Goal: Task Accomplishment & Management: Use online tool/utility

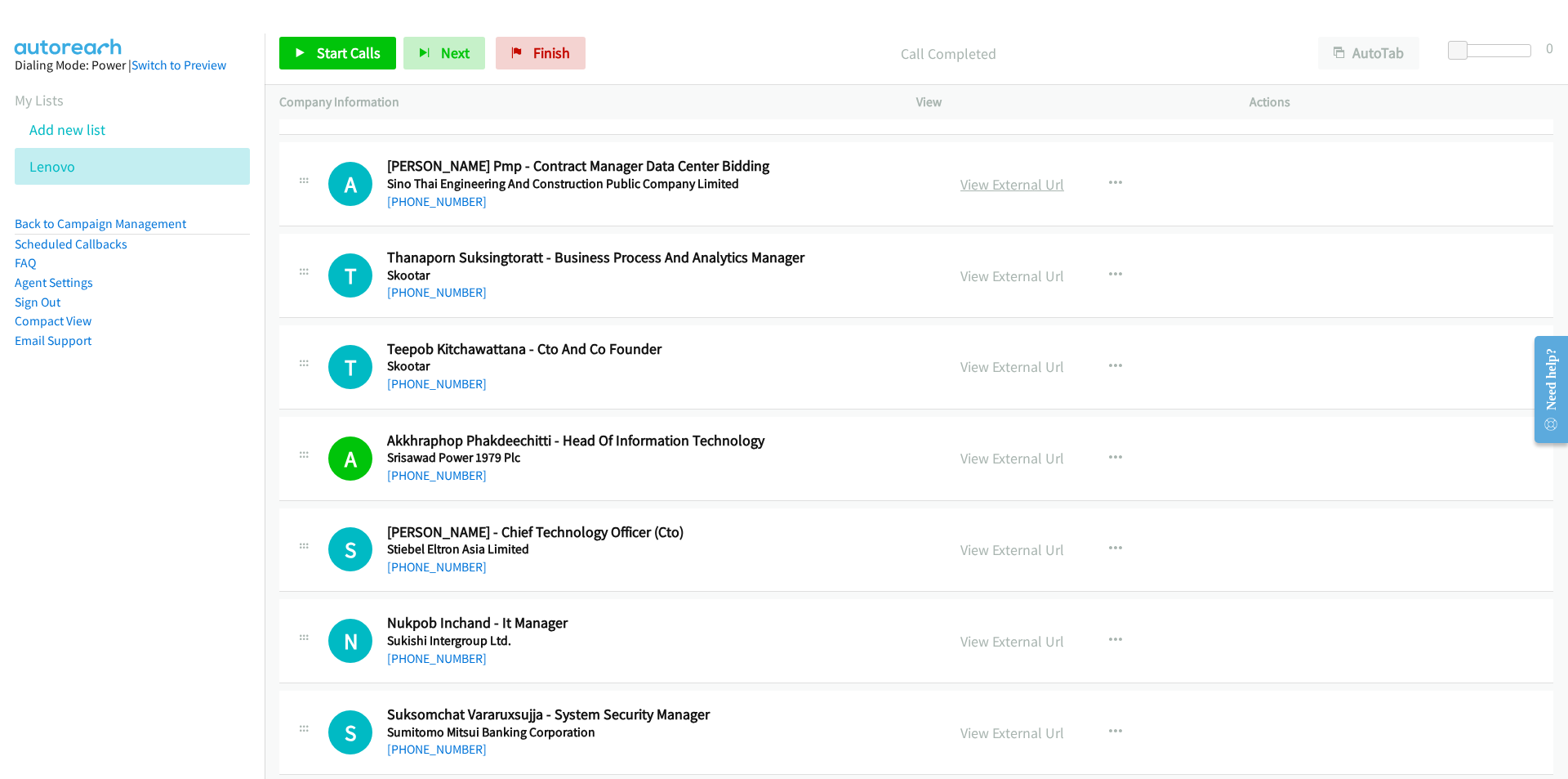
click at [1028, 182] on link "View External Url" at bounding box center [1012, 184] width 103 height 19
drag, startPoint x: 553, startPoint y: 46, endPoint x: 859, endPoint y: 84, distance: 308.4
click at [553, 46] on span "Finish" at bounding box center [552, 53] width 37 height 19
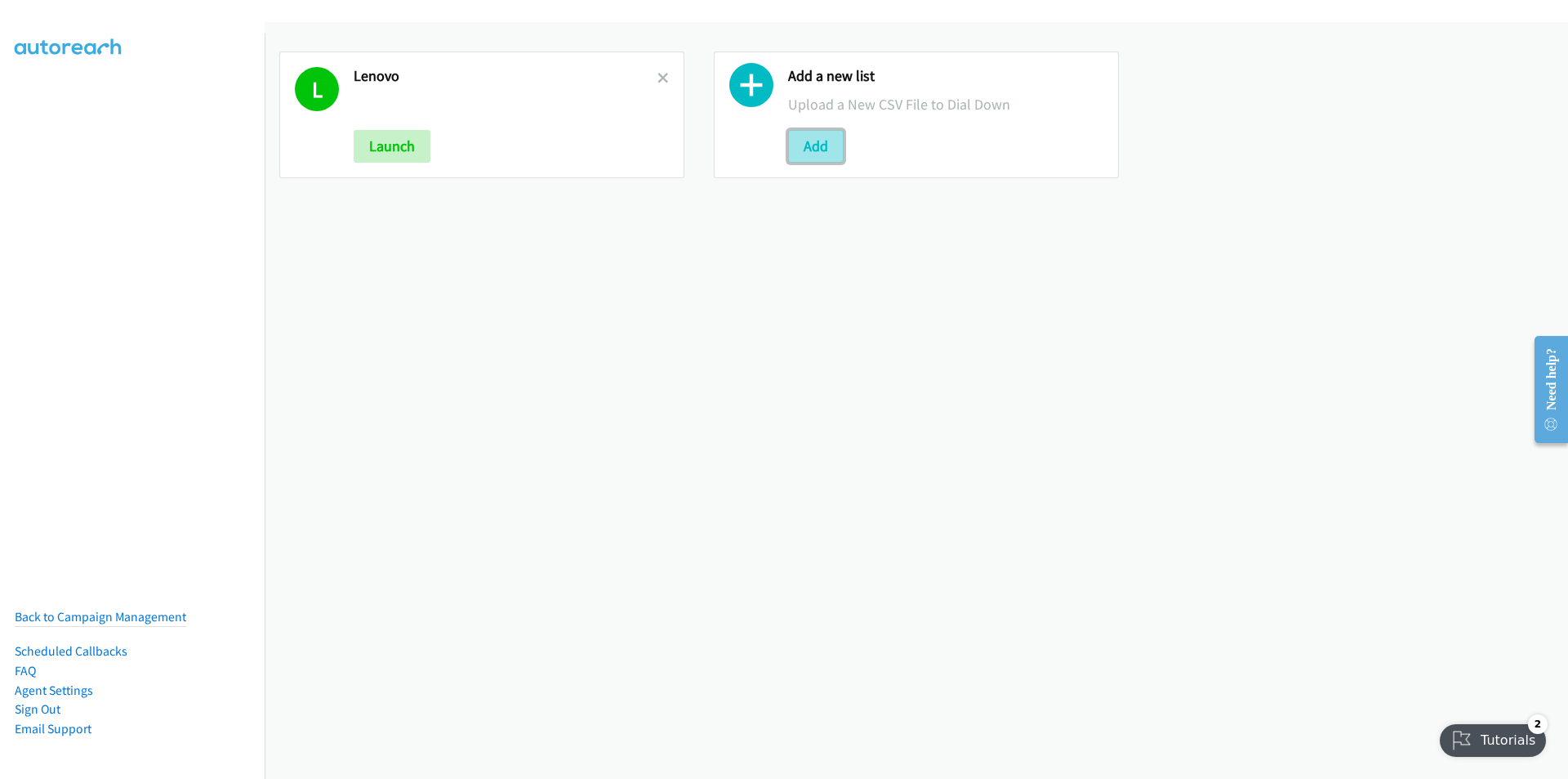
click at [807, 137] on button "Add" at bounding box center [816, 146] width 56 height 33
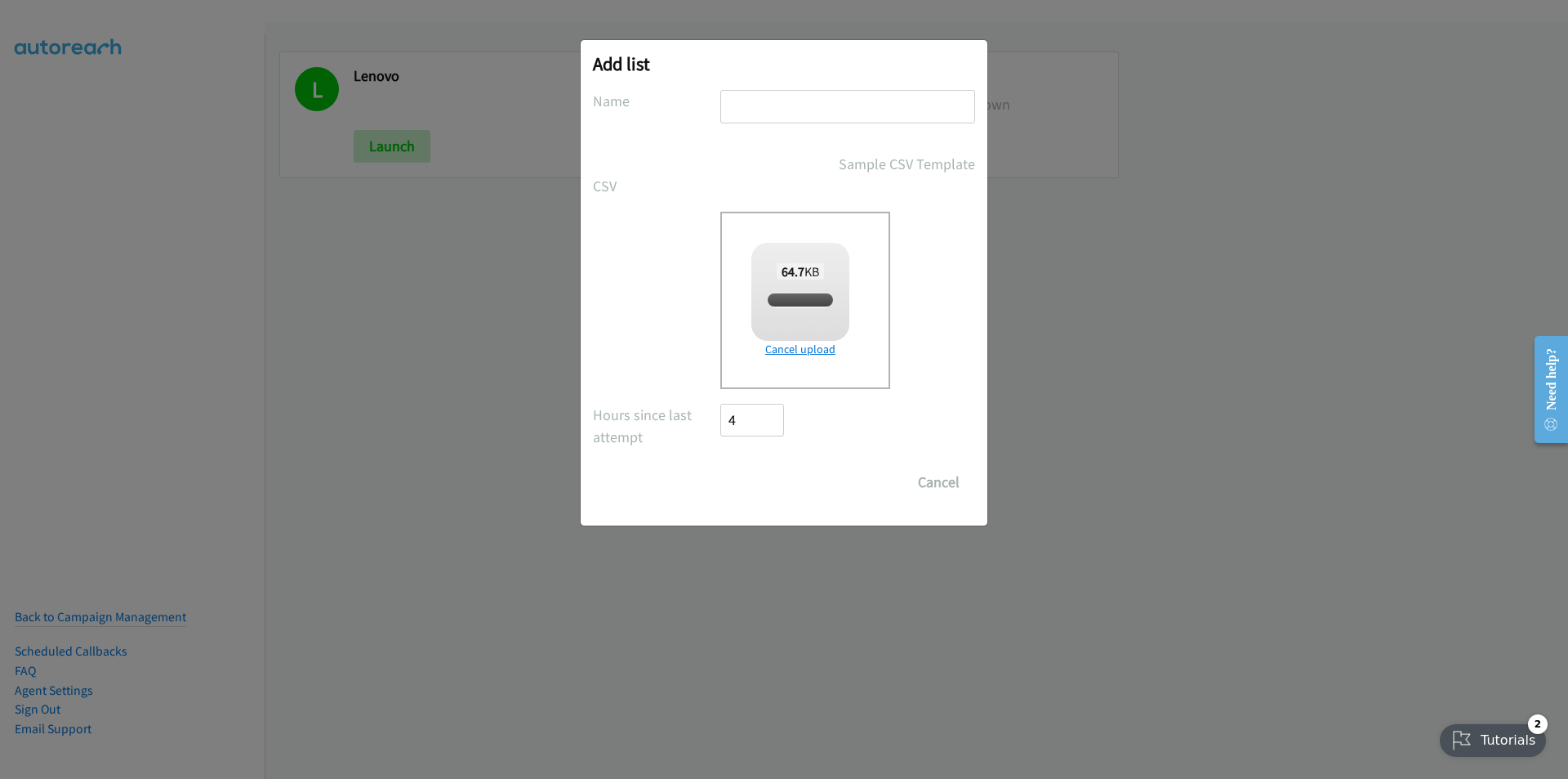
checkbox input "true"
click at [802, 103] on input "text" at bounding box center [848, 106] width 255 height 34
type input "Sentinel One"
click at [721, 466] on input "Save List" at bounding box center [764, 482] width 86 height 33
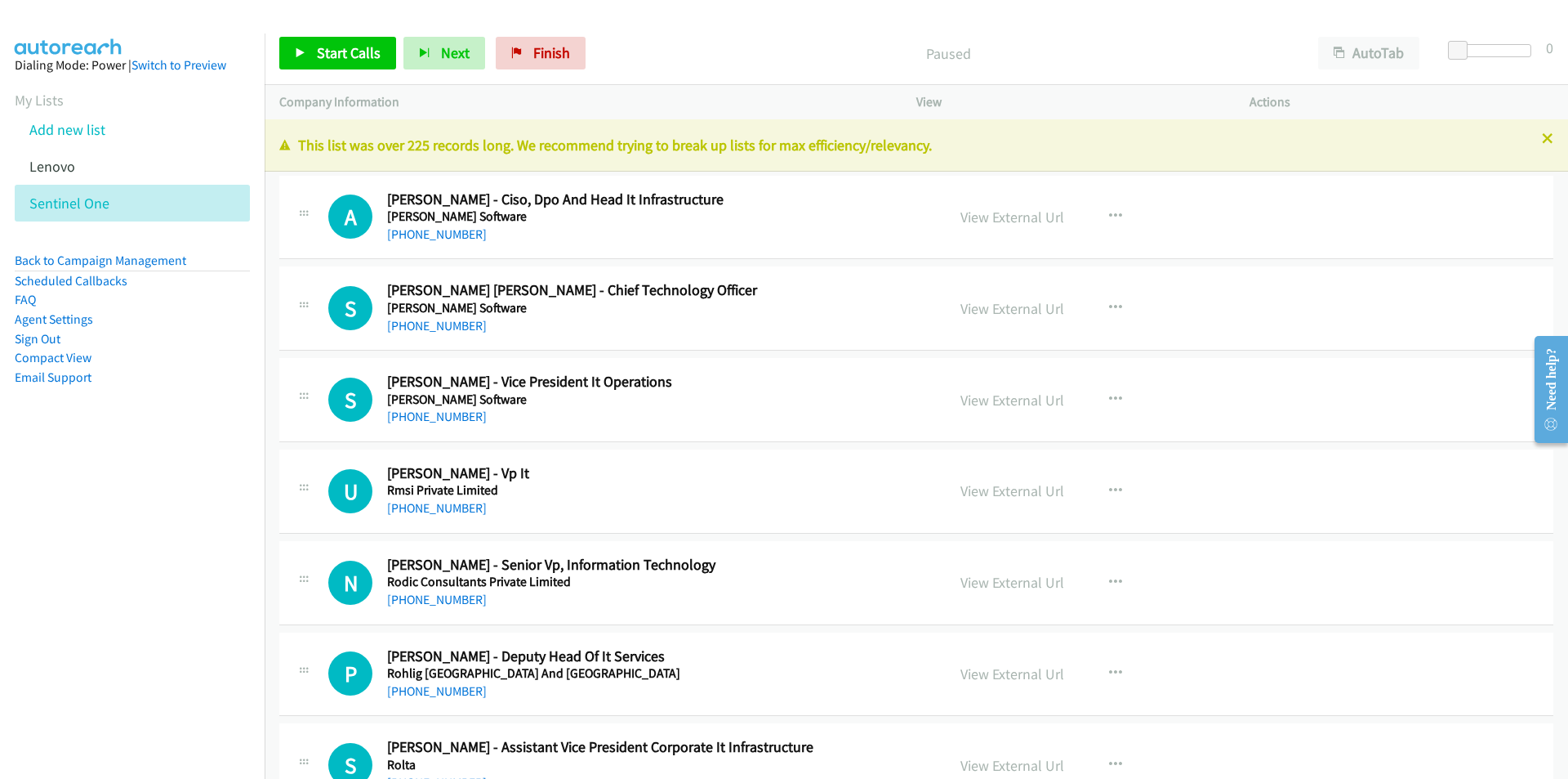
click at [126, 498] on nav "Dialing Mode: Power | Switch to Preview My Lists Add new list [GEOGRAPHIC_DATA]…" at bounding box center [132, 423] width 265 height 779
click at [1028, 218] on link "View External Url" at bounding box center [1012, 217] width 103 height 19
click at [339, 58] on span "Start Calls" at bounding box center [349, 53] width 64 height 19
drag, startPoint x: 176, startPoint y: 503, endPoint x: 563, endPoint y: 461, distance: 389.3
click at [176, 503] on nav "Dialing Mode: Power | Switch to Preview My Lists Add new list [GEOGRAPHIC_DATA]…" at bounding box center [132, 423] width 265 height 779
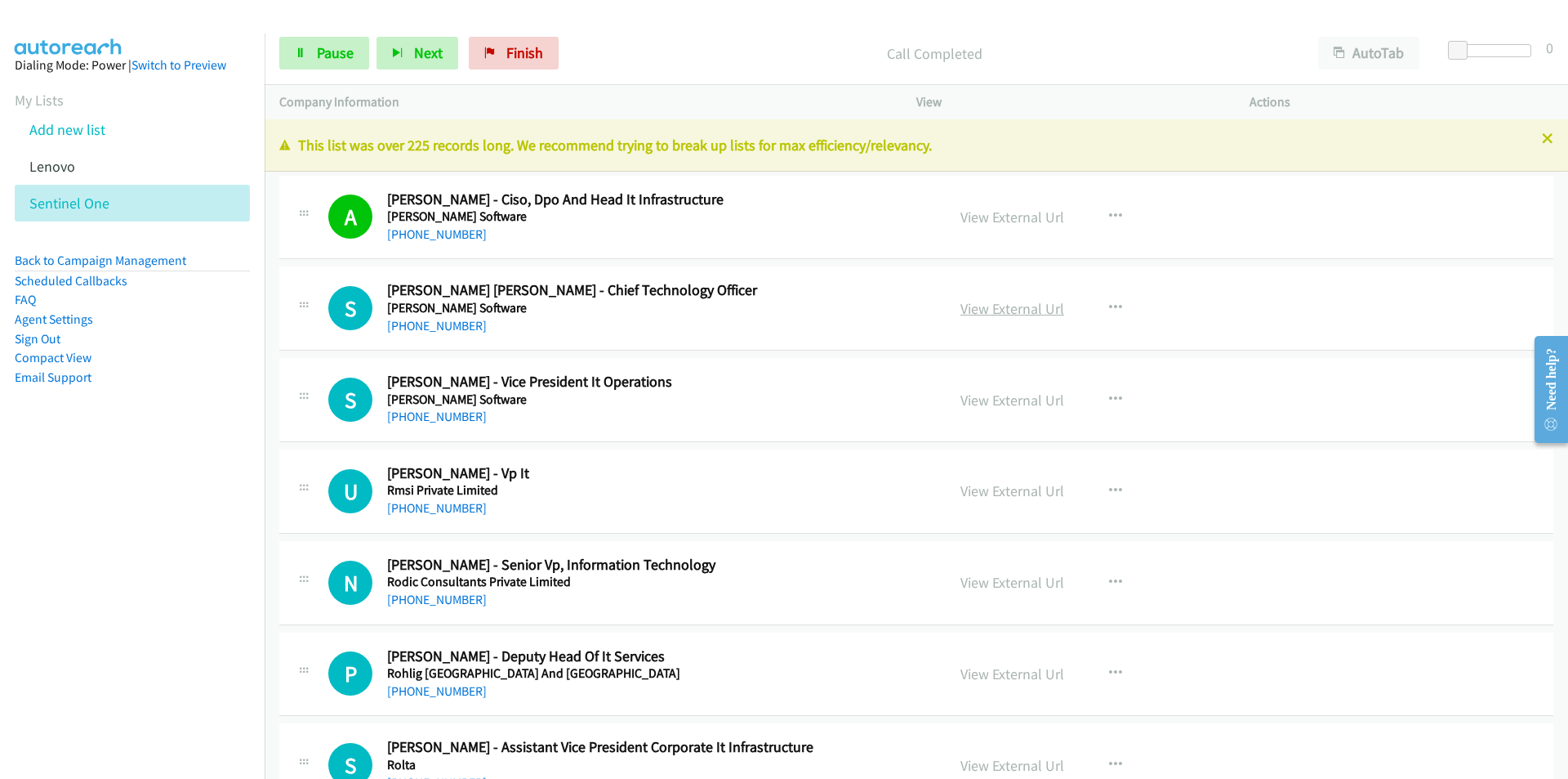
click at [1031, 300] on link "View External Url" at bounding box center [1012, 308] width 103 height 19
click at [397, 48] on icon "button" at bounding box center [398, 54] width 12 height 12
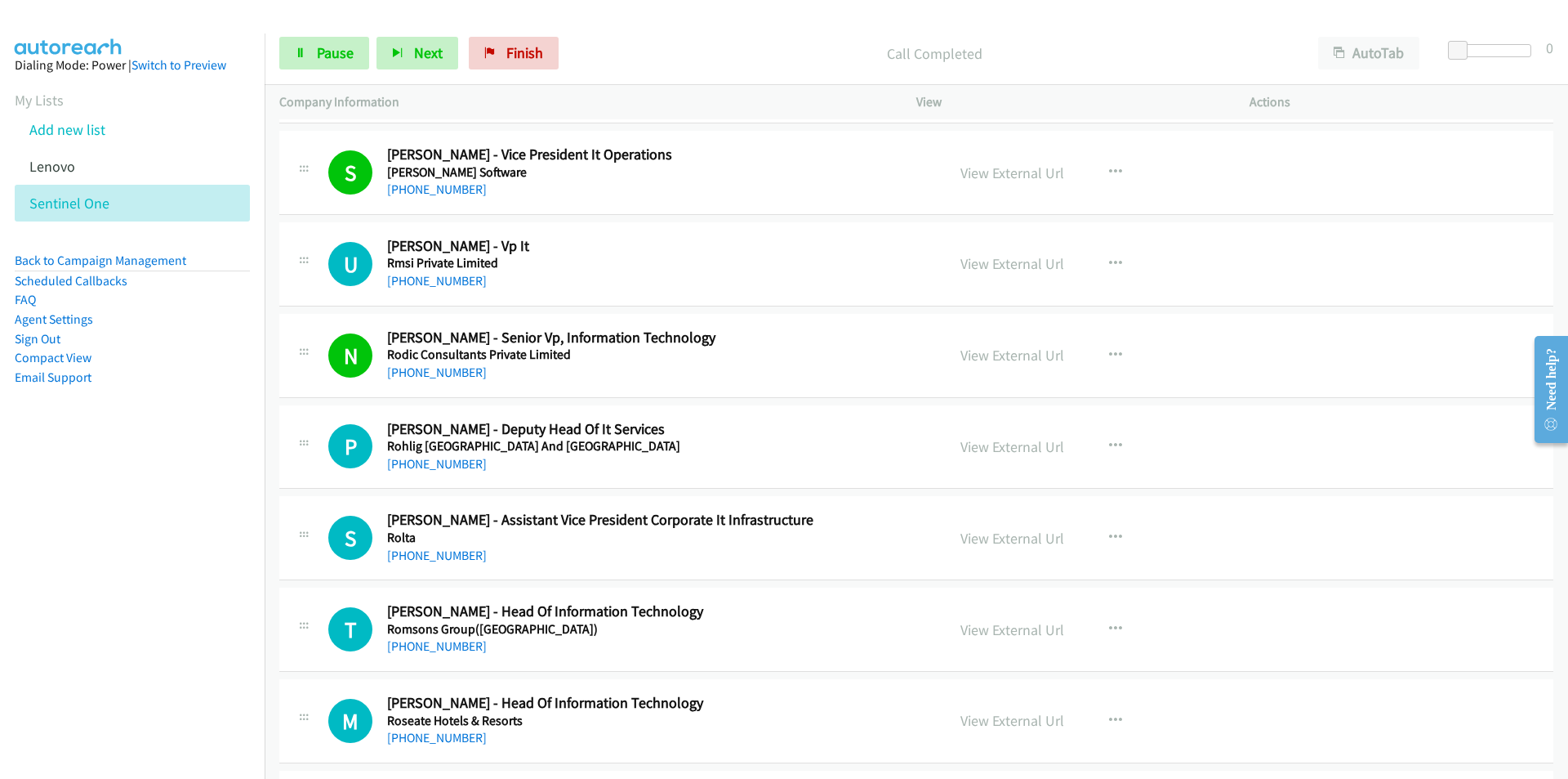
scroll to position [409, 0]
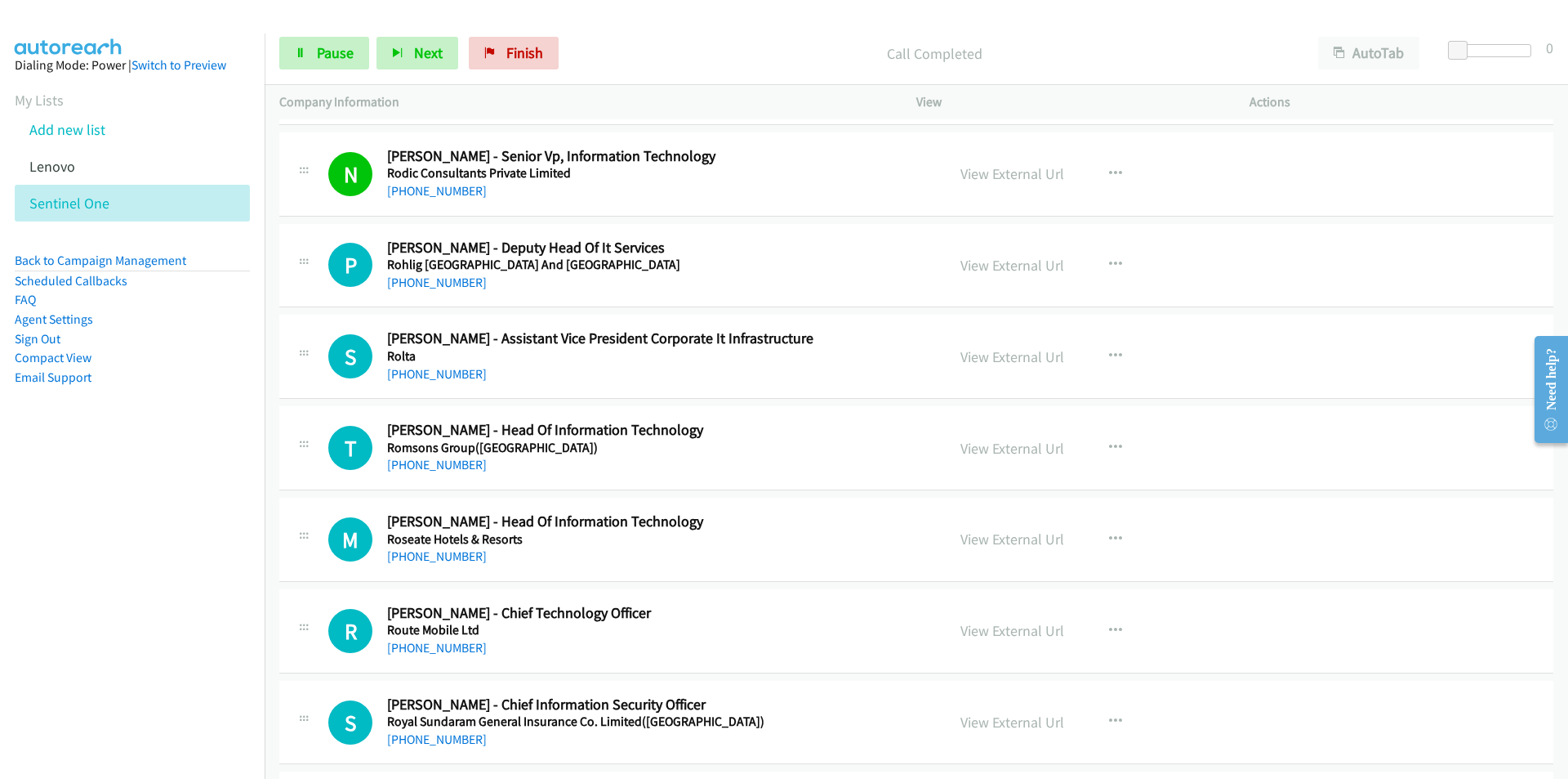
drag, startPoint x: 72, startPoint y: 529, endPoint x: 85, endPoint y: 515, distance: 19.1
click at [72, 529] on nav "Dialing Mode: Power | Switch to Preview My Lists Add new list [GEOGRAPHIC_DATA]…" at bounding box center [132, 423] width 265 height 779
click at [1022, 263] on link "View External Url" at bounding box center [1012, 265] width 103 height 19
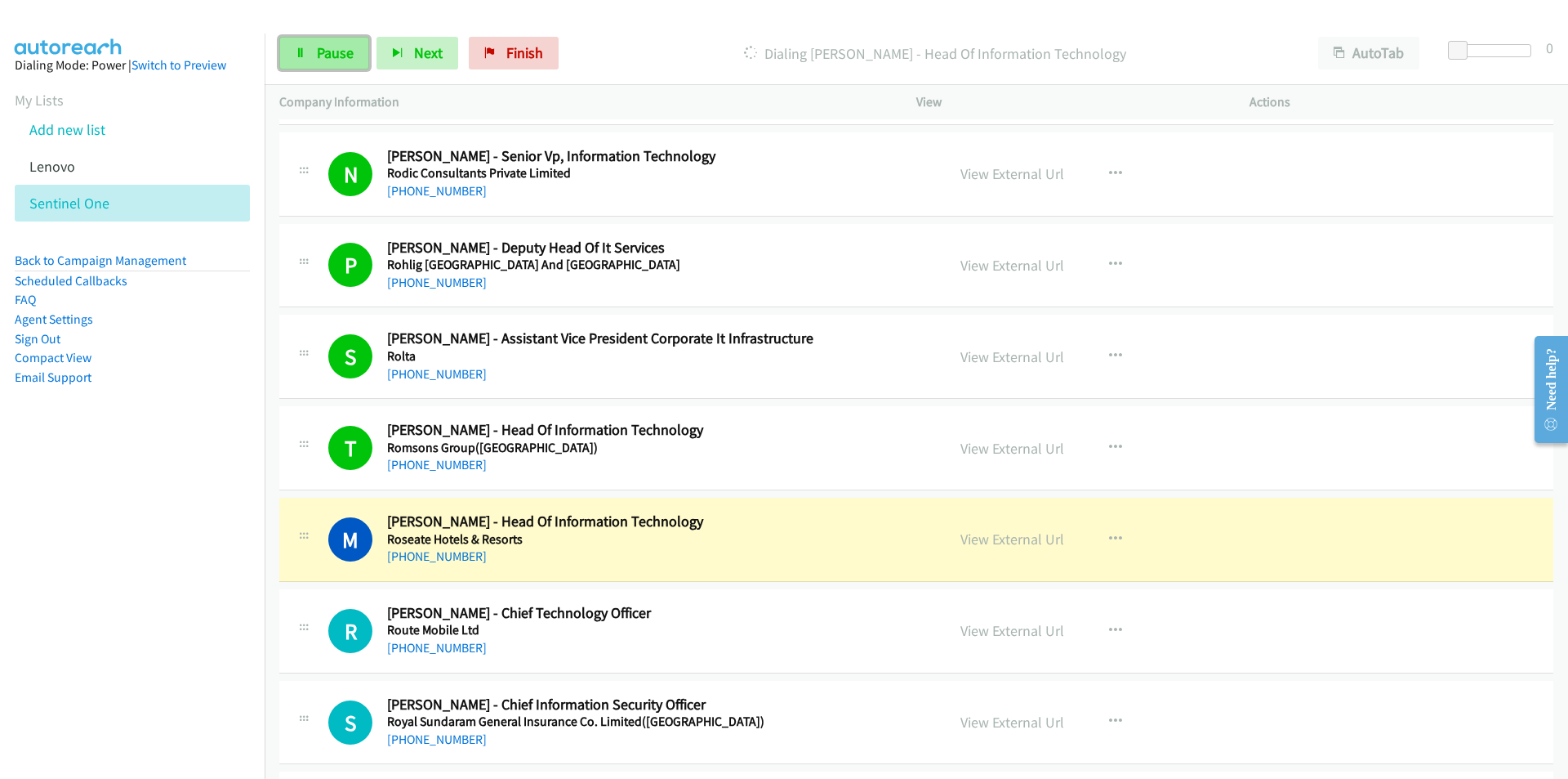
click at [295, 58] on icon at bounding box center [301, 54] width 12 height 12
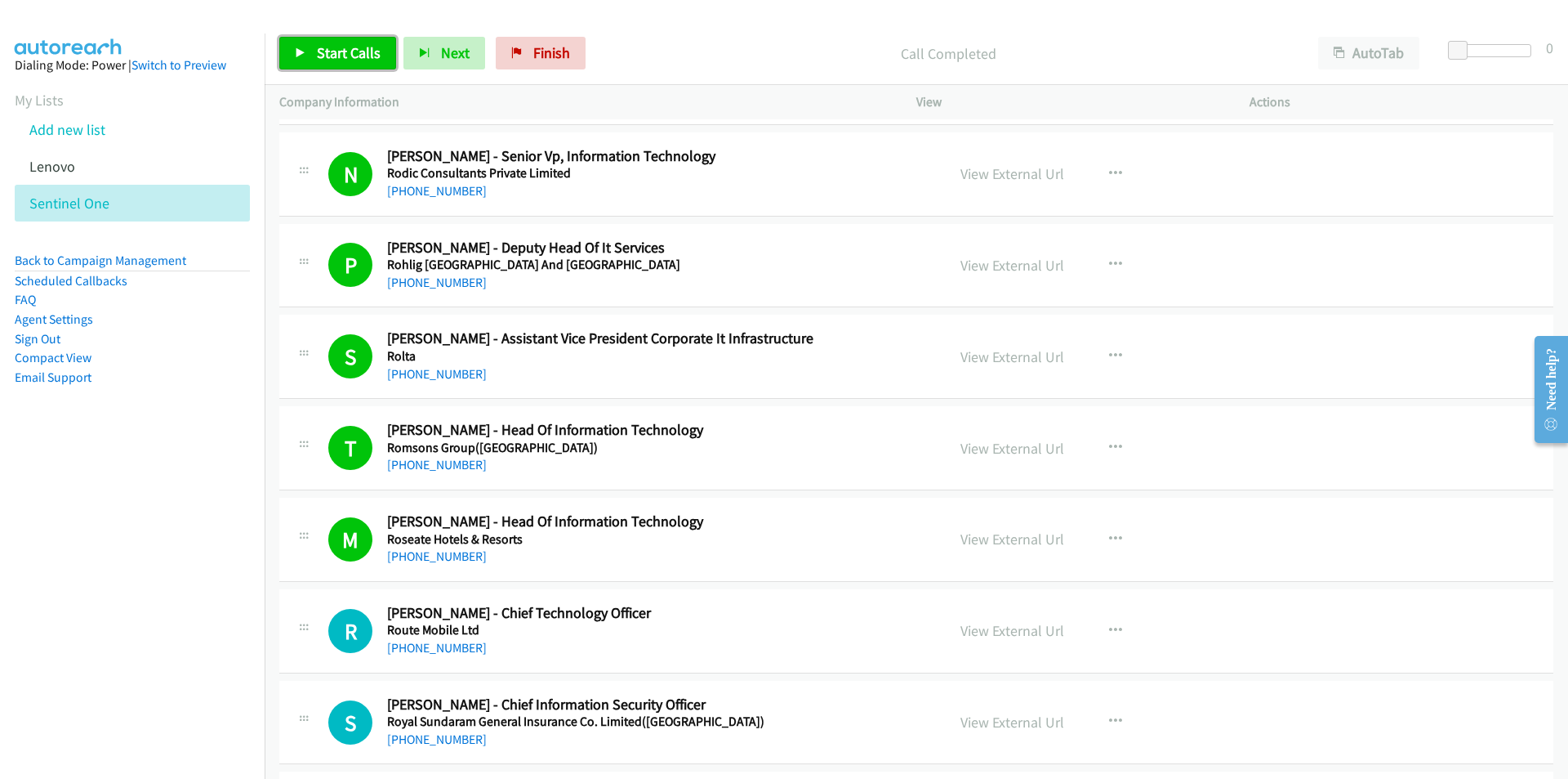
click at [321, 50] on span "Start Calls" at bounding box center [349, 53] width 64 height 19
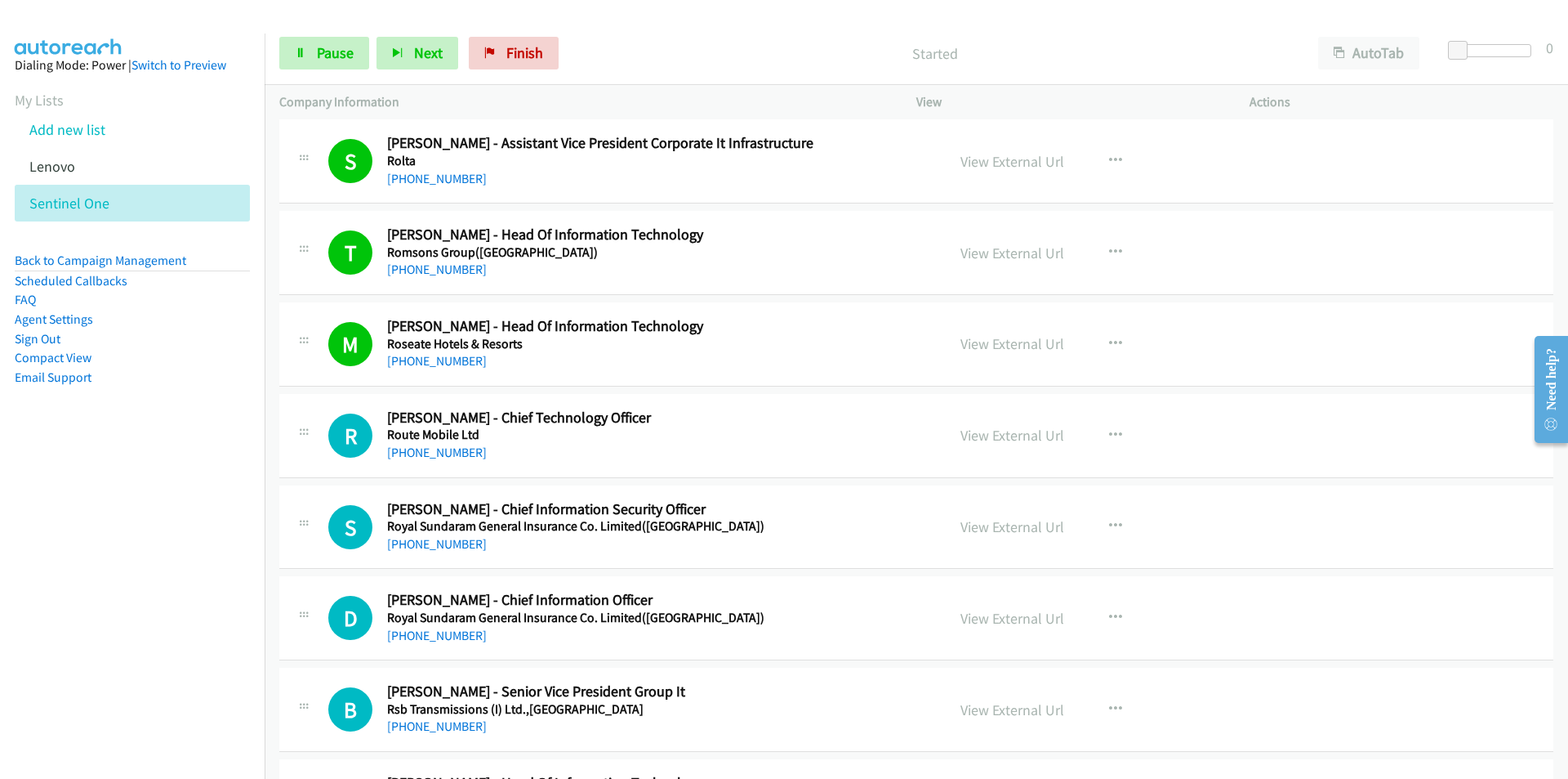
scroll to position [735, 0]
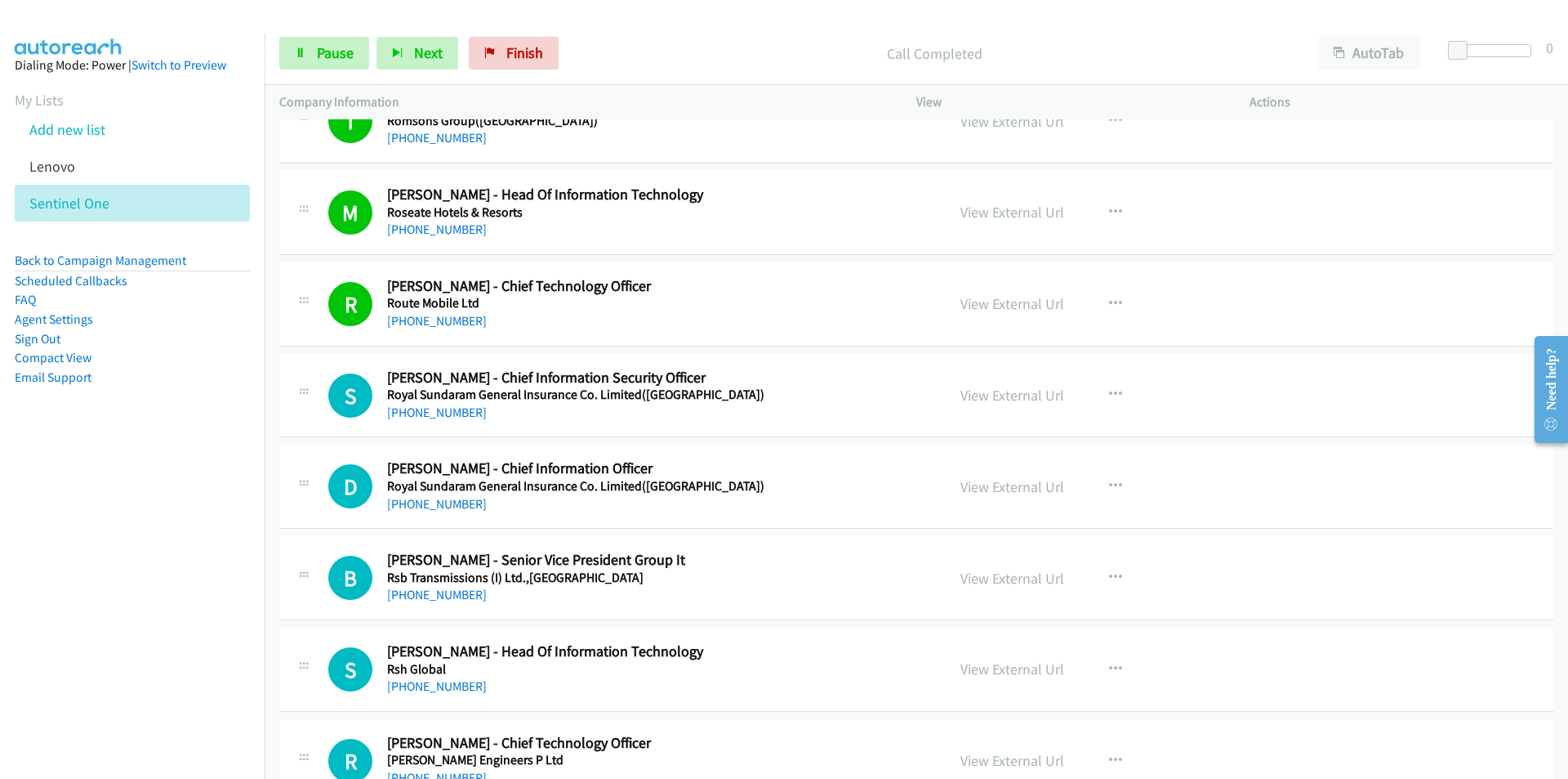
drag, startPoint x: 160, startPoint y: 477, endPoint x: 207, endPoint y: 461, distance: 49.6
click at [160, 477] on nav "Dialing Mode: Power | Switch to Preview My Lists Add new list [GEOGRAPHIC_DATA]…" at bounding box center [132, 423] width 265 height 779
click at [1030, 393] on link "View External Url" at bounding box center [1012, 395] width 103 height 19
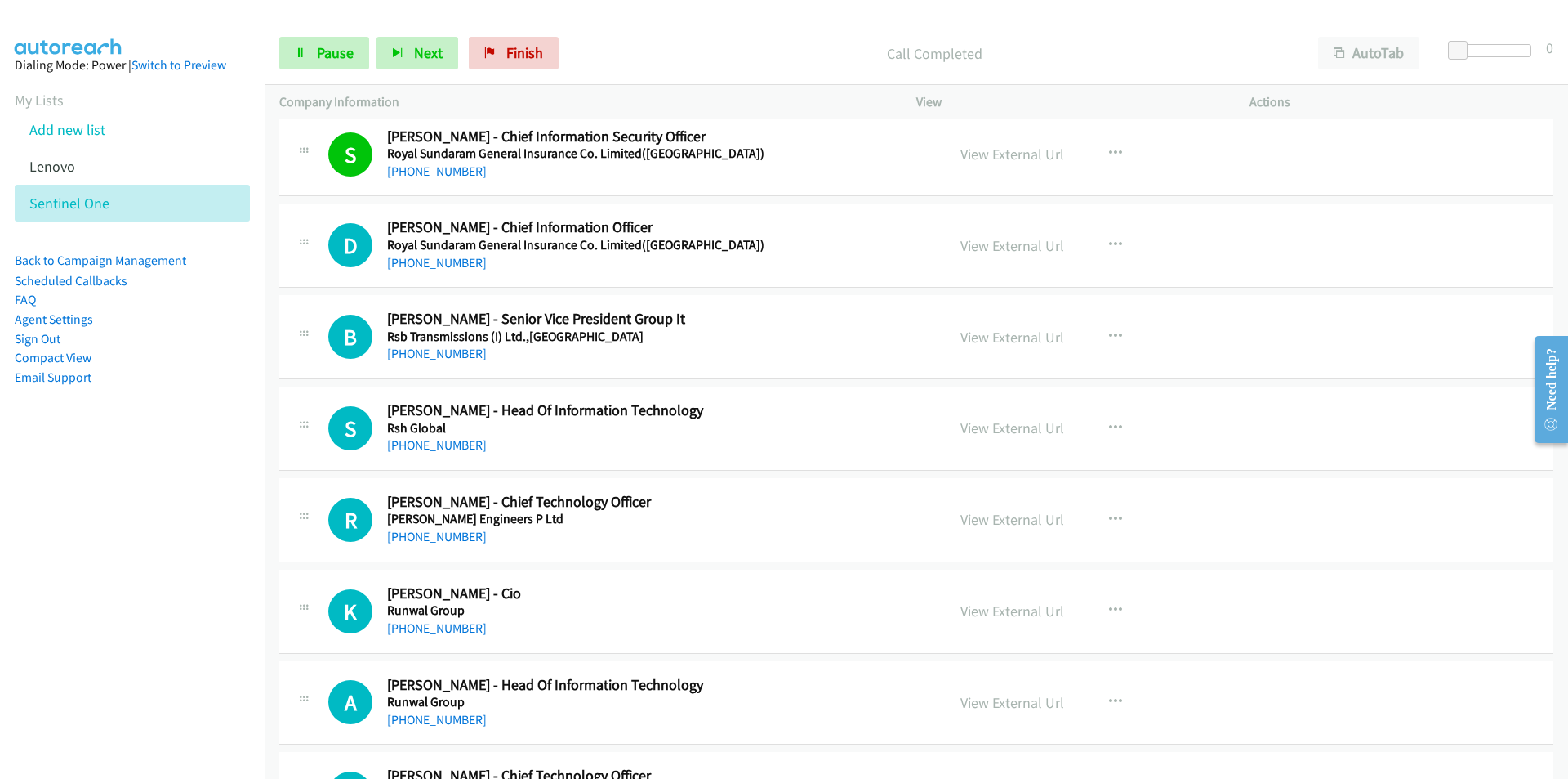
scroll to position [981, 0]
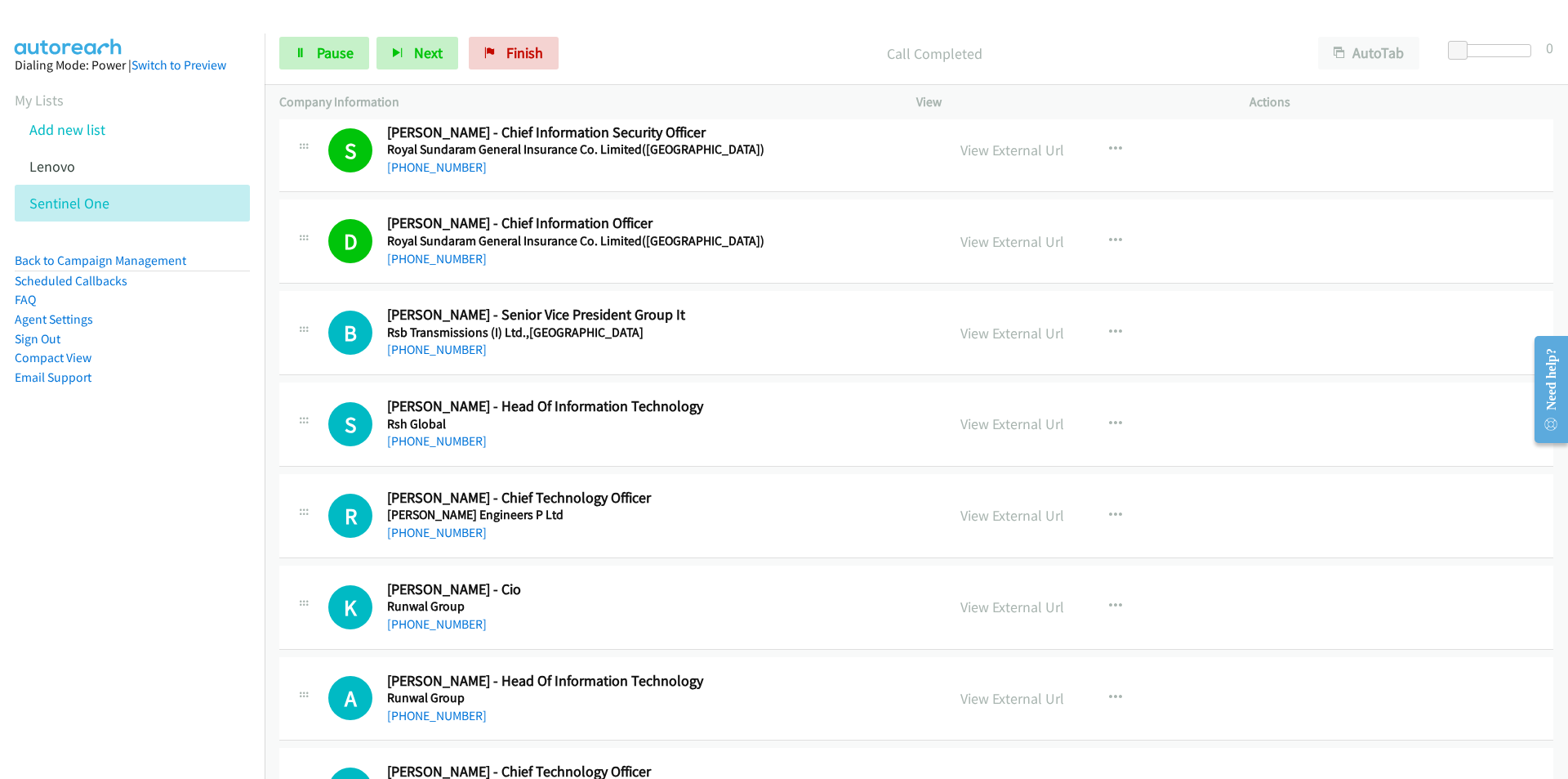
click at [232, 468] on nav "Dialing Mode: Power | Switch to Preview My Lists Add new list [GEOGRAPHIC_DATA]…" at bounding box center [132, 423] width 265 height 779
click at [994, 336] on link "View External Url" at bounding box center [1012, 332] width 103 height 19
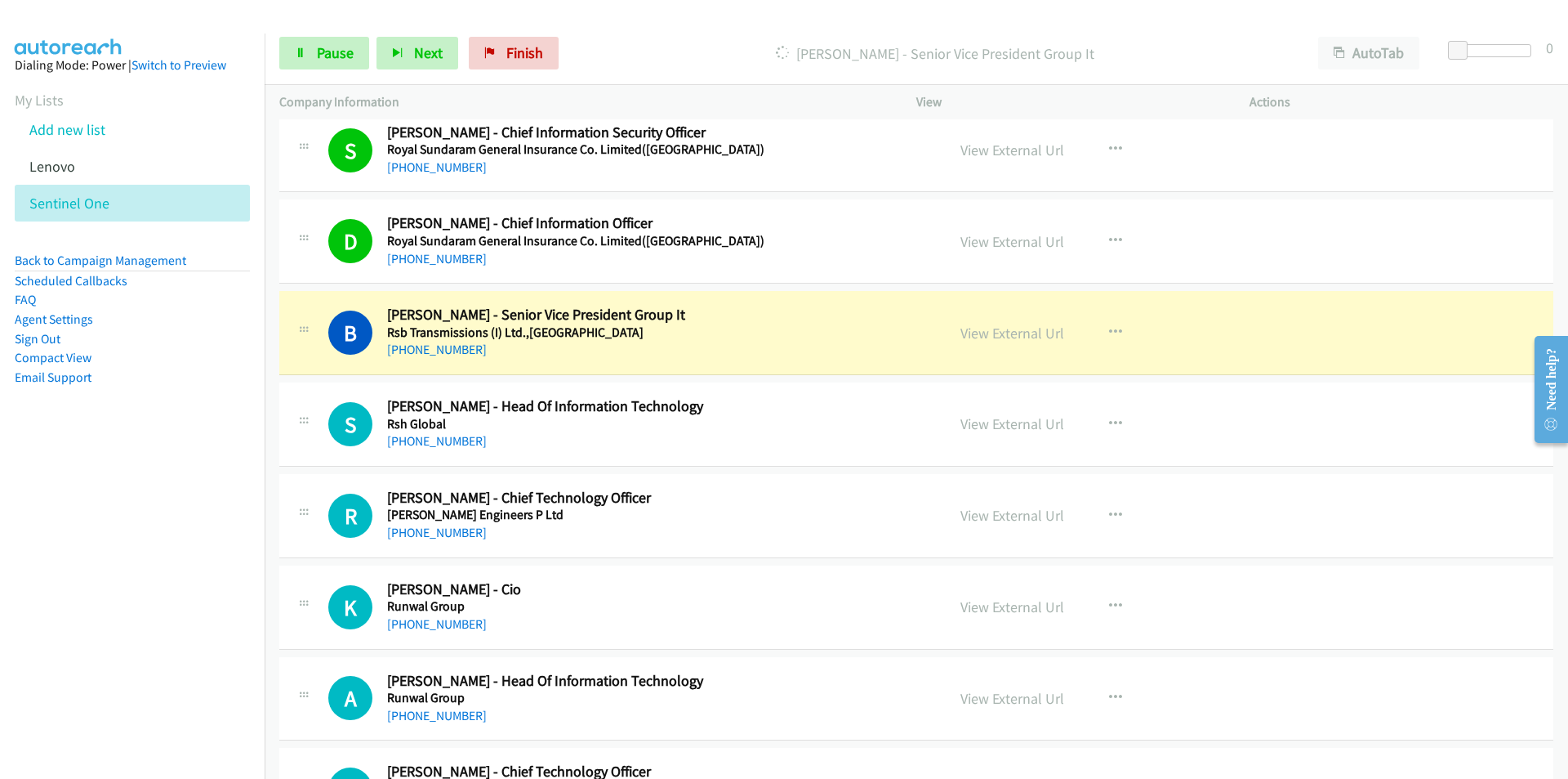
click at [213, 580] on nav "Dialing Mode: Power | Switch to Preview My Lists Add new list [GEOGRAPHIC_DATA]…" at bounding box center [132, 423] width 265 height 779
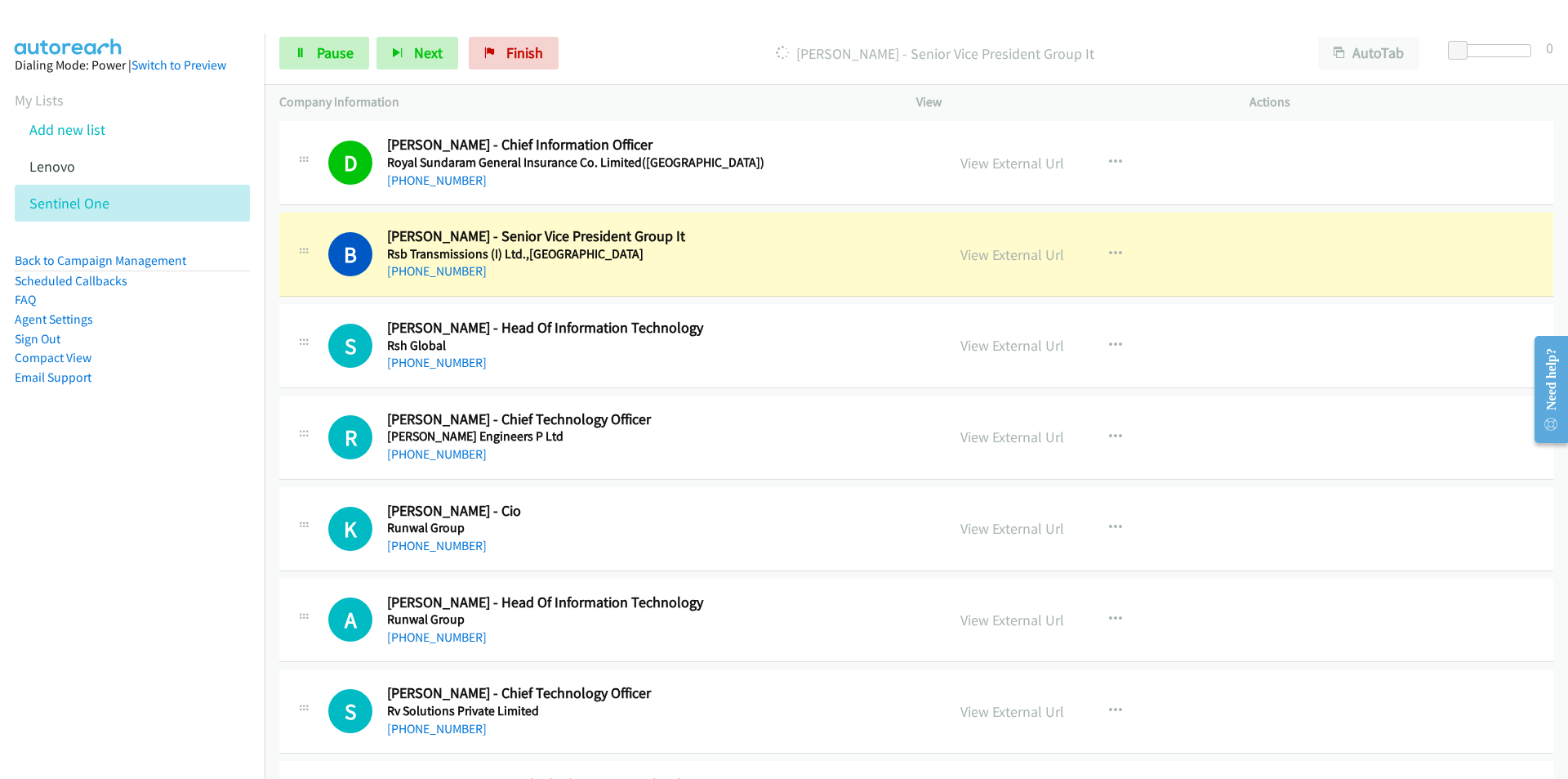
scroll to position [1063, 0]
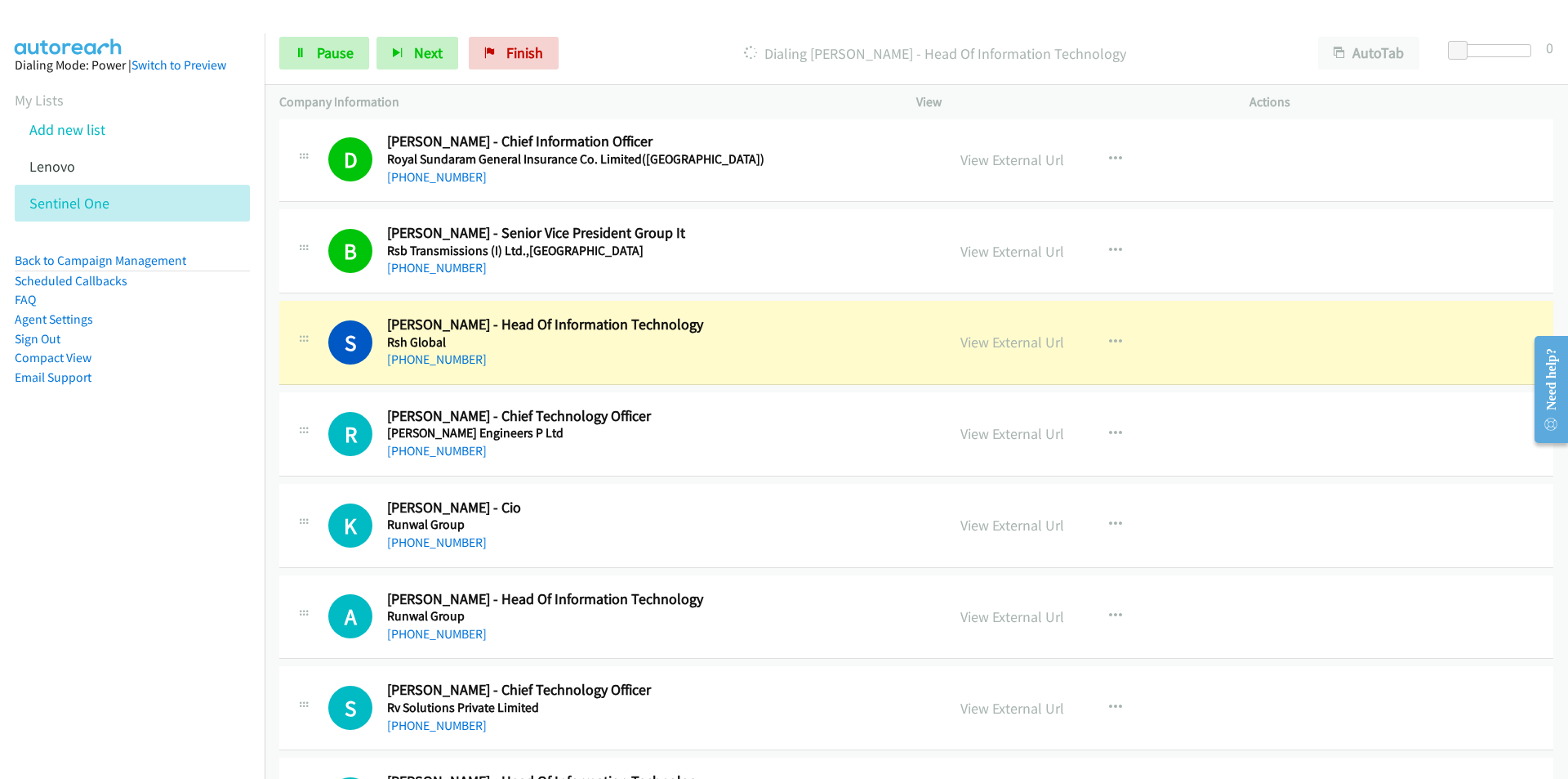
click at [204, 534] on nav "Dialing Mode: Power | Switch to Preview My Lists Add new list [GEOGRAPHIC_DATA]…" at bounding box center [132, 423] width 265 height 779
click at [1010, 342] on link "View External Url" at bounding box center [1012, 341] width 103 height 19
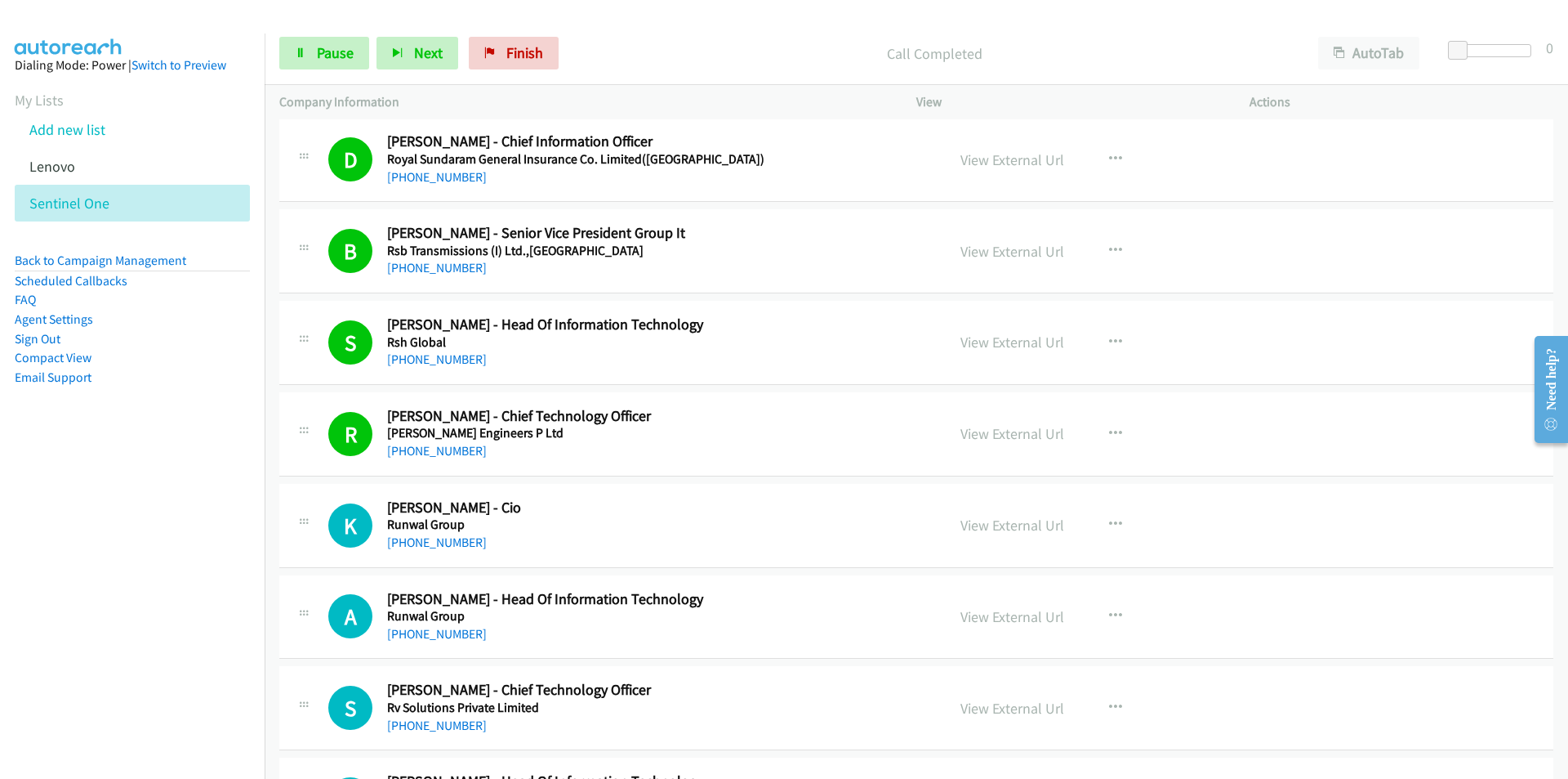
drag, startPoint x: 129, startPoint y: 552, endPoint x: 241, endPoint y: 537, distance: 113.0
click at [129, 552] on nav "Dialing Mode: Power | Switch to Preview My Lists Add new list [GEOGRAPHIC_DATA]…" at bounding box center [132, 423] width 265 height 779
click at [1023, 524] on link "View External Url" at bounding box center [1012, 524] width 103 height 19
click at [302, 46] on link "Pause" at bounding box center [324, 53] width 89 height 33
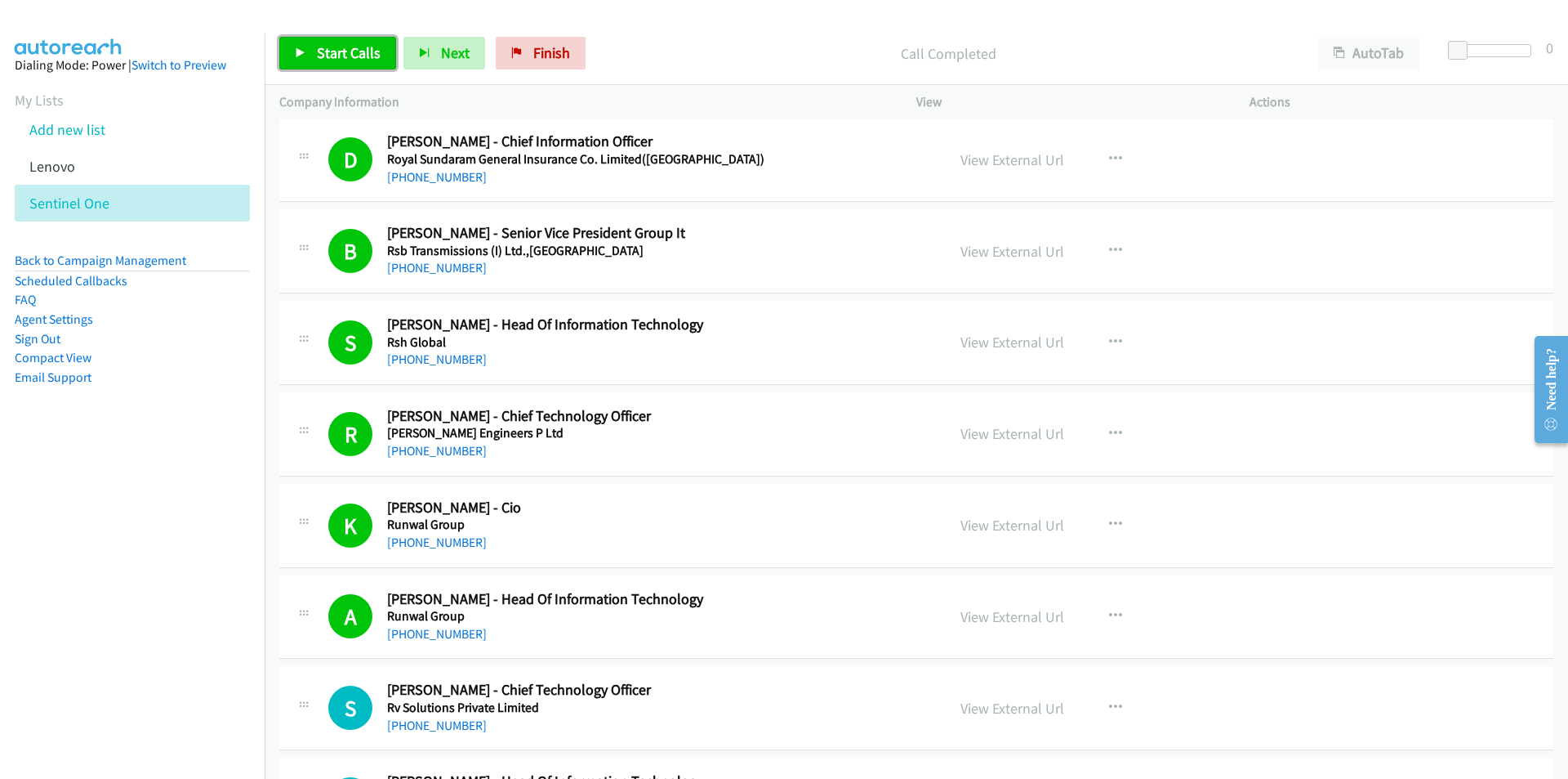
click at [319, 56] on span "Start Calls" at bounding box center [349, 53] width 64 height 19
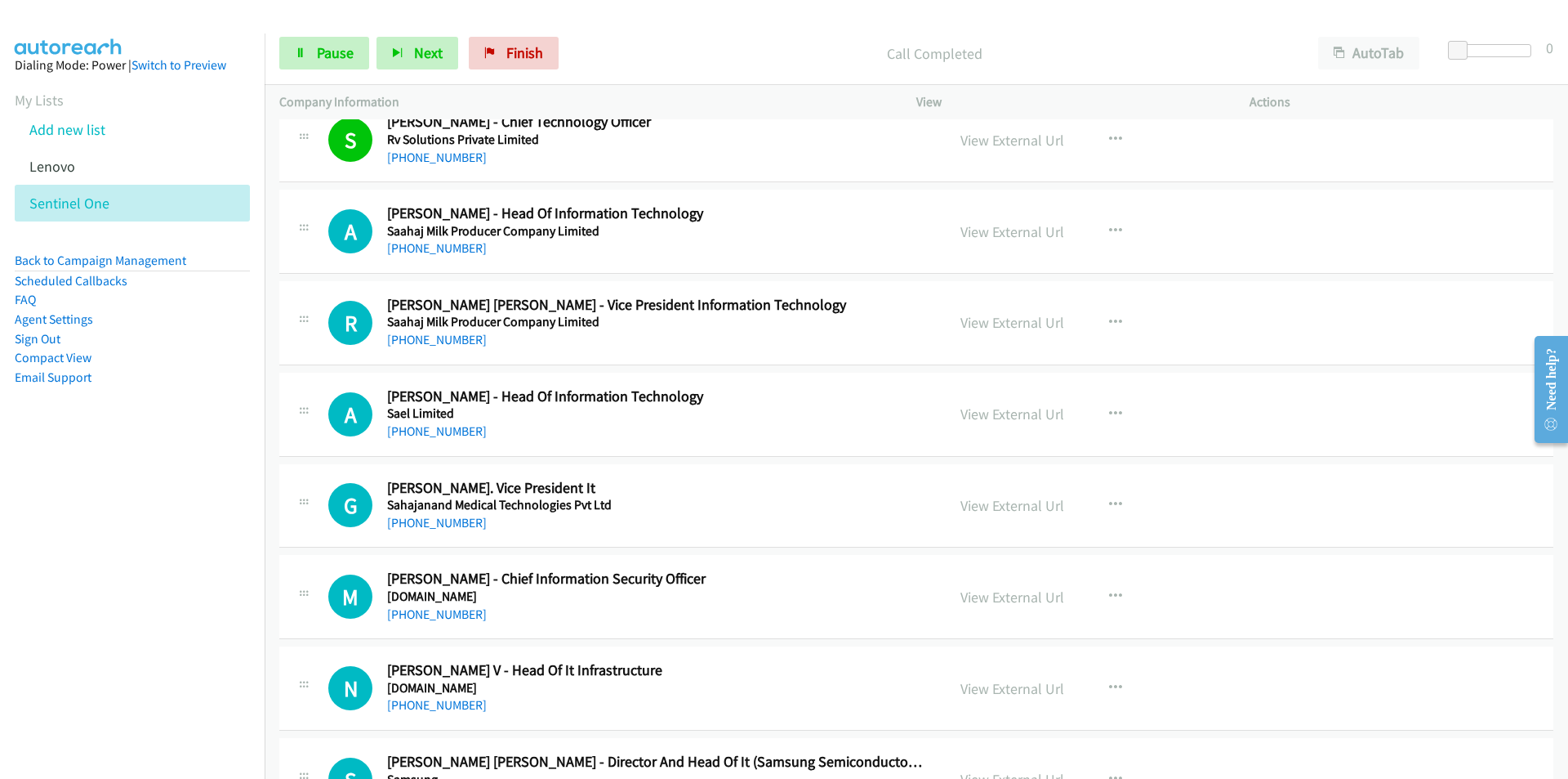
scroll to position [1635, 0]
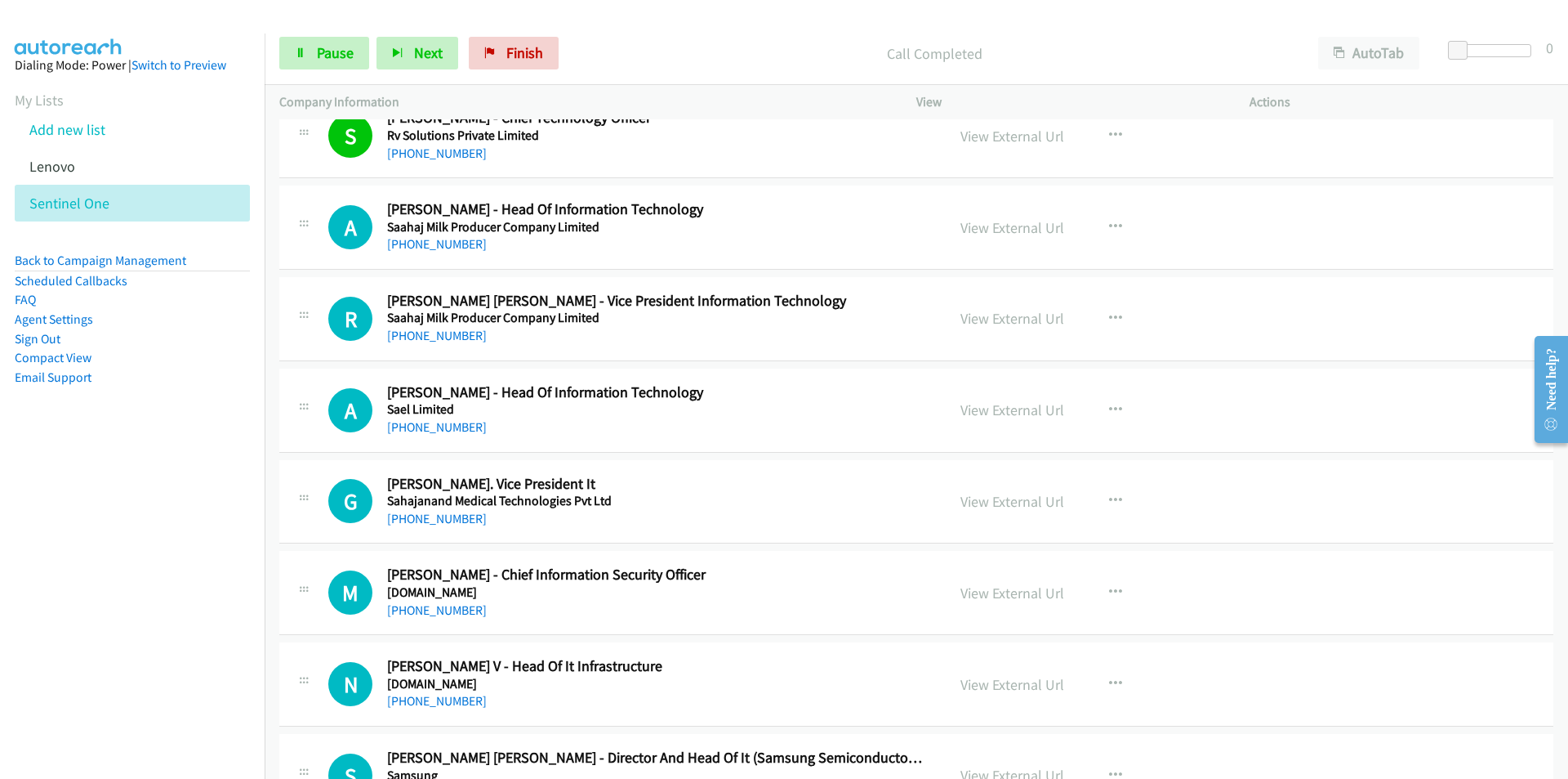
click at [116, 502] on nav "Dialing Mode: Power | Switch to Preview My Lists Add new list [GEOGRAPHIC_DATA]…" at bounding box center [132, 423] width 265 height 779
click at [1018, 231] on link "View External Url" at bounding box center [1012, 227] width 103 height 19
click at [180, 557] on nav "Dialing Mode: Power | Switch to Preview My Lists Add new list [GEOGRAPHIC_DATA]…" at bounding box center [132, 423] width 265 height 779
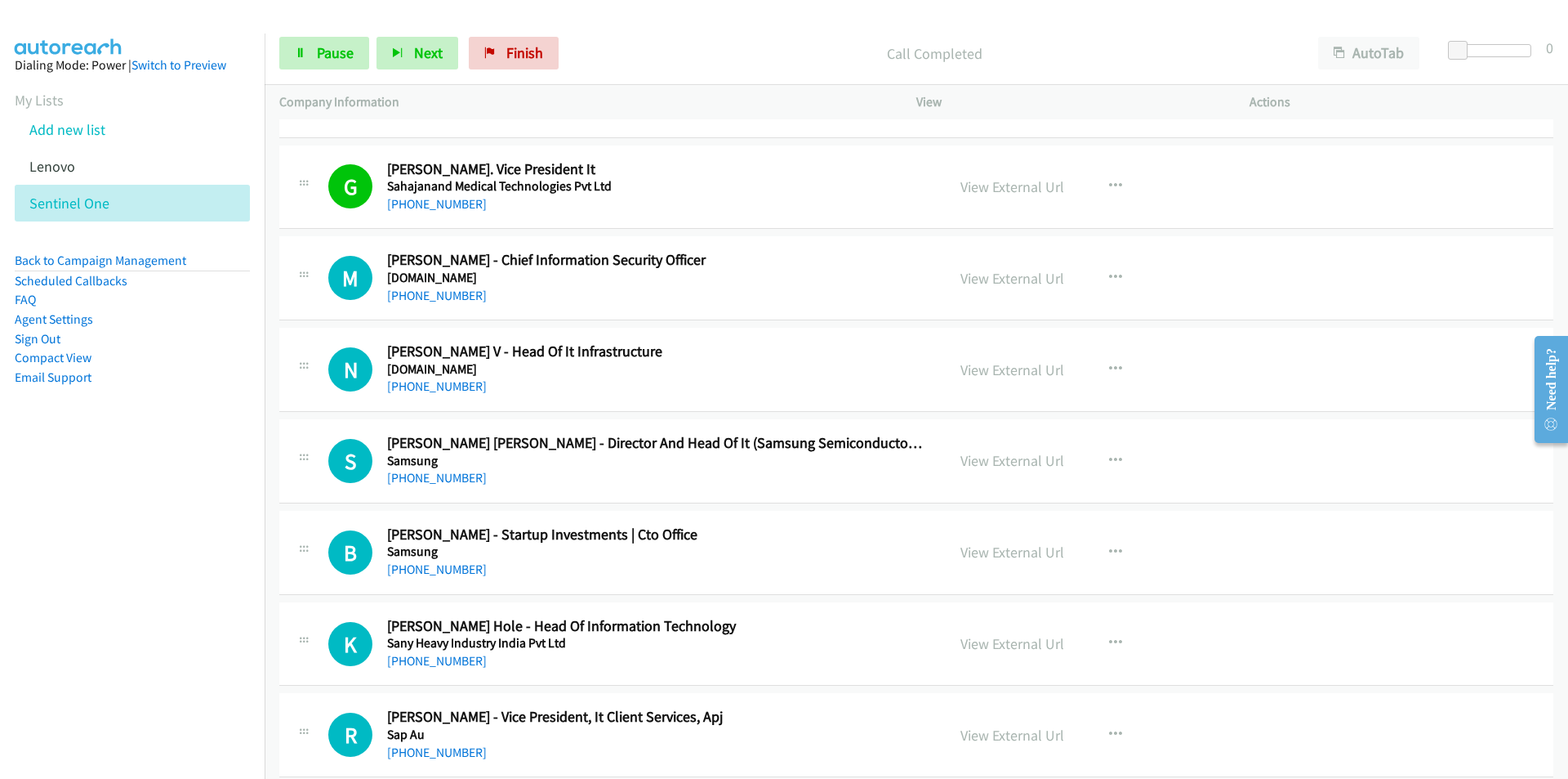
scroll to position [1962, 0]
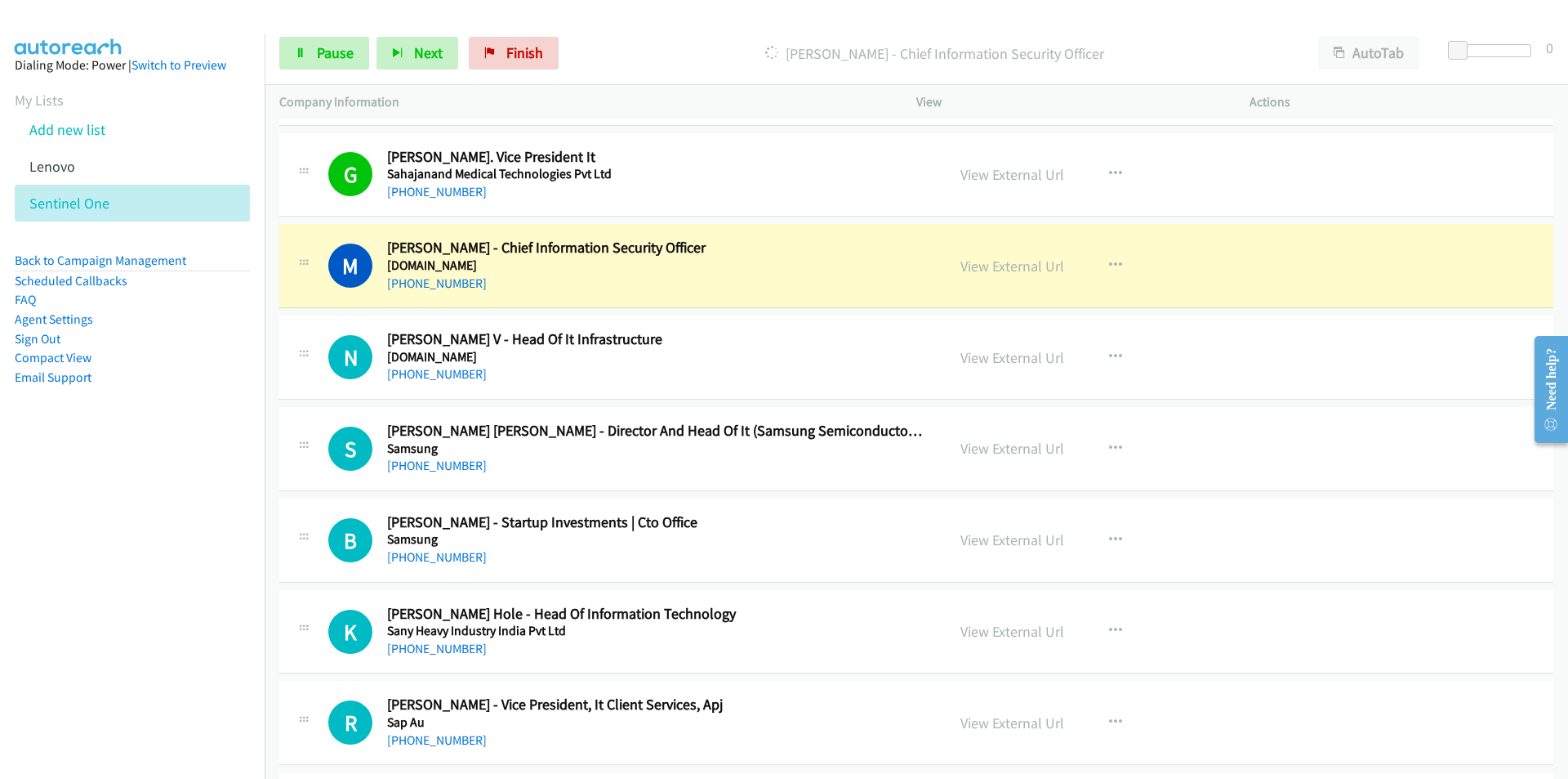
click at [139, 603] on nav "Dialing Mode: Power | Switch to Preview My Lists Add new list [GEOGRAPHIC_DATA]…" at bounding box center [132, 423] width 265 height 779
drag, startPoint x: 209, startPoint y: 617, endPoint x: 493, endPoint y: 493, distance: 309.9
click at [209, 617] on nav "Dialing Mode: Power | Switch to Preview My Lists Add new list [GEOGRAPHIC_DATA]…" at bounding box center [132, 423] width 265 height 779
click at [1018, 272] on link "View External Url" at bounding box center [1012, 266] width 103 height 19
click at [328, 57] on span "Pause" at bounding box center [335, 53] width 37 height 19
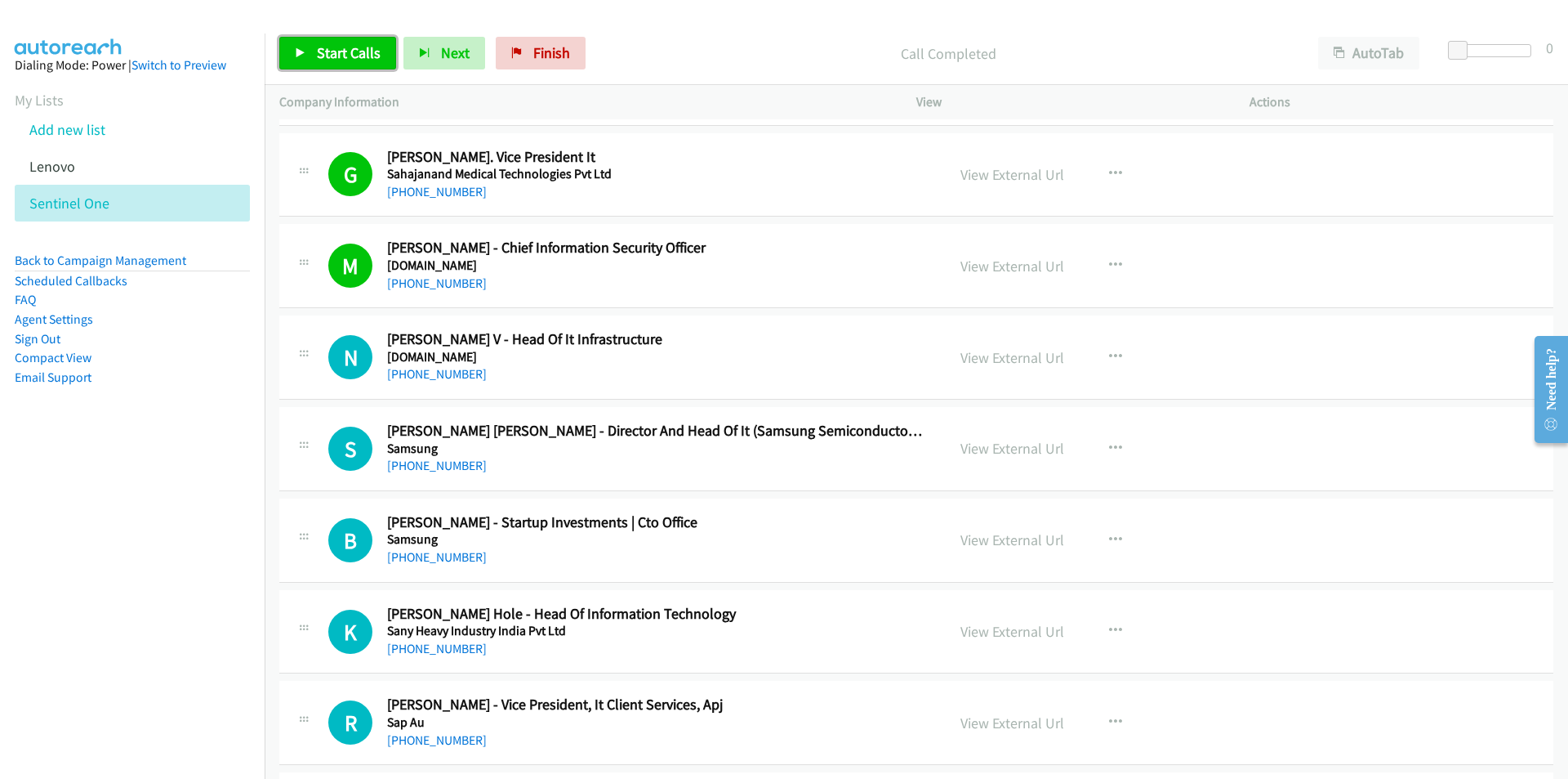
click at [327, 70] on link "Start Calls" at bounding box center [337, 53] width 116 height 33
click at [172, 520] on nav "Dialing Mode: Power | Switch to Preview My Lists Add new list [GEOGRAPHIC_DATA]…" at bounding box center [132, 423] width 265 height 779
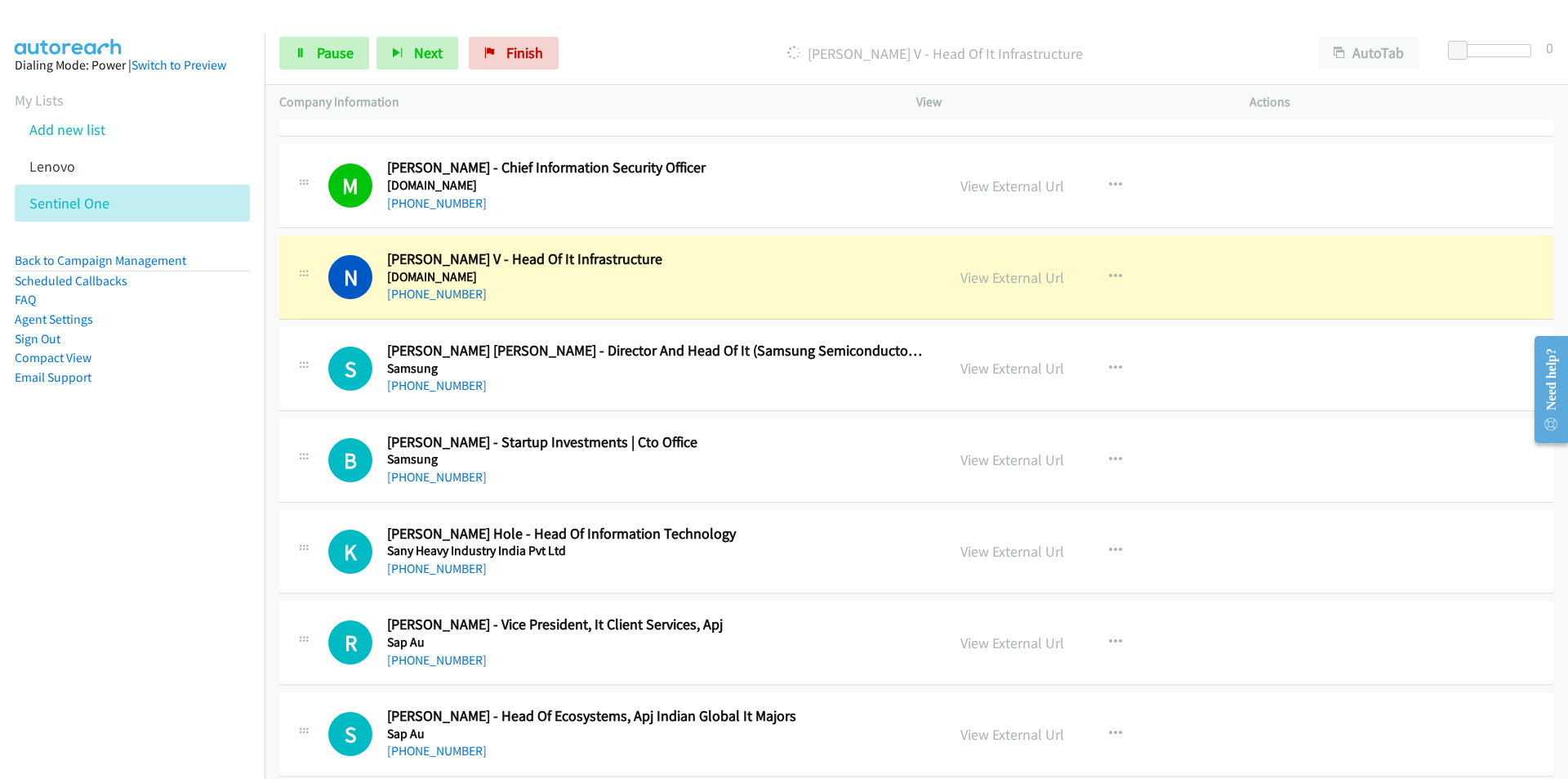
scroll to position [2044, 0]
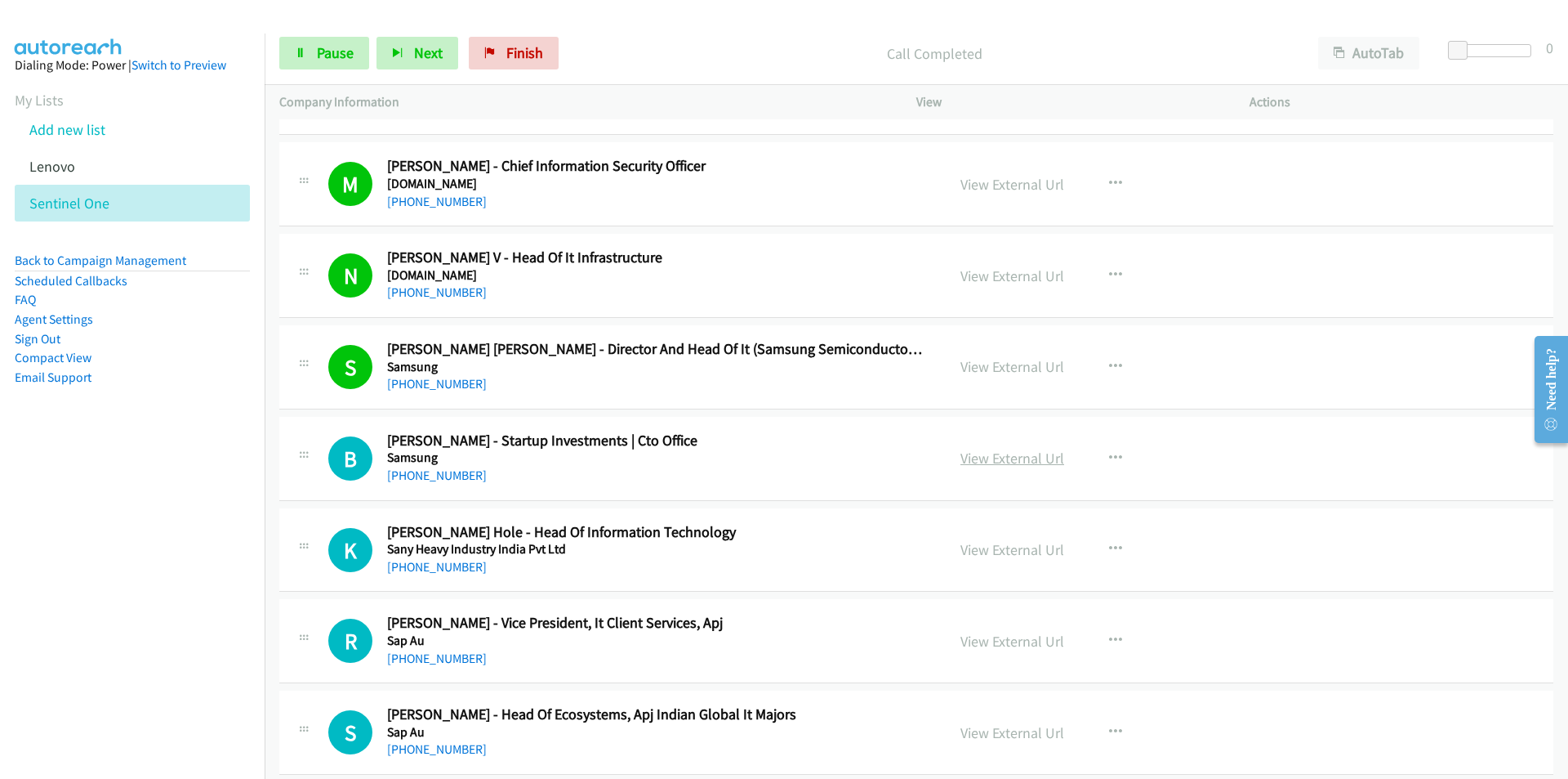
drag, startPoint x: 277, startPoint y: 499, endPoint x: 955, endPoint y: 463, distance: 679.0
click at [164, 642] on nav "Dialing Mode: Power | Switch to Preview My Lists Add new list [GEOGRAPHIC_DATA]…" at bounding box center [132, 423] width 265 height 779
click at [982, 460] on link "View External Url" at bounding box center [1012, 458] width 103 height 19
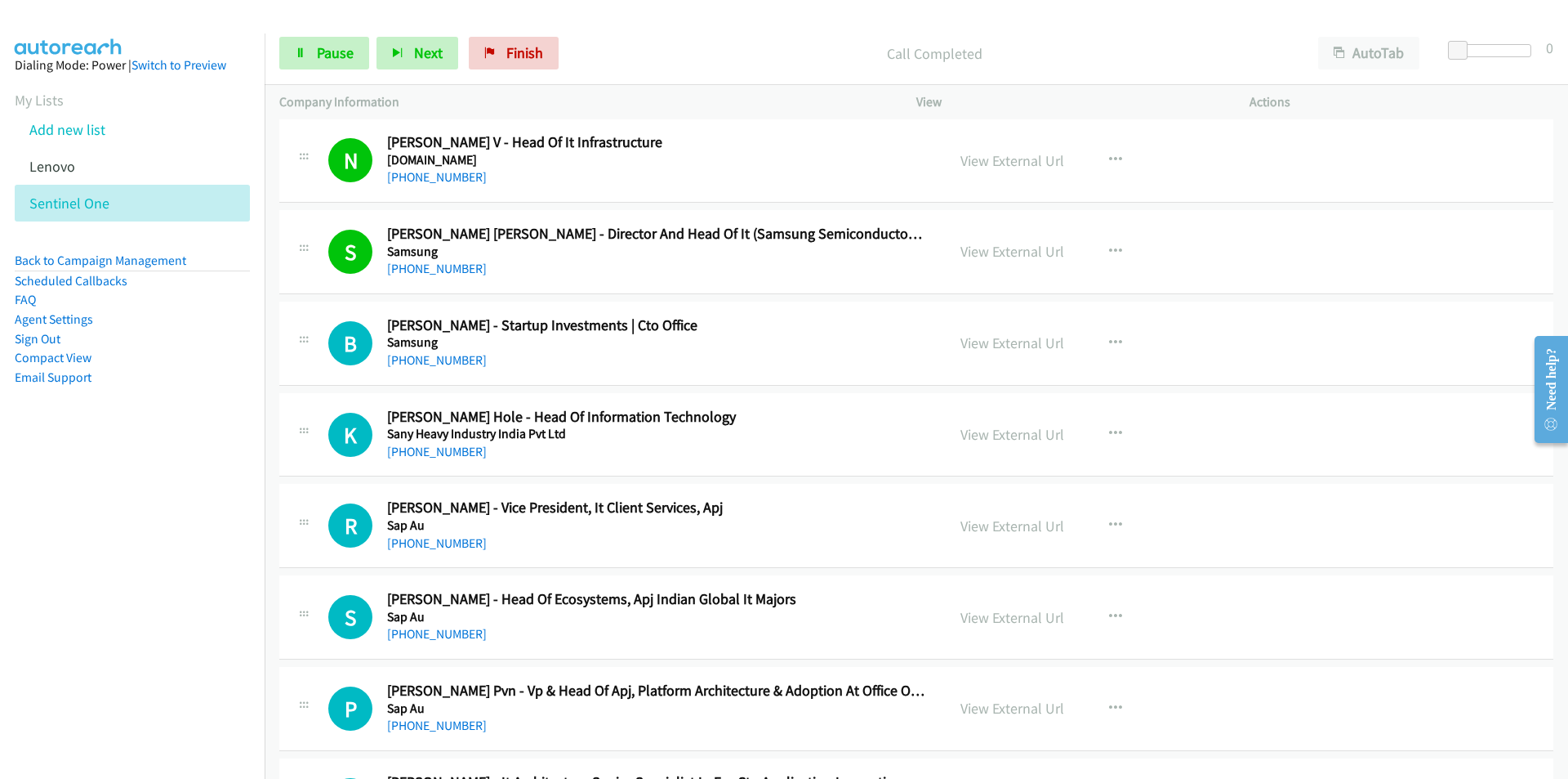
scroll to position [2207, 0]
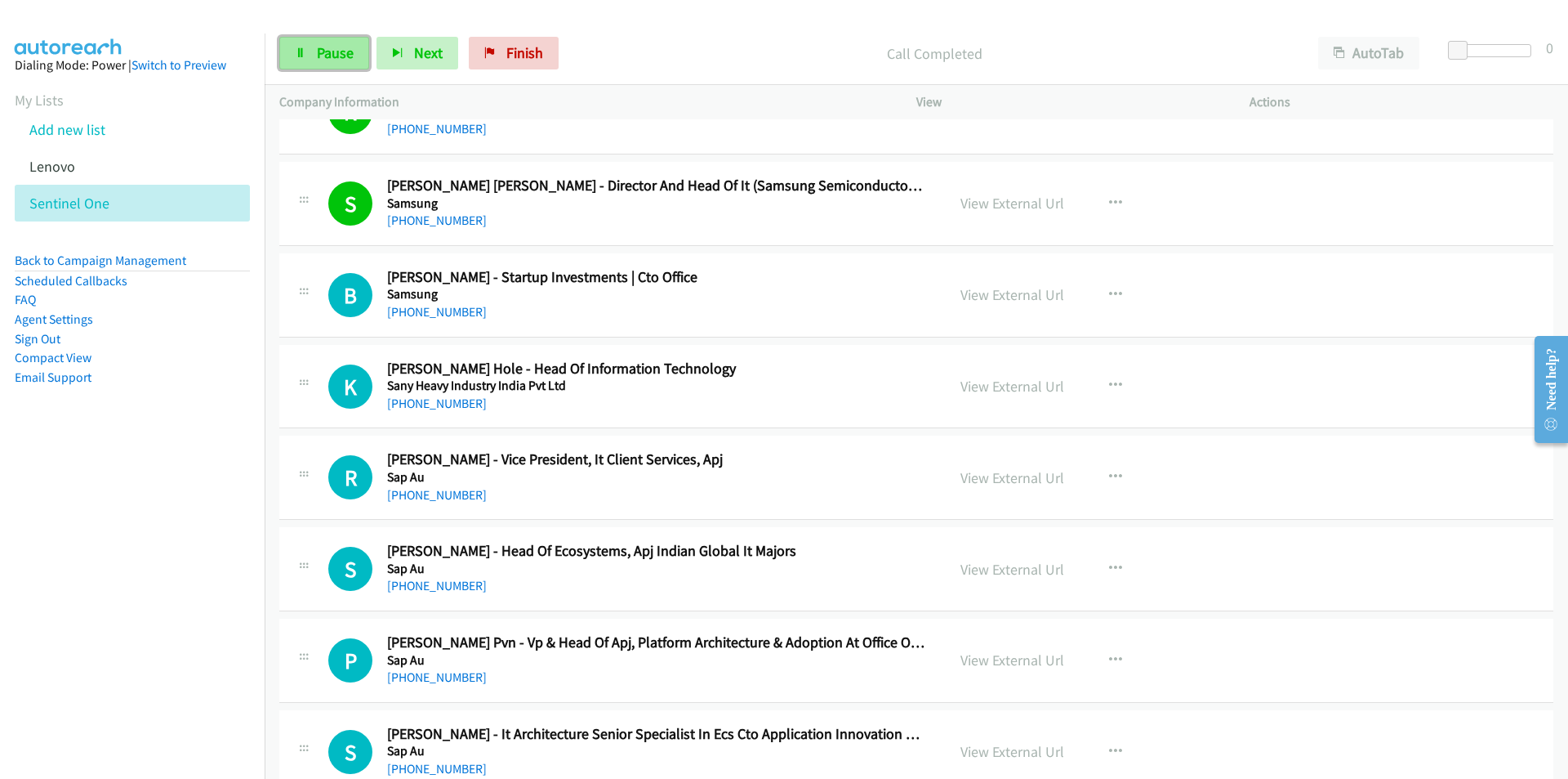
click at [331, 59] on span "Pause" at bounding box center [335, 53] width 37 height 19
click at [1110, 379] on icon "button" at bounding box center [1116, 385] width 13 height 13
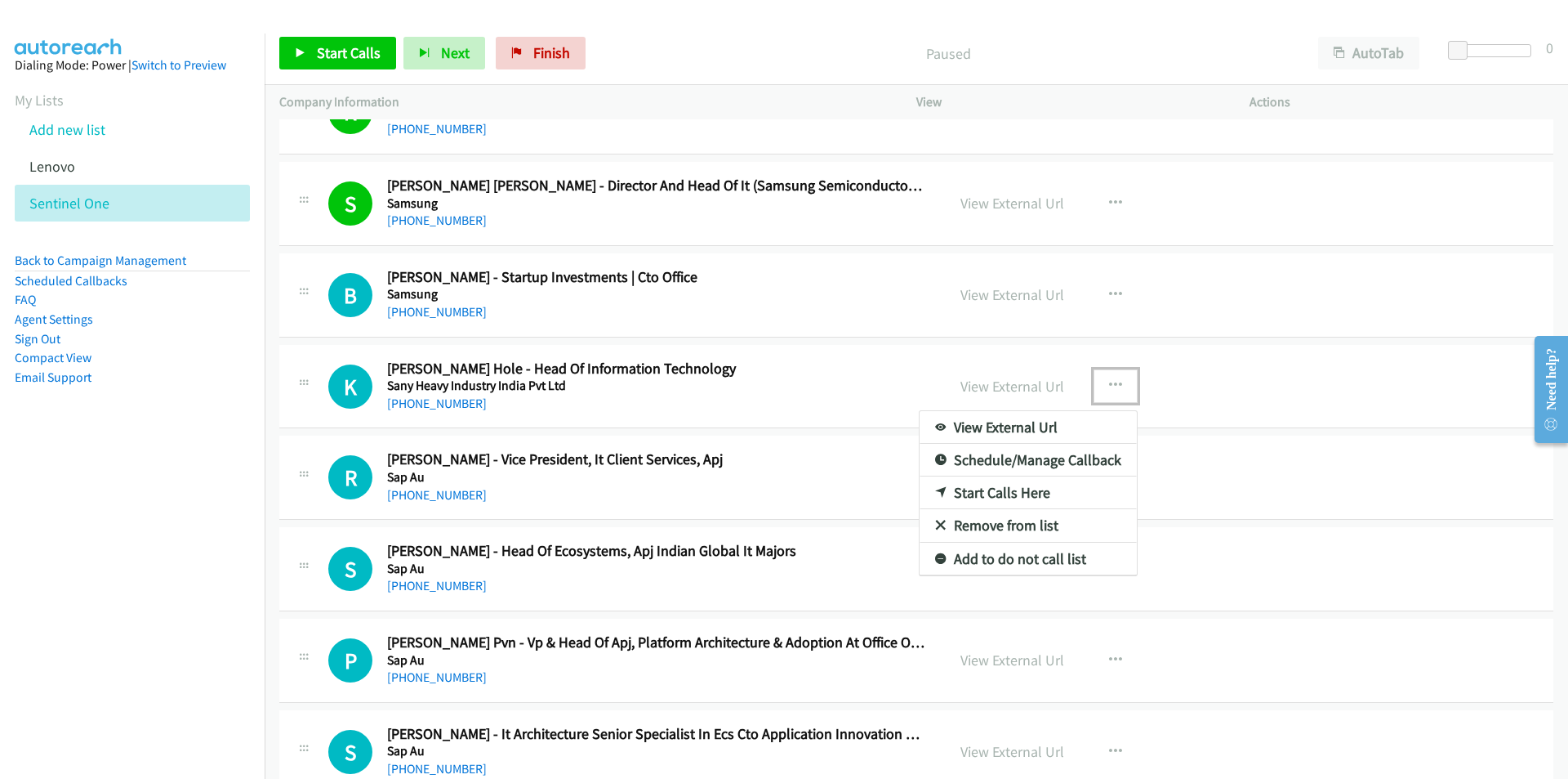
click at [1018, 488] on link "Start Calls Here" at bounding box center [1028, 492] width 218 height 33
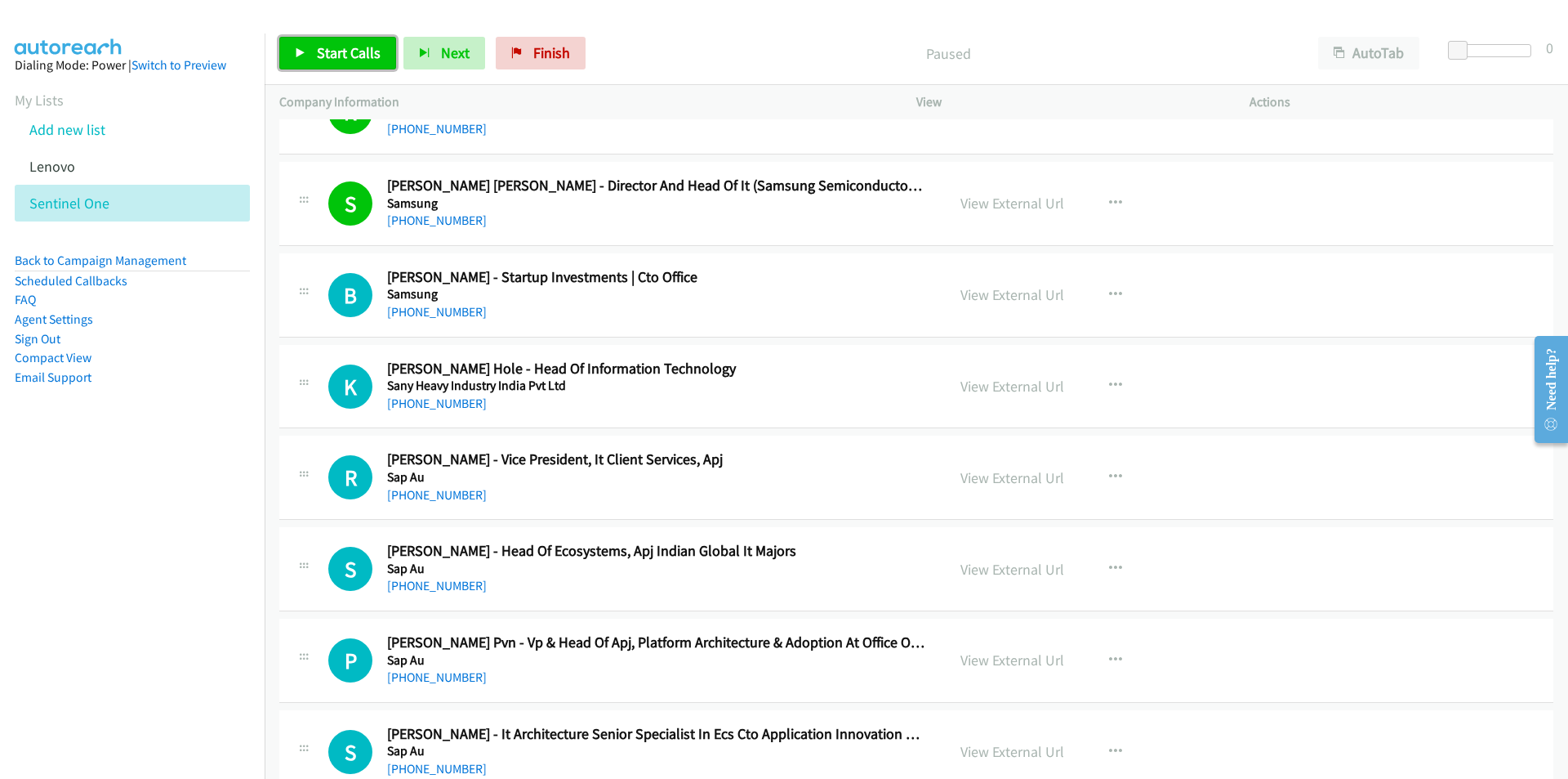
click at [339, 53] on span "Start Calls" at bounding box center [349, 53] width 64 height 19
click at [144, 451] on aside "Dialing Mode: Power | Switch to Preview My Lists Add new list [GEOGRAPHIC_DATA]…" at bounding box center [132, 248] width 264 height 428
click at [337, 57] on span "Pause" at bounding box center [335, 53] width 37 height 19
click at [1110, 475] on icon "button" at bounding box center [1116, 477] width 13 height 13
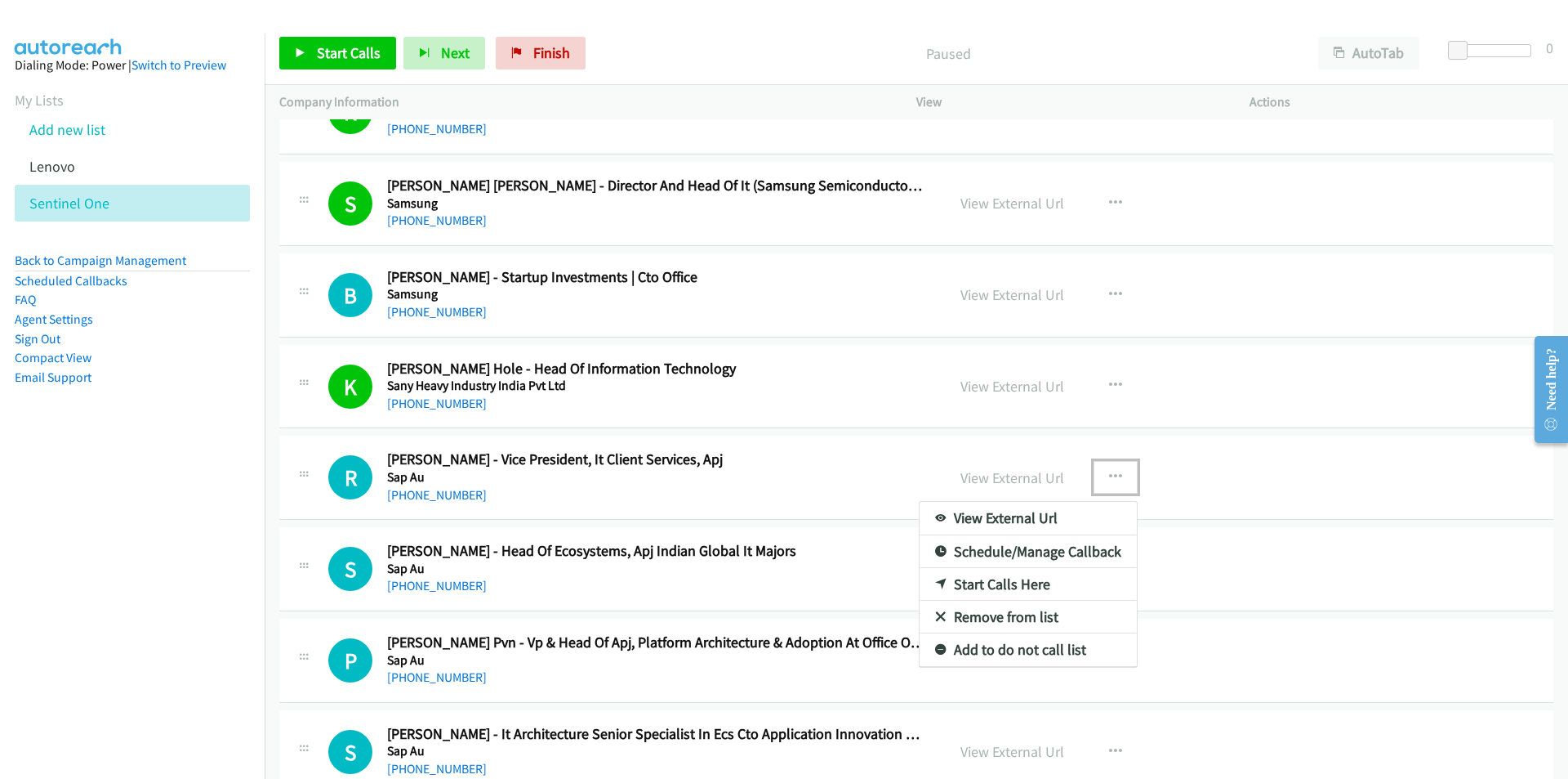
click at [1021, 589] on link "Start Calls Here" at bounding box center [1028, 584] width 218 height 33
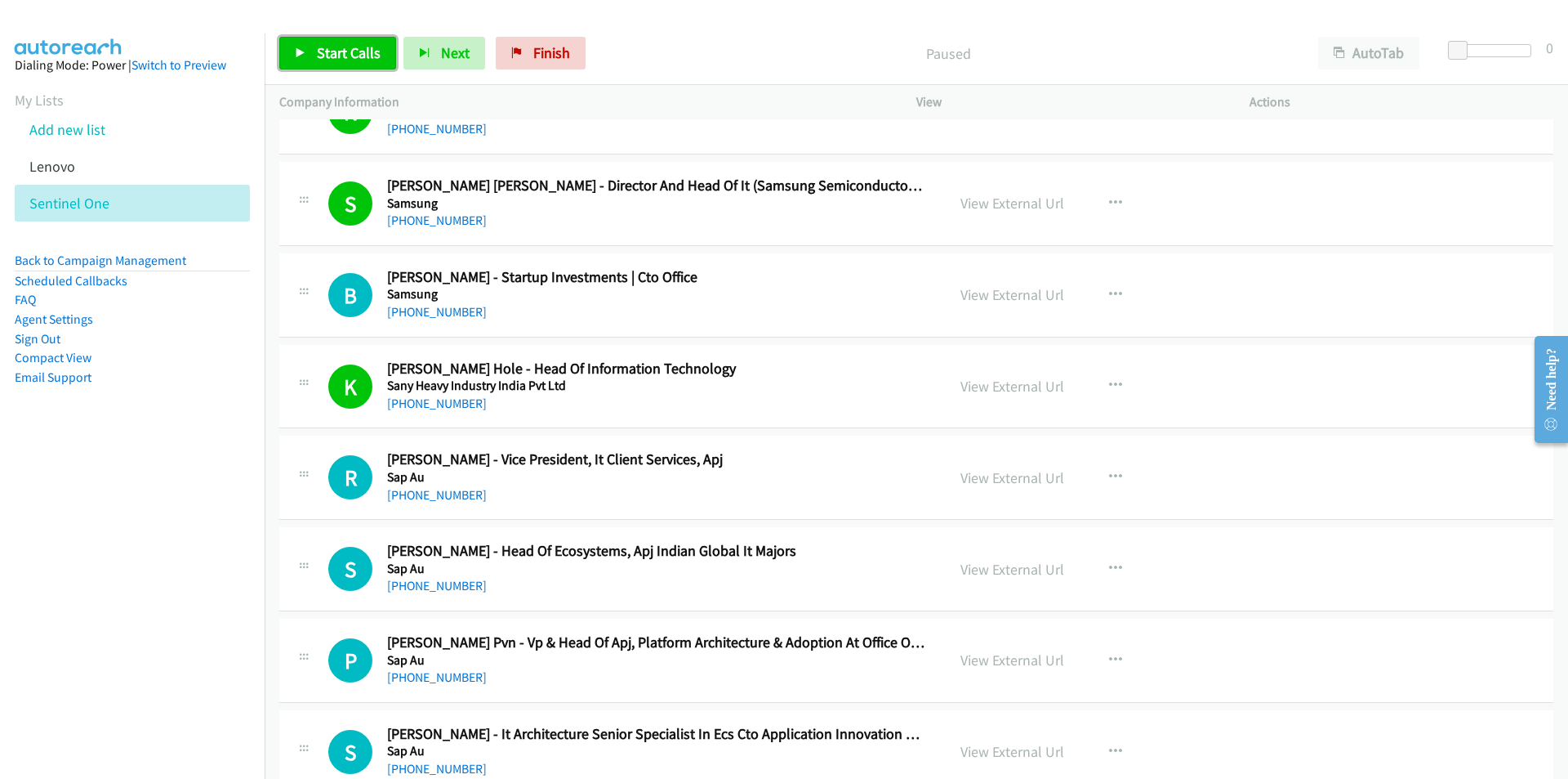
click at [341, 44] on span "Start Calls" at bounding box center [349, 53] width 64 height 19
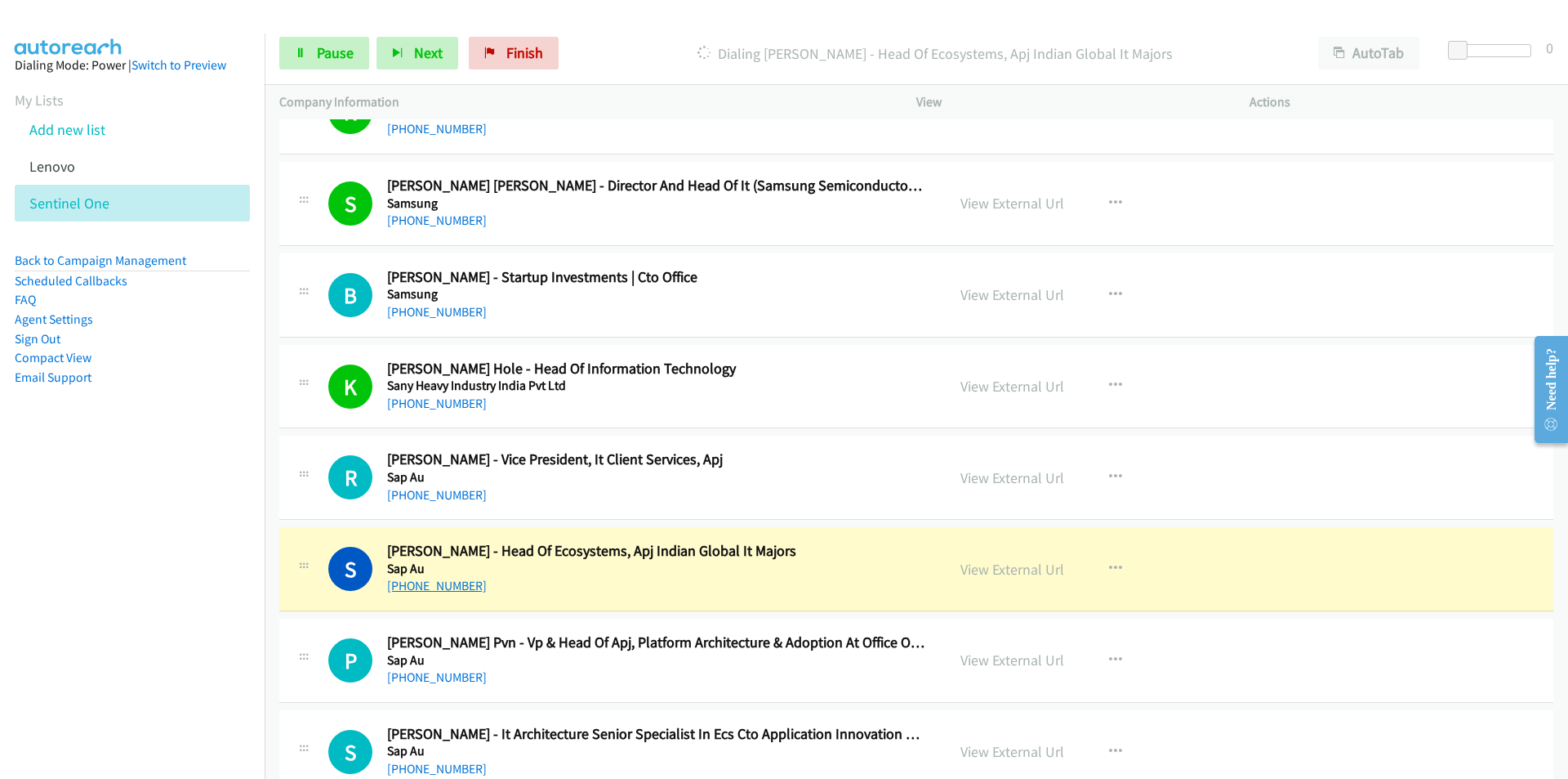
drag, startPoint x: 216, startPoint y: 648, endPoint x: 469, endPoint y: 593, distance: 258.9
click at [216, 646] on nav "Dialing Mode: Power | Switch to Preview My Lists Add new list [GEOGRAPHIC_DATA]…" at bounding box center [132, 423] width 265 height 779
click at [974, 566] on link "View External Url" at bounding box center [1012, 569] width 103 height 19
click at [325, 50] on span "Pause" at bounding box center [335, 53] width 37 height 19
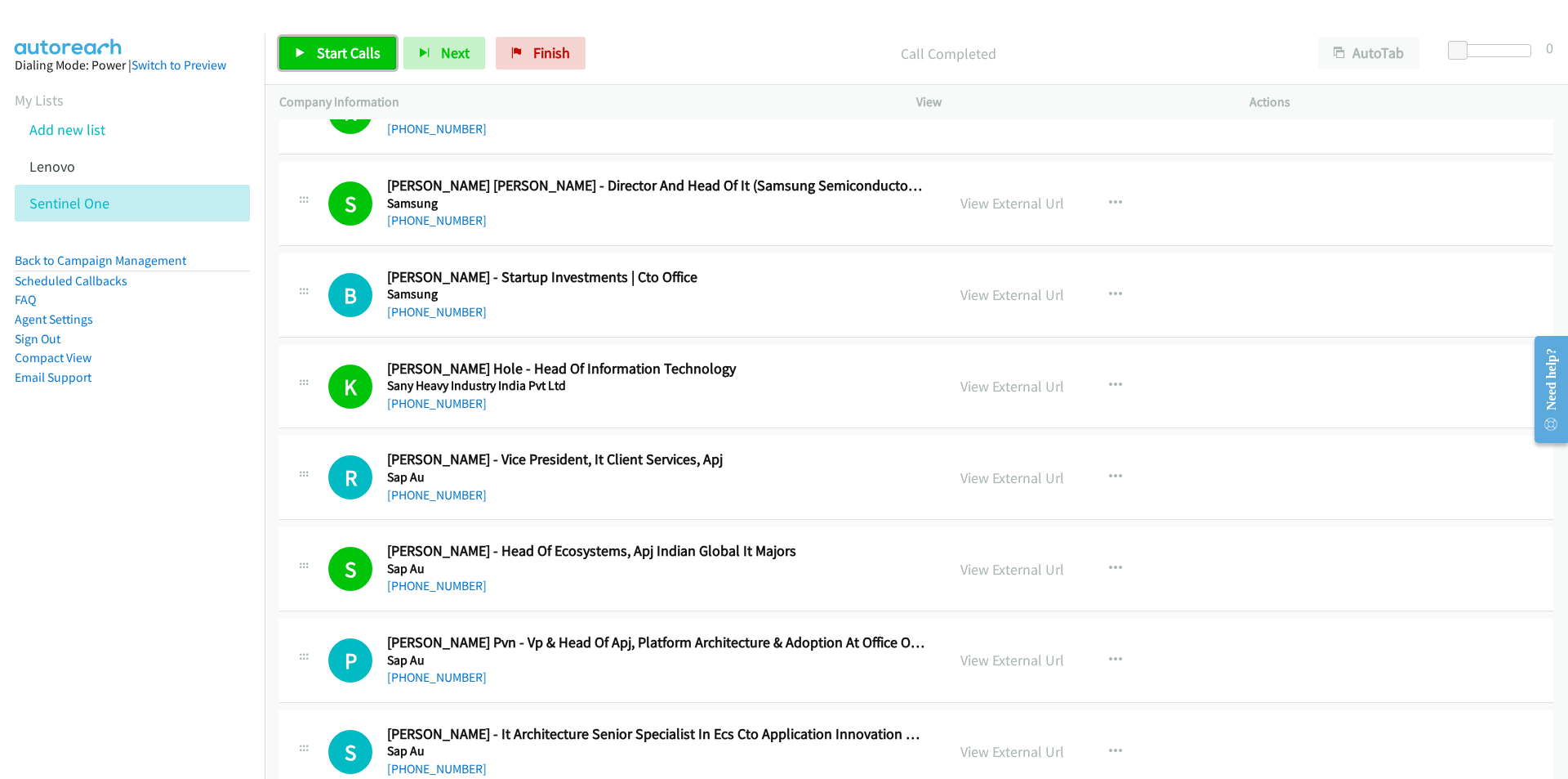
click at [325, 64] on link "Start Calls" at bounding box center [337, 53] width 116 height 33
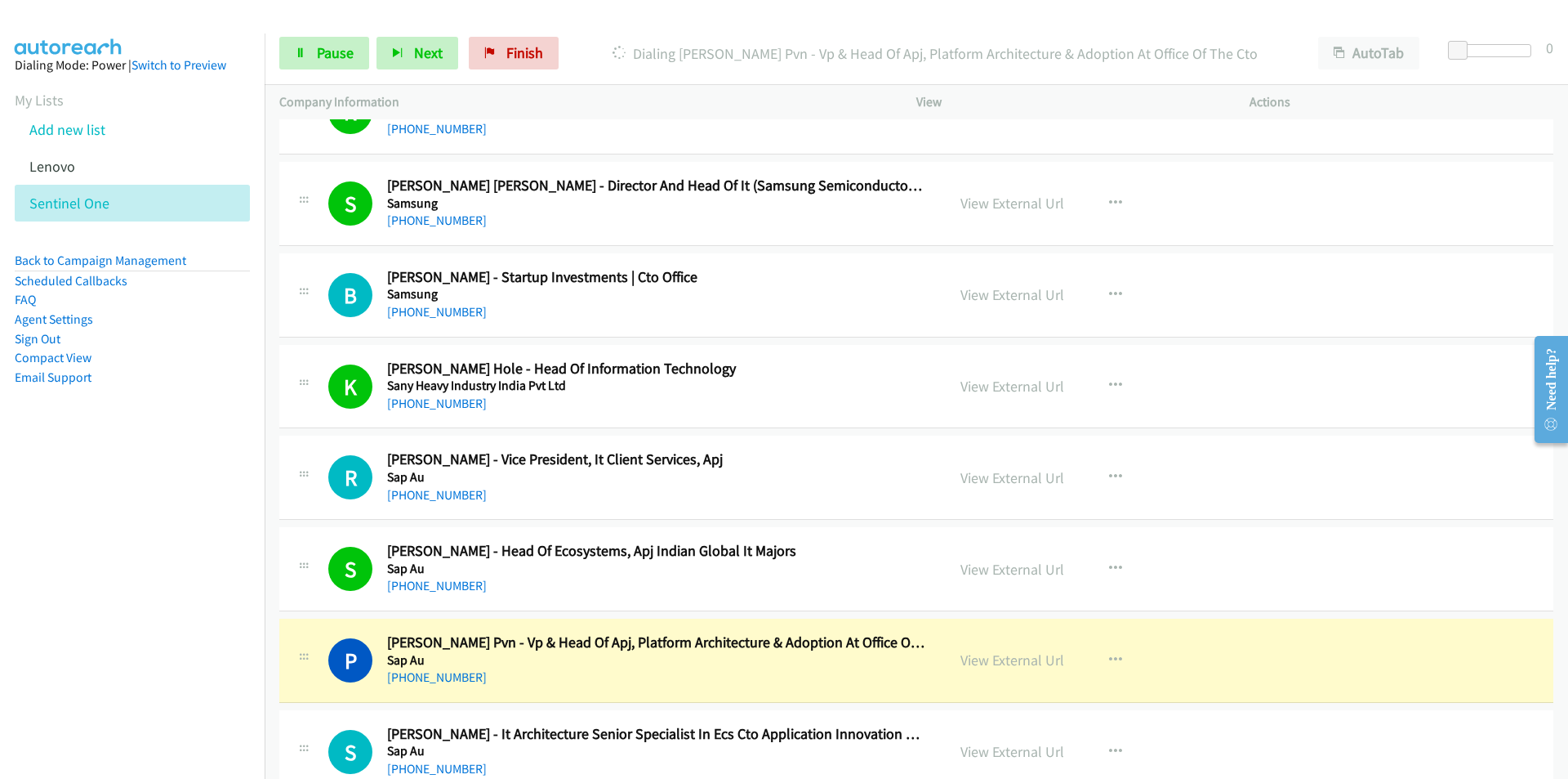
click at [250, 585] on nav "Dialing Mode: Power | Switch to Preview My Lists Add new list [GEOGRAPHIC_DATA]…" at bounding box center [132, 423] width 265 height 779
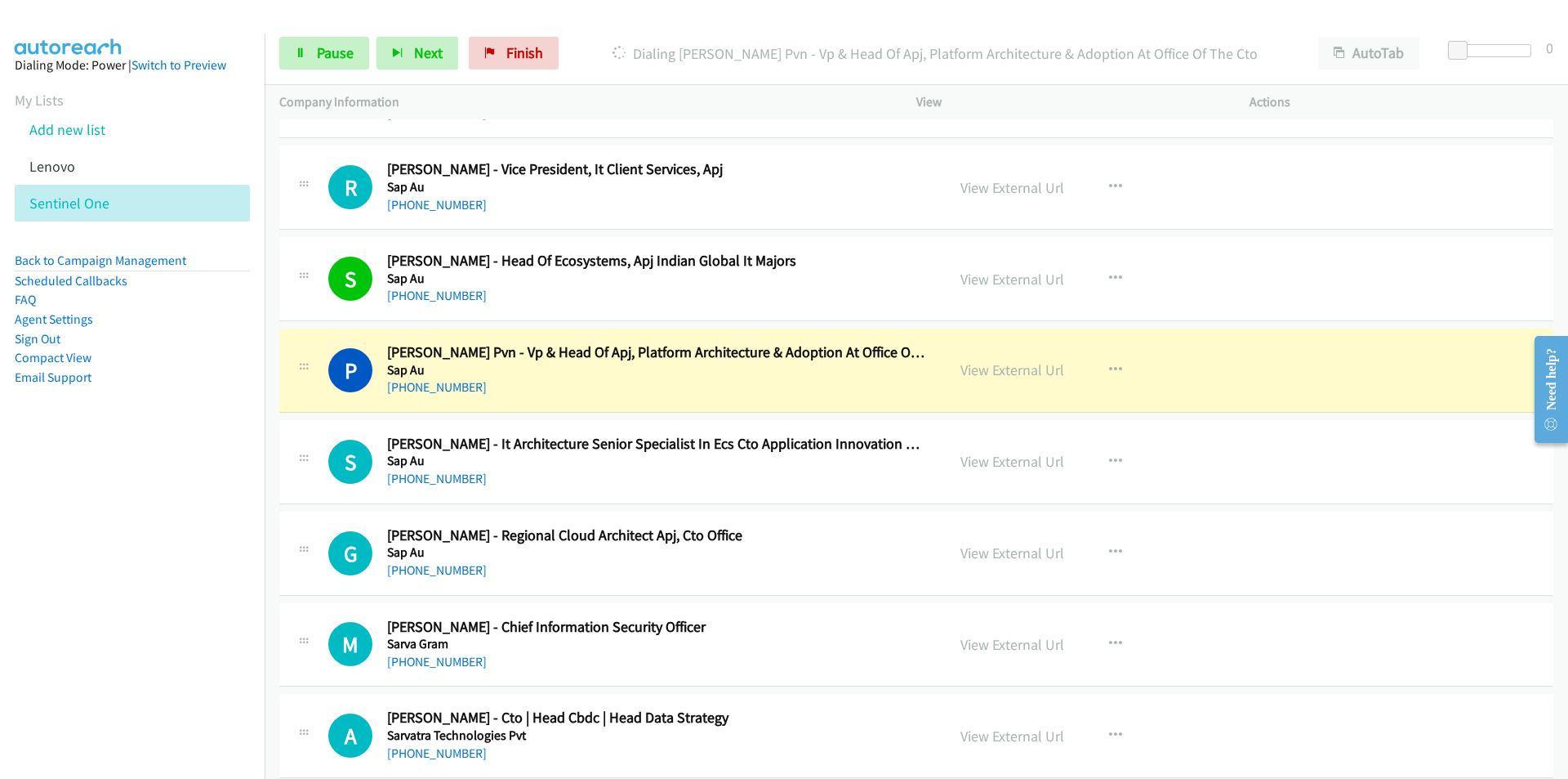
scroll to position [2616, 0]
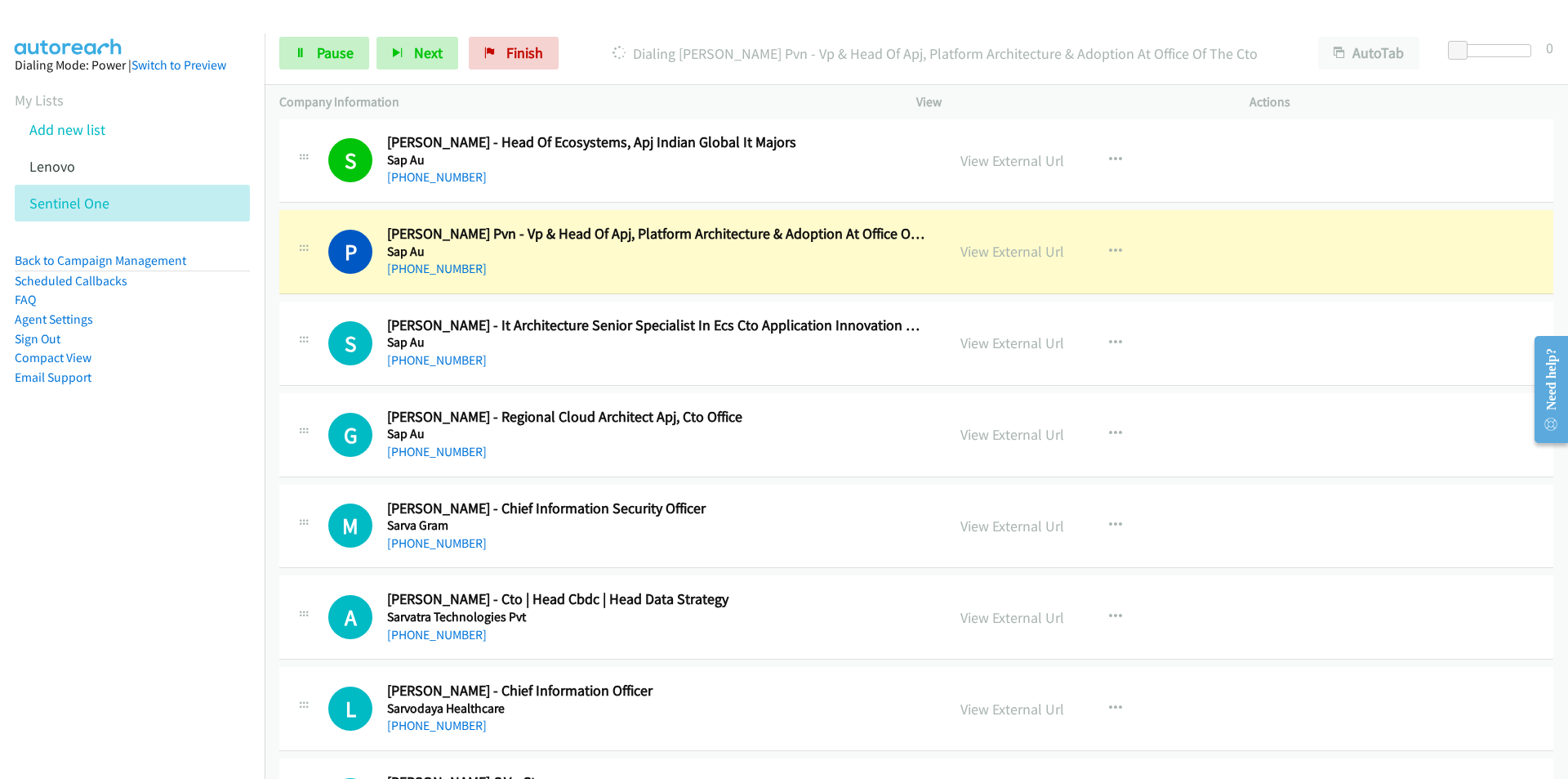
click at [148, 497] on nav "Dialing Mode: Power | Switch to Preview My Lists Add new list [GEOGRAPHIC_DATA]…" at bounding box center [132, 423] width 265 height 779
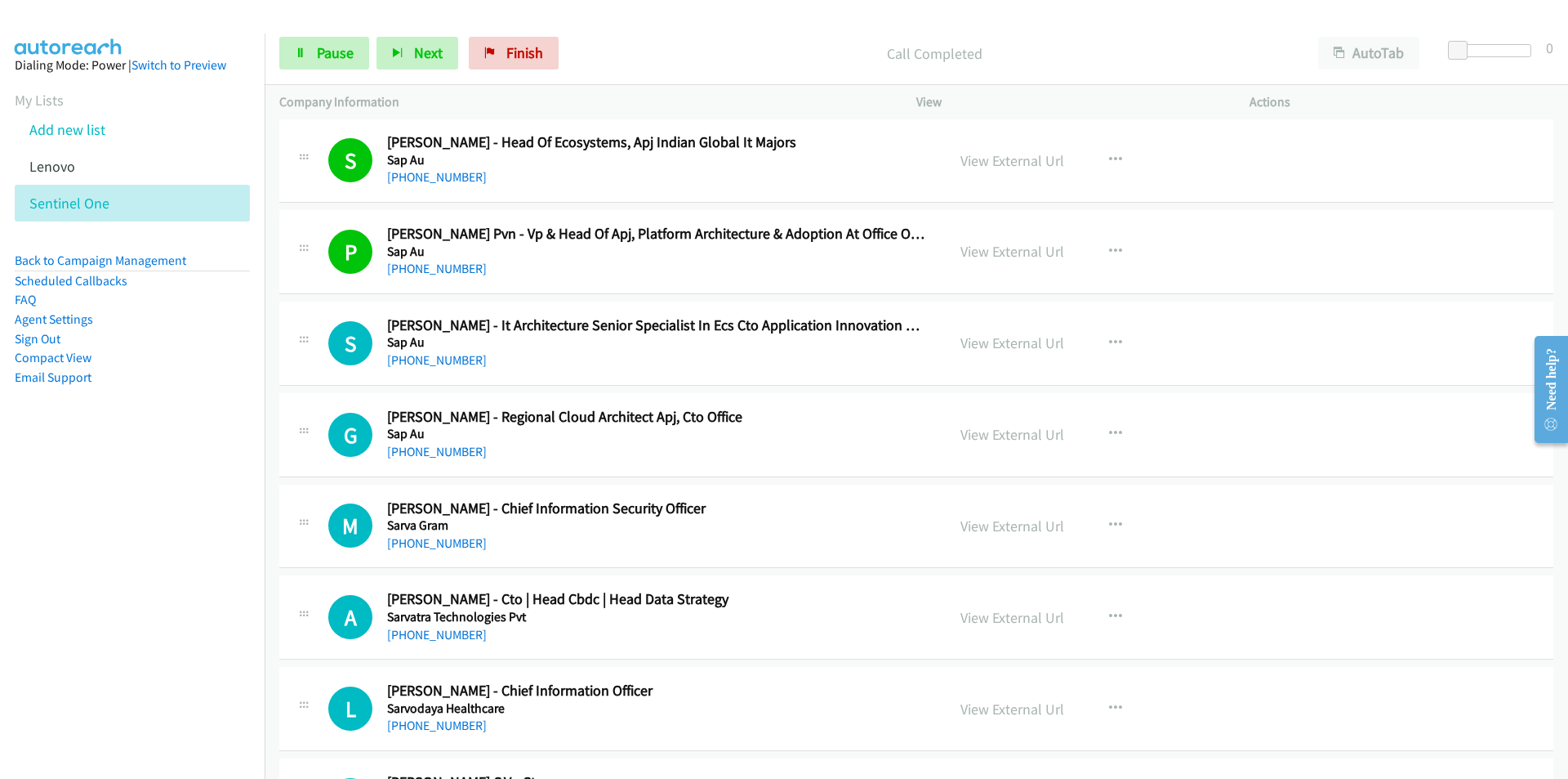
click at [207, 465] on nav "Dialing Mode: Power | Switch to Preview My Lists Add new list [GEOGRAPHIC_DATA]…" at bounding box center [132, 423] width 265 height 779
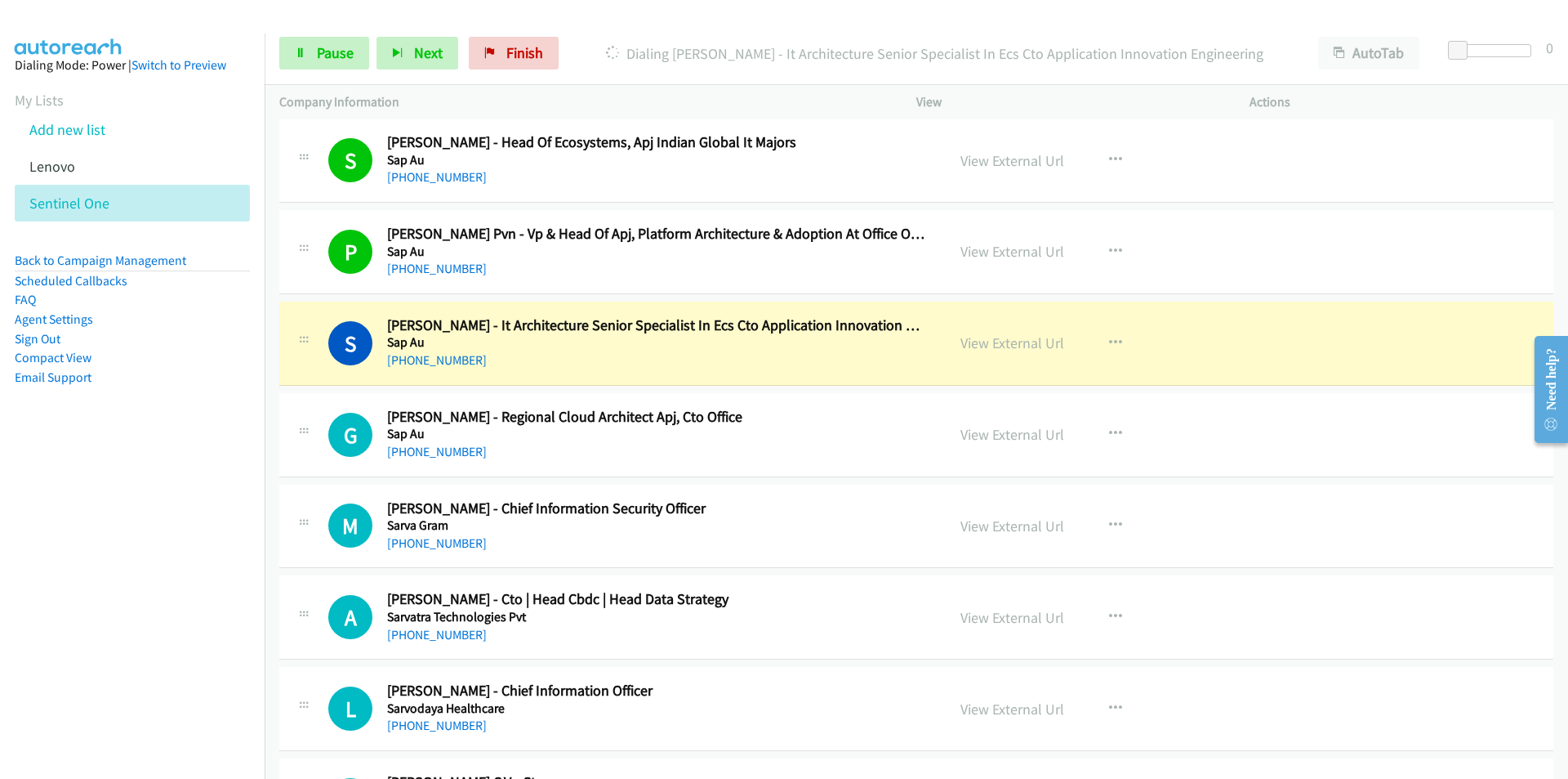
click at [236, 568] on nav "Dialing Mode: Power | Switch to Preview My Lists Add new list [GEOGRAPHIC_DATA]…" at bounding box center [132, 423] width 265 height 779
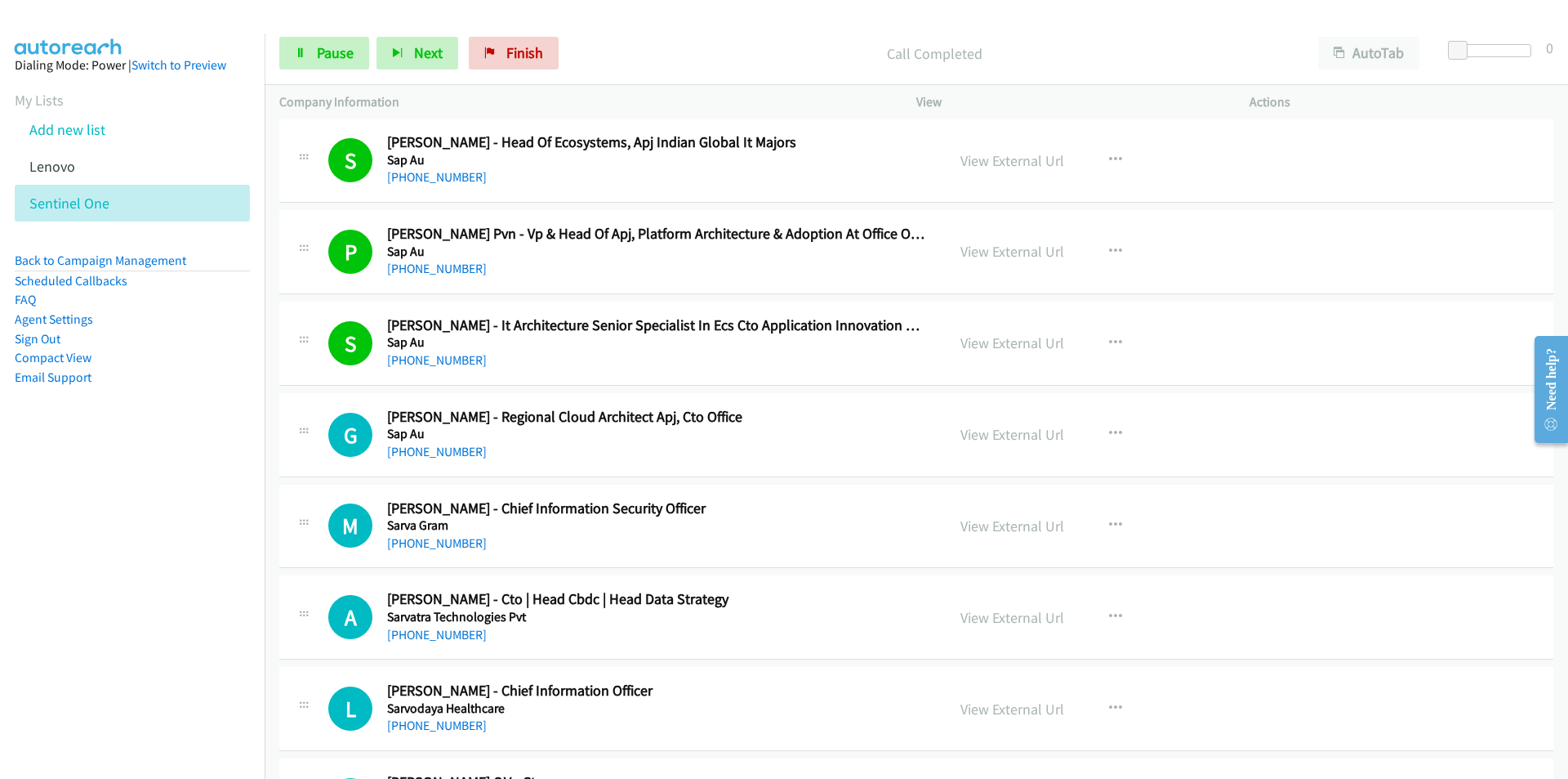
click at [249, 556] on nav "Dialing Mode: Power | Switch to Preview My Lists Add new list [GEOGRAPHIC_DATA]…" at bounding box center [132, 423] width 265 height 779
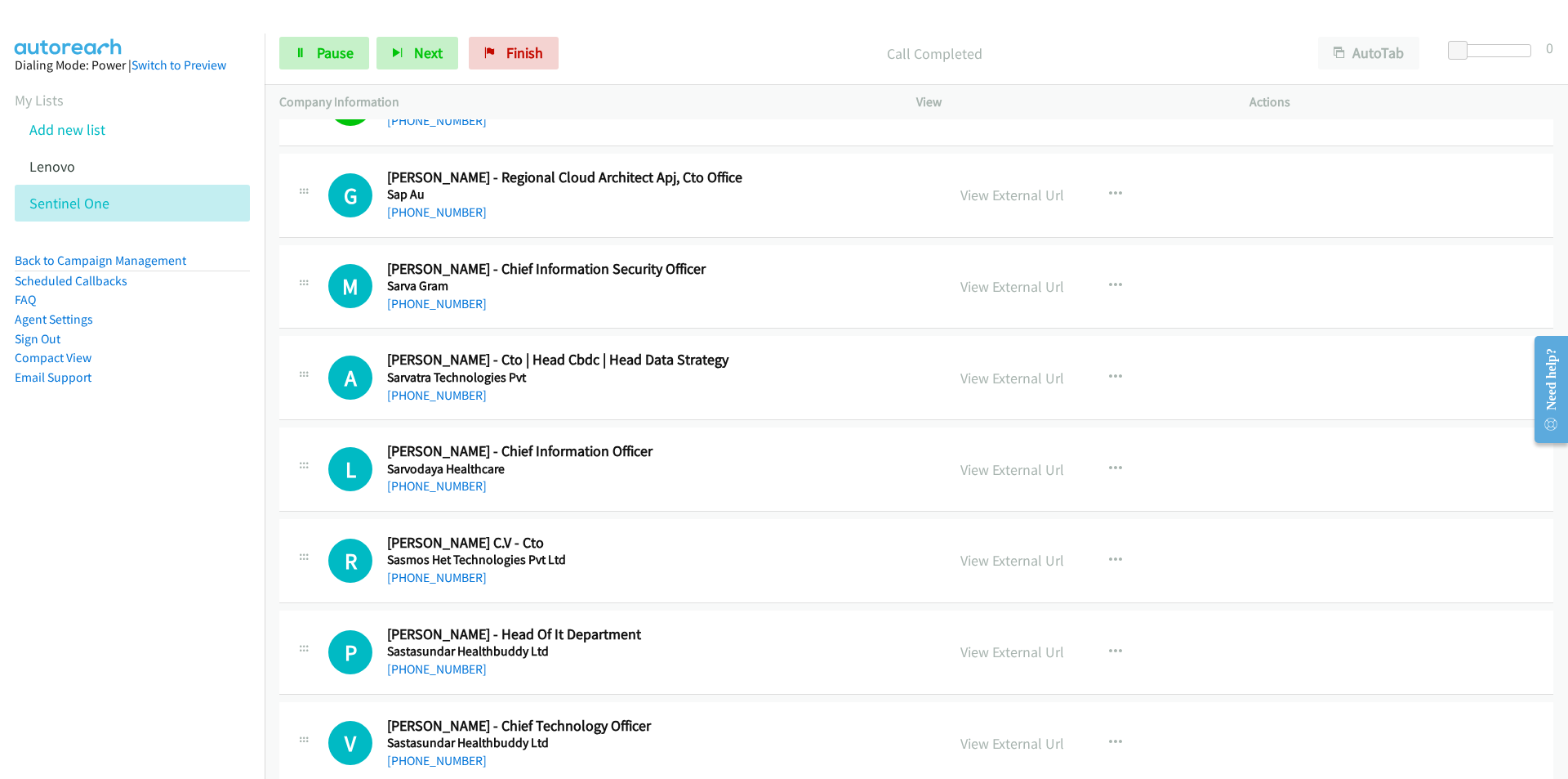
scroll to position [2861, 0]
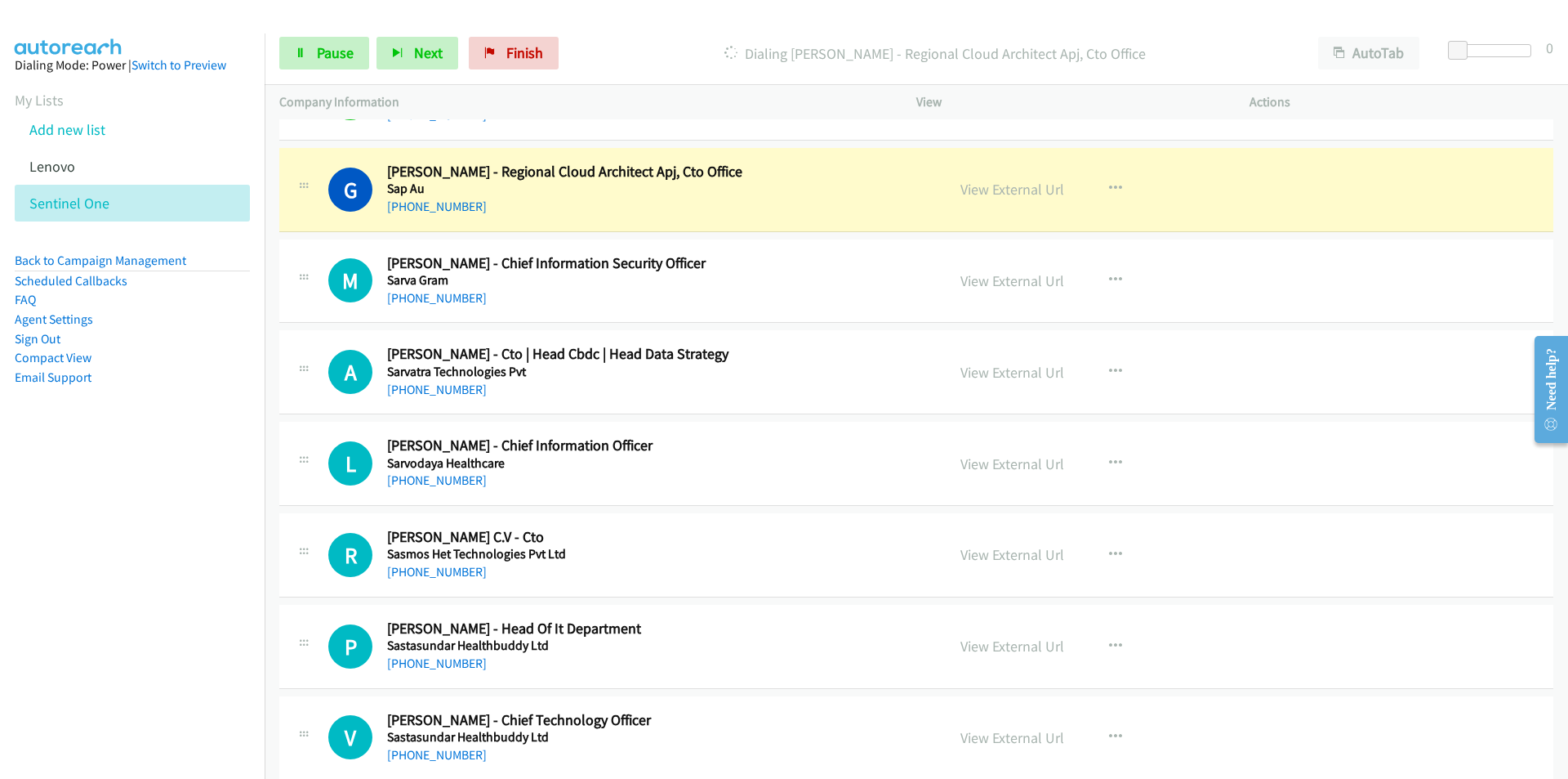
click at [172, 527] on nav "Dialing Mode: Power | Switch to Preview My Lists Add new list [GEOGRAPHIC_DATA]…" at bounding box center [132, 423] width 265 height 779
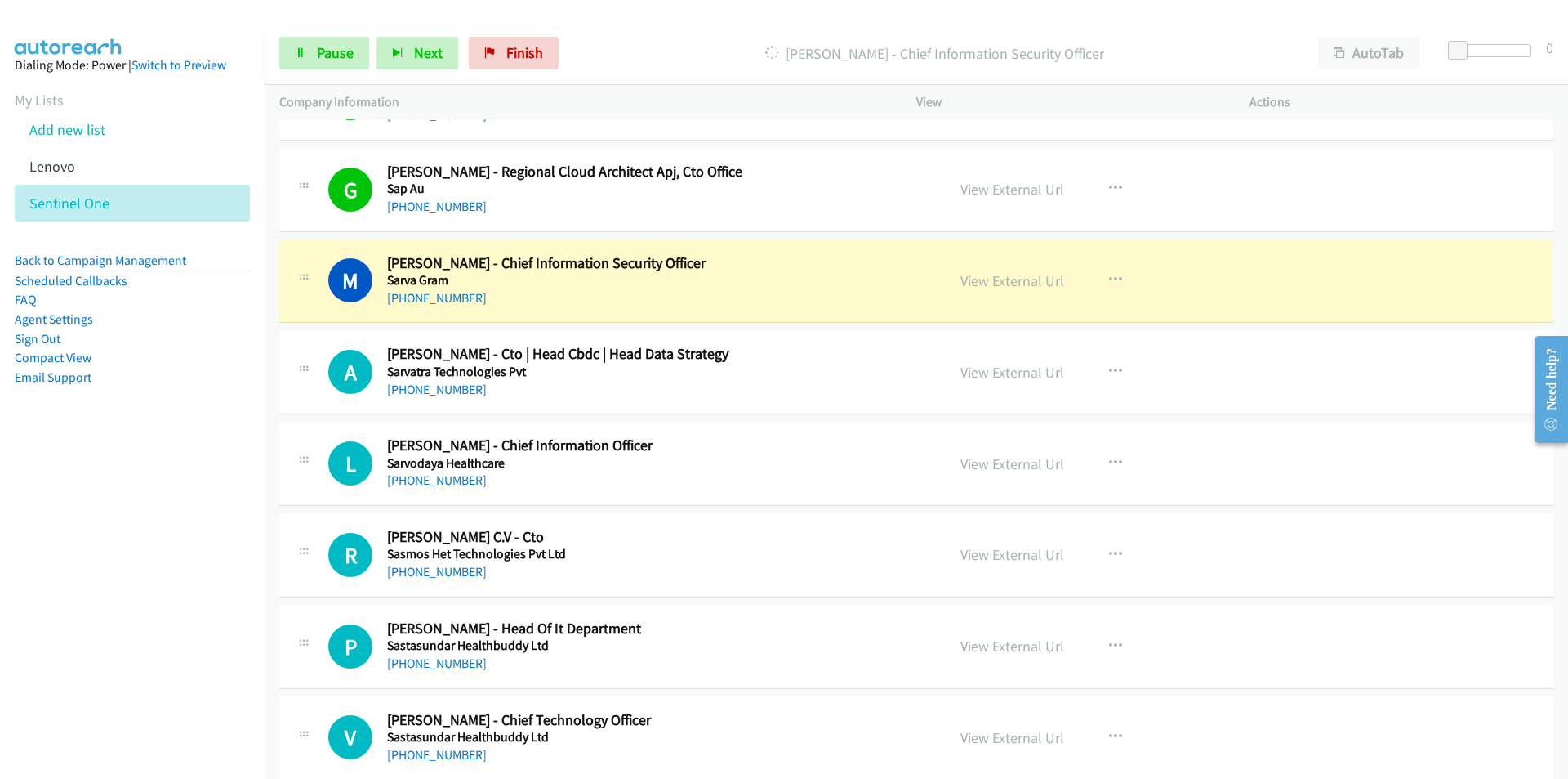
drag, startPoint x: 139, startPoint y: 573, endPoint x: 249, endPoint y: 525, distance: 120.0
click at [139, 571] on nav "Dialing Mode: Power | Switch to Preview My Lists Add new list [GEOGRAPHIC_DATA]…" at bounding box center [132, 423] width 265 height 779
click at [993, 278] on link "View External Url" at bounding box center [1012, 281] width 103 height 19
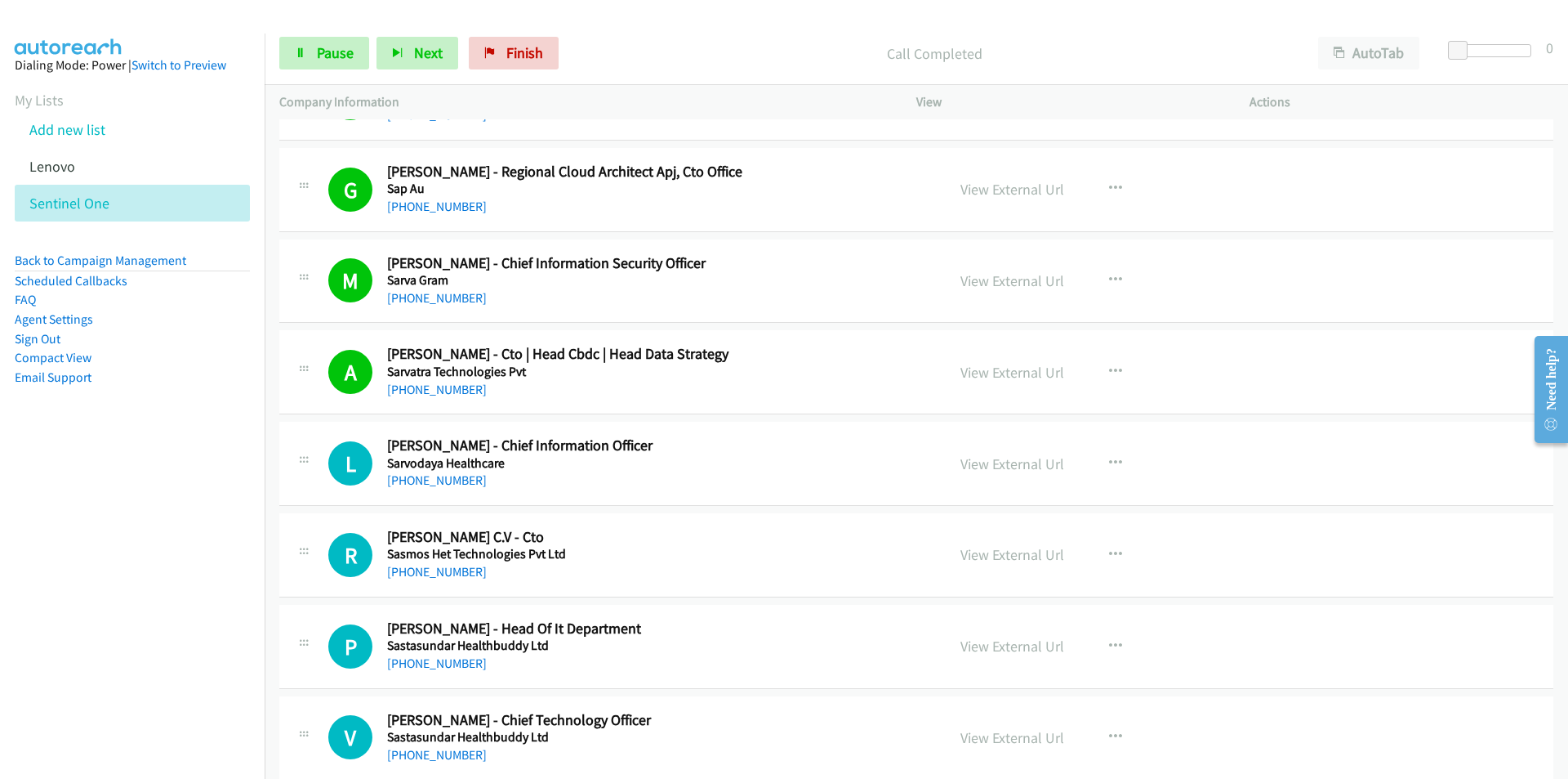
click at [168, 574] on nav "Dialing Mode: Power | Switch to Preview My Lists Add new list [GEOGRAPHIC_DATA]…" at bounding box center [132, 423] width 265 height 779
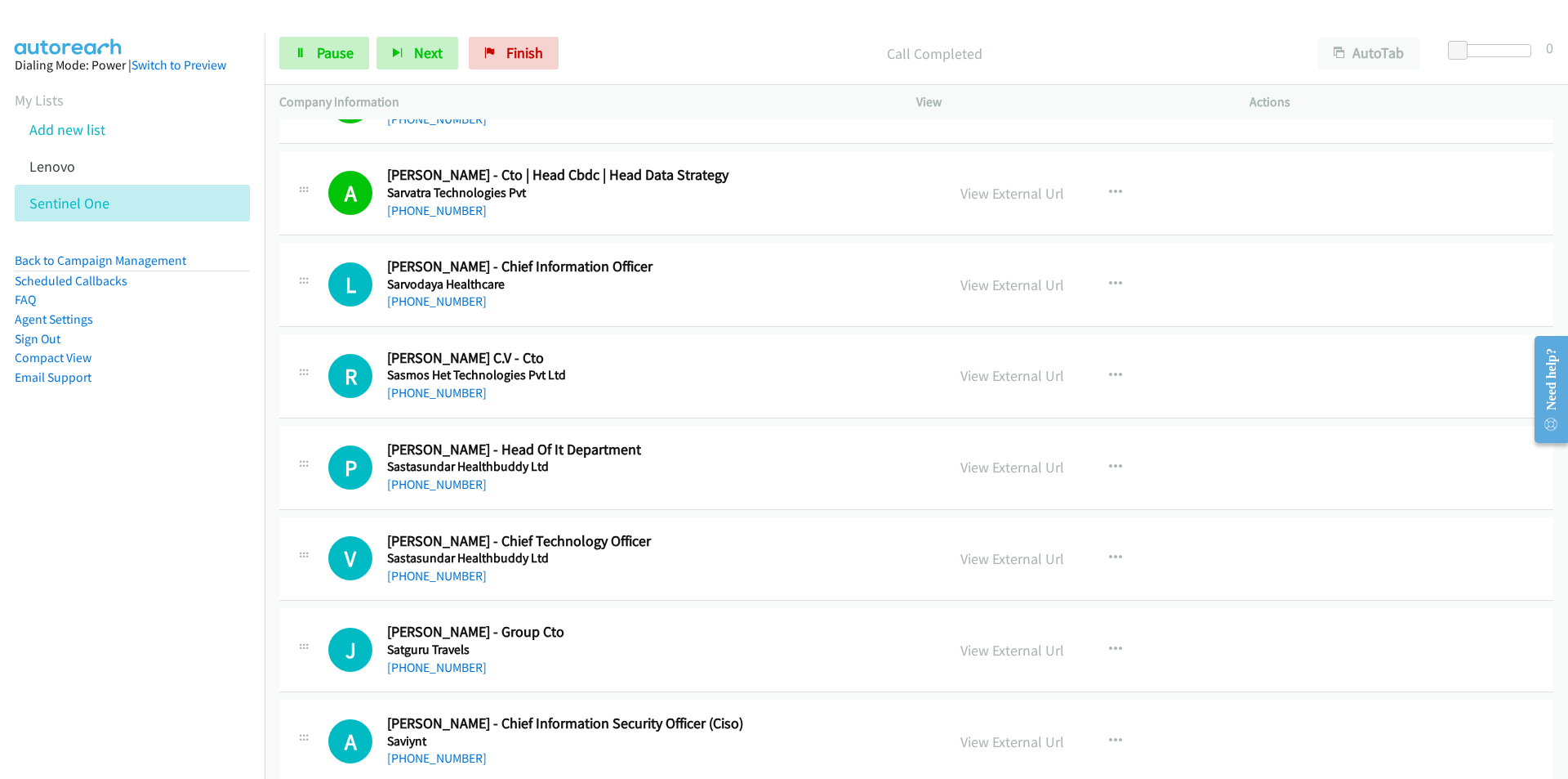
scroll to position [3106, 0]
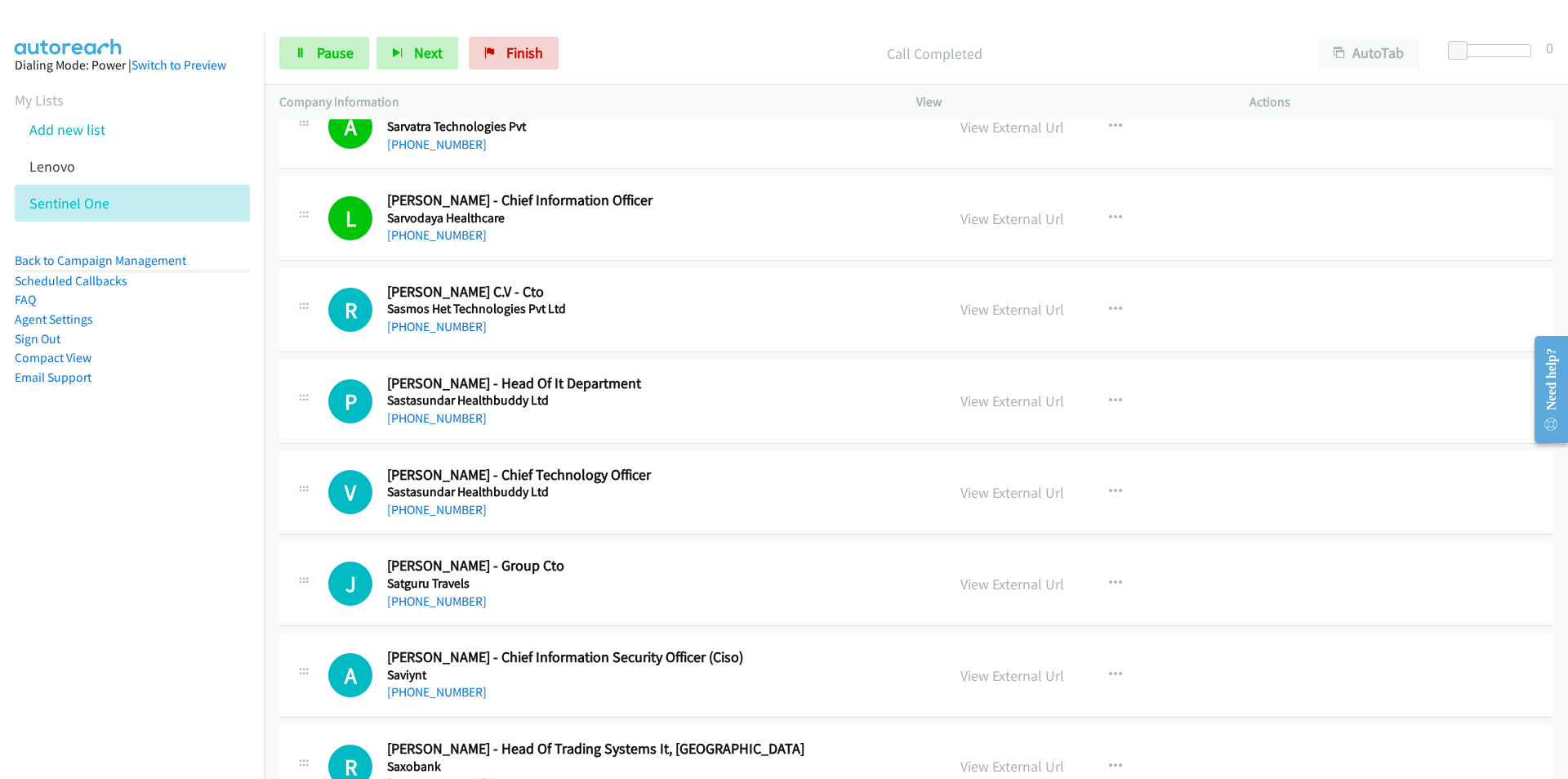
click at [206, 603] on nav "Dialing Mode: Power | Switch to Preview My Lists Add new list [GEOGRAPHIC_DATA]…" at bounding box center [132, 423] width 265 height 779
click at [1015, 313] on link "View External Url" at bounding box center [1012, 309] width 103 height 19
click at [241, 560] on nav "Dialing Mode: Power | Switch to Preview My Lists Add new list [GEOGRAPHIC_DATA]…" at bounding box center [132, 423] width 265 height 779
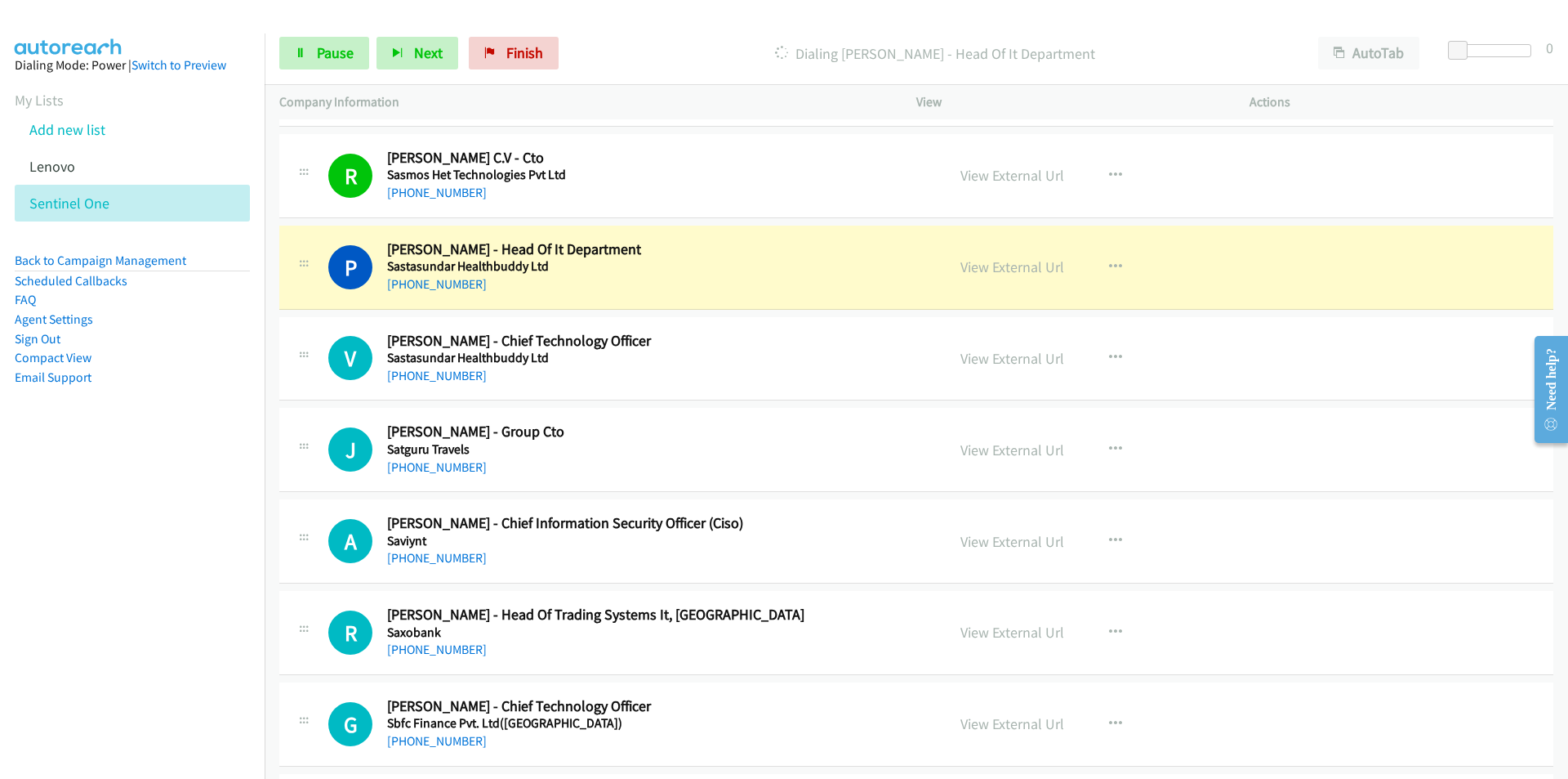
scroll to position [3269, 0]
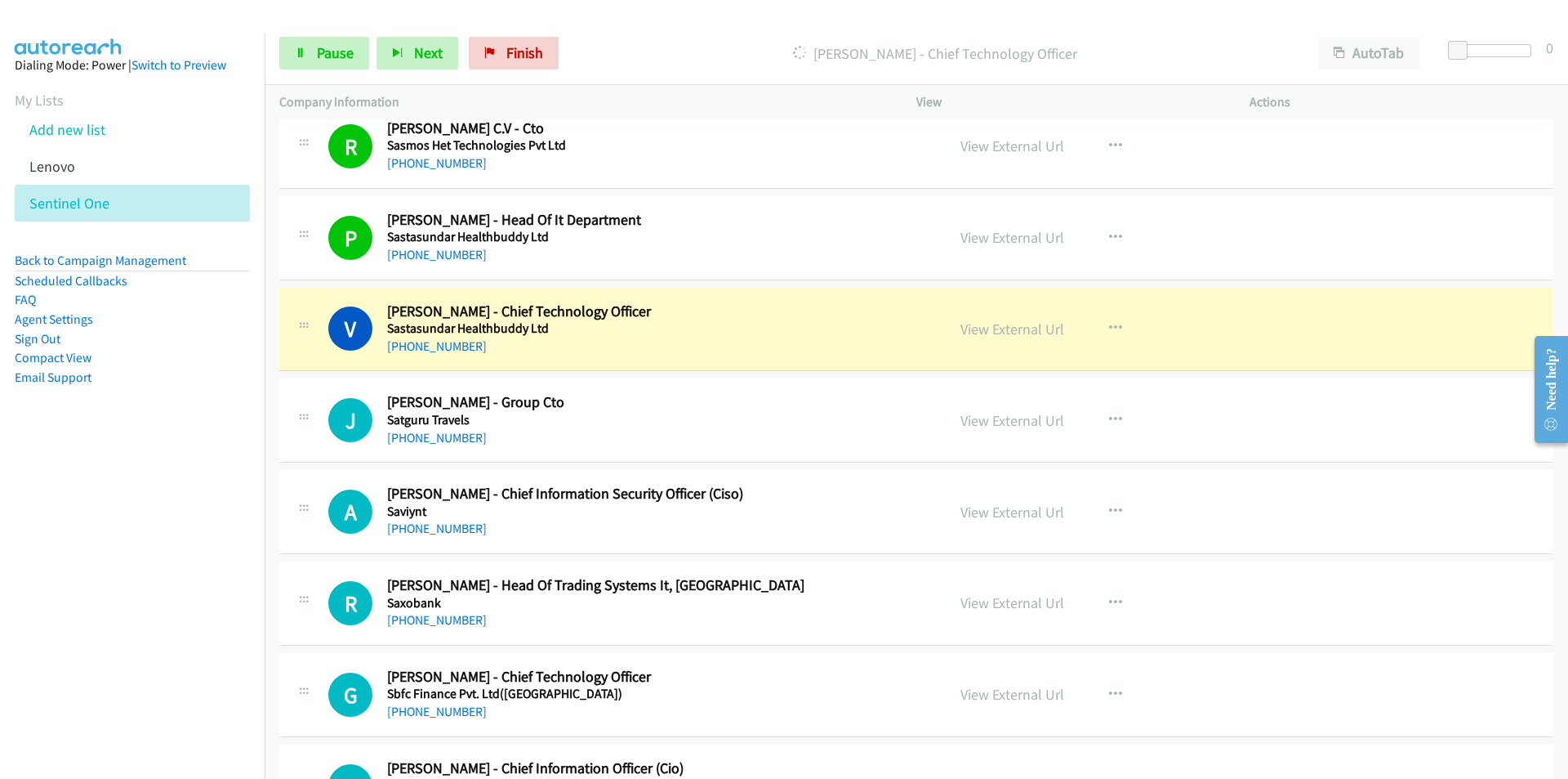
click at [234, 483] on nav "Dialing Mode: Power | Switch to Preview My Lists Add new list [GEOGRAPHIC_DATA]…" at bounding box center [132, 423] width 265 height 779
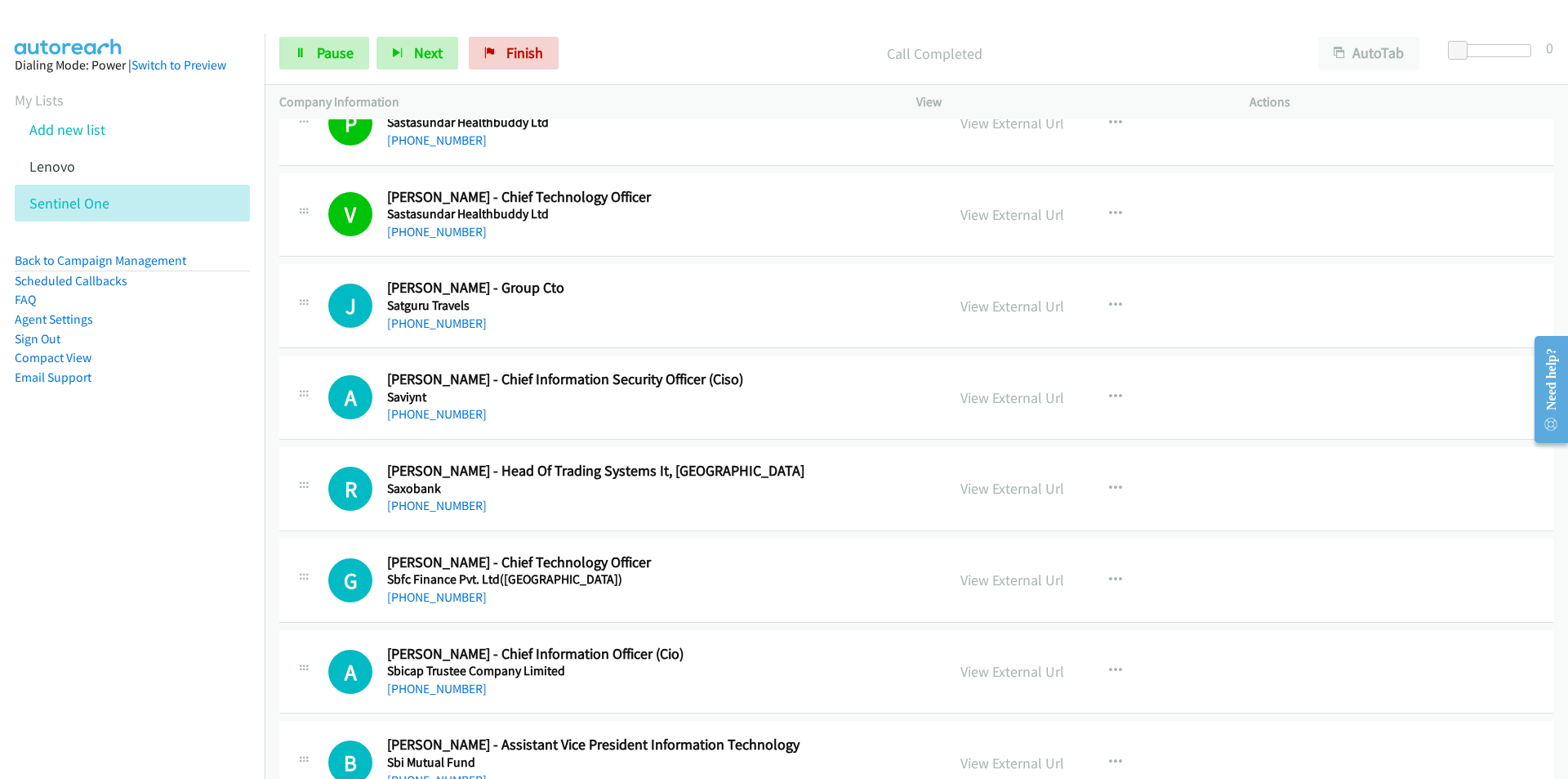
scroll to position [3433, 0]
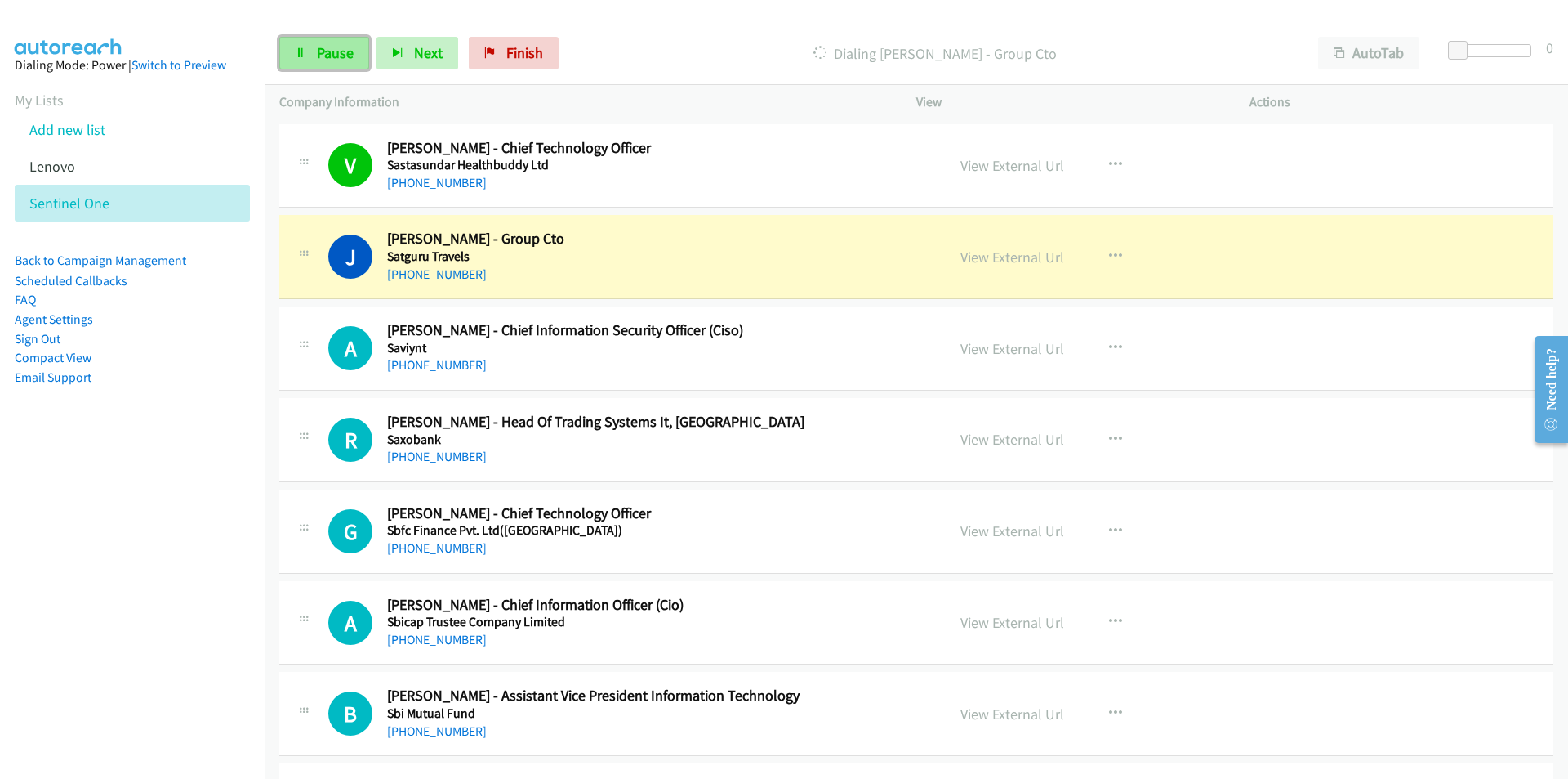
click at [338, 53] on span "Pause" at bounding box center [335, 53] width 37 height 19
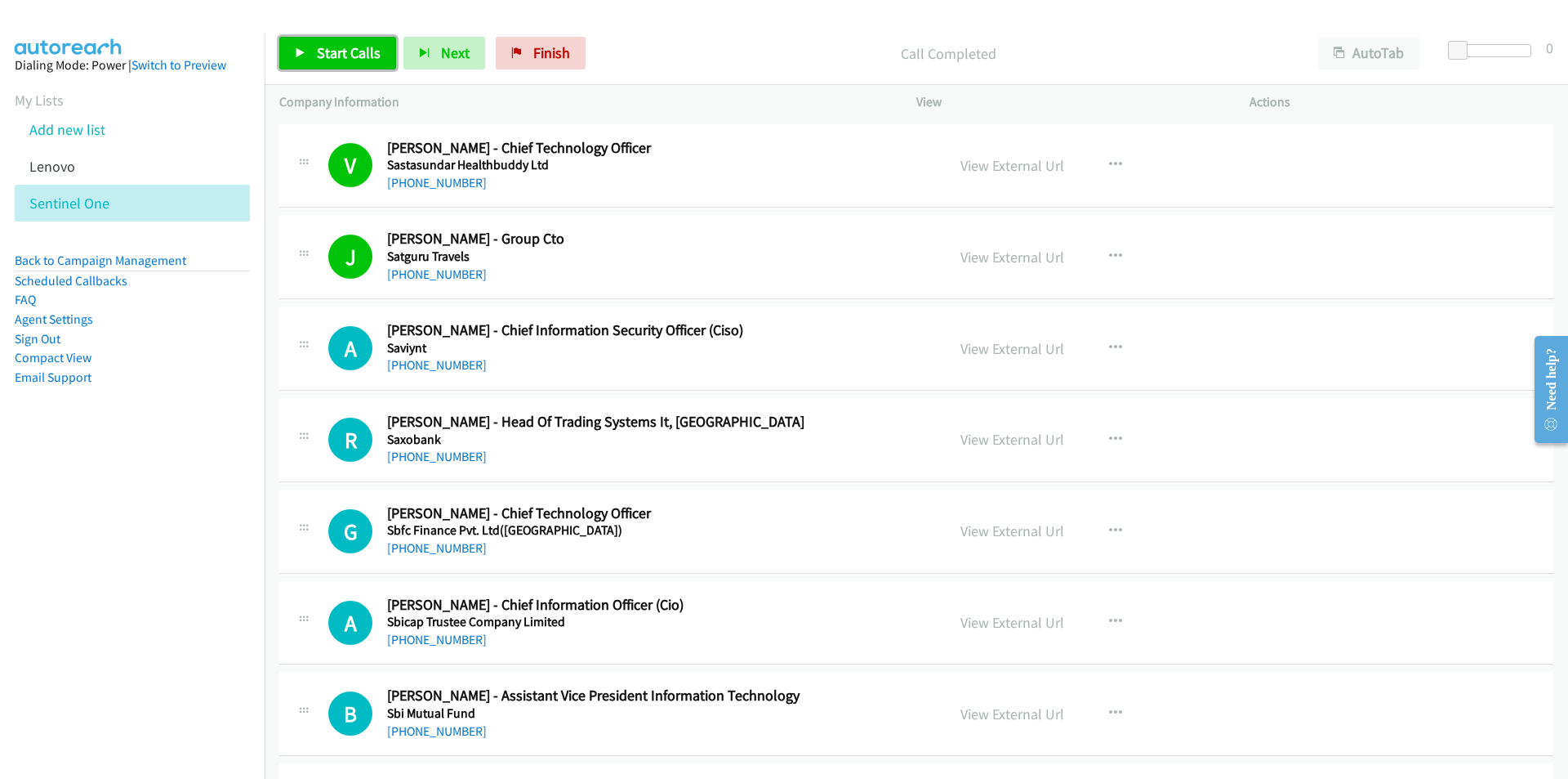
click at [324, 62] on link "Start Calls" at bounding box center [337, 53] width 116 height 33
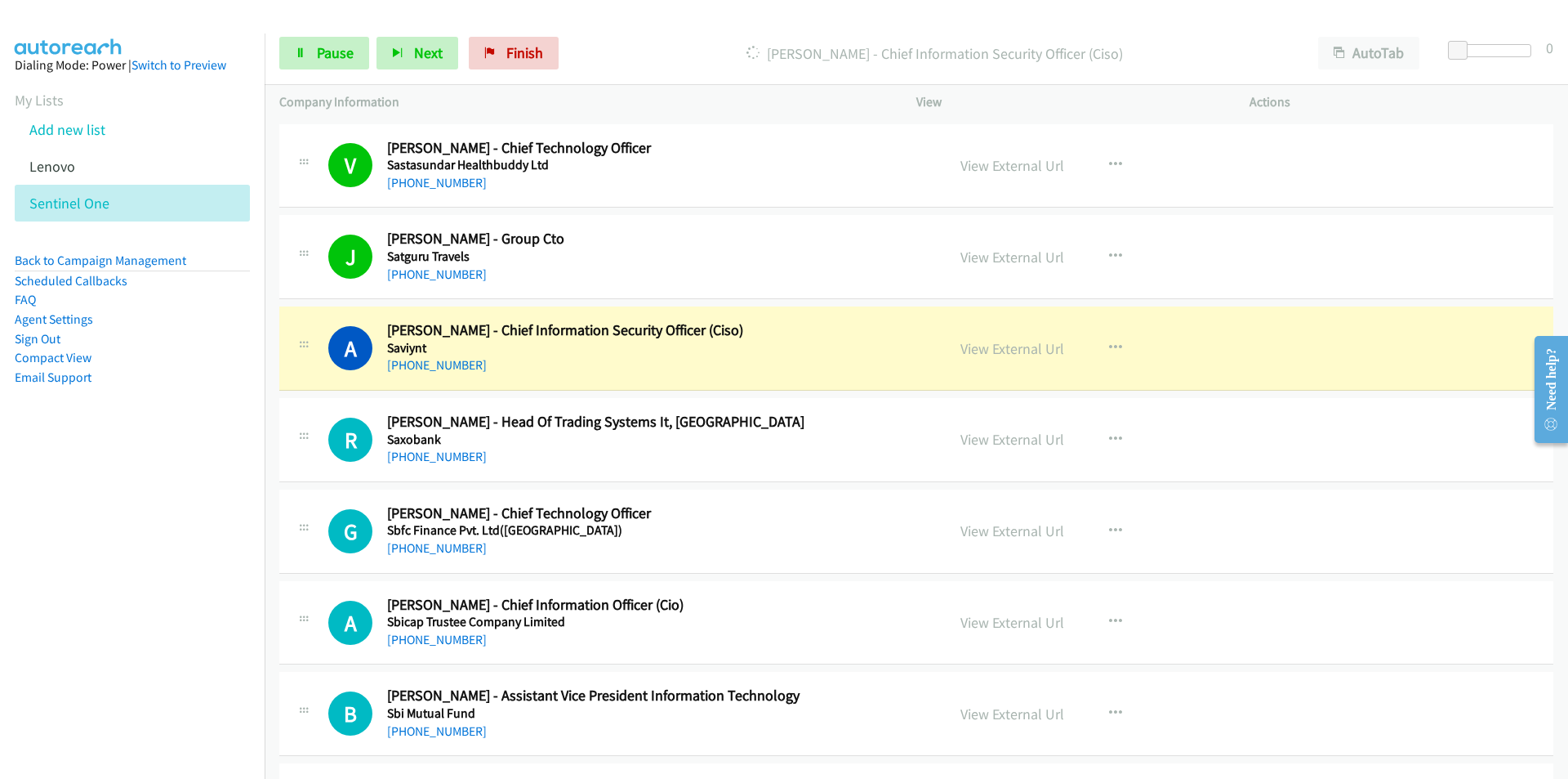
click at [176, 570] on nav "Dialing Mode: Power | Switch to Preview My Lists Add new list [GEOGRAPHIC_DATA]…" at bounding box center [132, 423] width 265 height 779
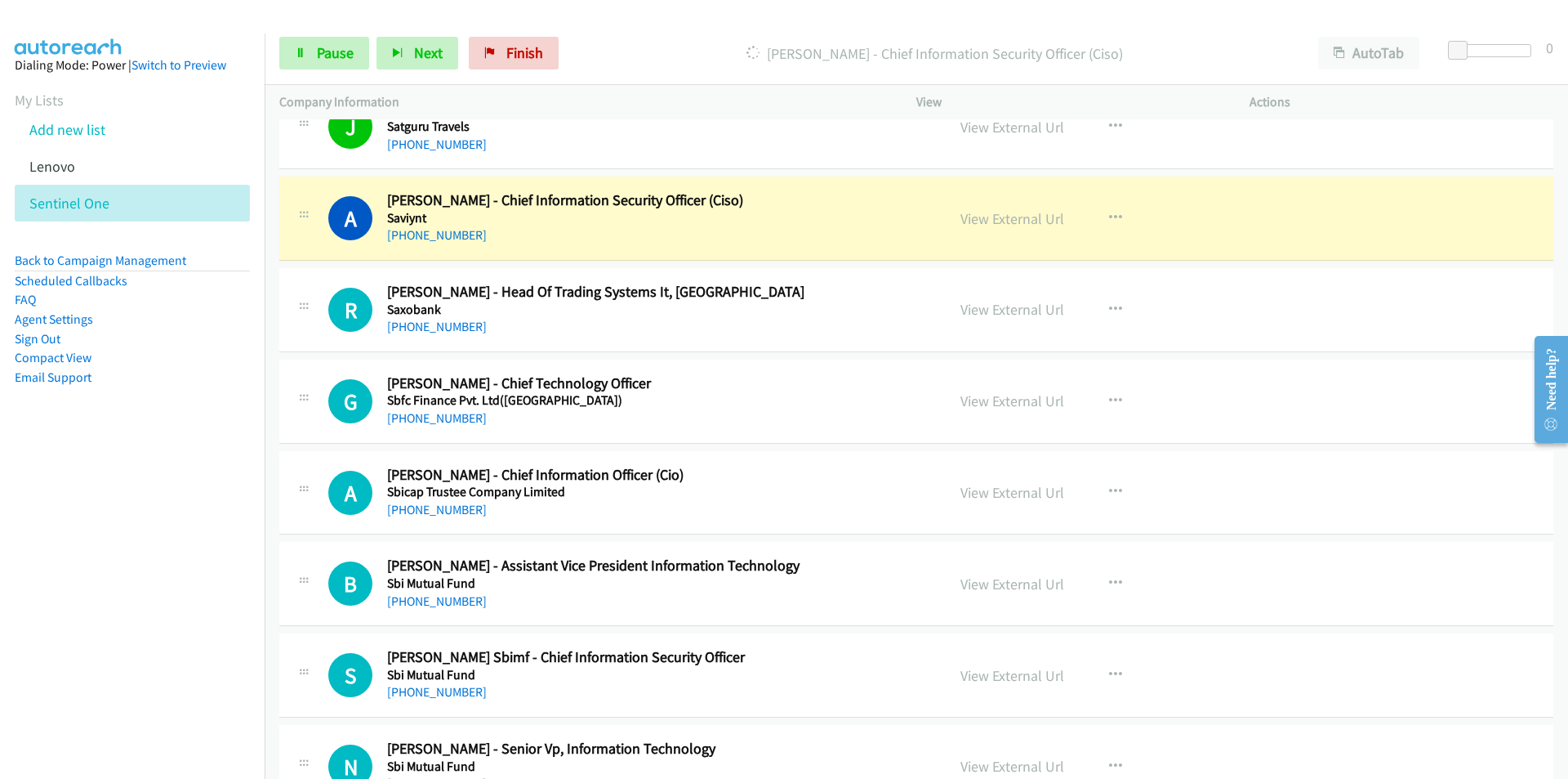
scroll to position [3515, 0]
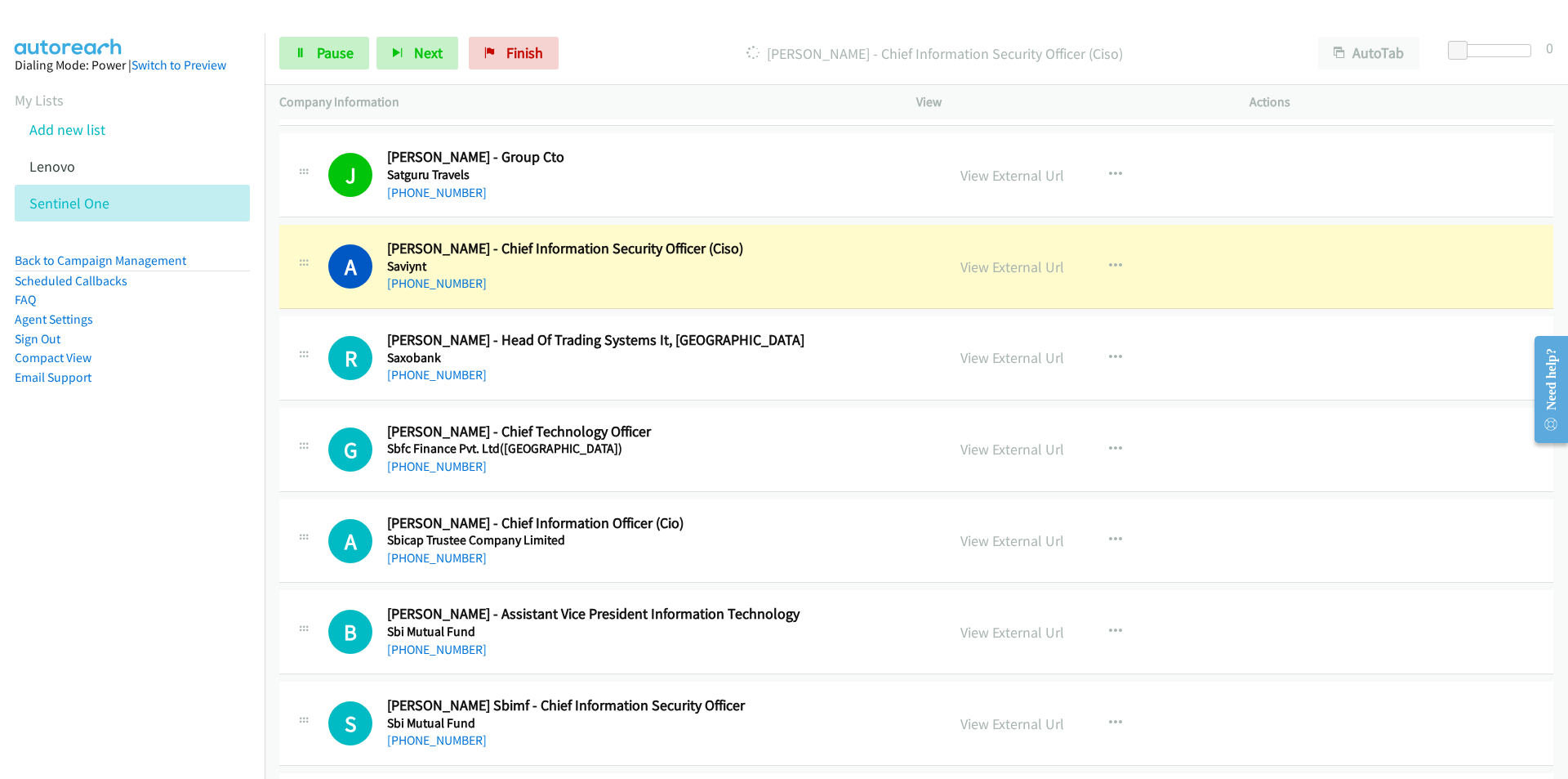
click at [222, 523] on nav "Dialing Mode: Power | Switch to Preview My Lists Add new list [GEOGRAPHIC_DATA]…" at bounding box center [132, 423] width 265 height 779
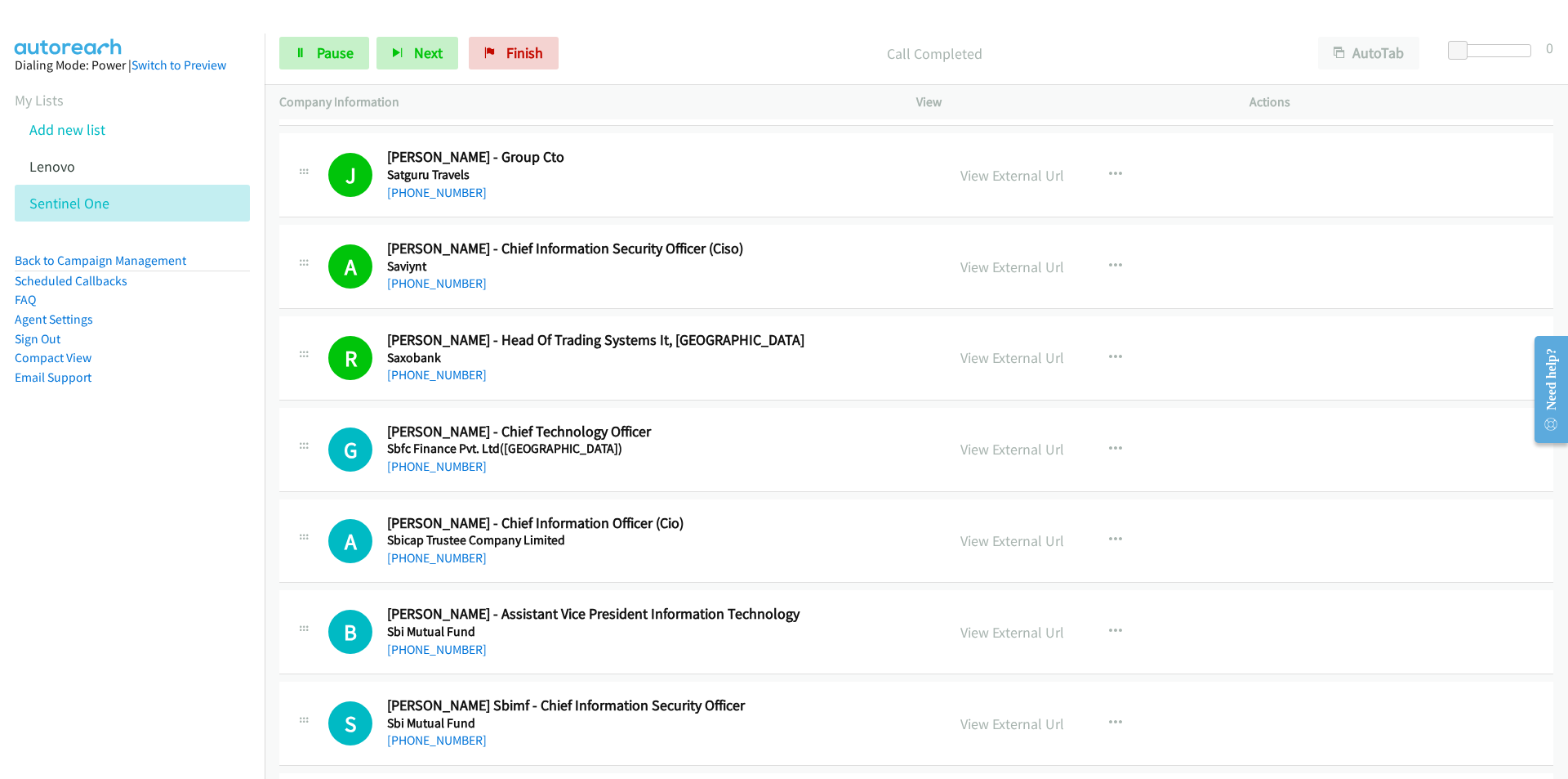
drag, startPoint x: 187, startPoint y: 584, endPoint x: 202, endPoint y: 576, distance: 17.0
click at [187, 584] on nav "Dialing Mode: Power | Switch to Preview My Lists Add new list [GEOGRAPHIC_DATA]…" at bounding box center [132, 423] width 265 height 779
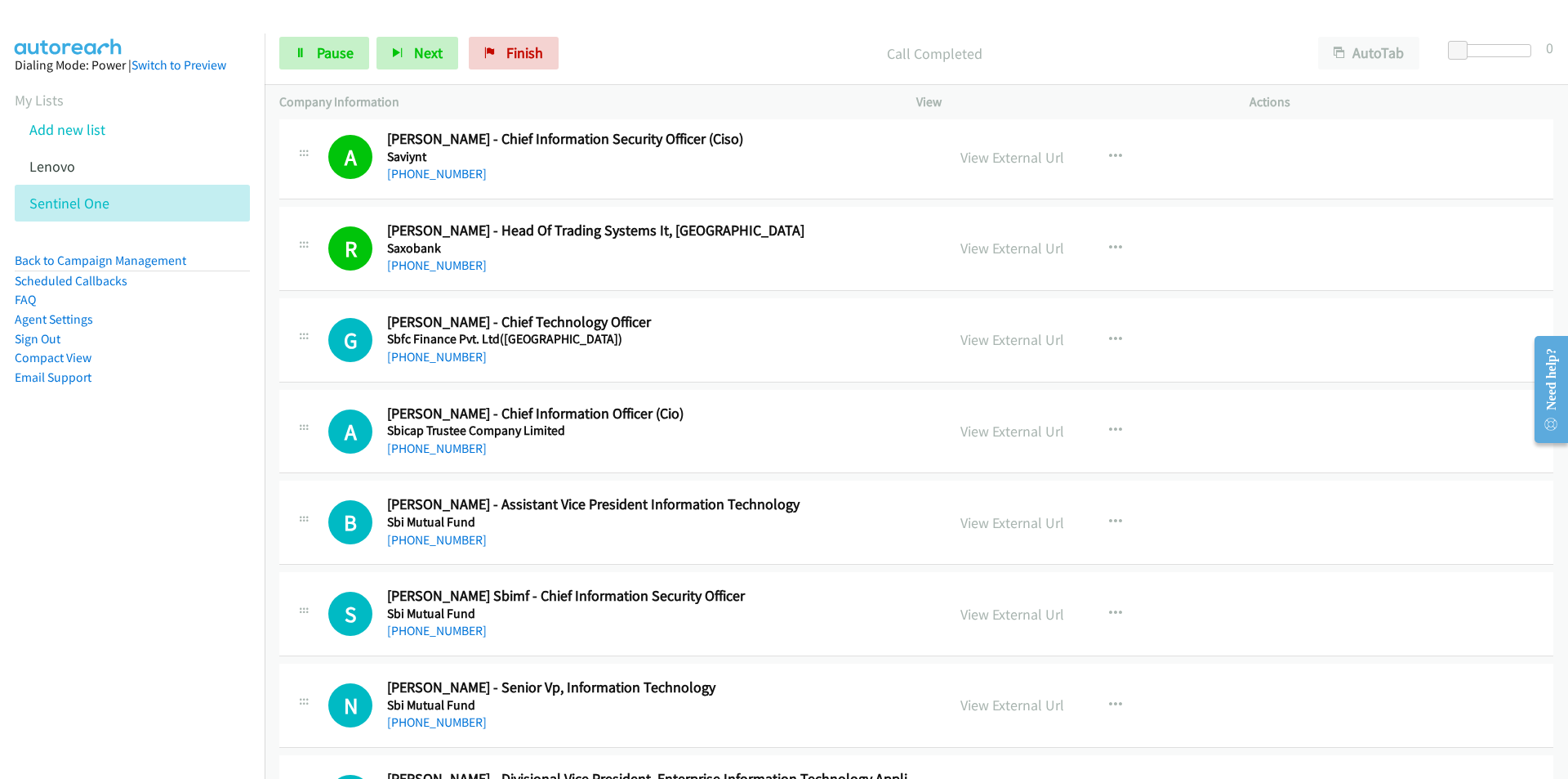
scroll to position [3760, 0]
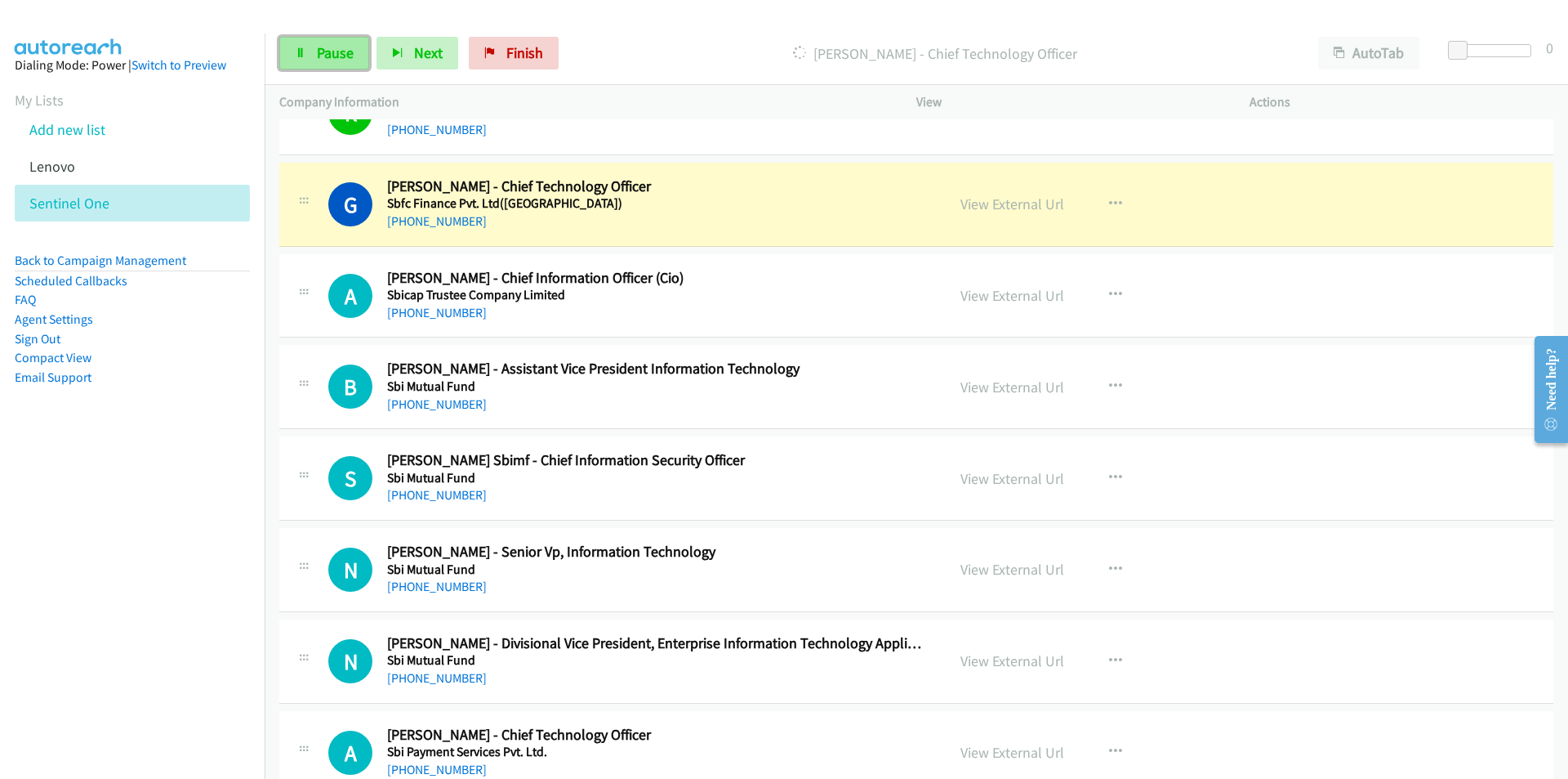
click at [330, 62] on span "Pause" at bounding box center [335, 53] width 37 height 19
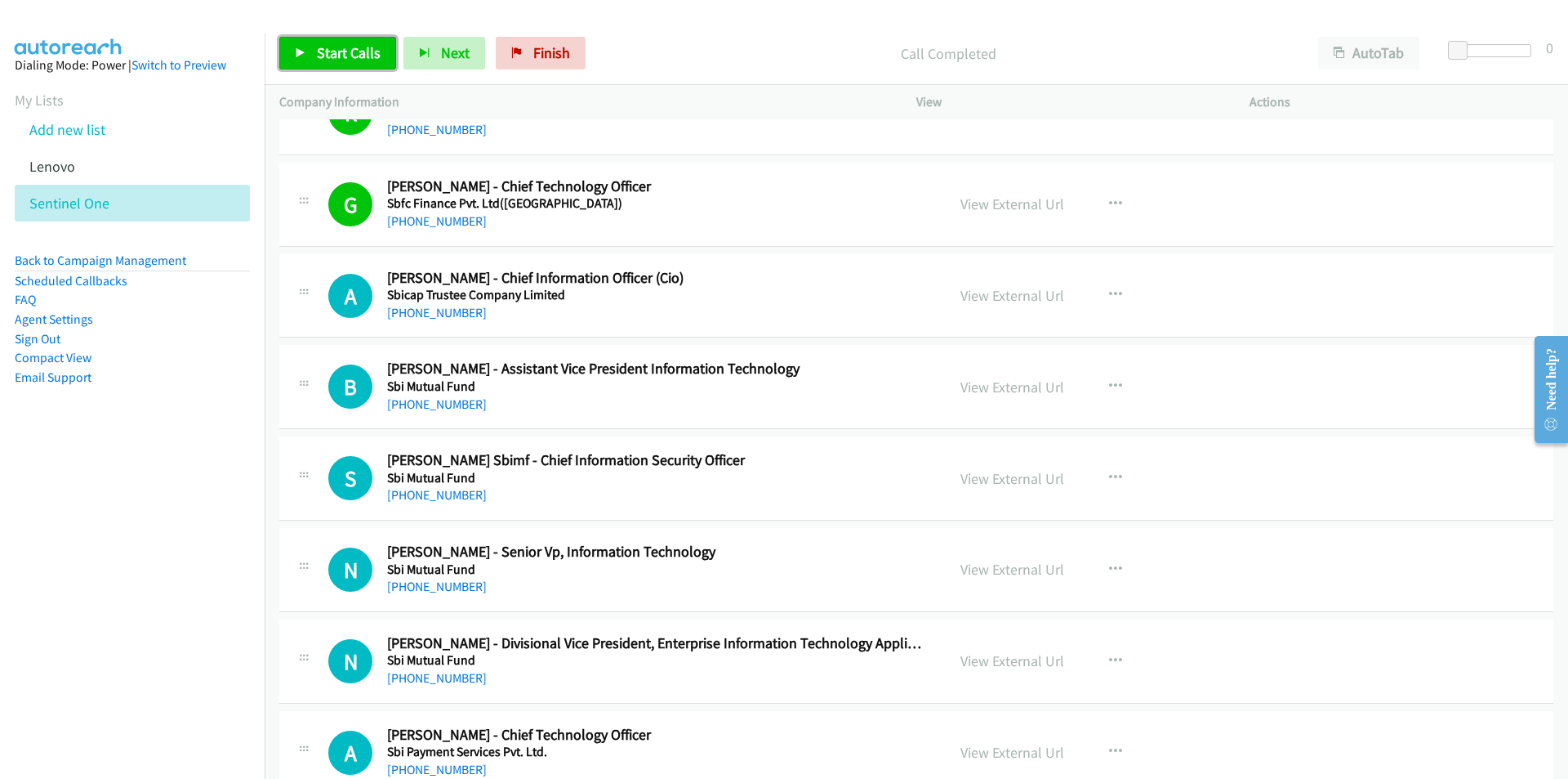
click at [368, 59] on span "Start Calls" at bounding box center [349, 53] width 64 height 19
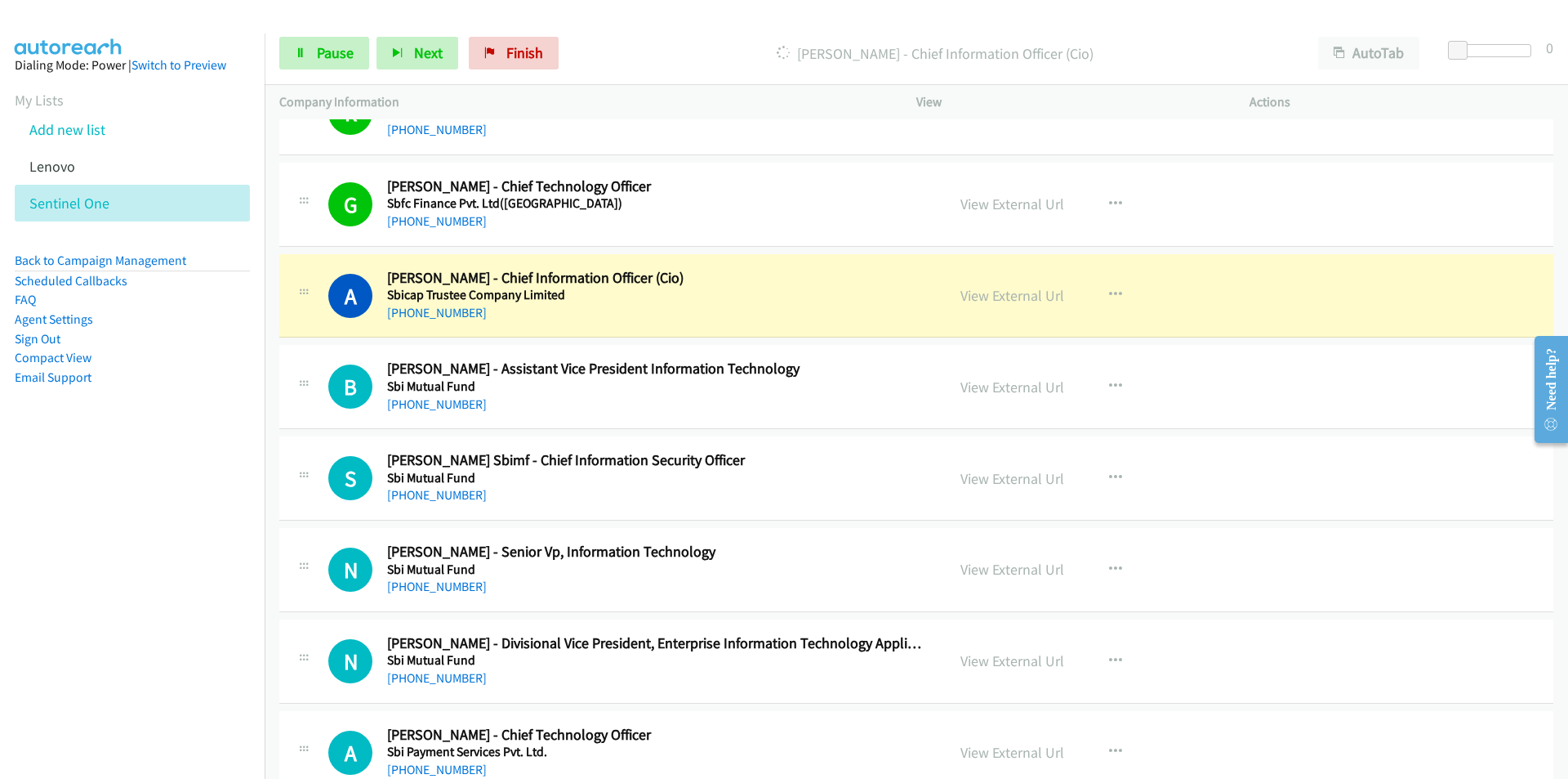
drag, startPoint x: 186, startPoint y: 472, endPoint x: 239, endPoint y: 461, distance: 54.1
click at [189, 471] on nav "Dialing Mode: Power | Switch to Preview My Lists Add new list [GEOGRAPHIC_DATA]…" at bounding box center [132, 423] width 265 height 779
click at [1010, 294] on link "View External Url" at bounding box center [1012, 295] width 103 height 19
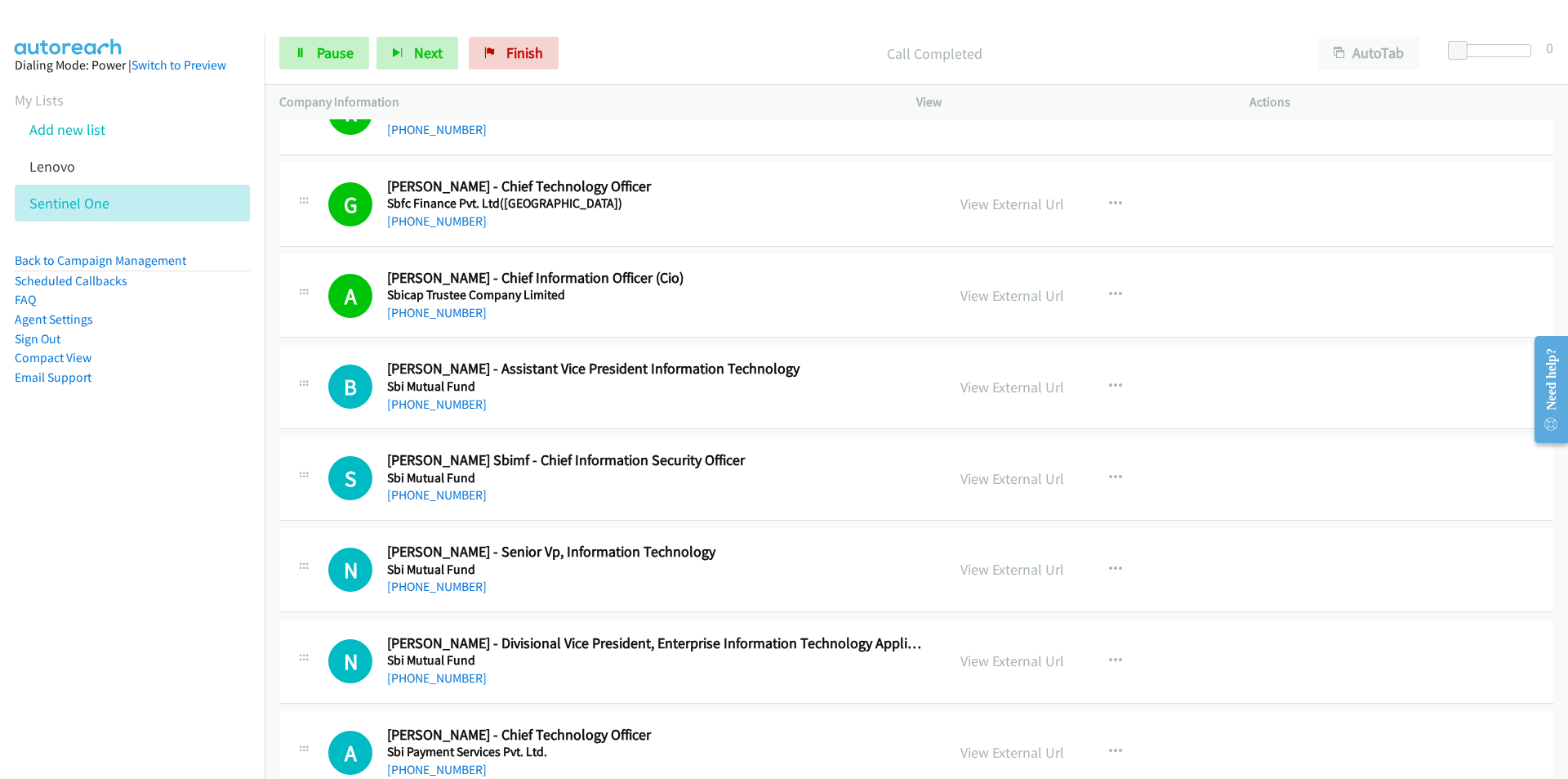
drag, startPoint x: 130, startPoint y: 542, endPoint x: 167, endPoint y: 525, distance: 40.7
click at [130, 542] on nav "Dialing Mode: Power | Switch to Preview My Lists Add new list [GEOGRAPHIC_DATA]…" at bounding box center [132, 423] width 265 height 779
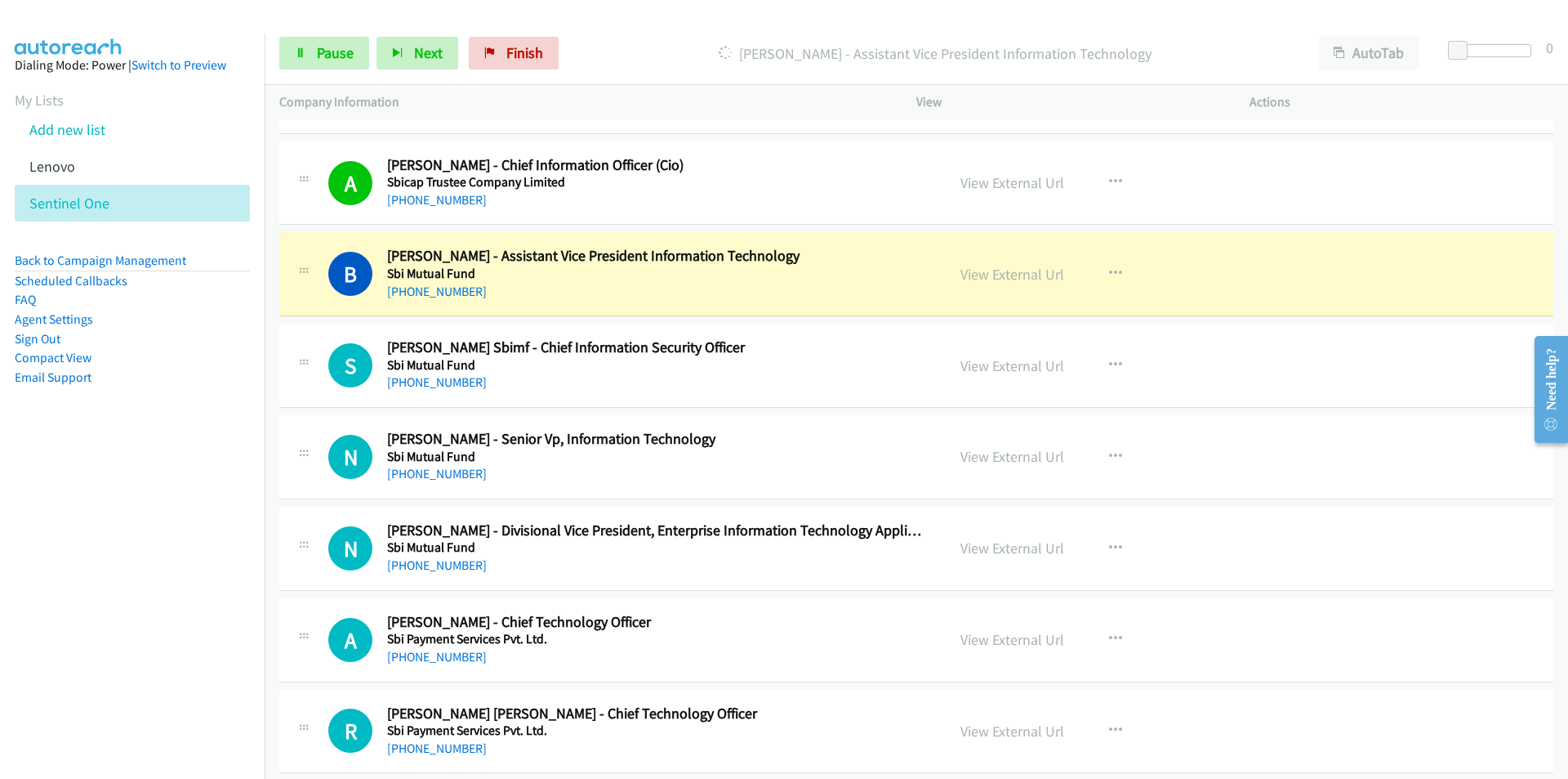
scroll to position [3842, 0]
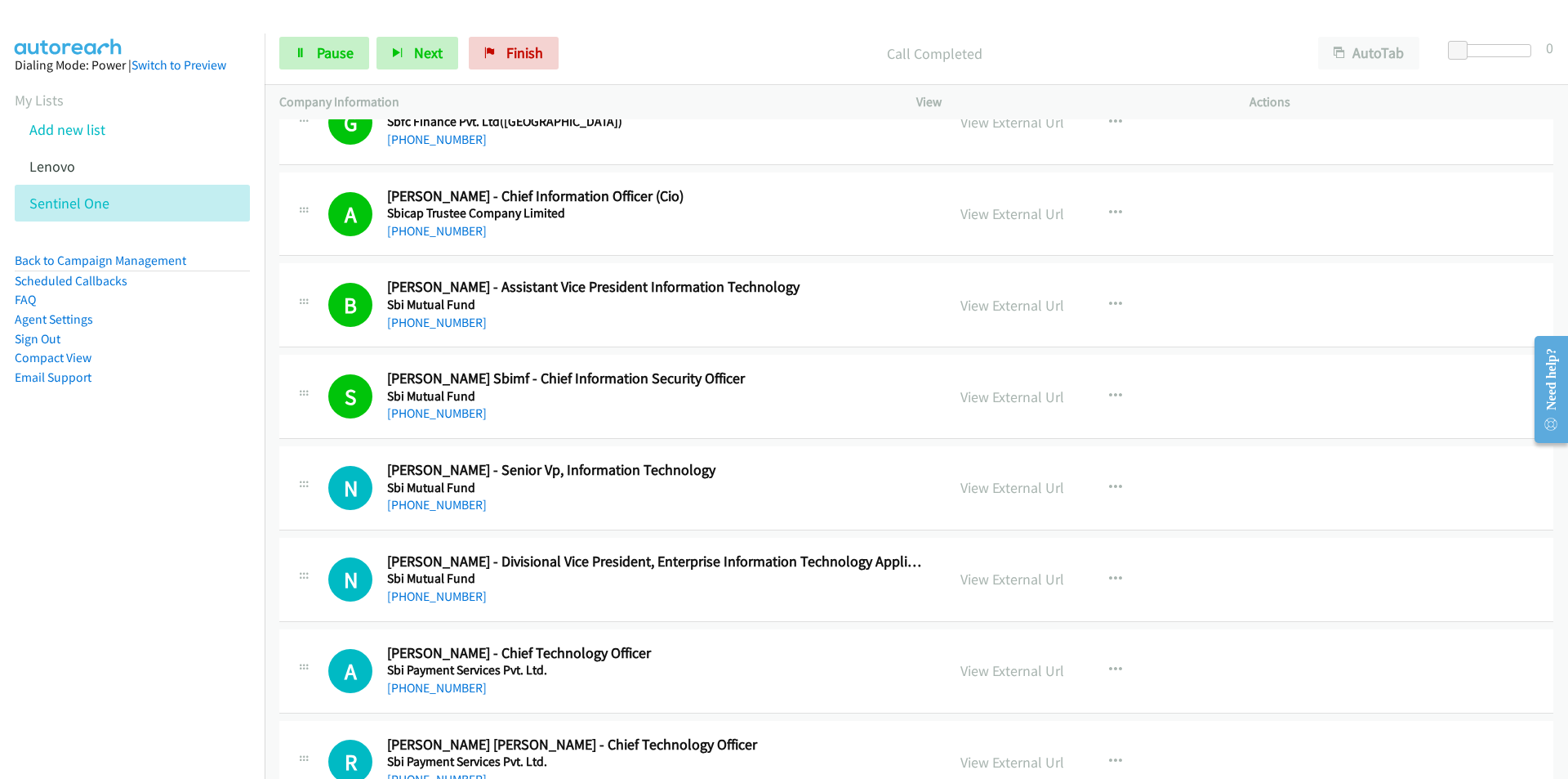
click at [147, 596] on nav "Dialing Mode: Power | Switch to Preview My Lists Add new list [GEOGRAPHIC_DATA]…" at bounding box center [132, 423] width 265 height 779
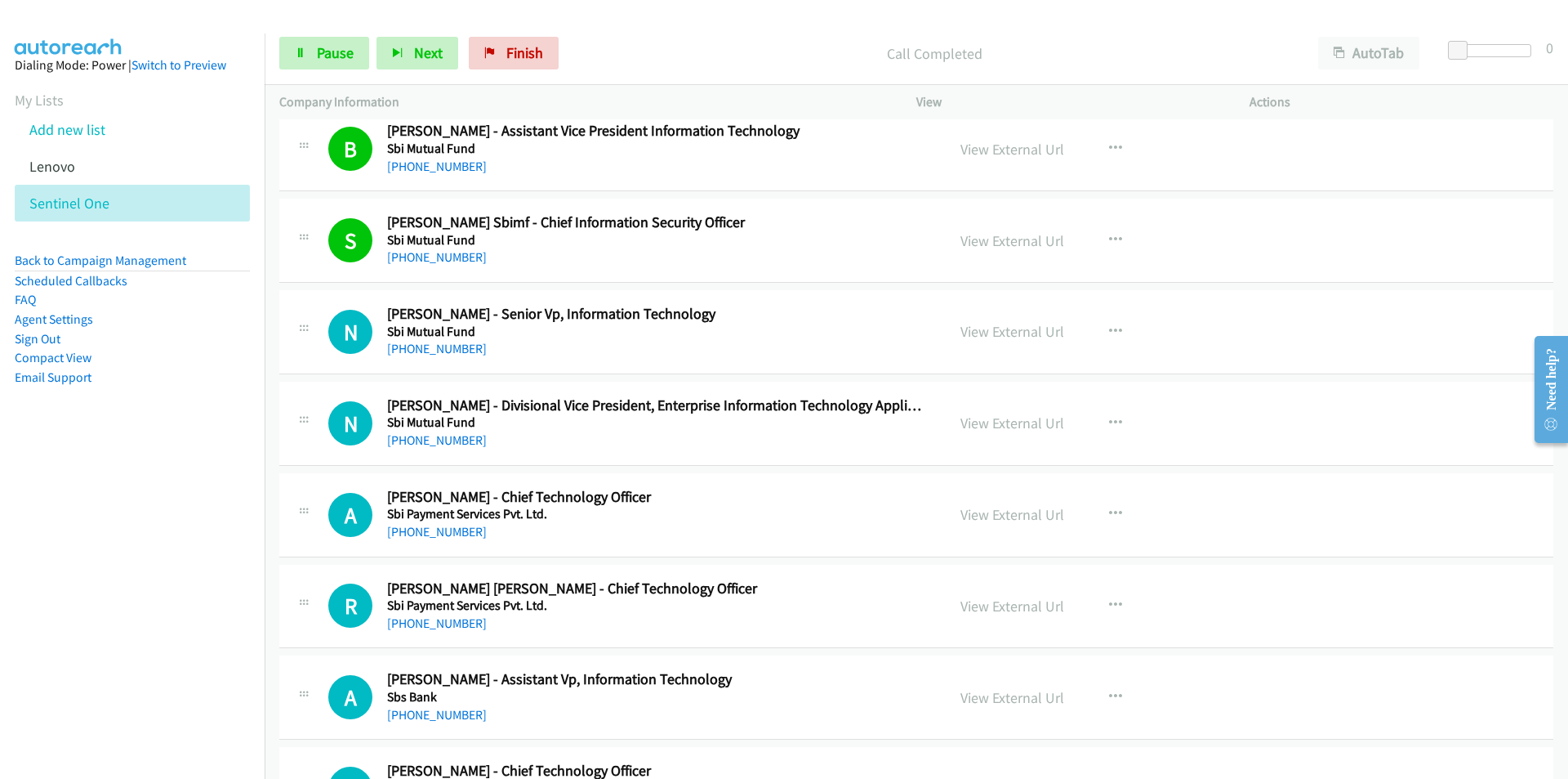
scroll to position [4005, 0]
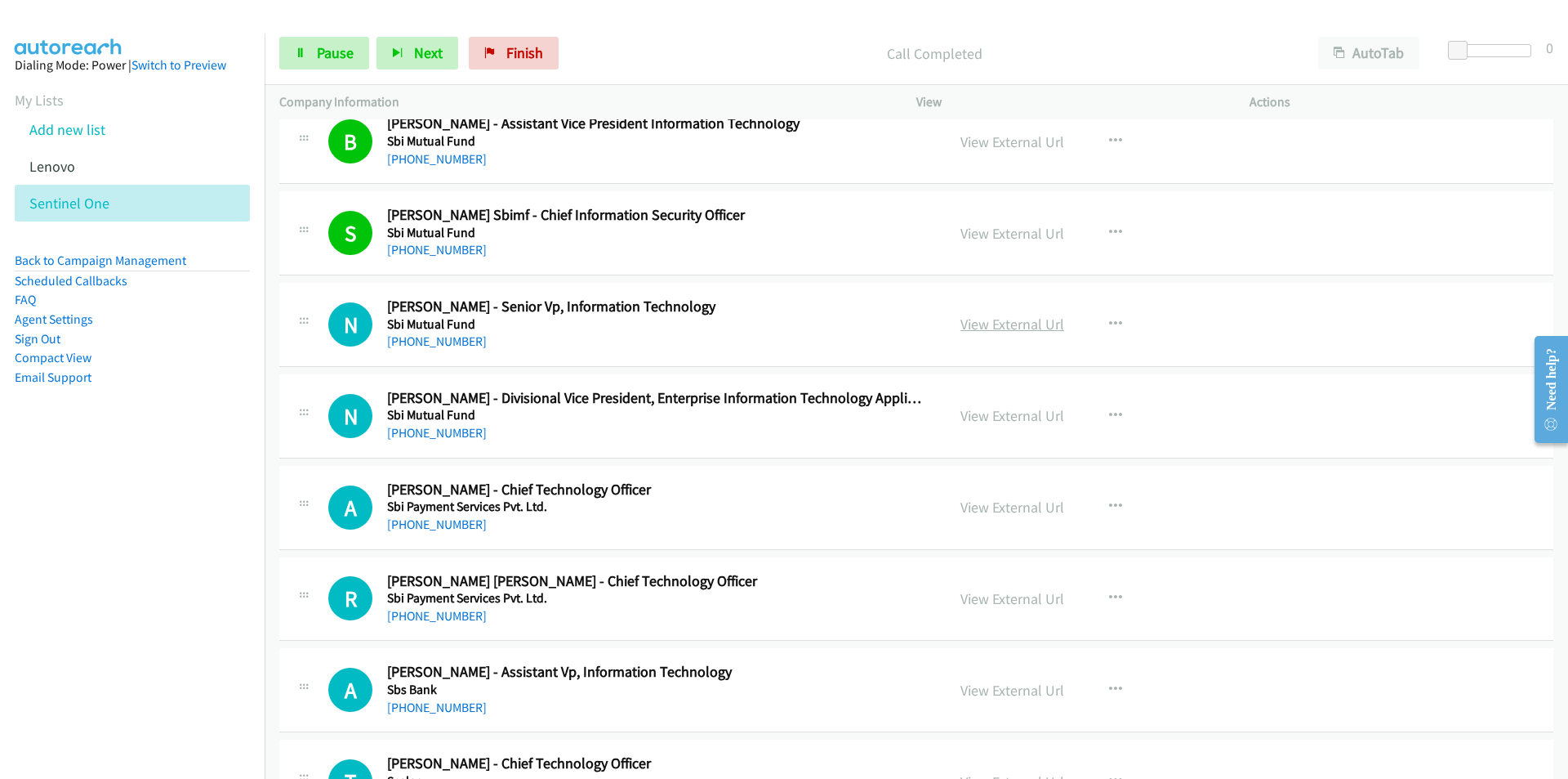
click at [1000, 327] on link "View External Url" at bounding box center [1012, 323] width 103 height 19
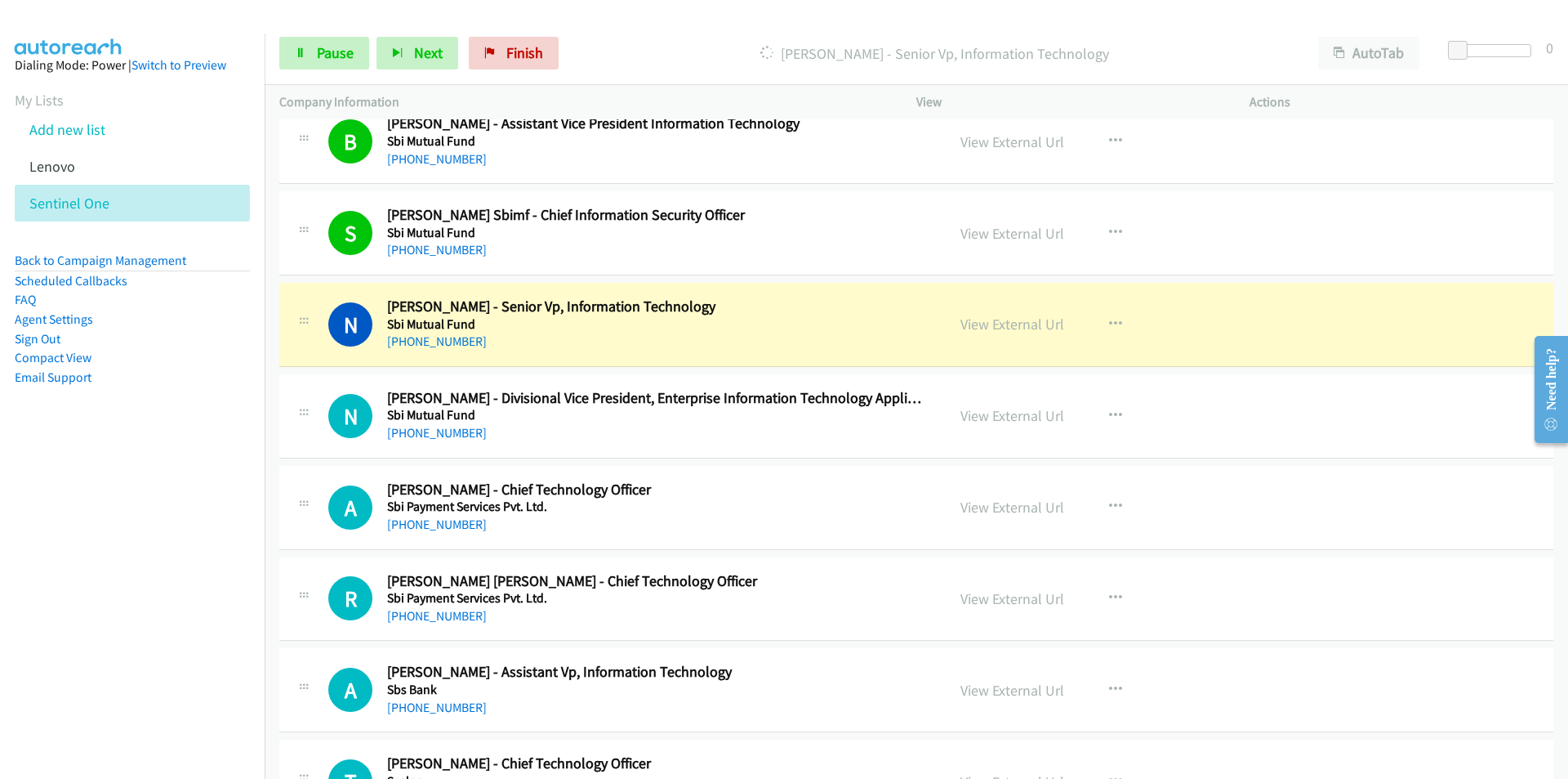
click at [153, 561] on nav "Dialing Mode: Power | Switch to Preview My Lists Add new list [GEOGRAPHIC_DATA]…" at bounding box center [132, 423] width 265 height 779
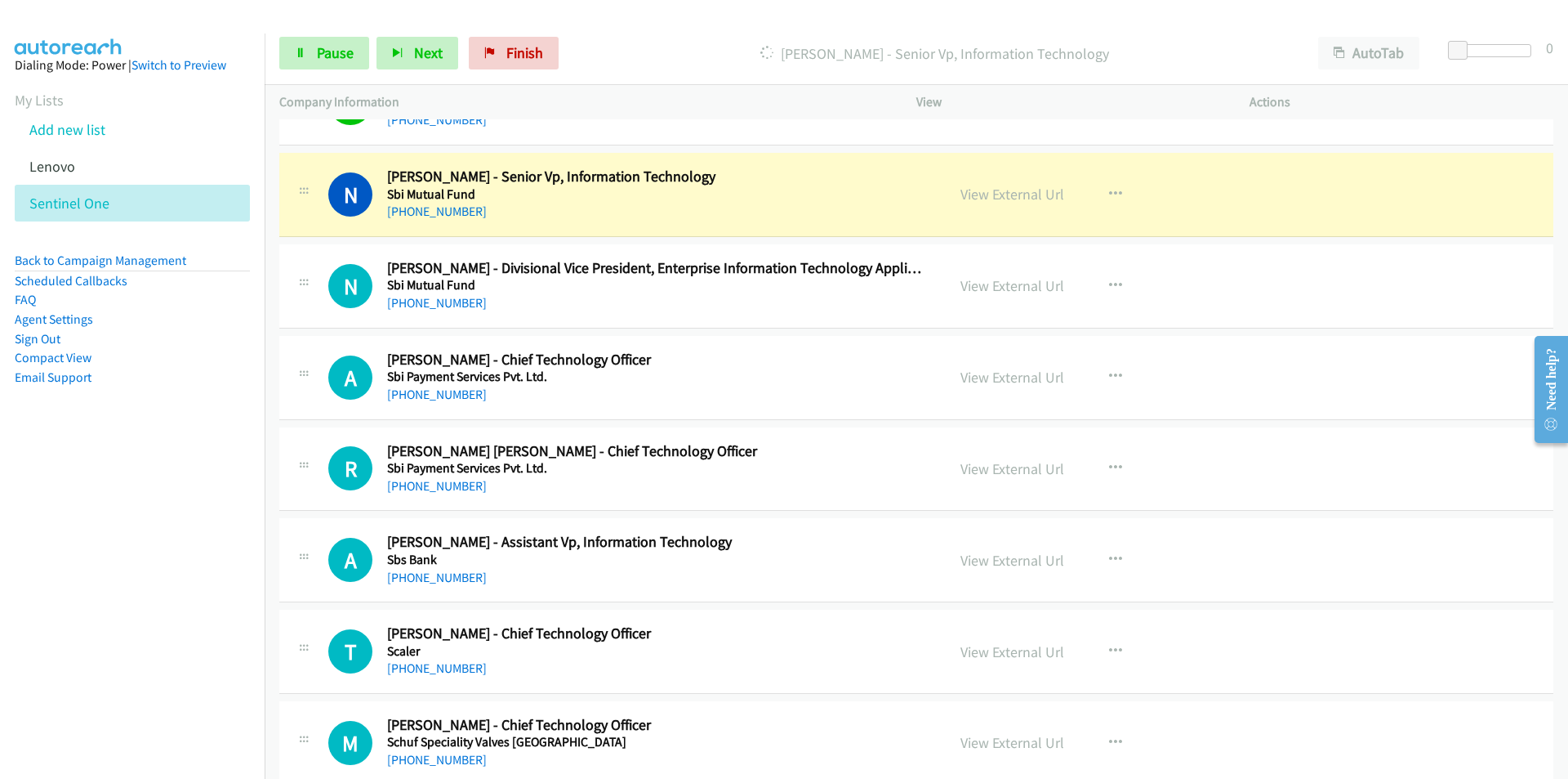
scroll to position [4169, 0]
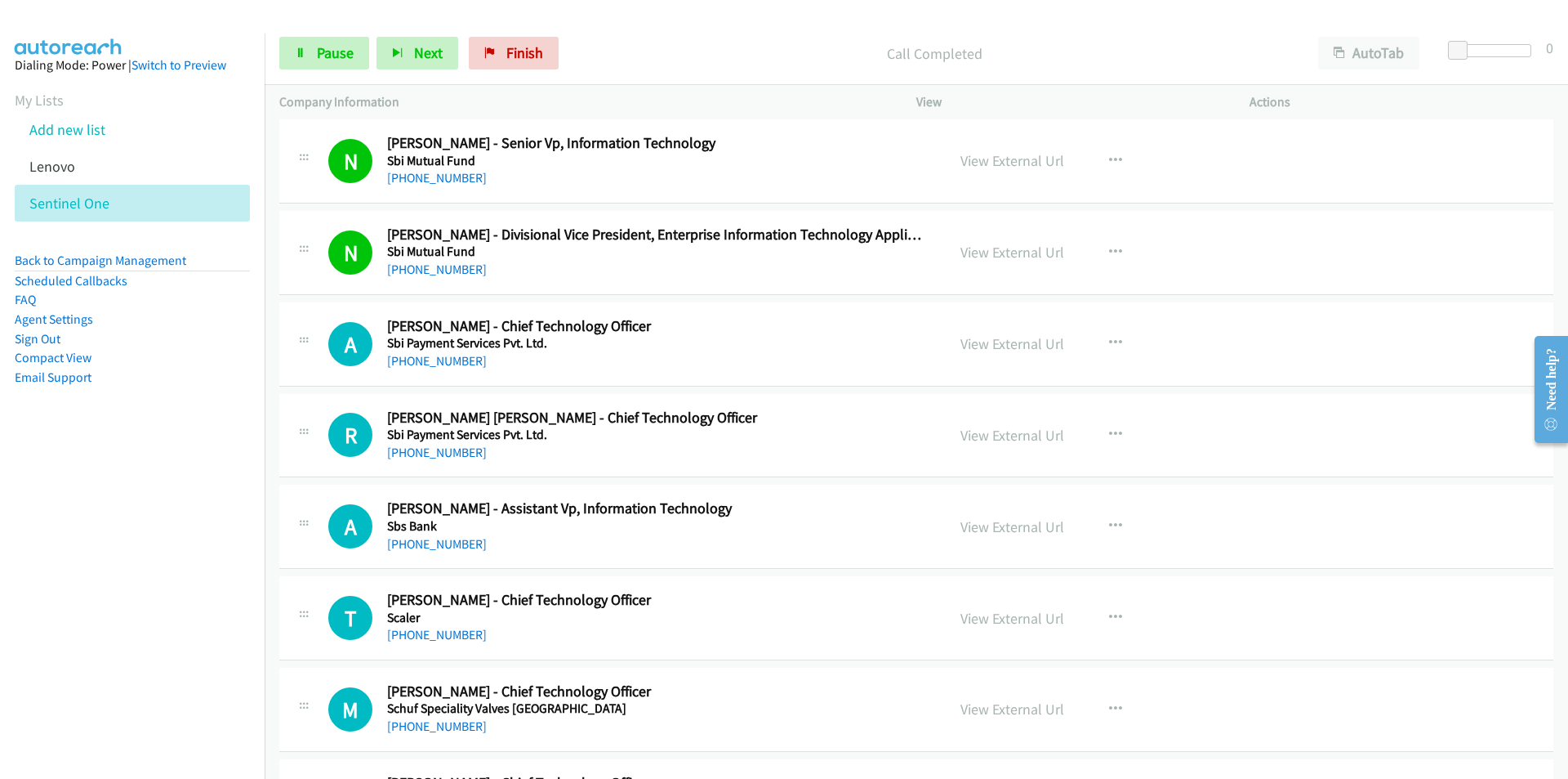
click at [103, 556] on nav "Dialing Mode: Power | Switch to Preview My Lists Add new list [GEOGRAPHIC_DATA]…" at bounding box center [132, 423] width 265 height 779
click at [982, 342] on link "View External Url" at bounding box center [1012, 343] width 103 height 19
click at [1053, 534] on link "View External Url" at bounding box center [1012, 526] width 103 height 19
click at [199, 653] on nav "Dialing Mode: Power | Switch to Preview My Lists Add new list [GEOGRAPHIC_DATA]…" at bounding box center [132, 423] width 265 height 779
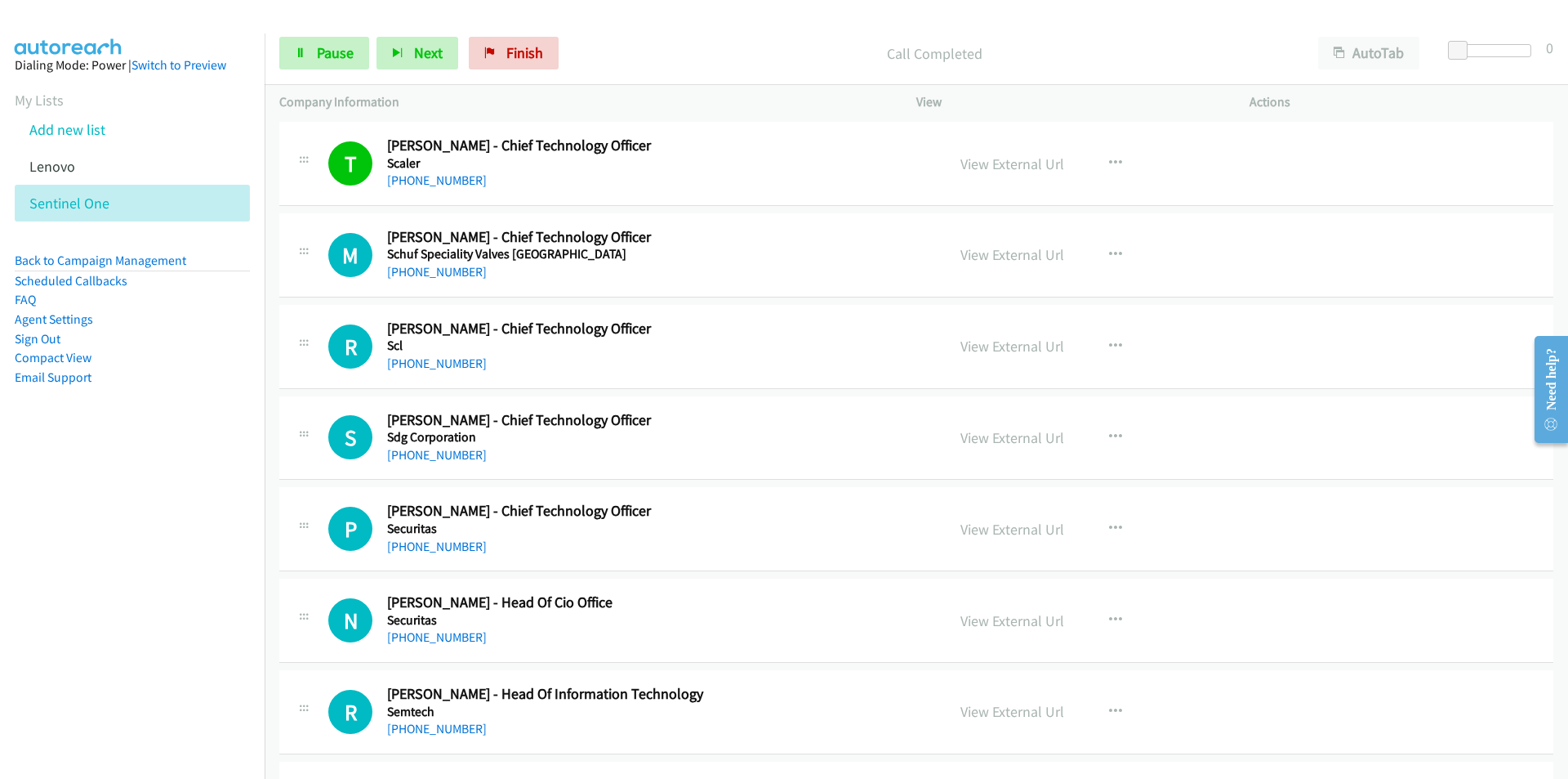
scroll to position [4659, 0]
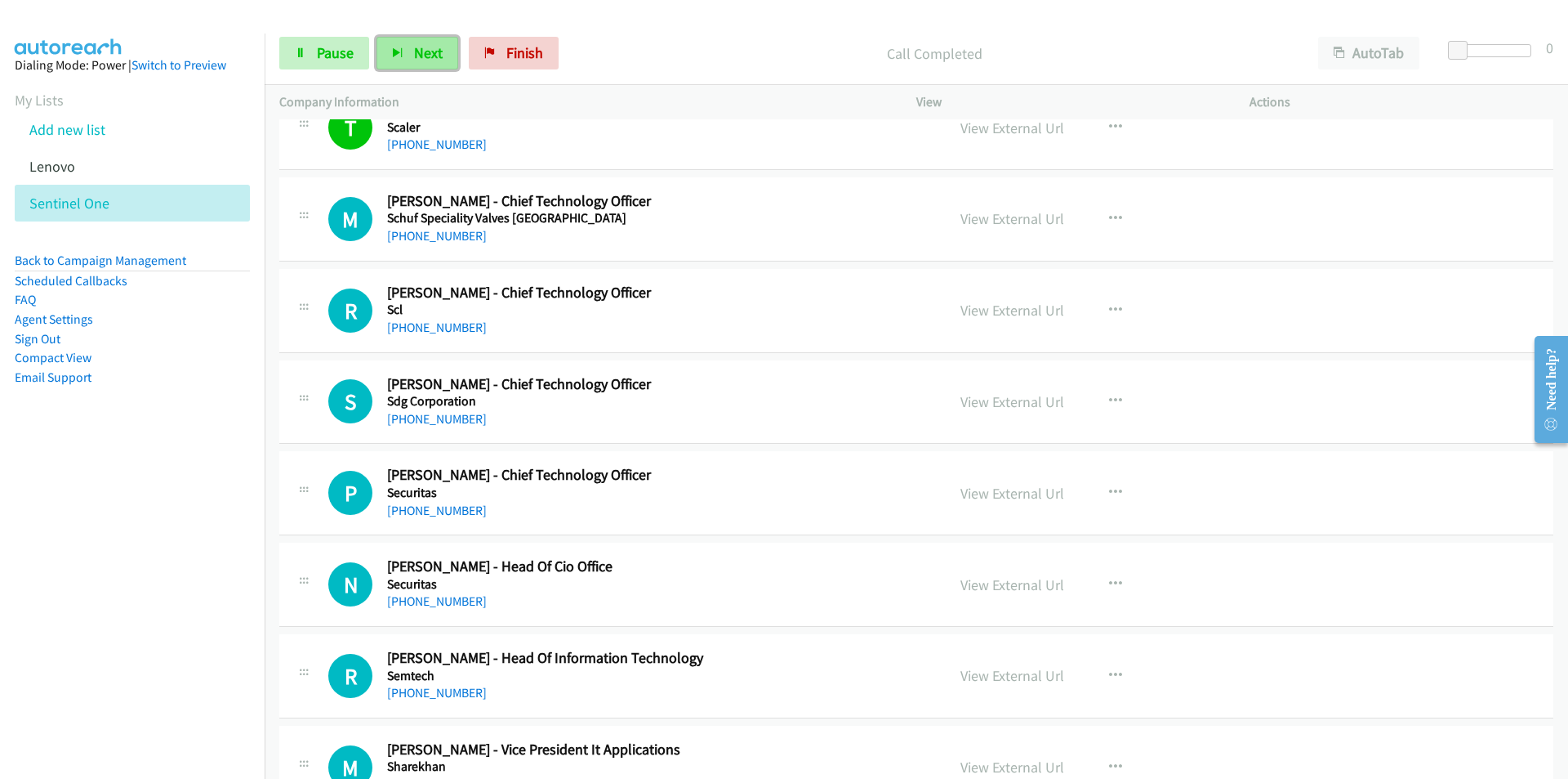
click at [427, 58] on span "Next" at bounding box center [429, 53] width 29 height 19
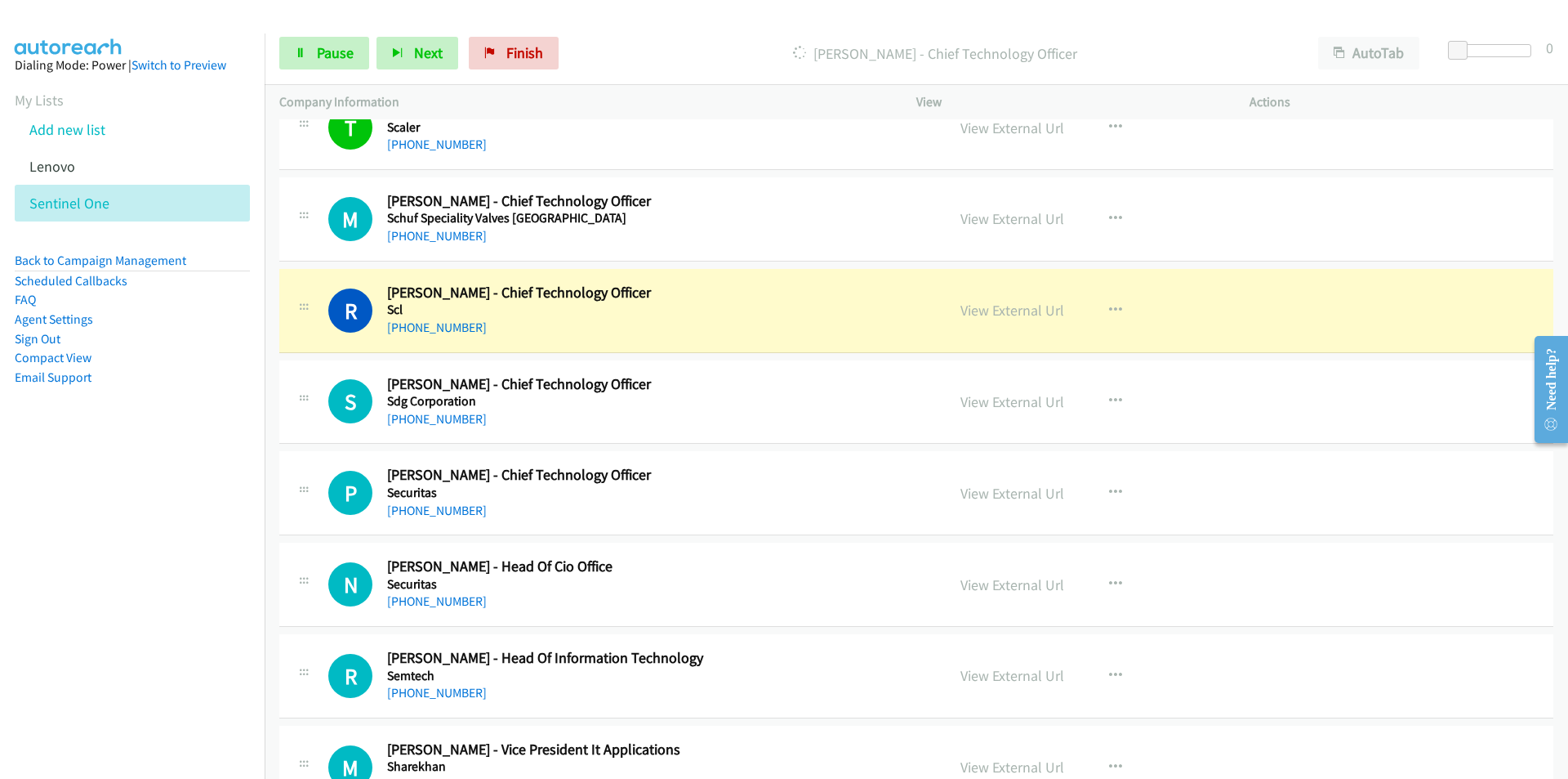
click at [85, 573] on nav "Dialing Mode: Power | Switch to Preview My Lists Add new list [GEOGRAPHIC_DATA]…" at bounding box center [132, 423] width 265 height 779
click at [1010, 308] on link "View External Url" at bounding box center [1012, 309] width 103 height 19
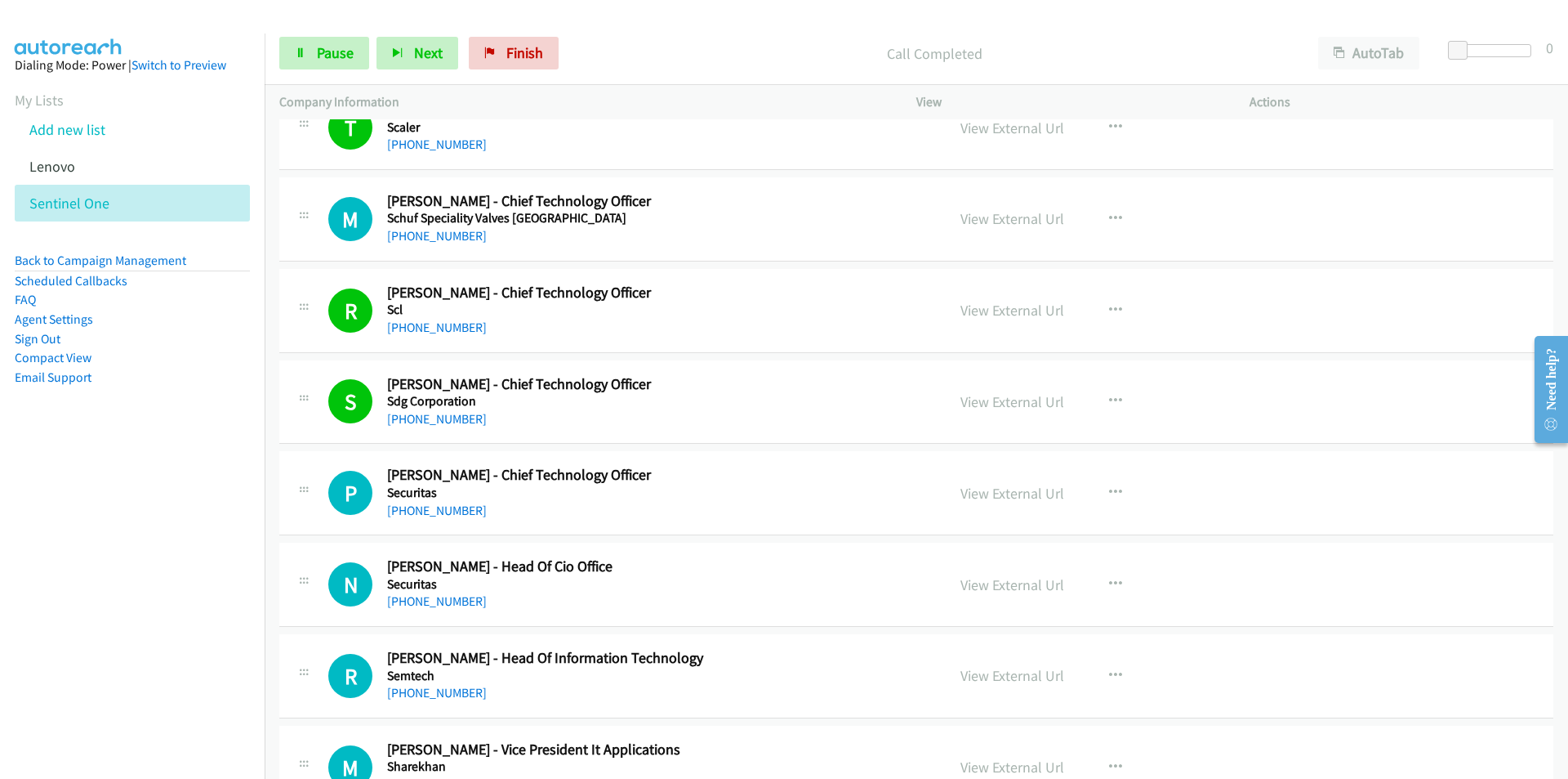
click at [151, 542] on nav "Dialing Mode: Power | Switch to Preview My Lists Add new list [GEOGRAPHIC_DATA]…" at bounding box center [132, 423] width 265 height 779
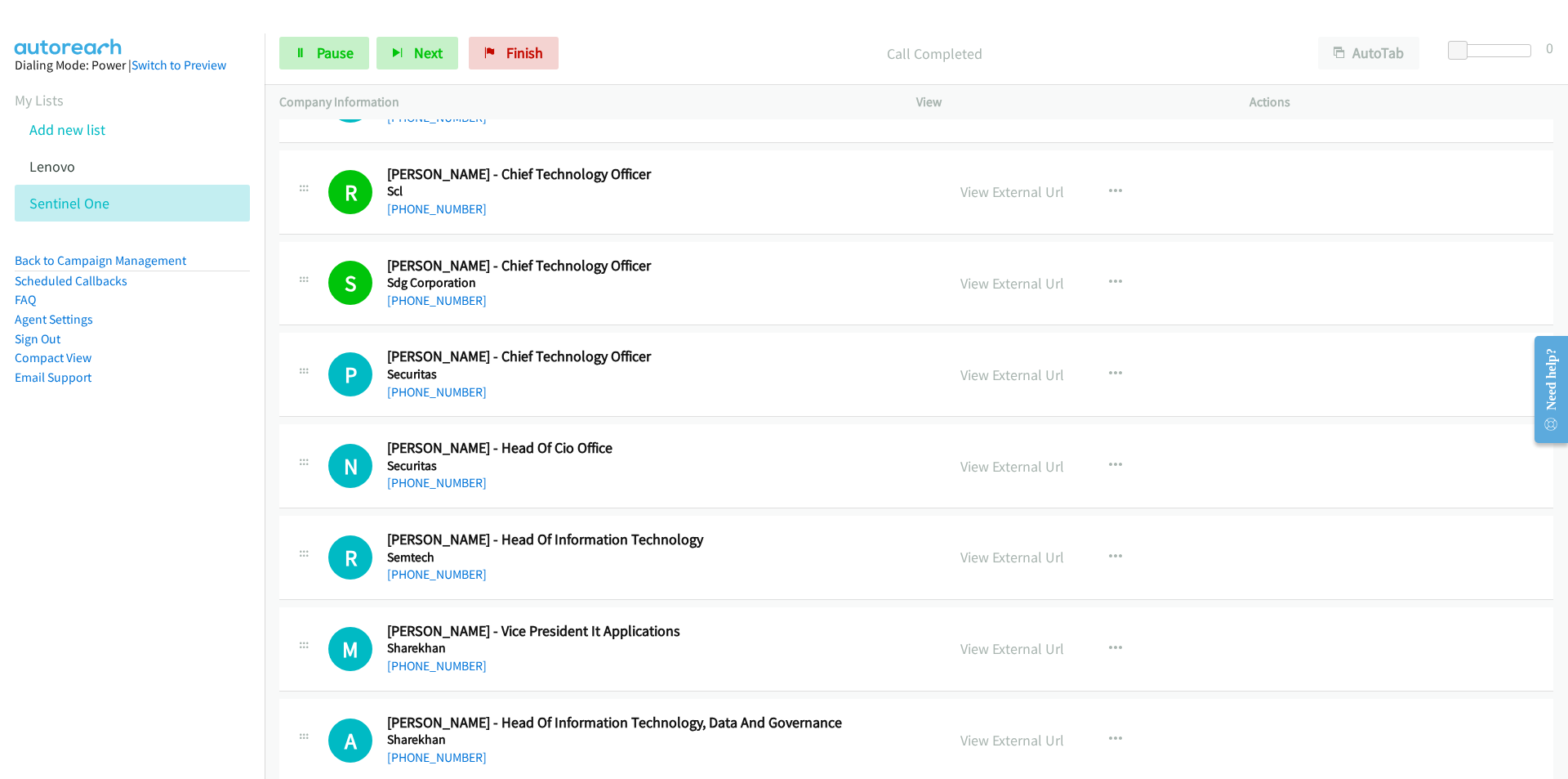
scroll to position [4905, 0]
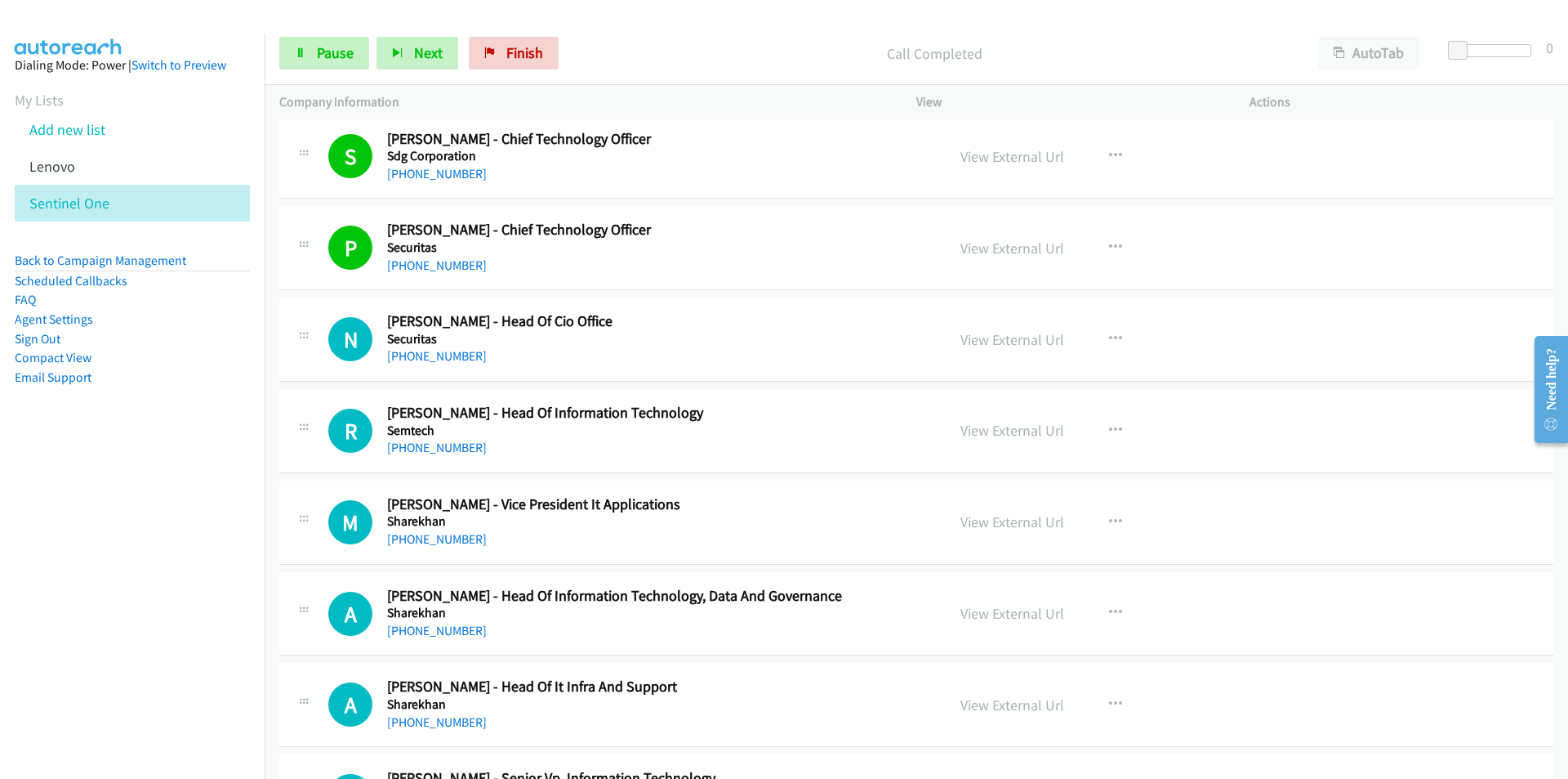
click at [120, 496] on nav "Dialing Mode: Power | Switch to Preview My Lists Add new list [GEOGRAPHIC_DATA]…" at bounding box center [132, 423] width 265 height 779
click at [1010, 344] on link "View External Url" at bounding box center [1012, 339] width 103 height 19
click at [986, 518] on link "View External Url" at bounding box center [1012, 521] width 103 height 19
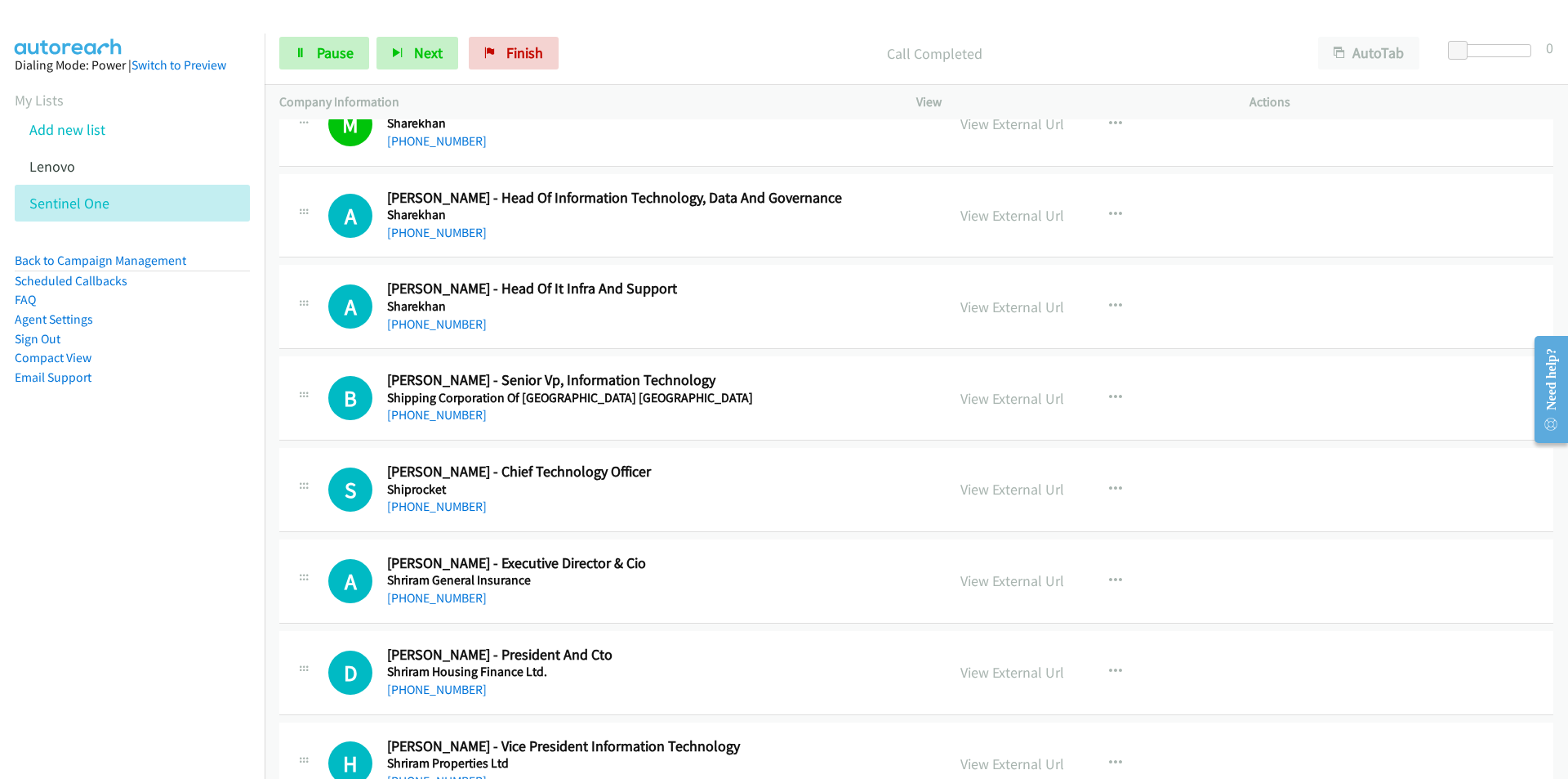
scroll to position [5313, 0]
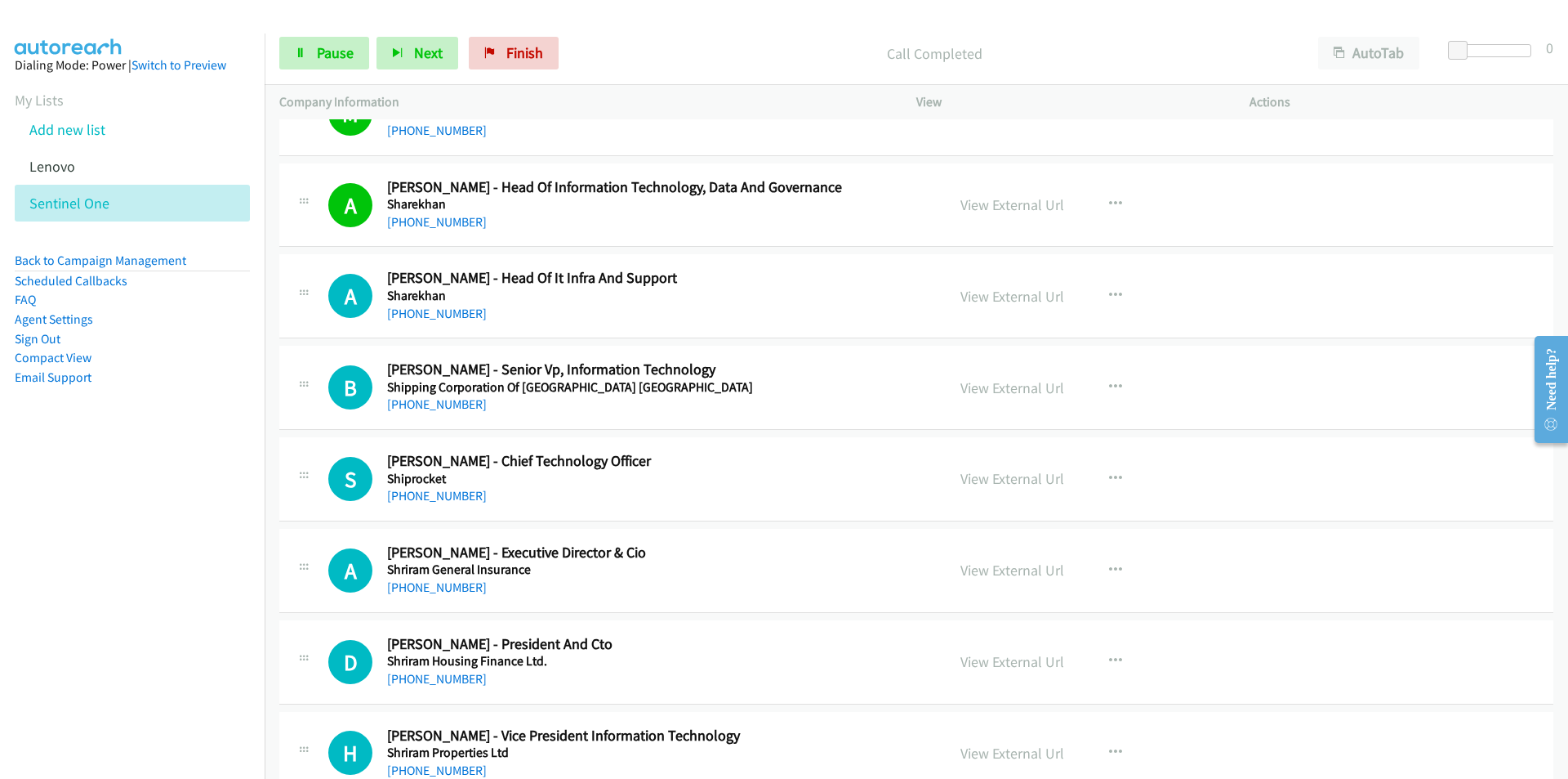
click at [162, 541] on nav "Dialing Mode: Power | Switch to Preview My Lists Add new list [GEOGRAPHIC_DATA]…" at bounding box center [132, 423] width 265 height 779
click at [1028, 296] on link "View External Url" at bounding box center [1012, 295] width 103 height 19
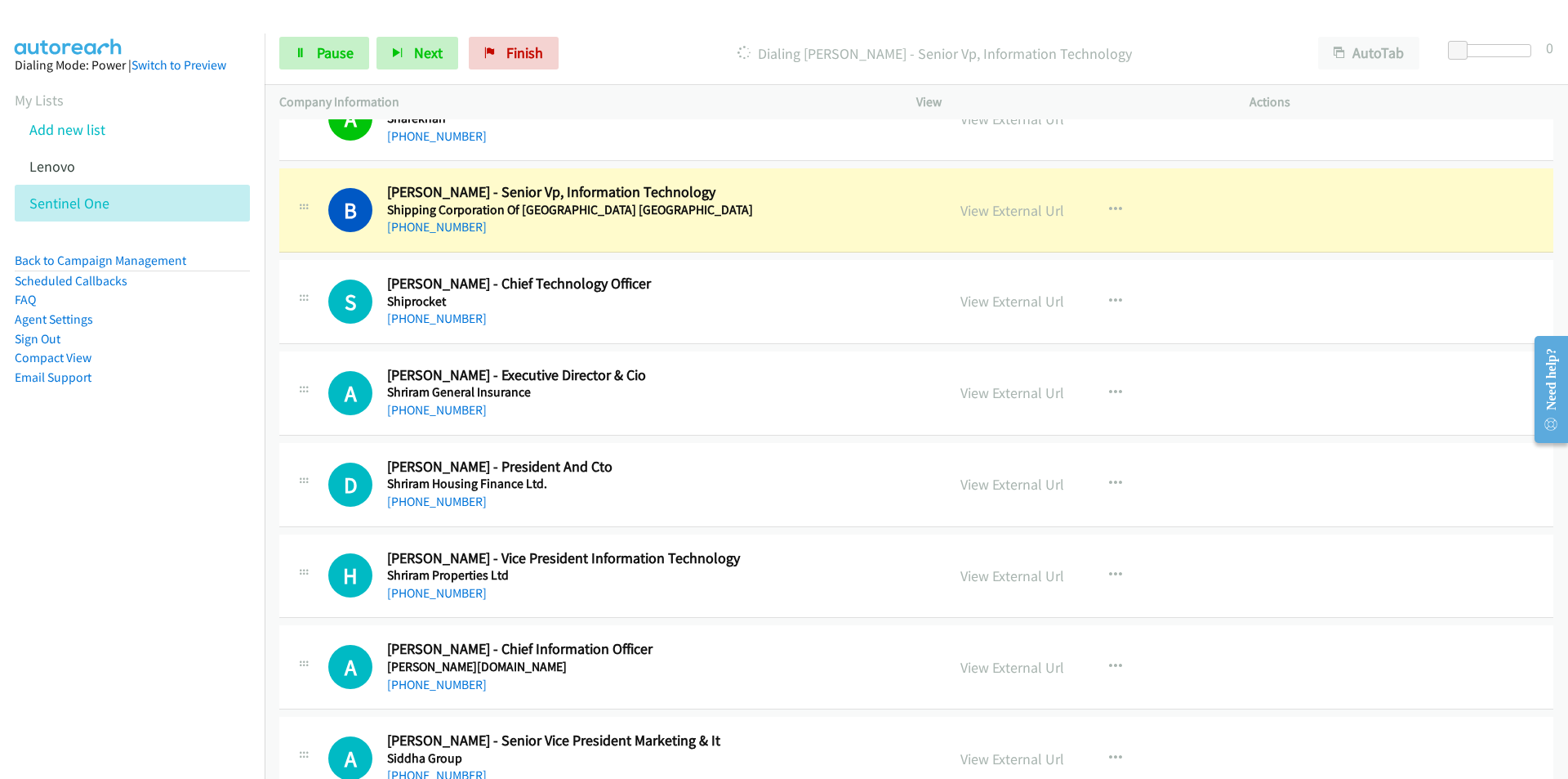
scroll to position [5477, 0]
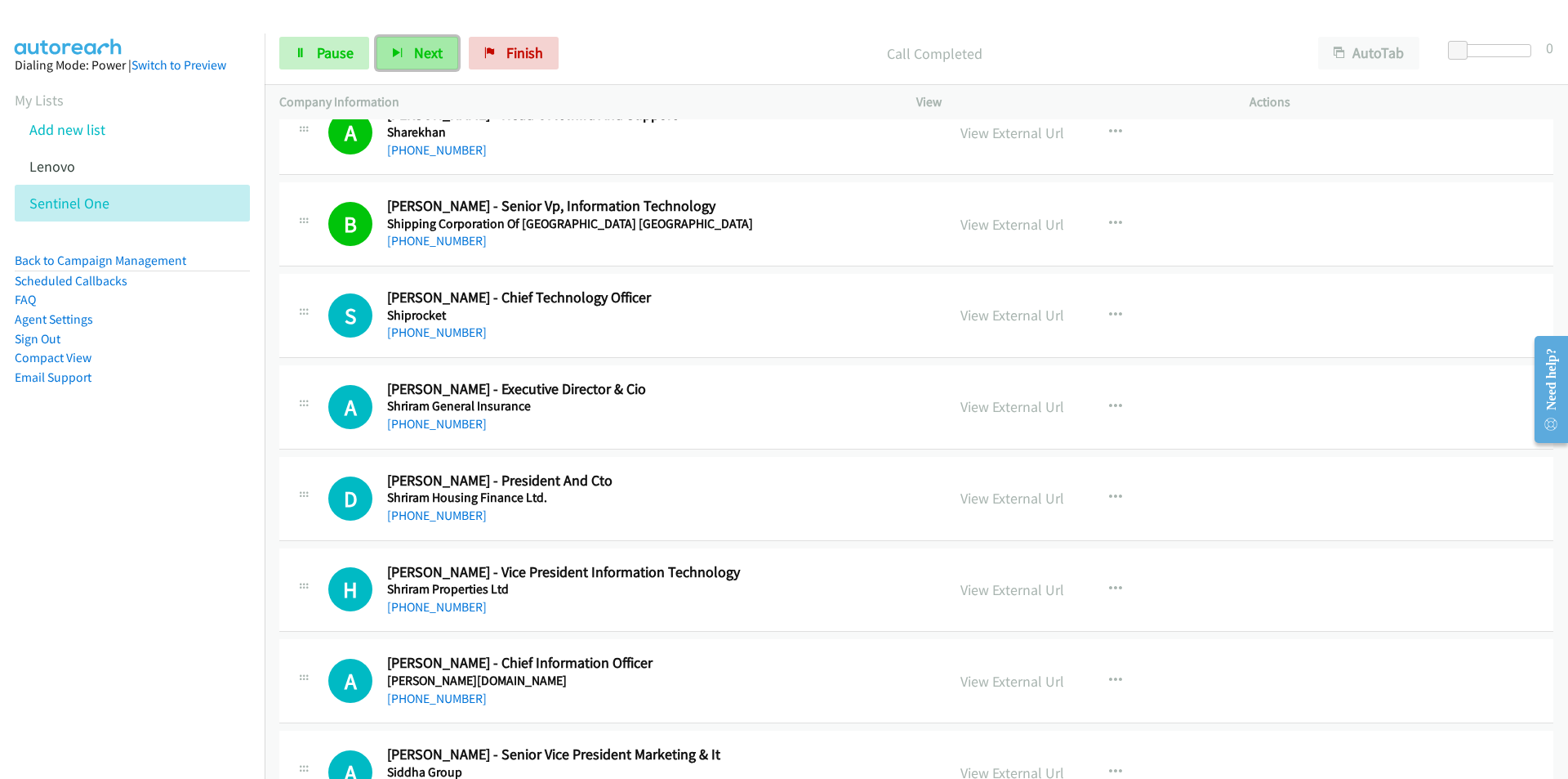
click at [396, 48] on icon "button" at bounding box center [398, 54] width 12 height 12
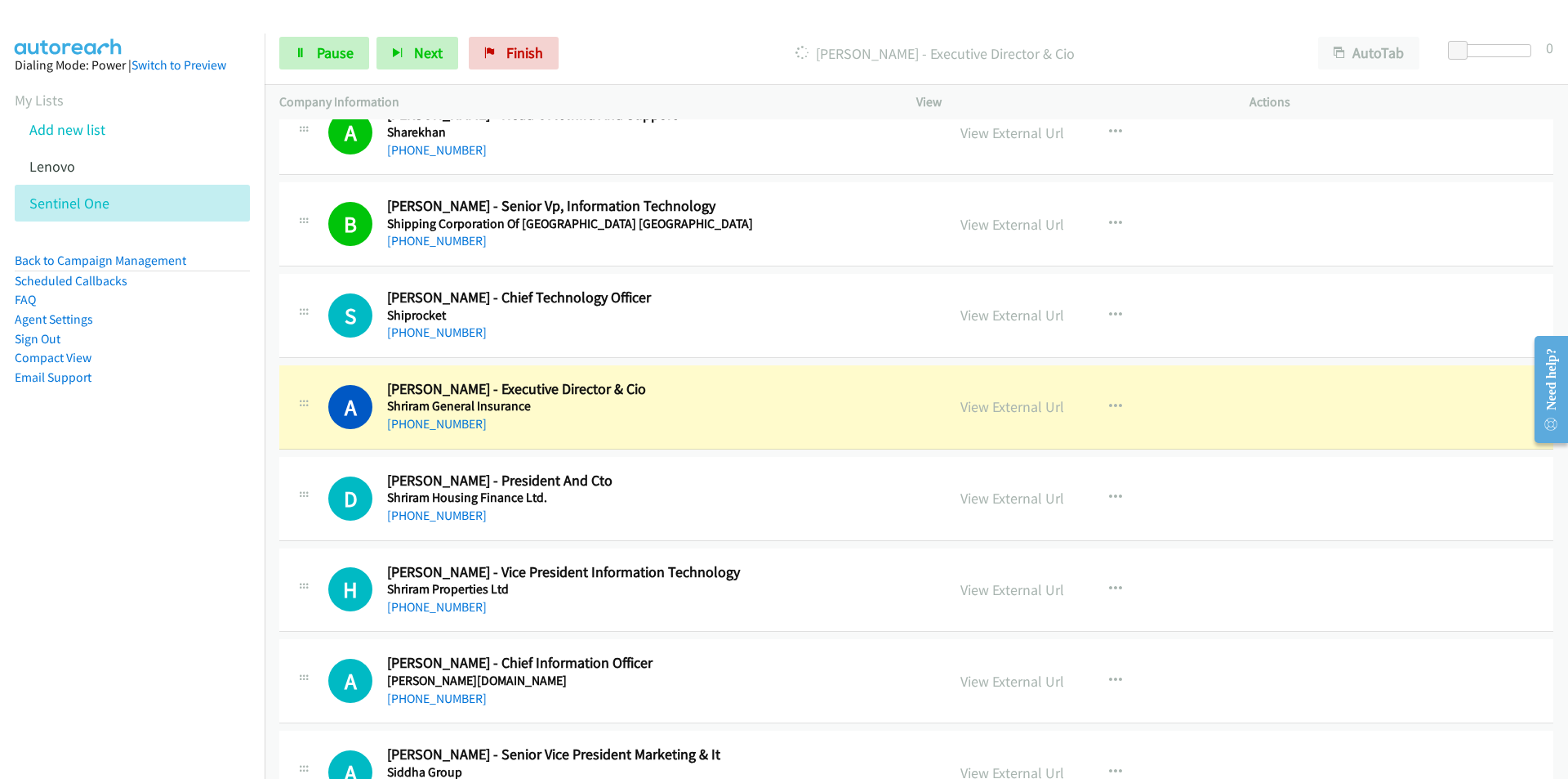
drag, startPoint x: 205, startPoint y: 506, endPoint x: 230, endPoint y: 492, distance: 28.7
click at [205, 506] on nav "Dialing Mode: Power | Switch to Preview My Lists Add new list [GEOGRAPHIC_DATA]…" at bounding box center [132, 423] width 265 height 779
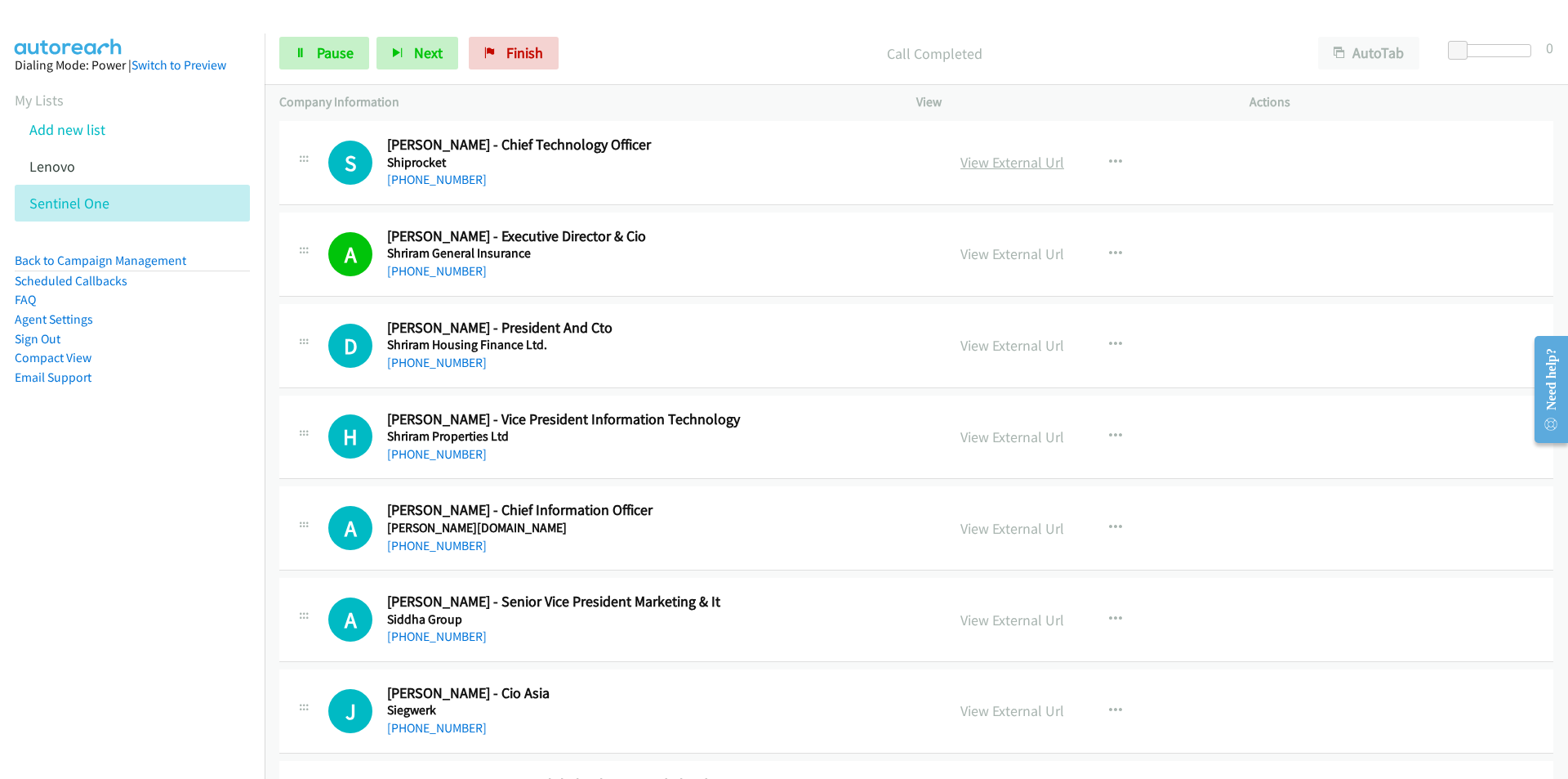
scroll to position [5640, 0]
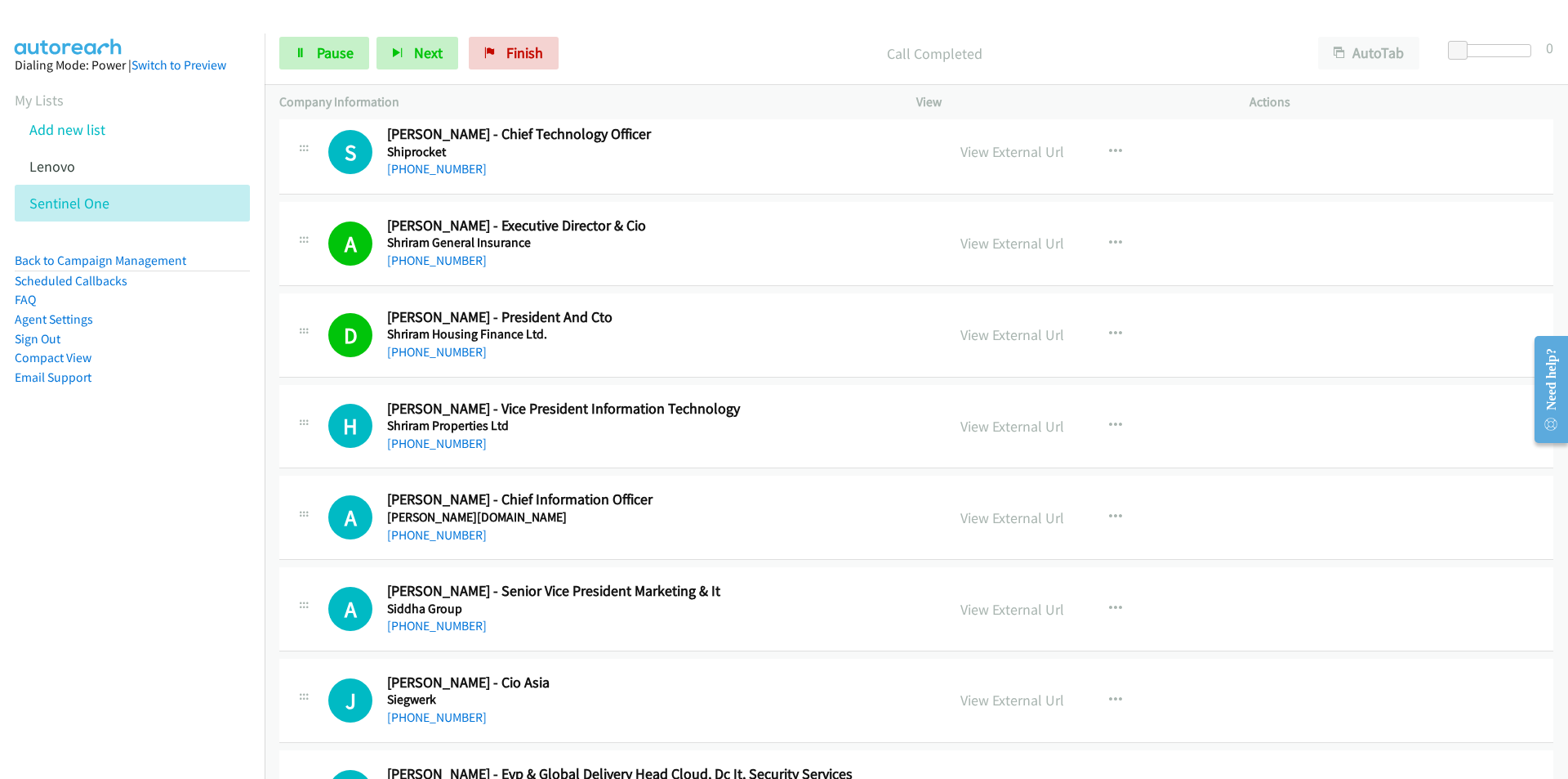
drag, startPoint x: 7, startPoint y: 566, endPoint x: 225, endPoint y: 426, distance: 259.1
click at [7, 562] on nav "Dialing Mode: Power | Switch to Preview My Lists Add new list [GEOGRAPHIC_DATA]…" at bounding box center [132, 423] width 265 height 779
click at [1007, 150] on link "View External Url" at bounding box center [1012, 151] width 103 height 19
click at [212, 511] on nav "Dialing Mode: Power | Switch to Preview My Lists Add new list [GEOGRAPHIC_DATA]…" at bounding box center [132, 423] width 265 height 779
click at [1031, 422] on link "View External Url" at bounding box center [1012, 426] width 103 height 19
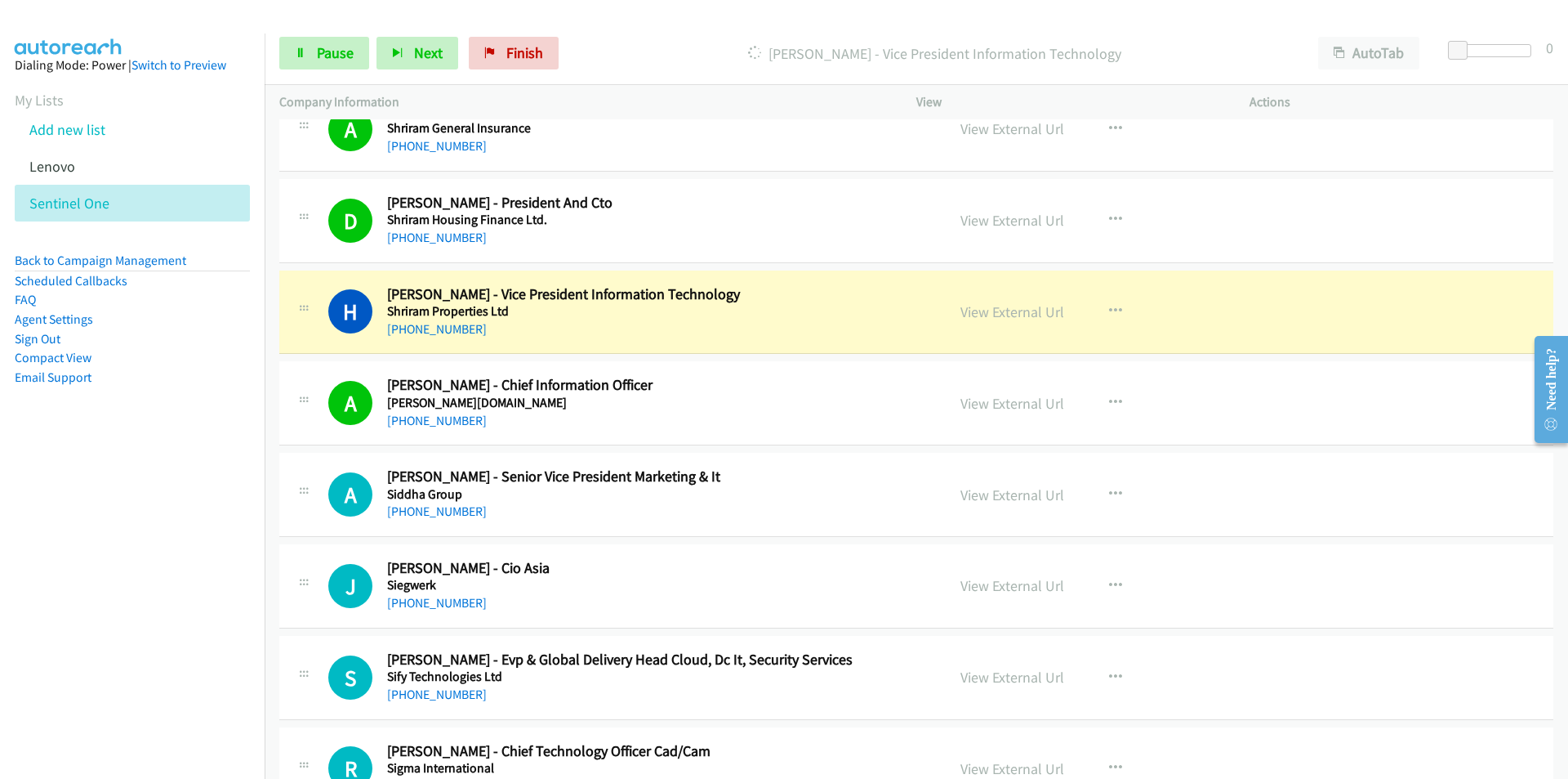
scroll to position [5803, 0]
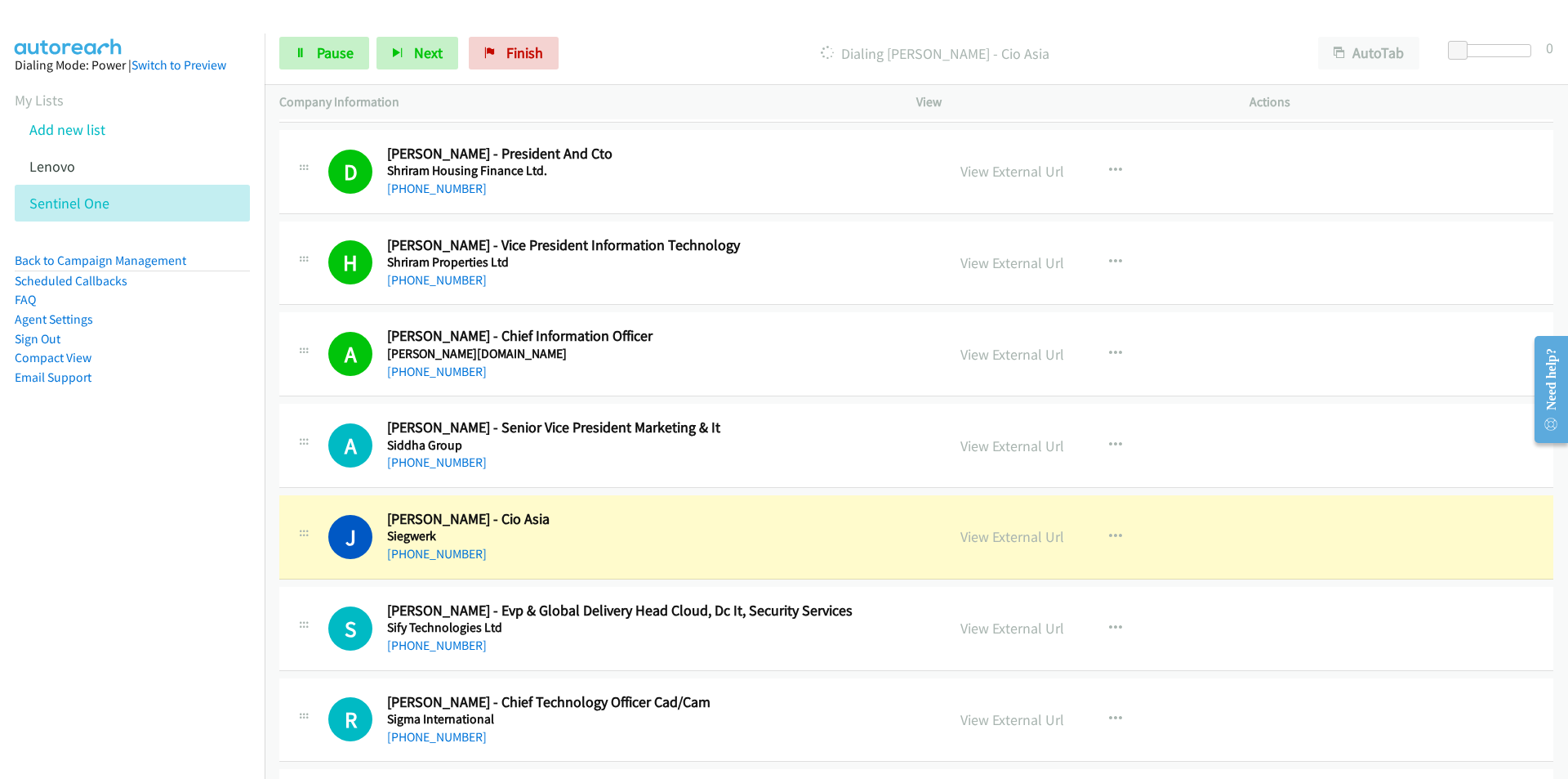
click at [186, 578] on nav "Dialing Mode: Power | Switch to Preview My Lists Add new list [GEOGRAPHIC_DATA]…" at bounding box center [132, 423] width 265 height 779
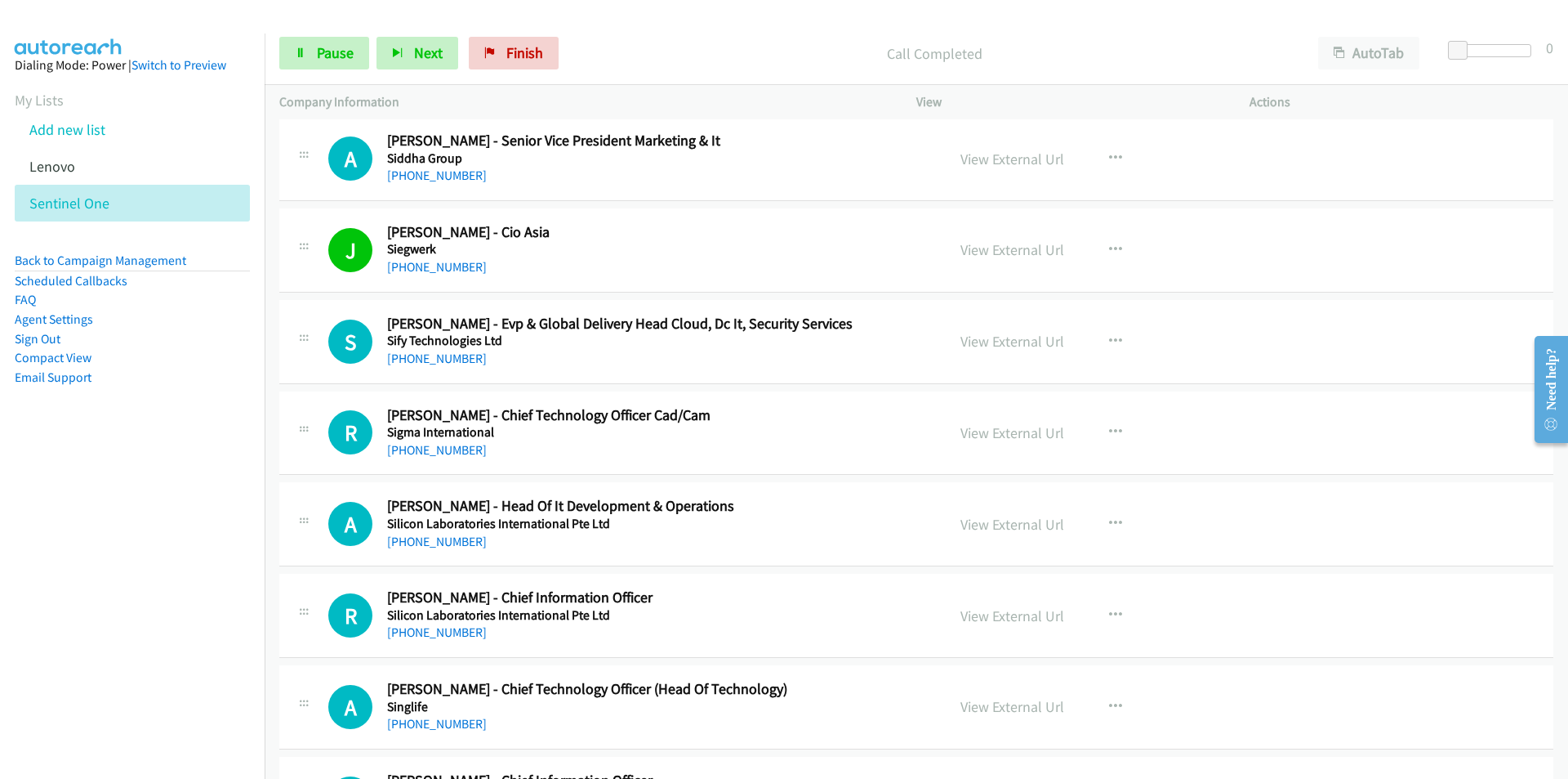
scroll to position [6049, 0]
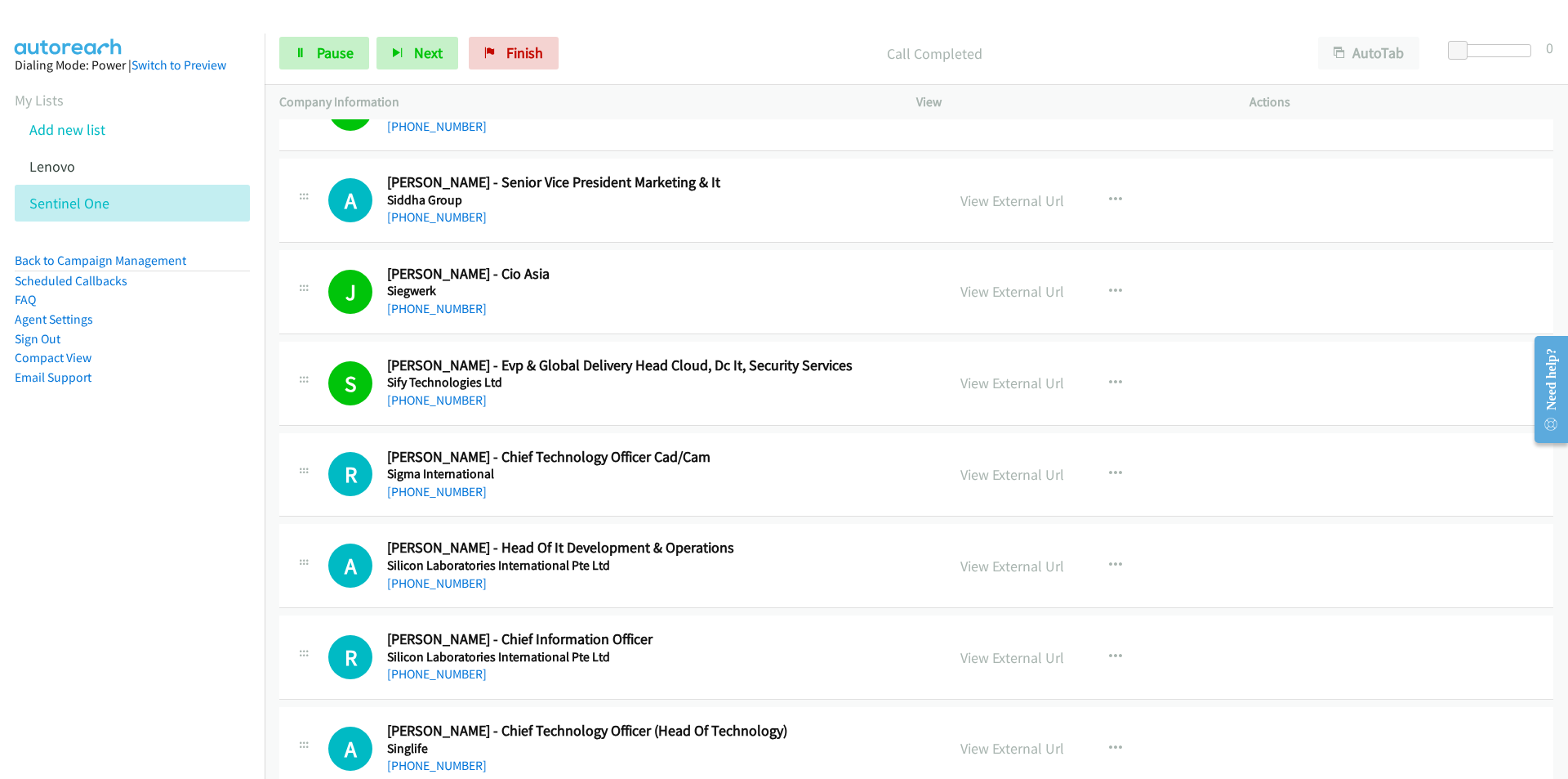
drag, startPoint x: 206, startPoint y: 547, endPoint x: 689, endPoint y: 411, distance: 501.8
click at [207, 547] on nav "Dialing Mode: Power | Switch to Preview My Lists Add new list [GEOGRAPHIC_DATA]…" at bounding box center [132, 423] width 265 height 779
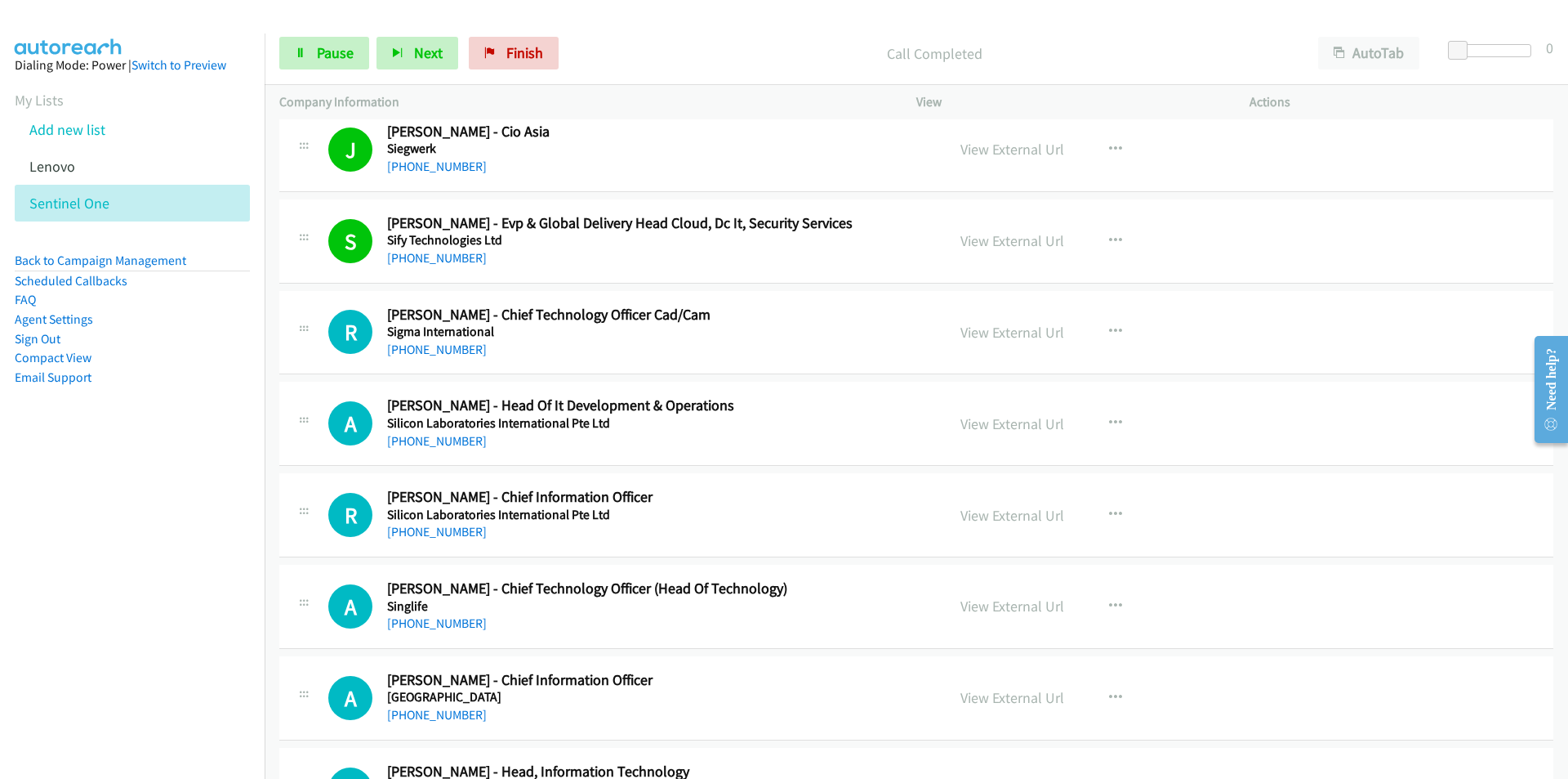
scroll to position [6212, 0]
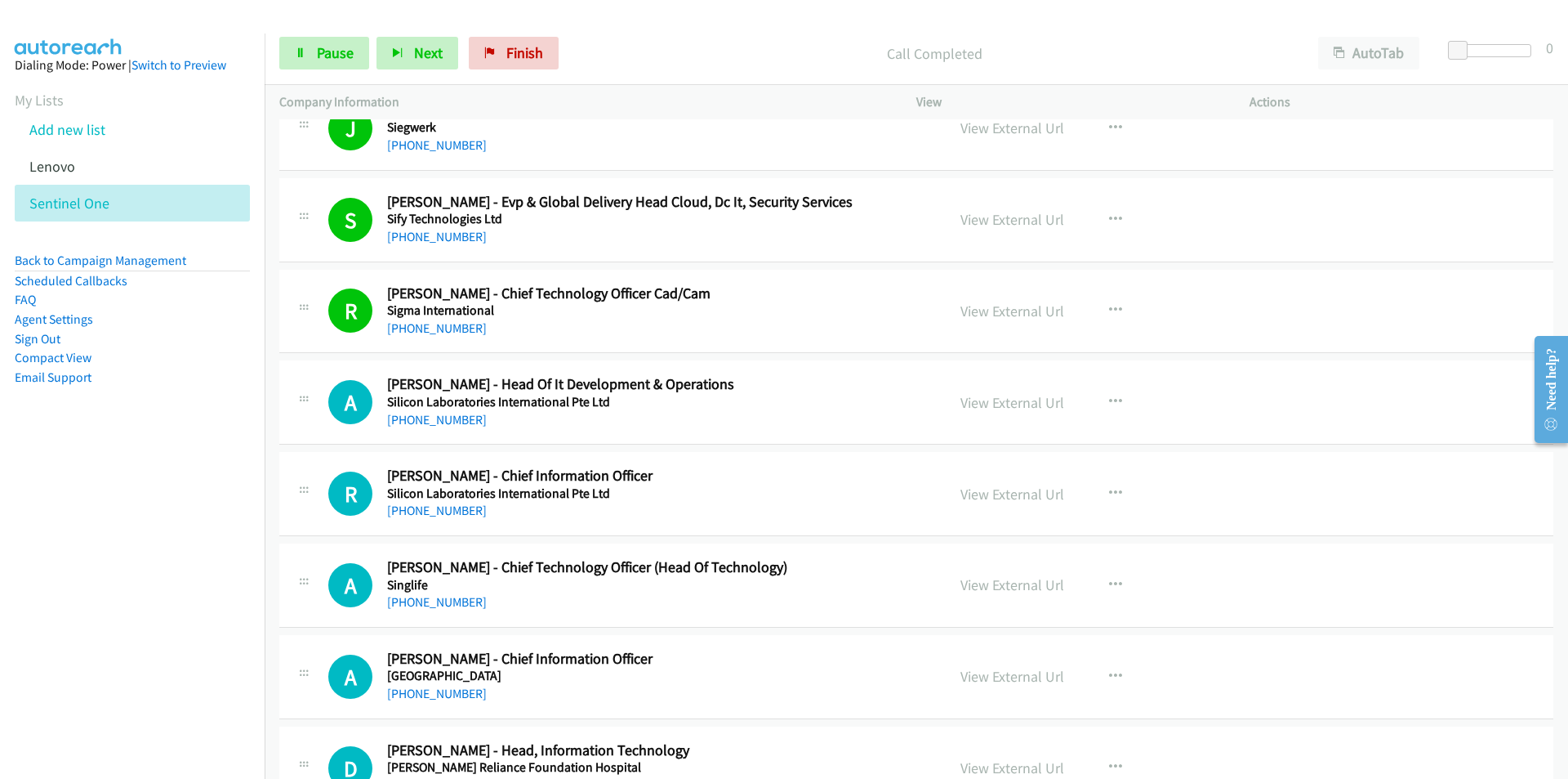
drag, startPoint x: 78, startPoint y: 560, endPoint x: 296, endPoint y: 524, distance: 221.0
click at [78, 560] on nav "Dialing Mode: Power | Switch to Preview My Lists Add new list [GEOGRAPHIC_DATA]…" at bounding box center [132, 423] width 265 height 779
click at [977, 401] on link "View External Url" at bounding box center [1012, 402] width 103 height 19
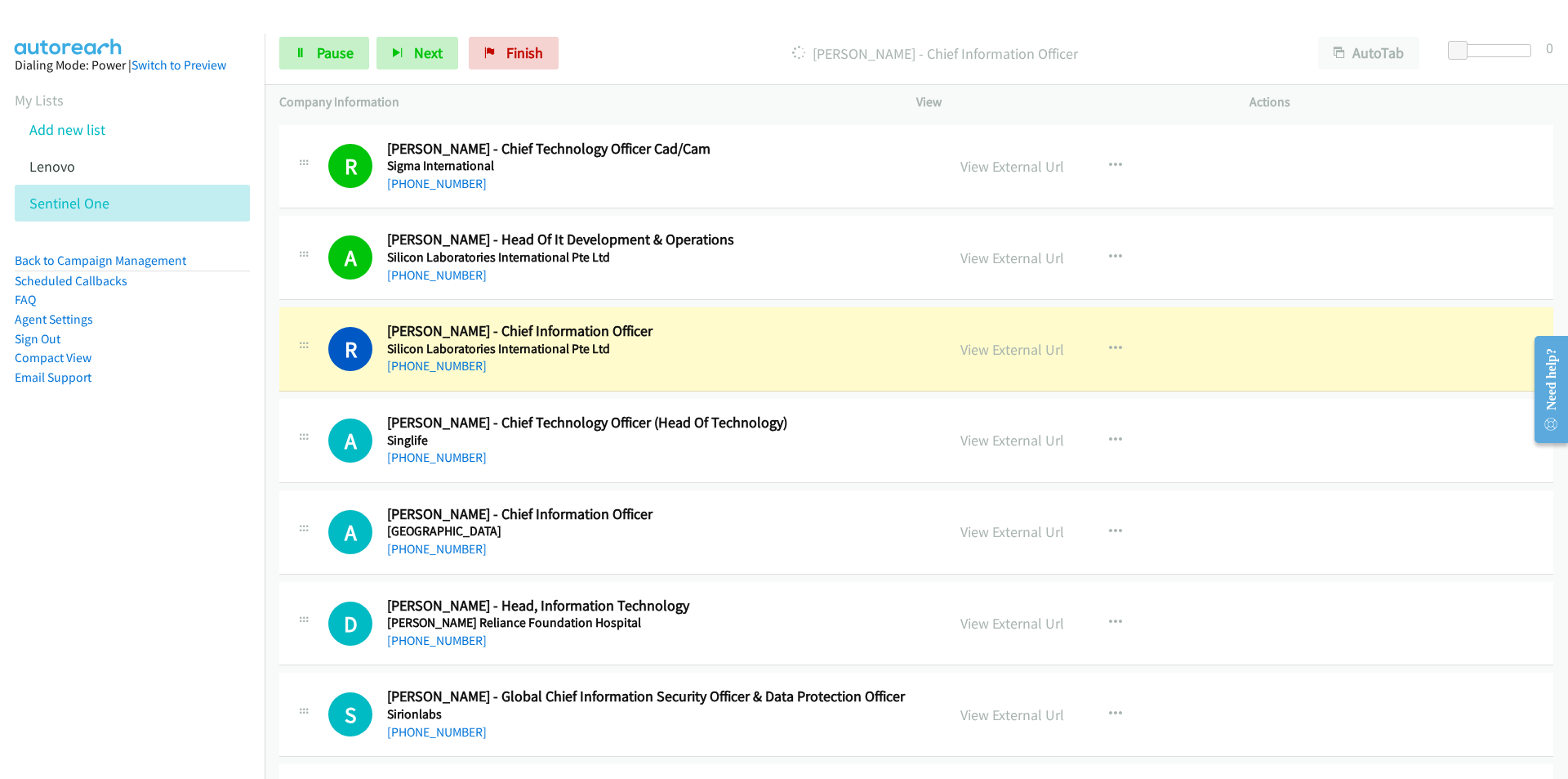
scroll to position [6458, 0]
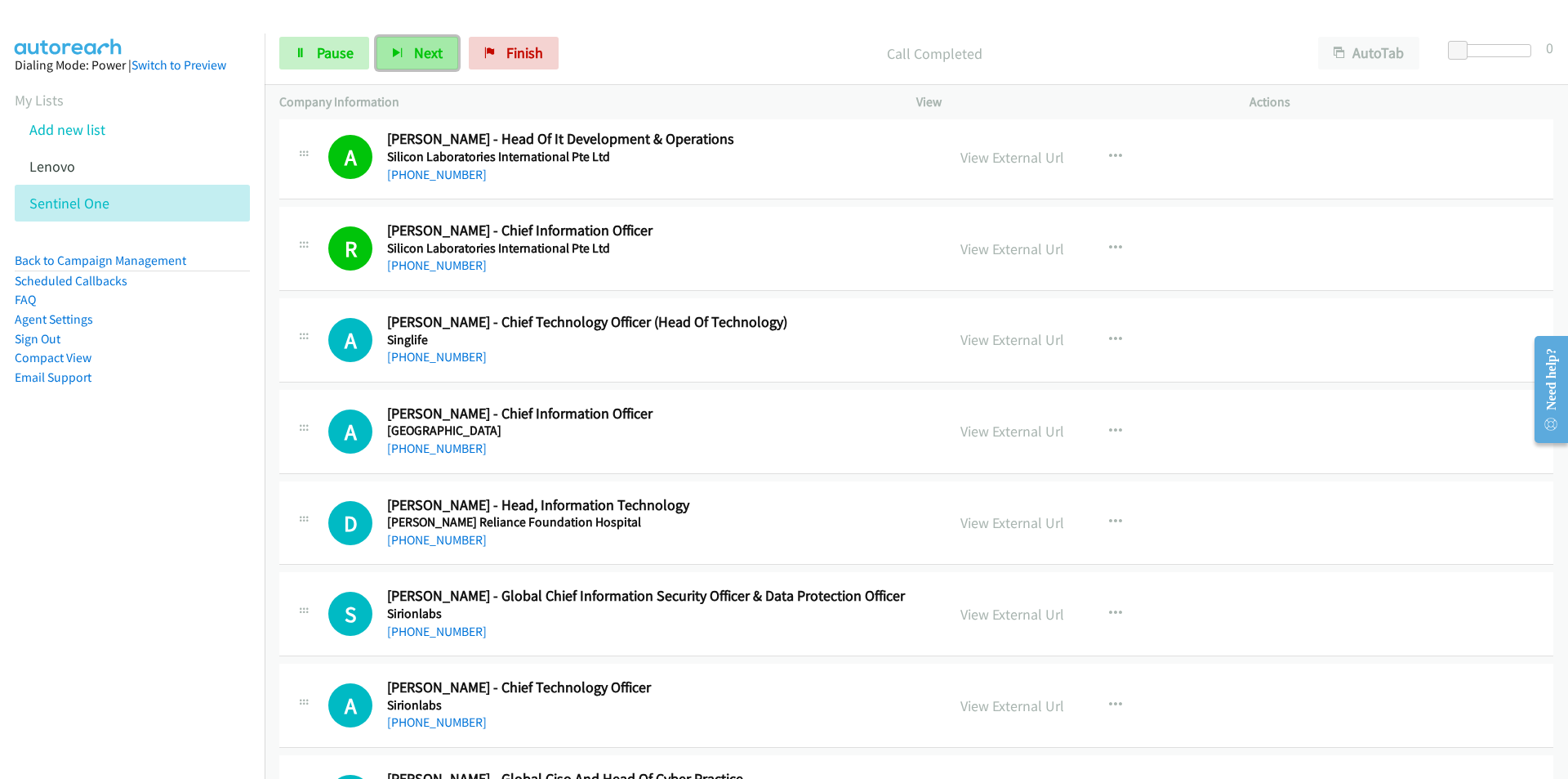
click at [392, 52] on icon "button" at bounding box center [398, 54] width 12 height 12
click at [164, 529] on nav "Dialing Mode: Power | Switch to Preview My Lists Add new list [GEOGRAPHIC_DATA]…" at bounding box center [132, 423] width 265 height 779
click at [1010, 346] on link "View External Url" at bounding box center [1012, 339] width 103 height 19
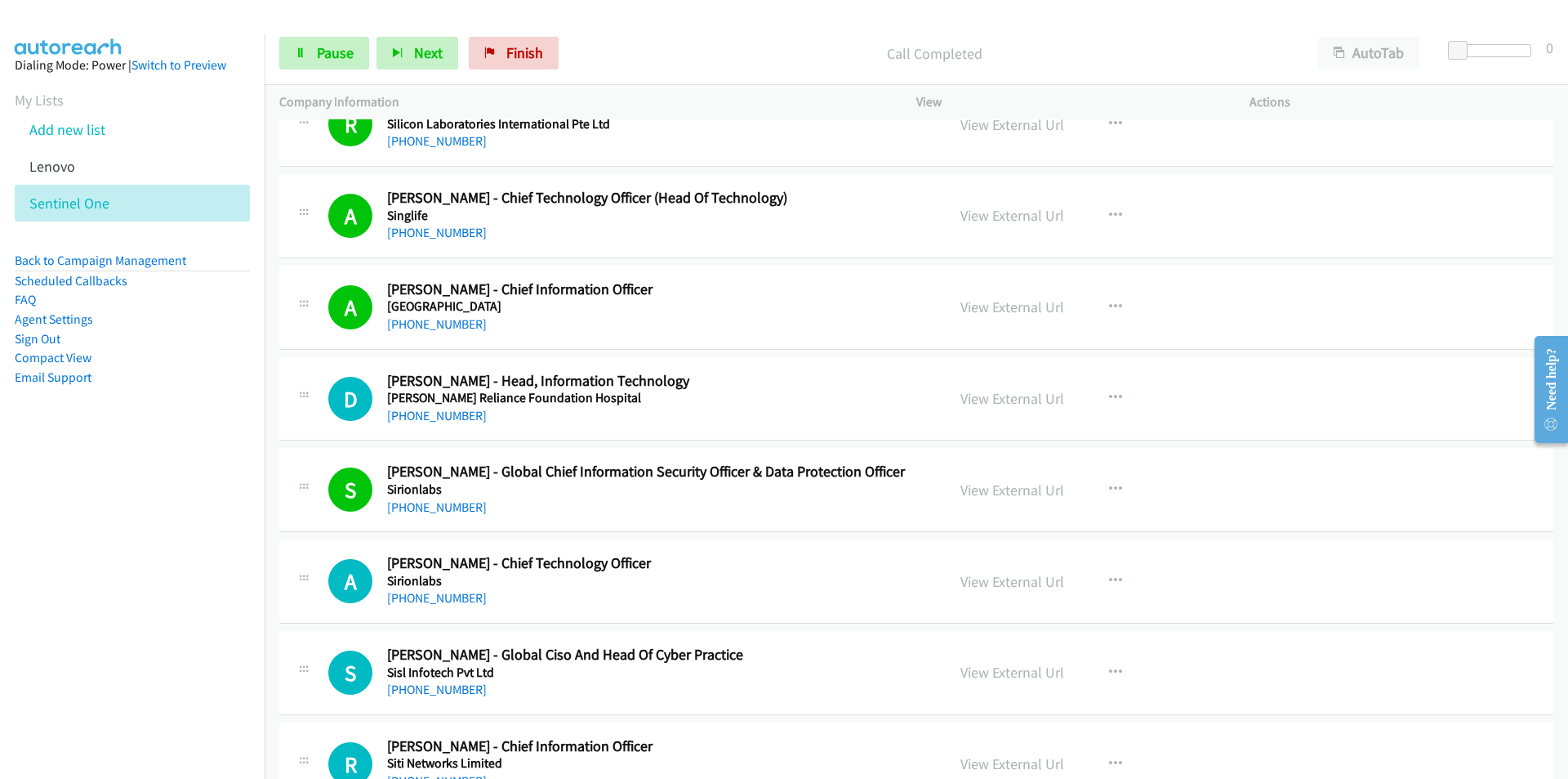
scroll to position [6621, 0]
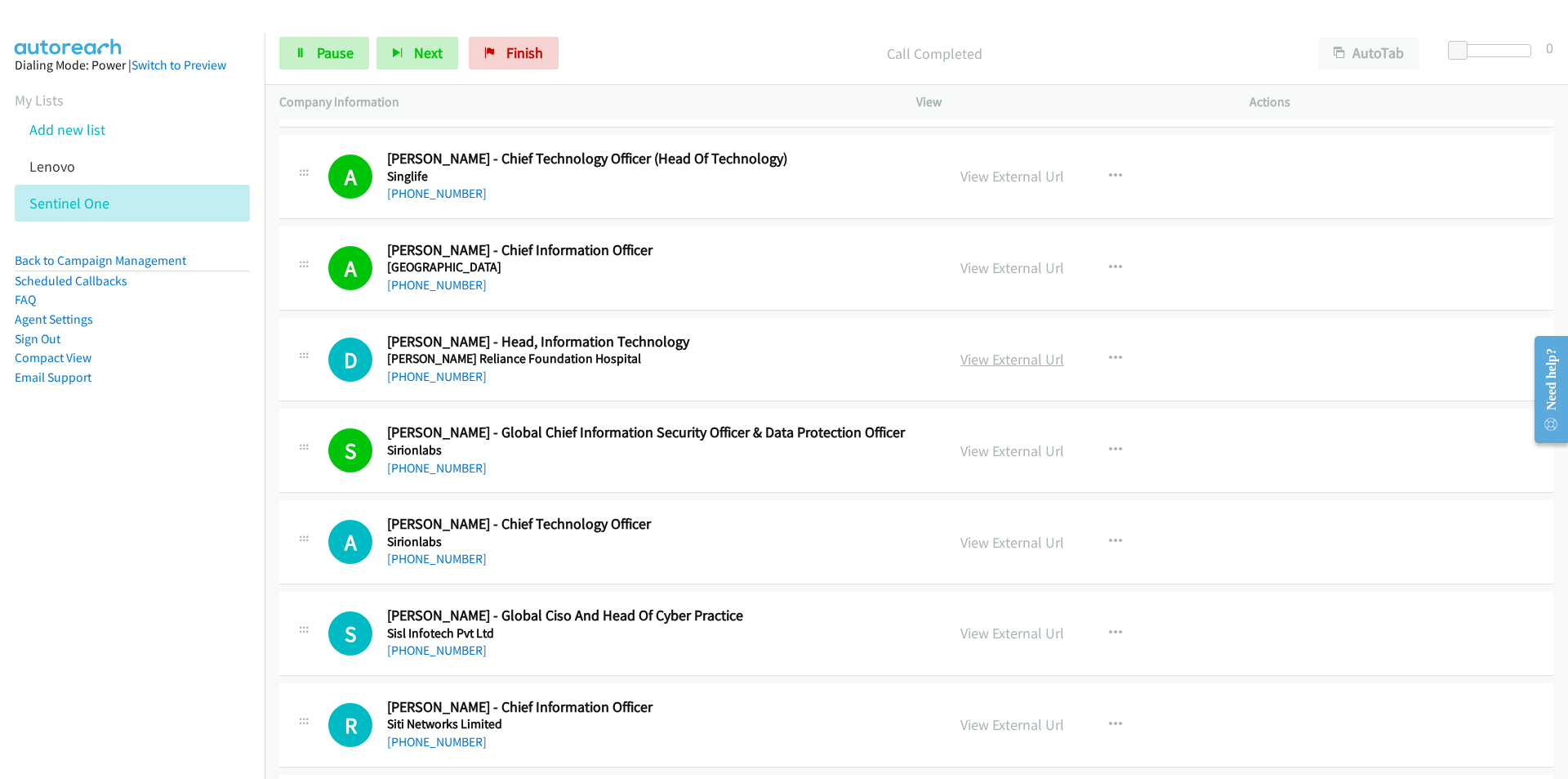
click at [1025, 361] on link "View External Url" at bounding box center [1012, 359] width 103 height 19
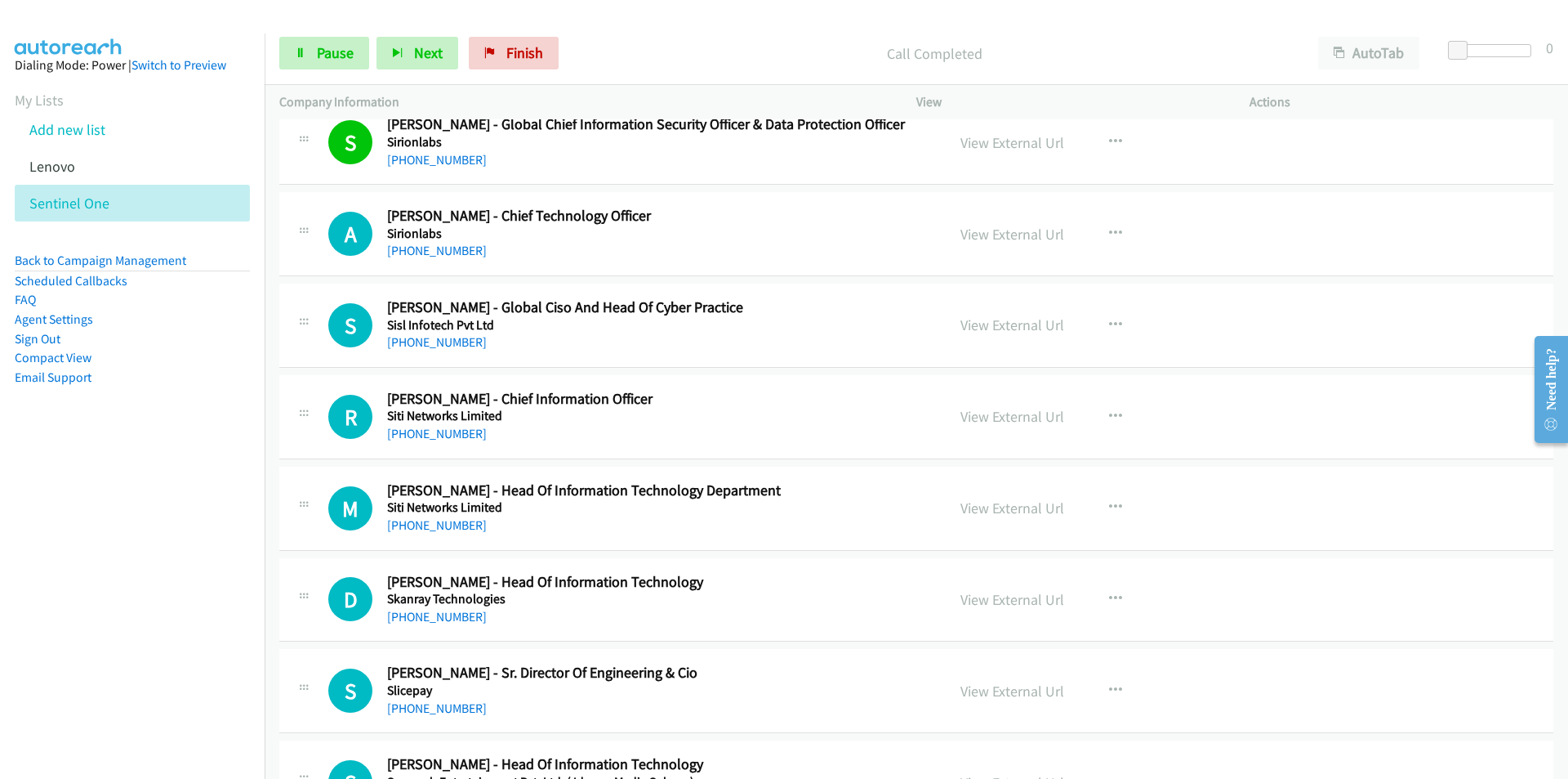
scroll to position [6948, 0]
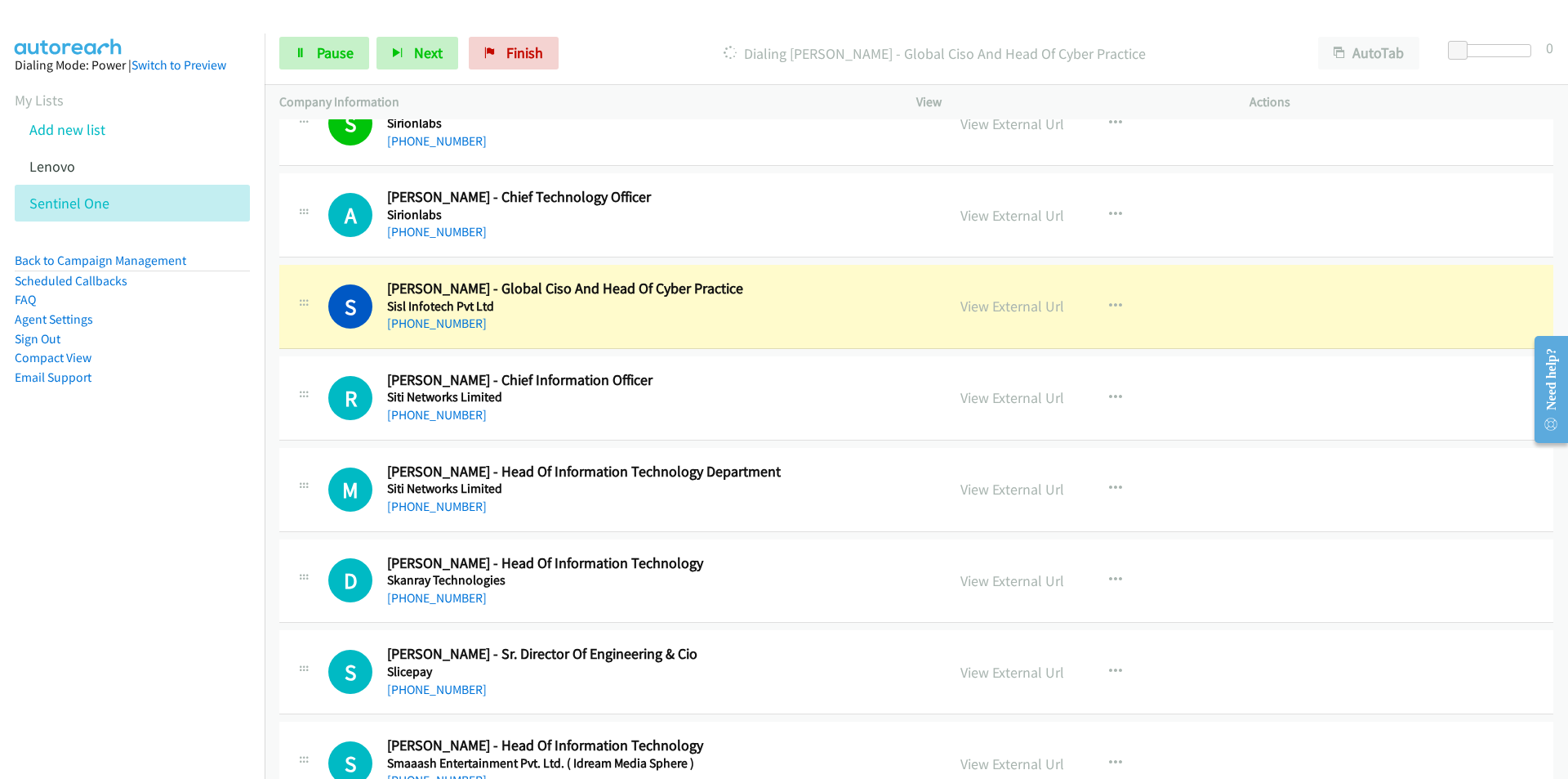
click at [76, 524] on nav "Dialing Mode: Power | Switch to Preview My Lists Add new list [GEOGRAPHIC_DATA]…" at bounding box center [132, 423] width 265 height 779
click at [1005, 309] on link "View External Url" at bounding box center [1012, 305] width 103 height 19
click at [332, 46] on span "Pause" at bounding box center [335, 53] width 37 height 19
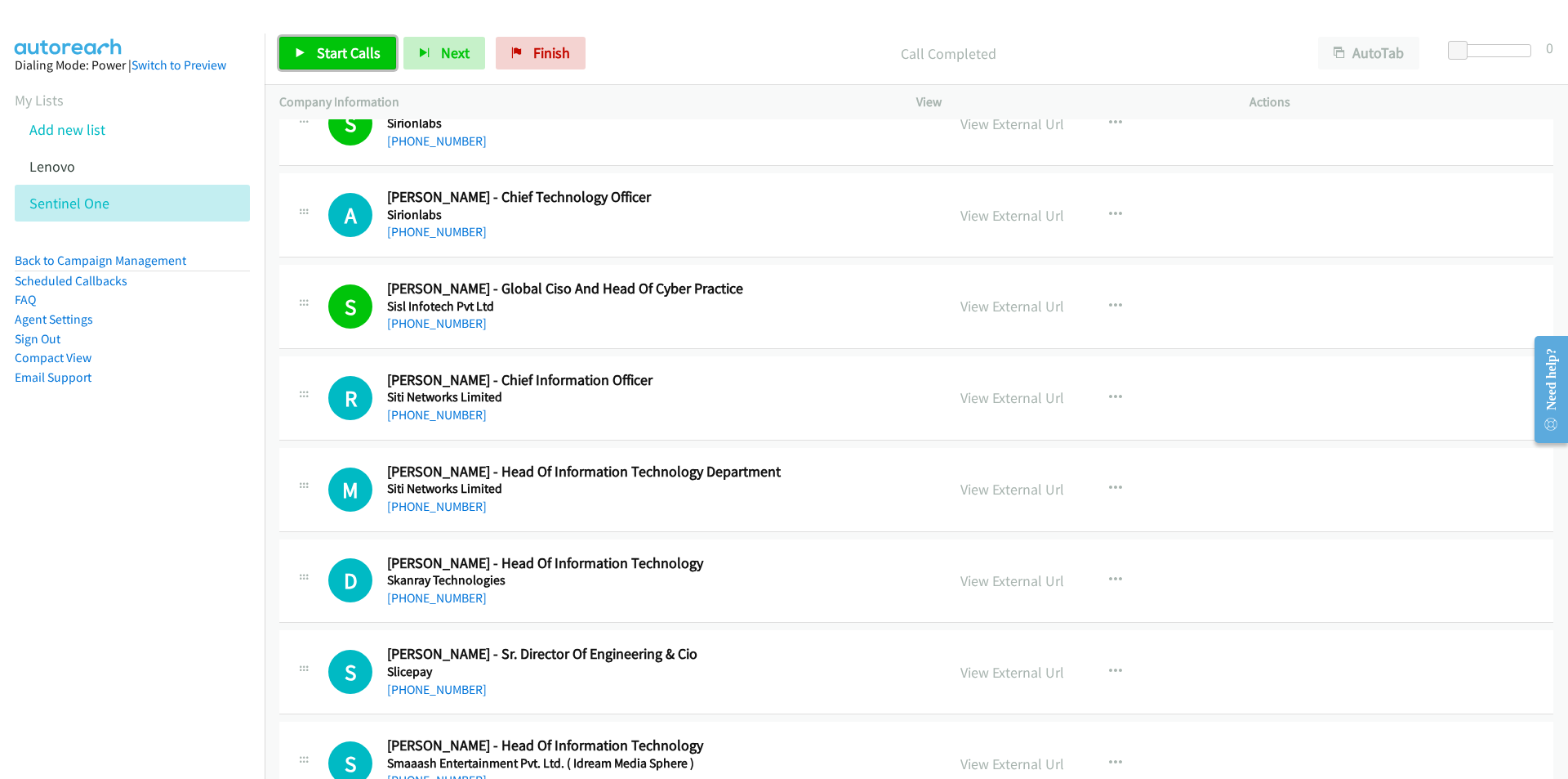
click at [304, 42] on link "Start Calls" at bounding box center [337, 53] width 116 height 33
click at [300, 48] on icon at bounding box center [301, 54] width 12 height 12
click at [212, 574] on nav "Dialing Mode: Power | Switch to Preview My Lists Add new list [GEOGRAPHIC_DATA]…" at bounding box center [132, 423] width 265 height 779
click at [1023, 219] on link "View External Url" at bounding box center [1012, 215] width 103 height 19
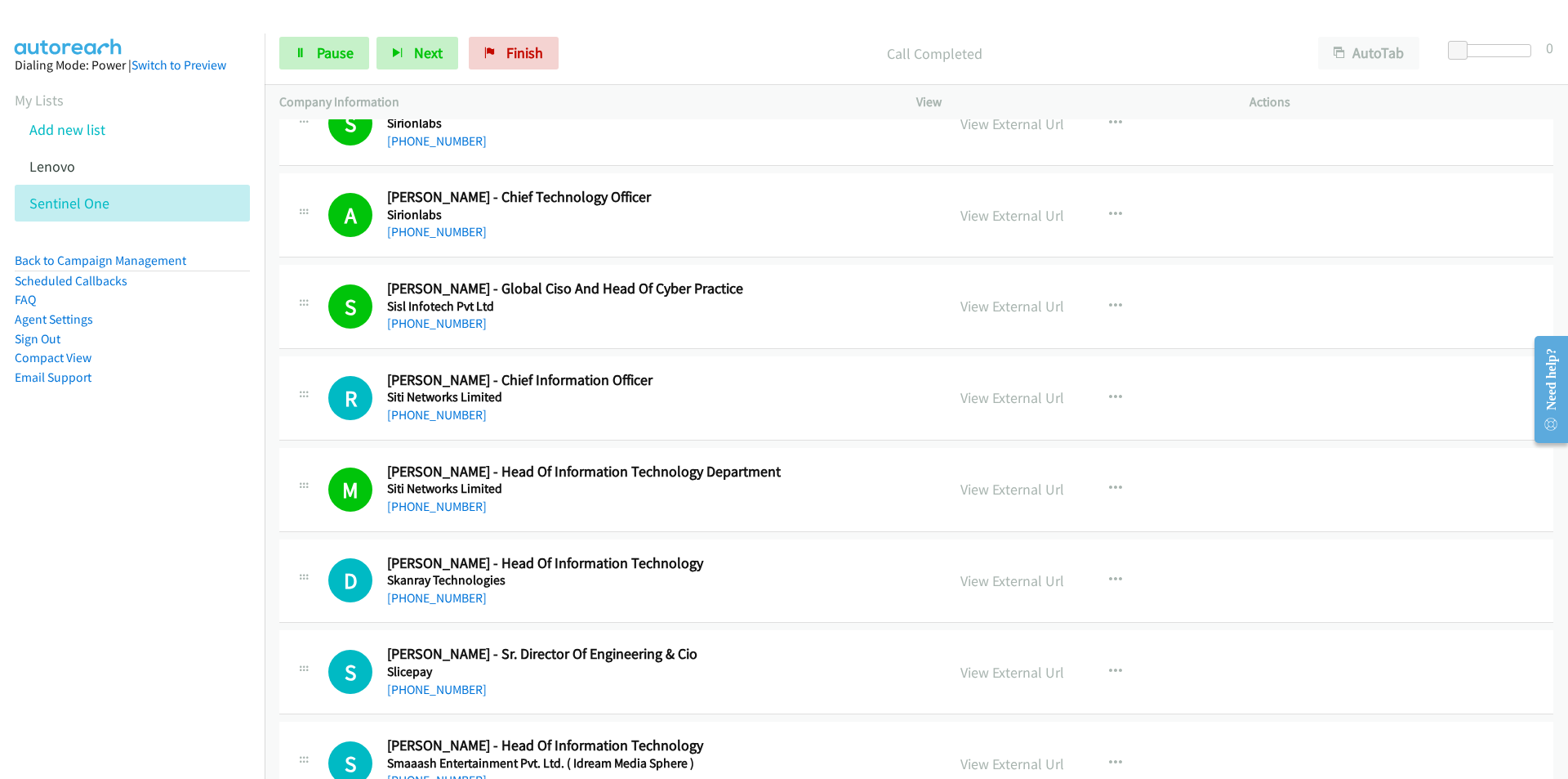
click at [227, 487] on nav "Dialing Mode: Power | Switch to Preview My Lists Add new list [GEOGRAPHIC_DATA]…" at bounding box center [132, 423] width 265 height 779
click at [1012, 398] on link "View External Url" at bounding box center [1012, 397] width 103 height 19
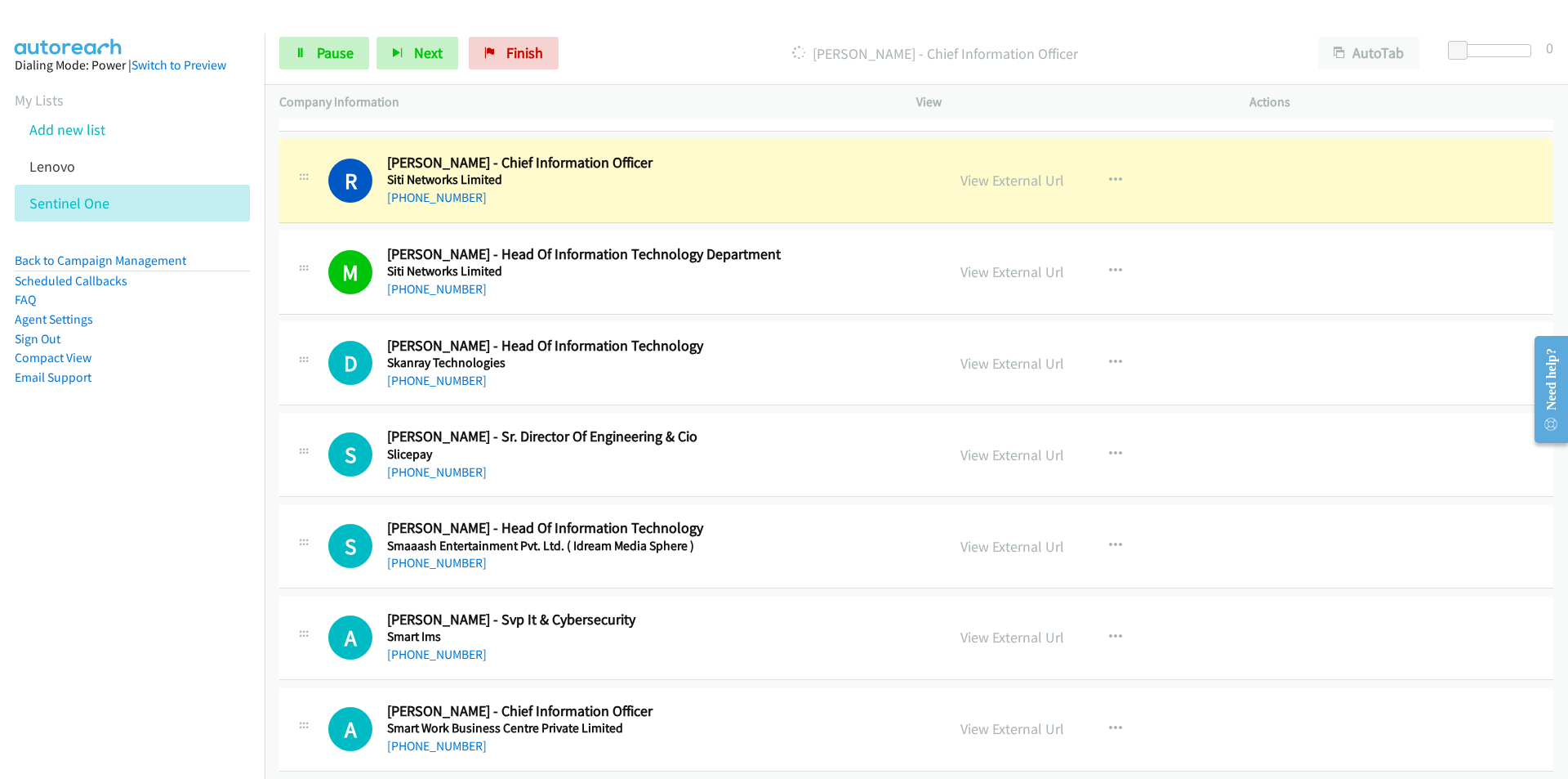
scroll to position [7193, 0]
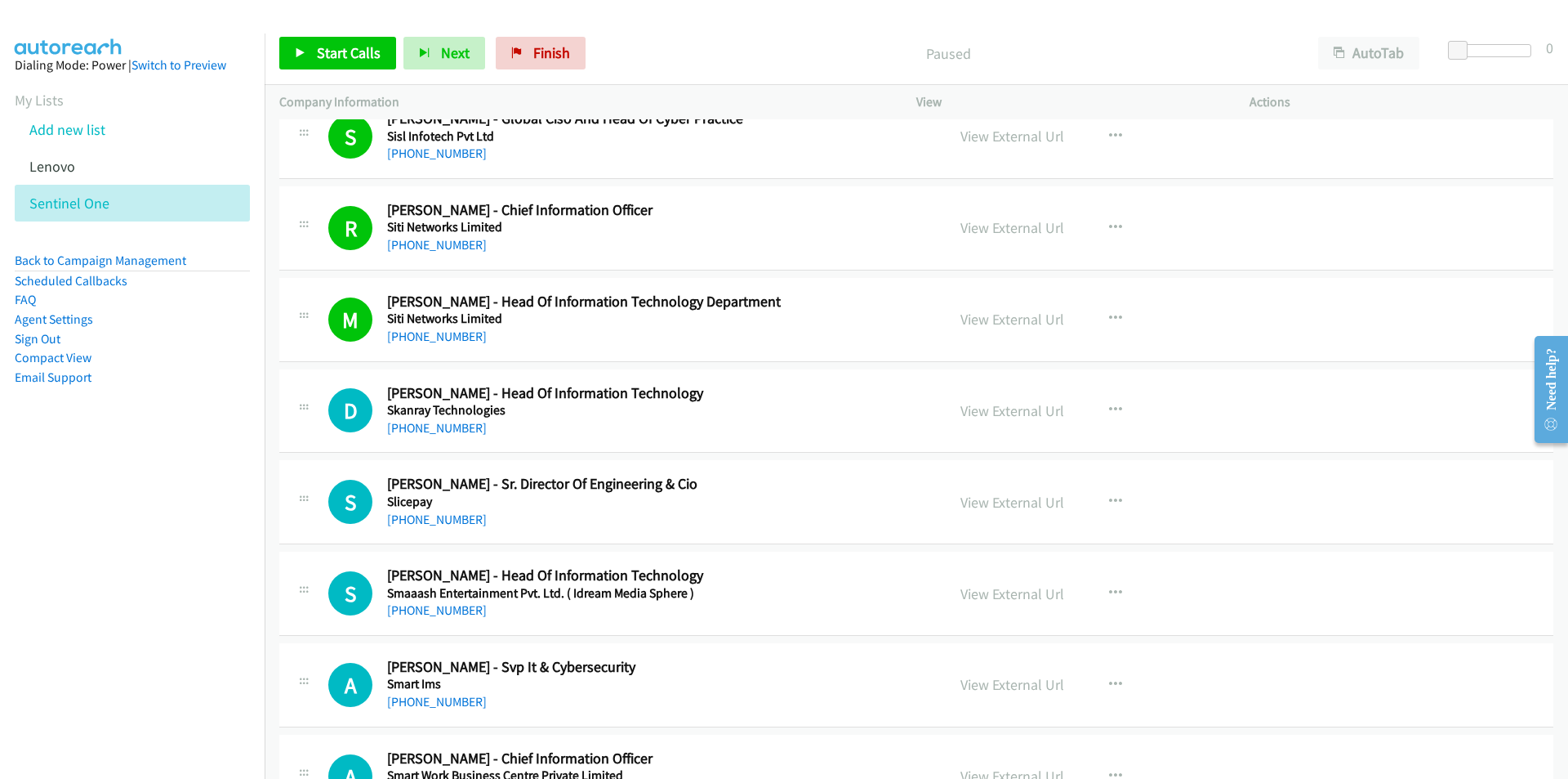
scroll to position [7111, 0]
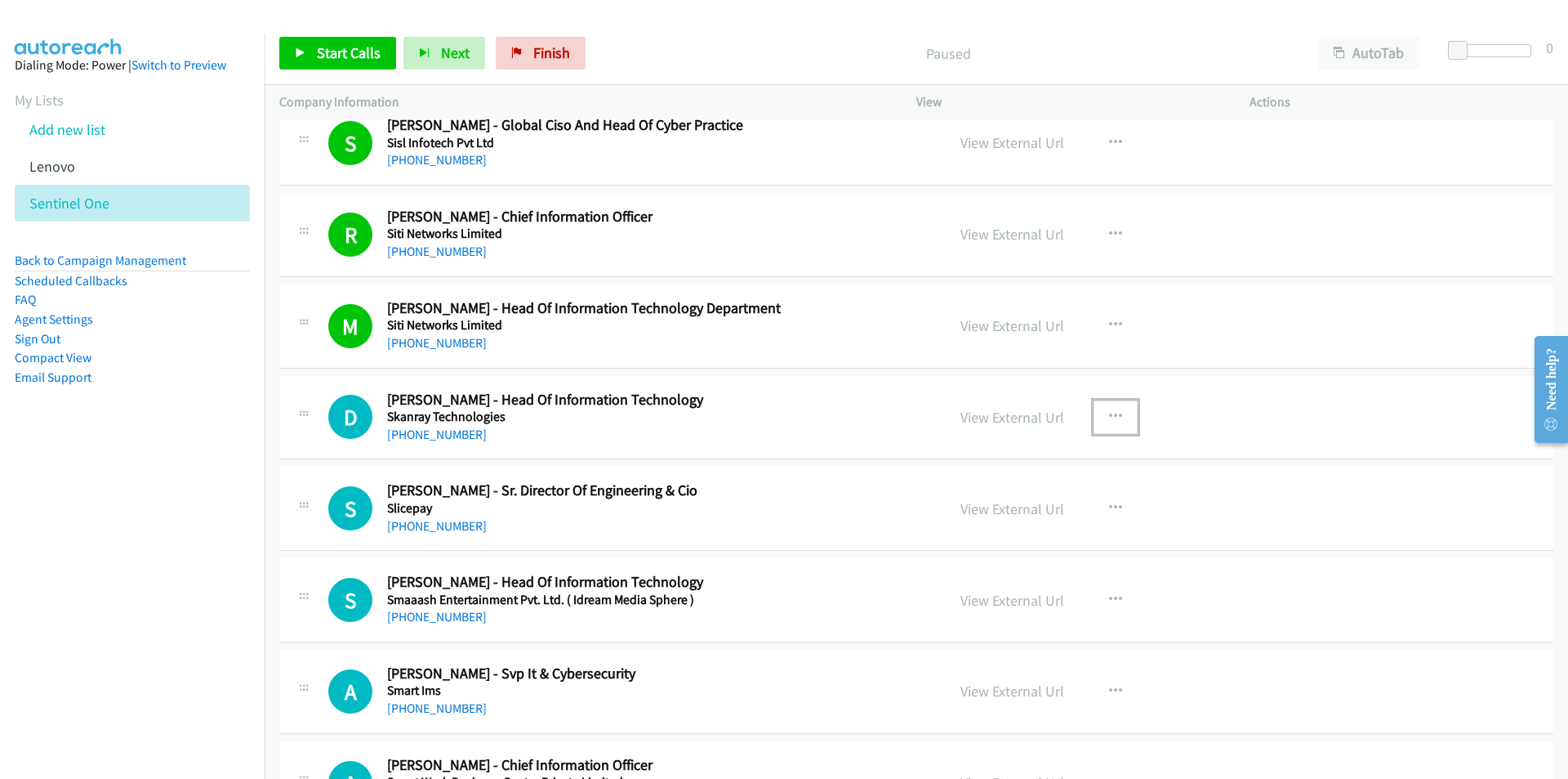
click at [1110, 415] on icon "button" at bounding box center [1116, 416] width 13 height 13
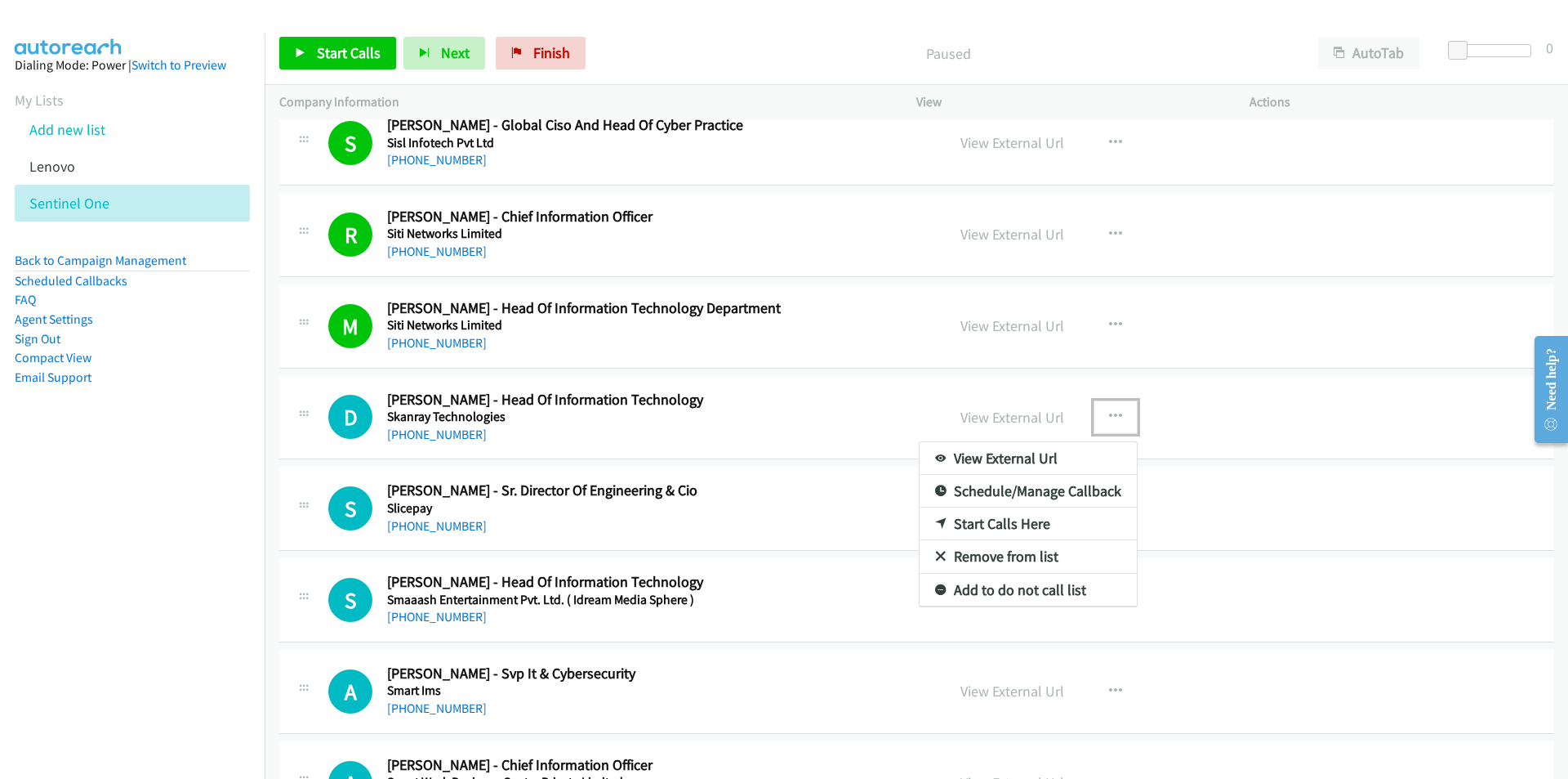
click at [970, 522] on link "Start Calls Here" at bounding box center [1028, 523] width 218 height 33
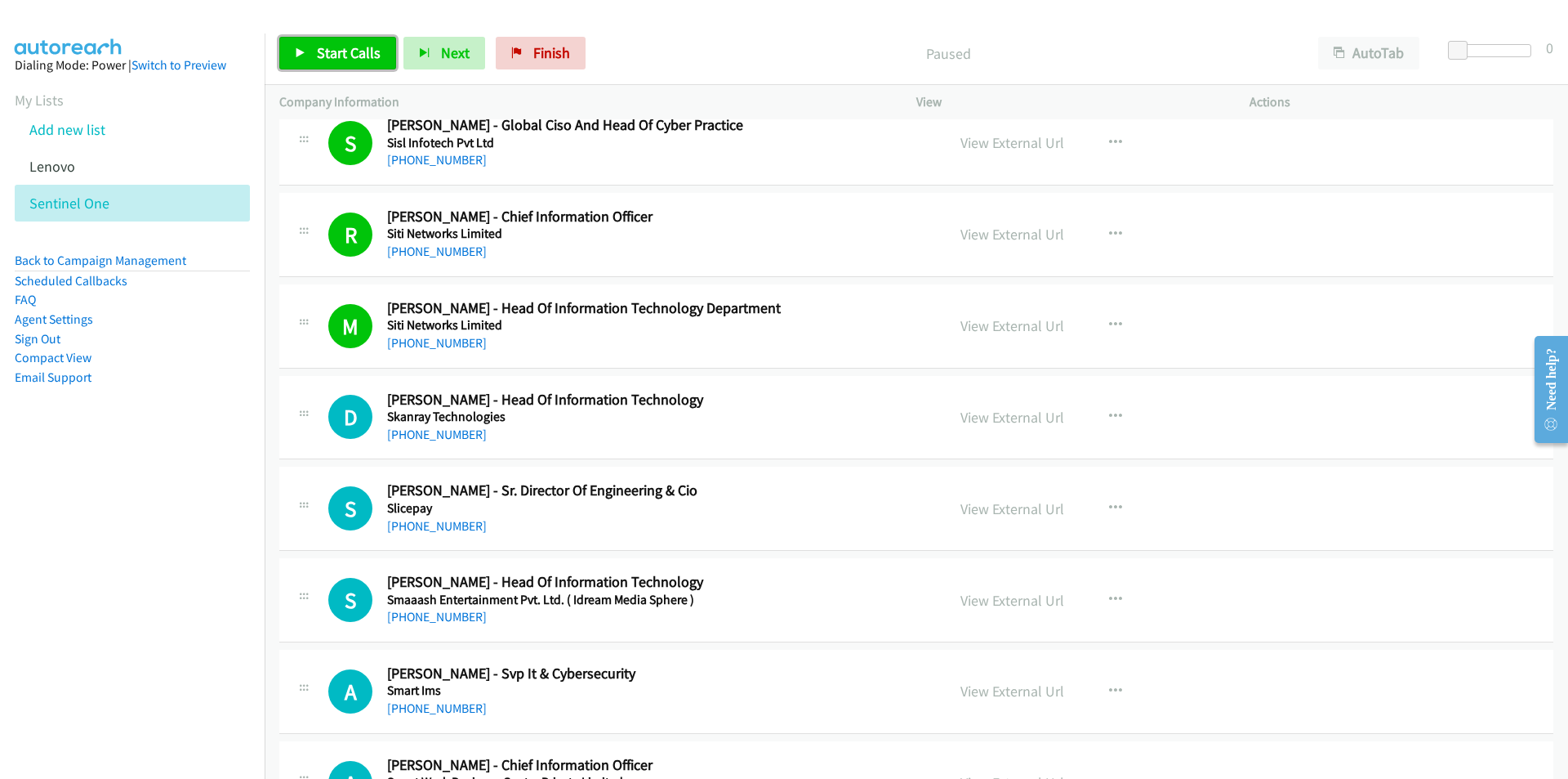
click at [341, 52] on span "Start Calls" at bounding box center [349, 53] width 64 height 19
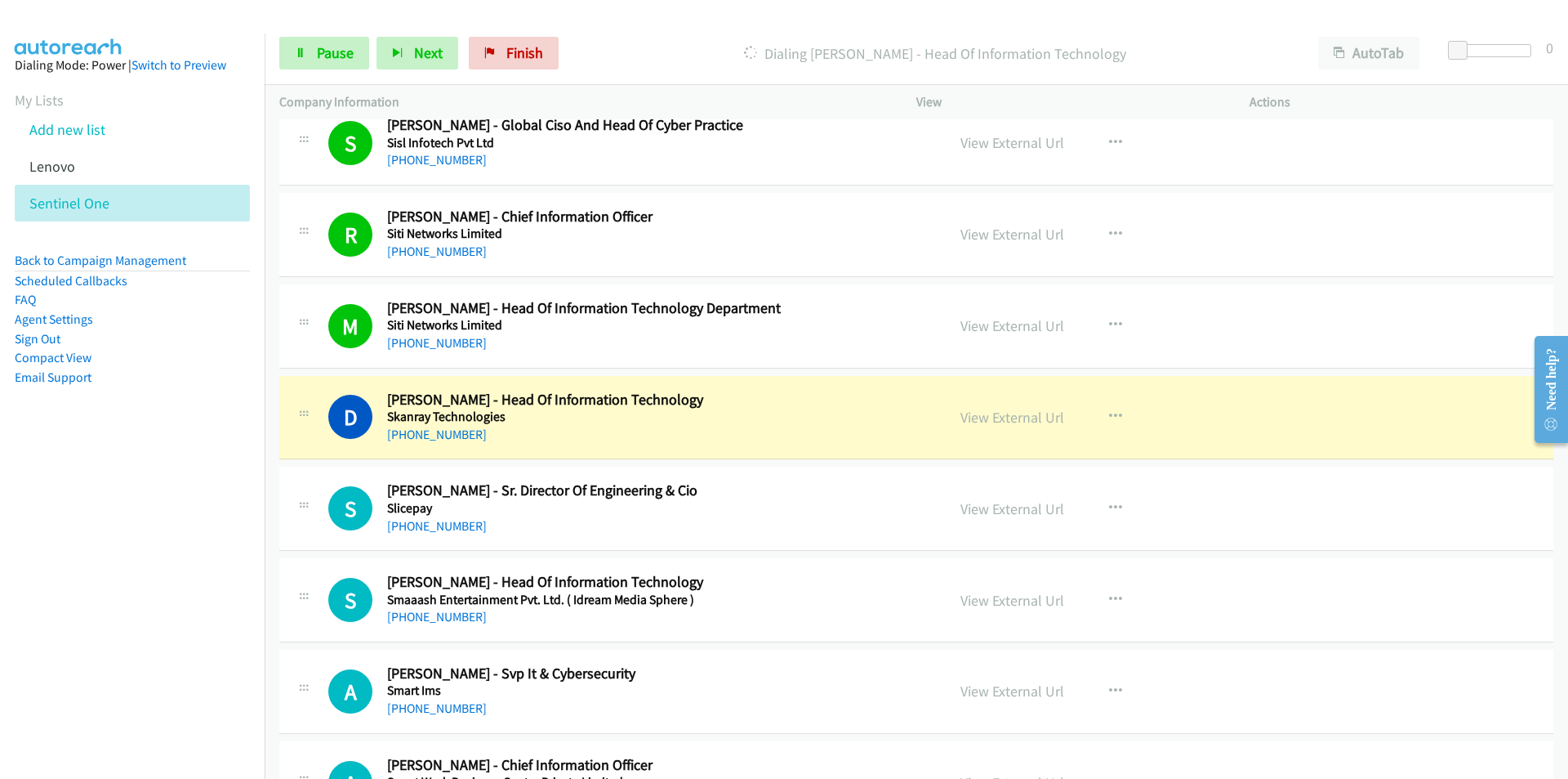
click at [113, 492] on nav "Dialing Mode: Power | Switch to Preview My Lists Add new list [GEOGRAPHIC_DATA]…" at bounding box center [132, 423] width 265 height 779
click at [227, 576] on nav "Dialing Mode: Power | Switch to Preview My Lists Add new list [GEOGRAPHIC_DATA]…" at bounding box center [132, 423] width 265 height 779
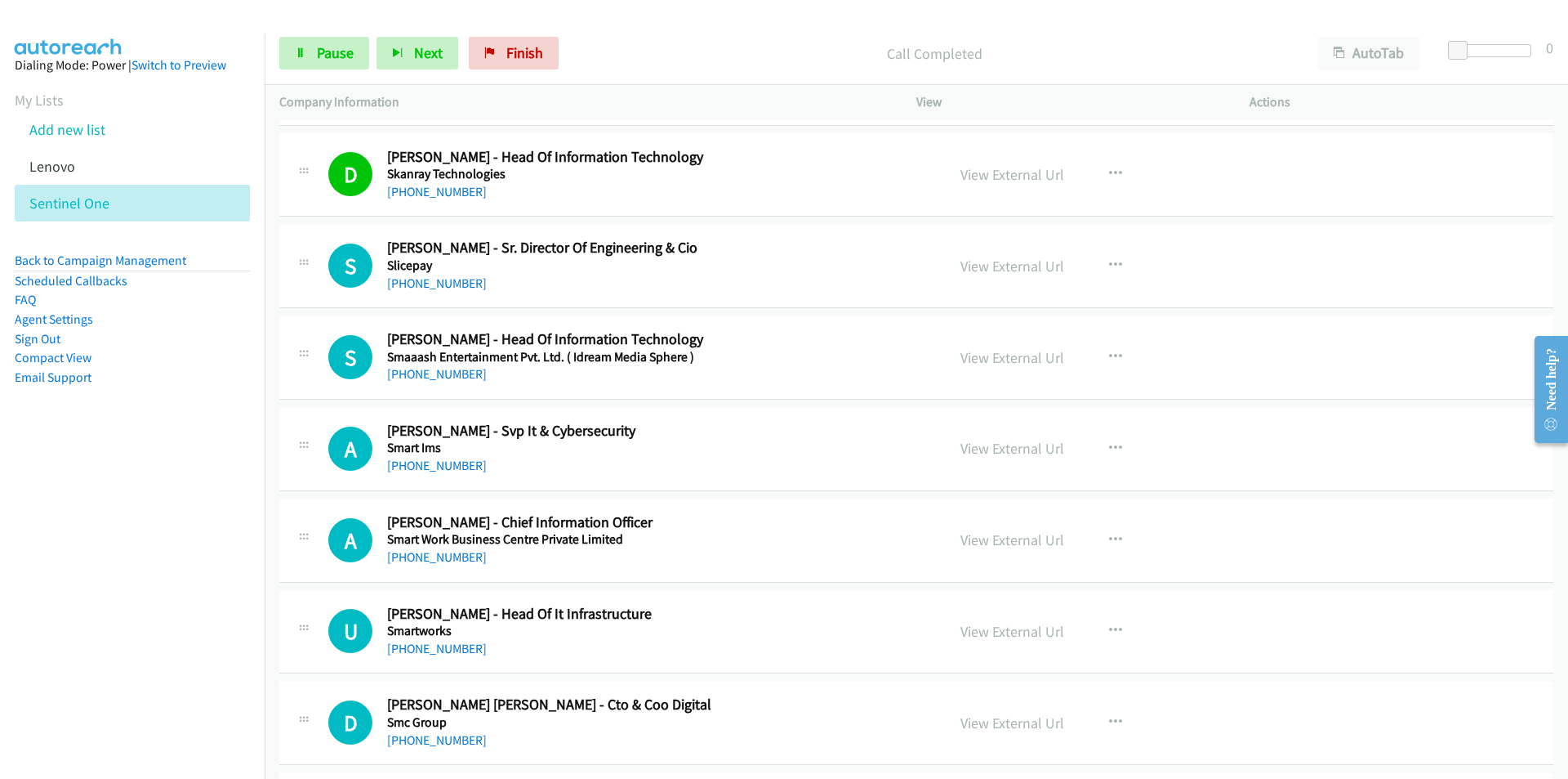
scroll to position [7356, 0]
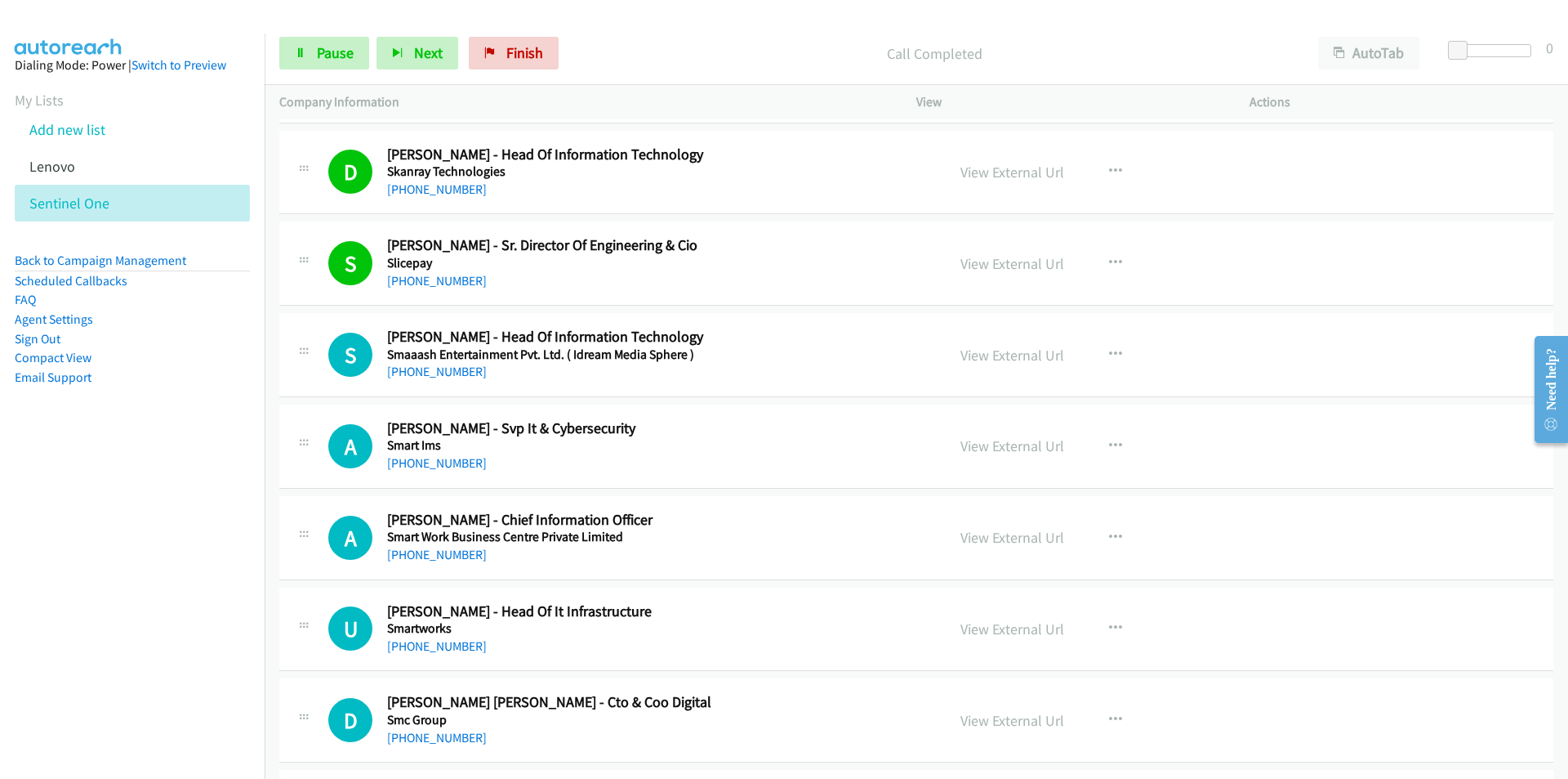
click at [186, 485] on nav "Dialing Mode: Power | Switch to Preview My Lists Add new list [GEOGRAPHIC_DATA]…" at bounding box center [132, 423] width 265 height 779
click at [1022, 357] on link "View External Url" at bounding box center [1012, 355] width 103 height 19
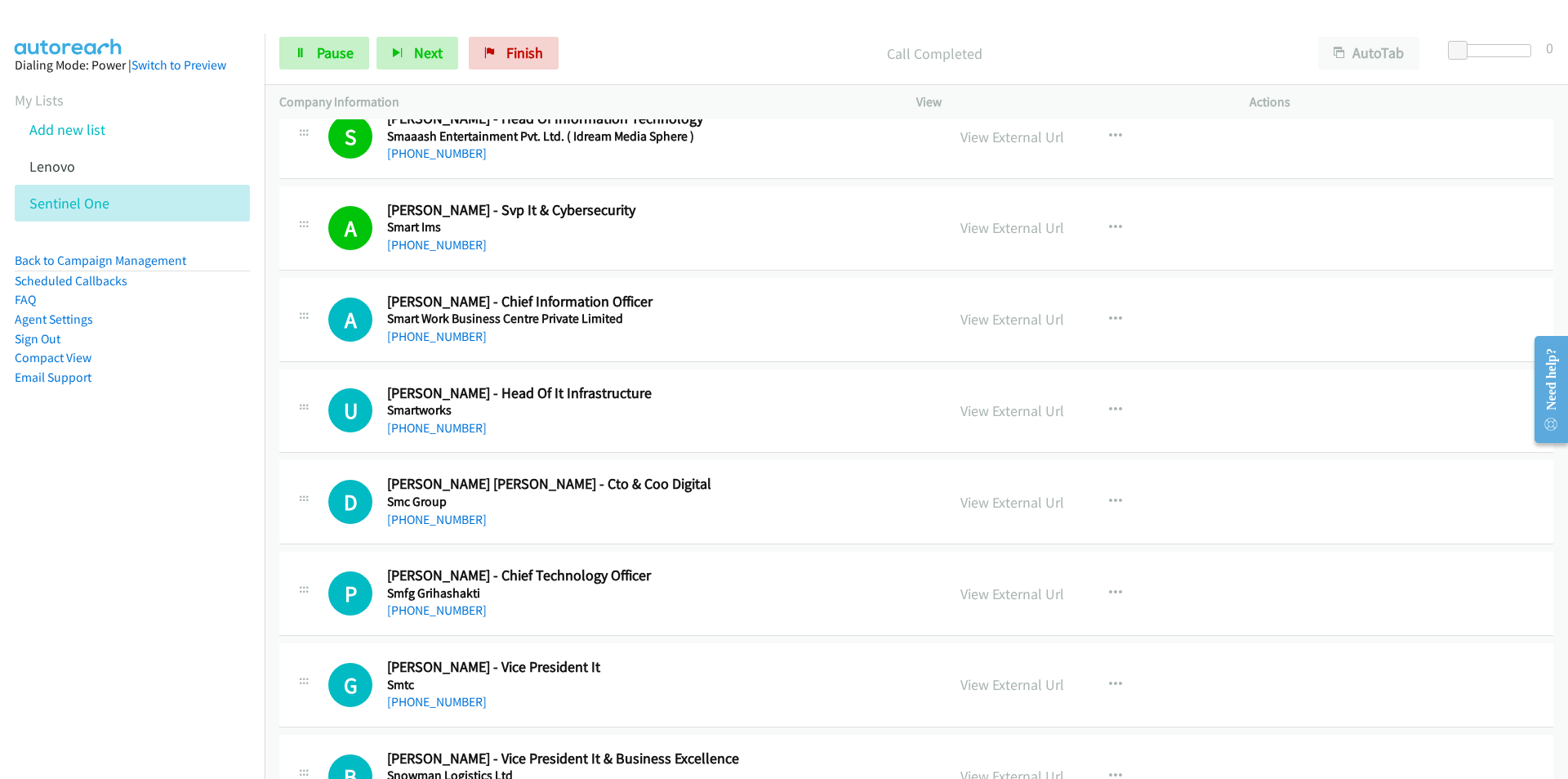
scroll to position [7602, 0]
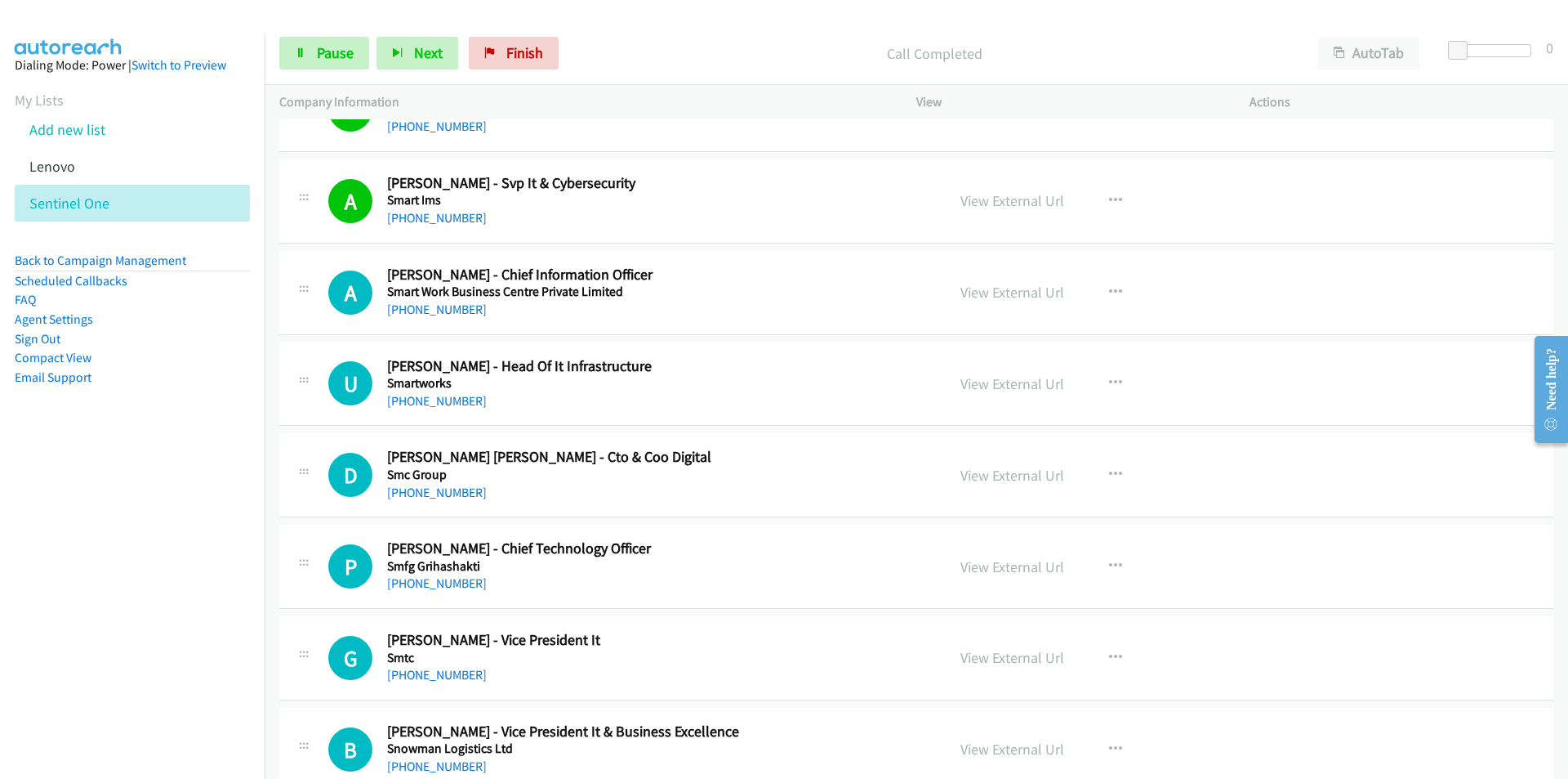
click at [35, 579] on nav "Dialing Mode: Power | Switch to Preview My Lists Add new list [GEOGRAPHIC_DATA]…" at bounding box center [132, 423] width 265 height 779
click at [1002, 283] on link "View External Url" at bounding box center [1012, 292] width 103 height 19
click at [229, 607] on nav "Dialing Mode: Power | Switch to Preview My Lists Add new list [GEOGRAPHIC_DATA]…" at bounding box center [132, 423] width 265 height 779
click at [1015, 463] on div "View External Url View External Url Schedule/Manage Callback Start Calls Here R…" at bounding box center [1120, 475] width 348 height 54
click at [1018, 479] on link "View External Url" at bounding box center [1012, 475] width 103 height 19
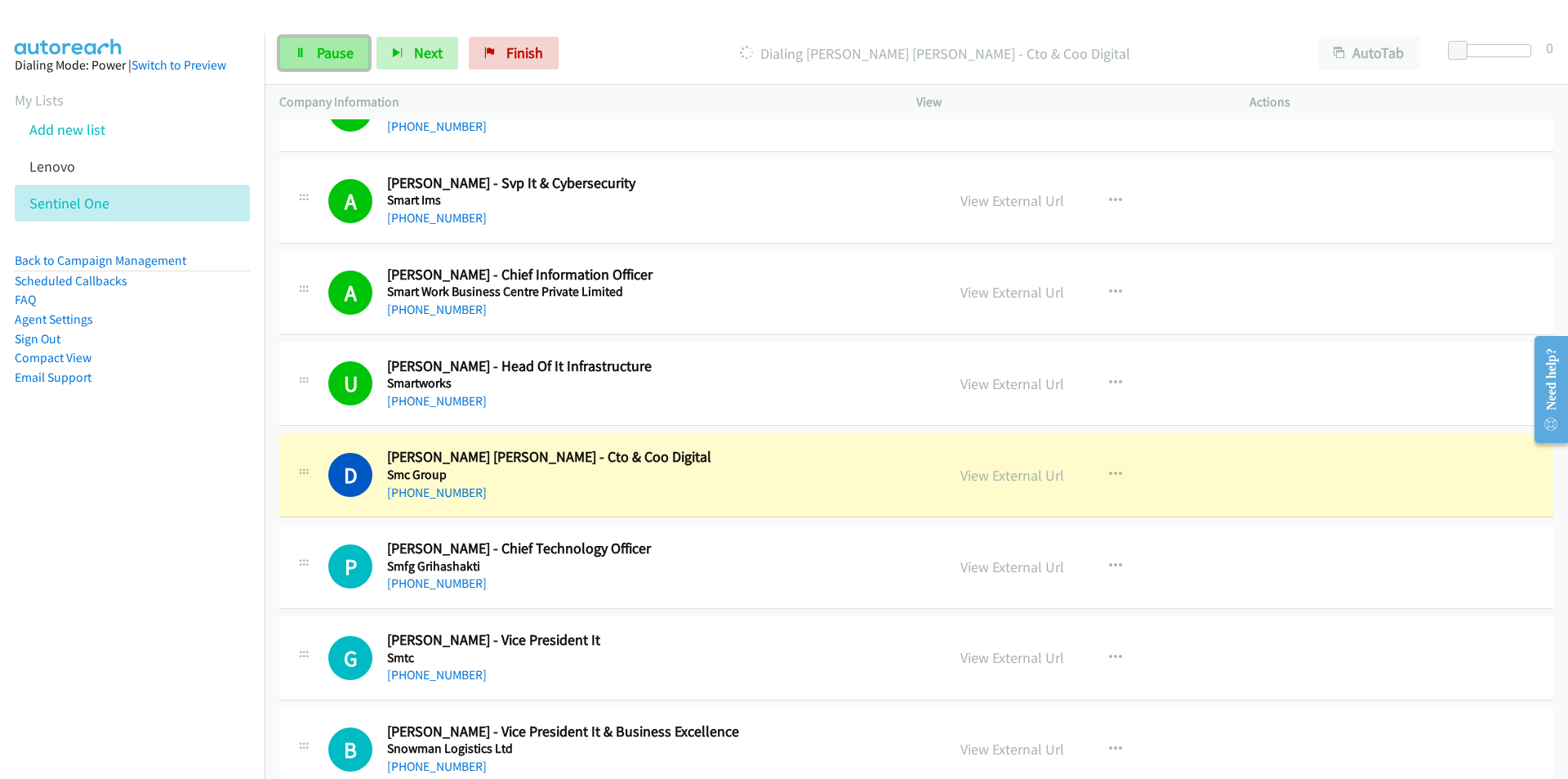
click at [335, 47] on span "Pause" at bounding box center [335, 53] width 37 height 19
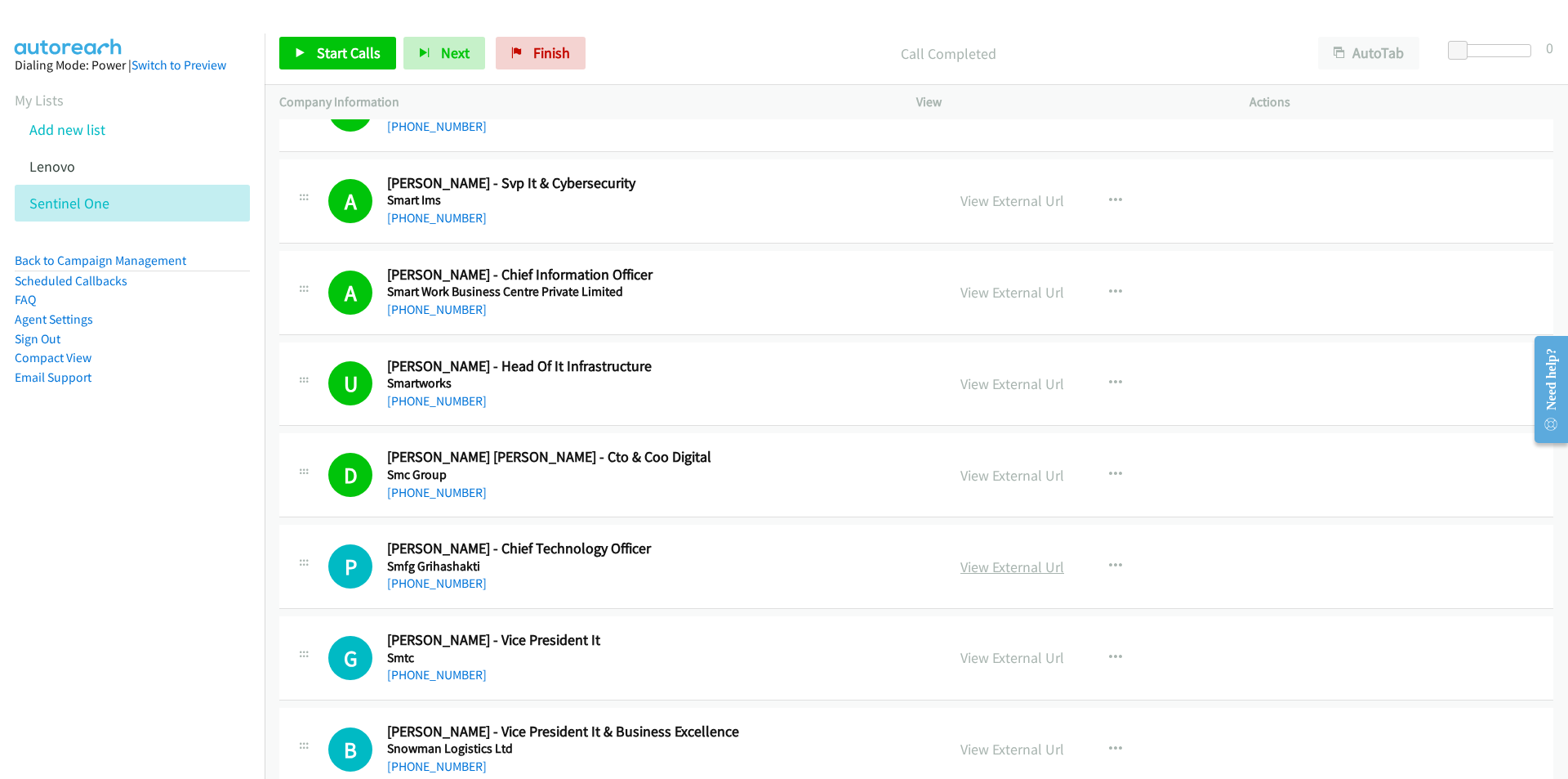
click at [1002, 568] on link "View External Url" at bounding box center [1012, 566] width 103 height 19
click at [343, 62] on link "Start Calls" at bounding box center [337, 53] width 116 height 33
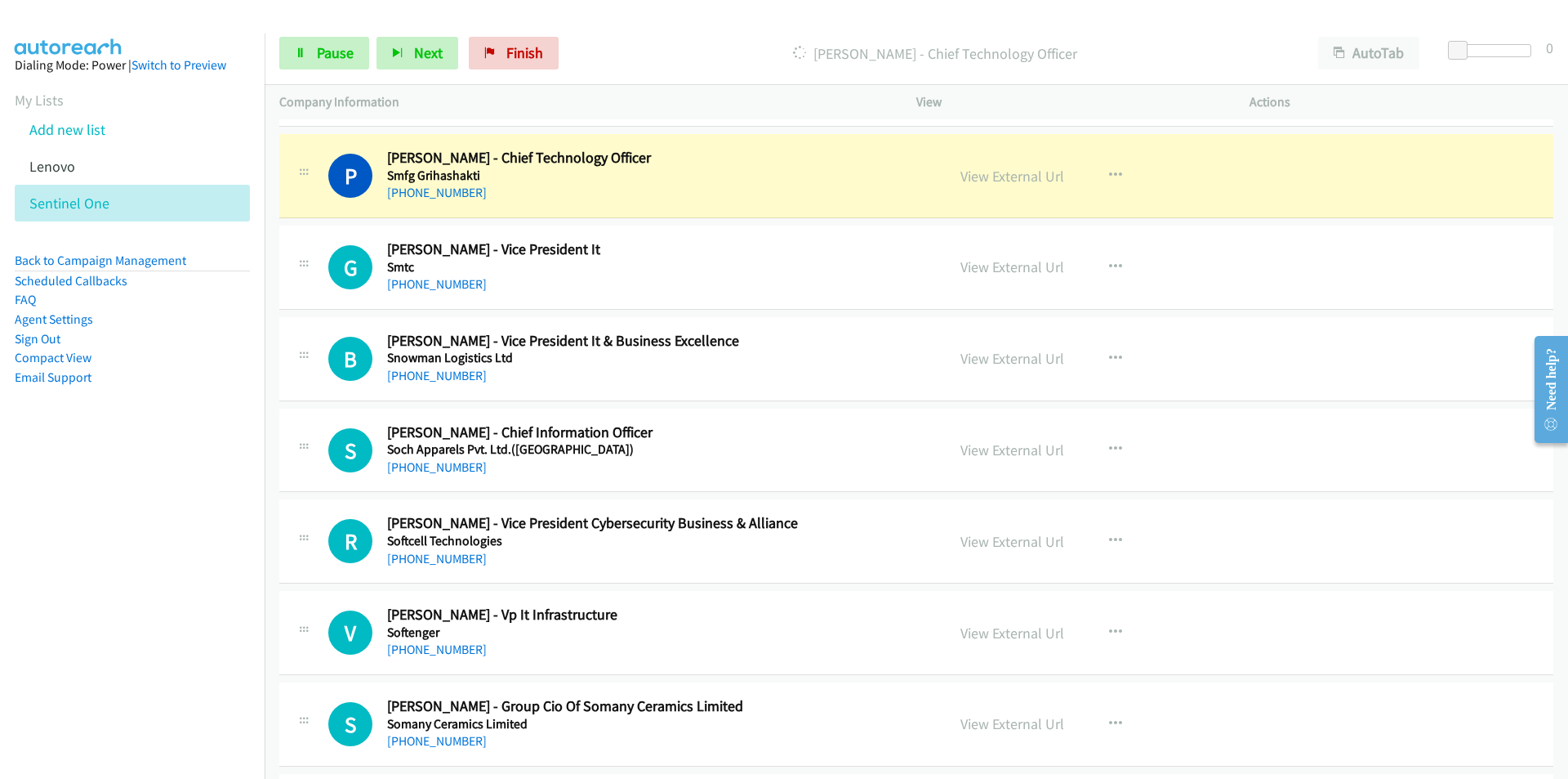
scroll to position [8011, 0]
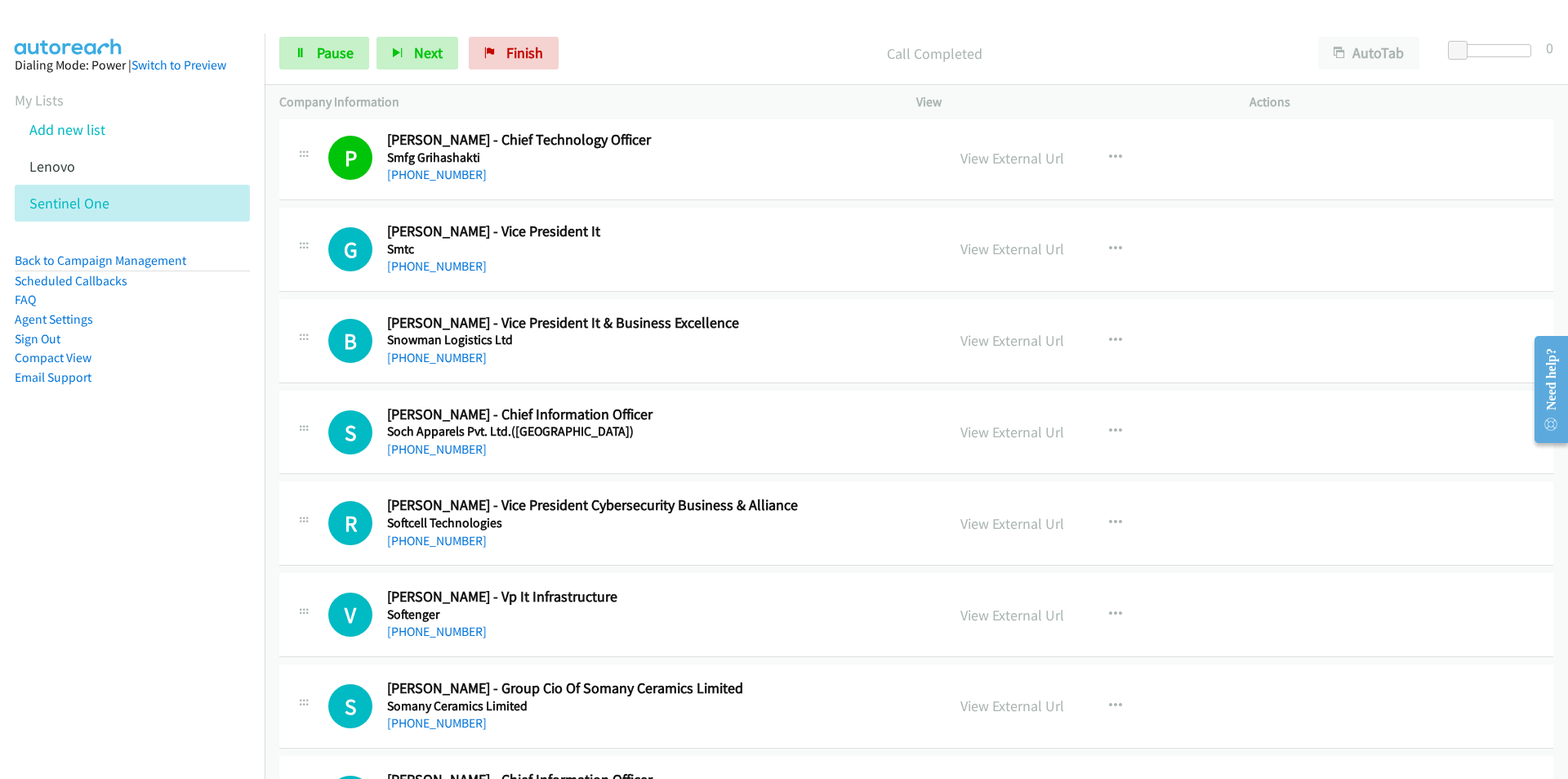
click at [122, 508] on nav "Dialing Mode: Power | Switch to Preview My Lists Add new list [GEOGRAPHIC_DATA]…" at bounding box center [132, 423] width 265 height 779
click at [1020, 254] on link "View External Url" at bounding box center [1012, 249] width 103 height 19
click at [320, 46] on span "Pause" at bounding box center [335, 53] width 37 height 19
click at [1110, 338] on icon "button" at bounding box center [1116, 340] width 13 height 13
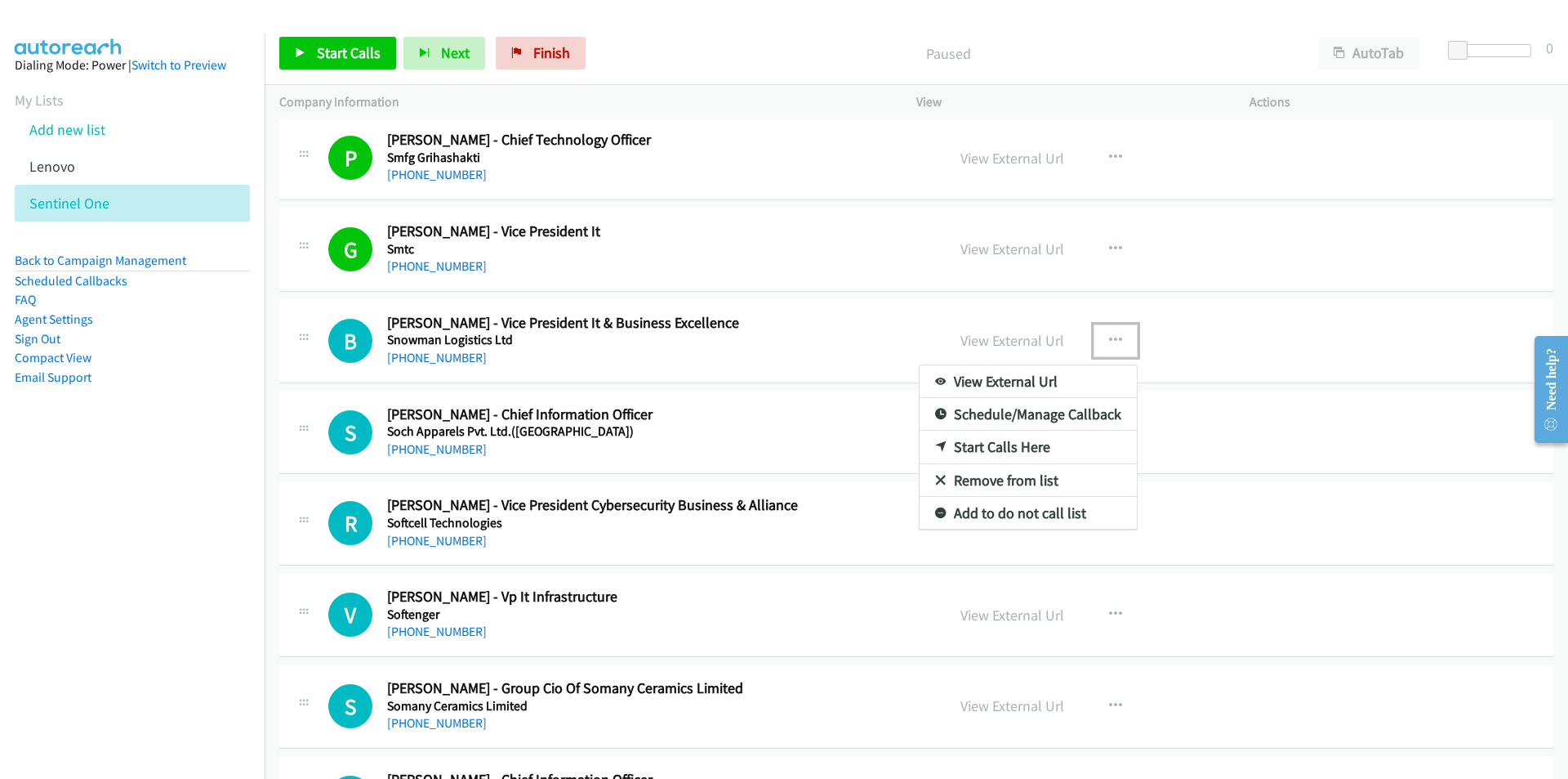
click at [998, 452] on link "Start Calls Here" at bounding box center [1028, 447] width 218 height 33
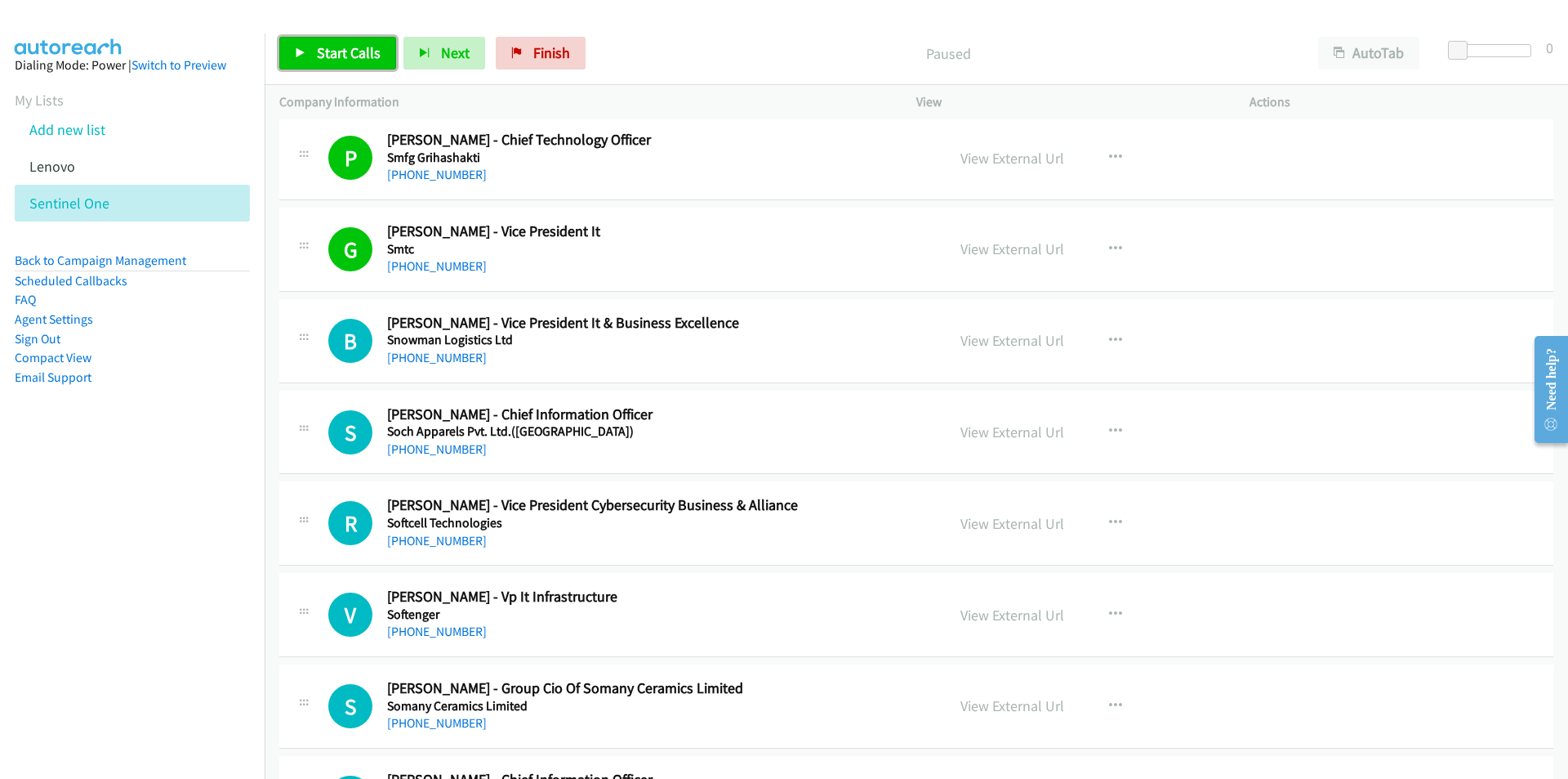
click at [333, 43] on link "Start Calls" at bounding box center [337, 53] width 116 height 33
click at [223, 501] on nav "Dialing Mode: Power | Switch to Preview My Lists Add new list [GEOGRAPHIC_DATA]…" at bounding box center [132, 423] width 265 height 779
click at [1031, 434] on link "View External Url" at bounding box center [1012, 432] width 103 height 19
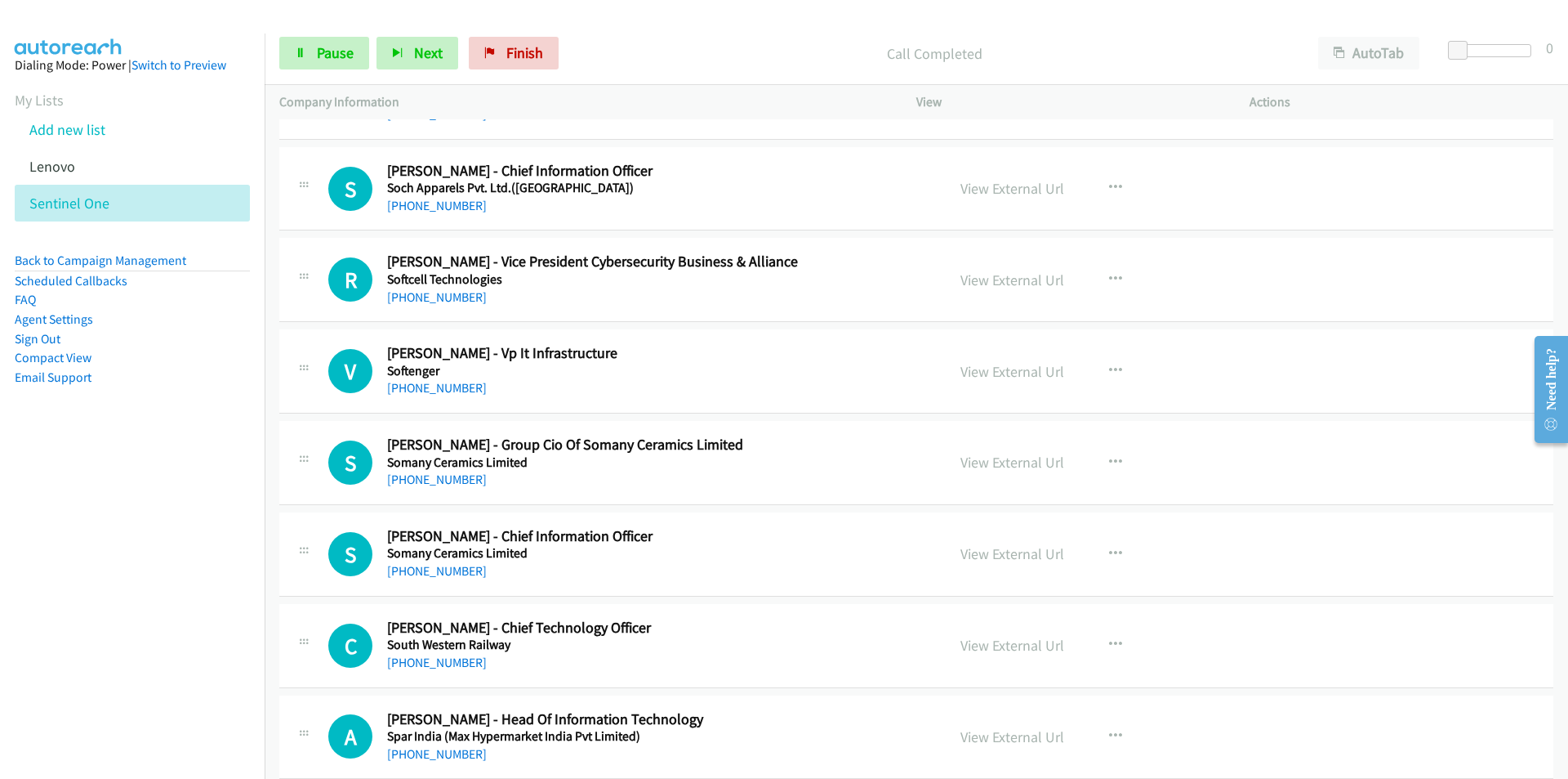
scroll to position [8256, 0]
click at [994, 368] on link "View External Url" at bounding box center [1012, 369] width 103 height 19
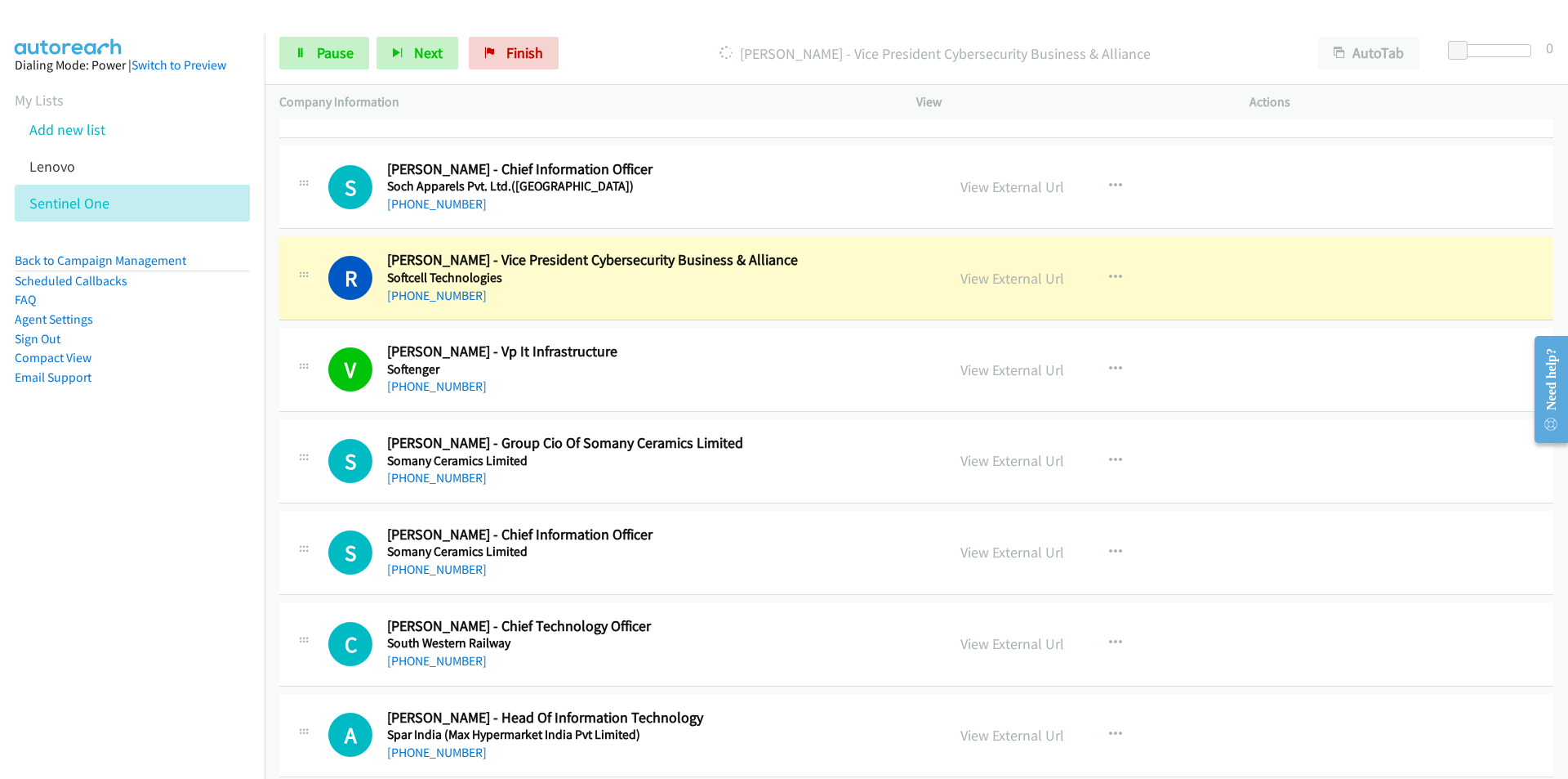
click at [122, 525] on nav "Dialing Mode: Power | Switch to Preview My Lists Add new list [GEOGRAPHIC_DATA]…" at bounding box center [132, 423] width 265 height 779
click at [1010, 274] on link "View External Url" at bounding box center [1012, 278] width 103 height 19
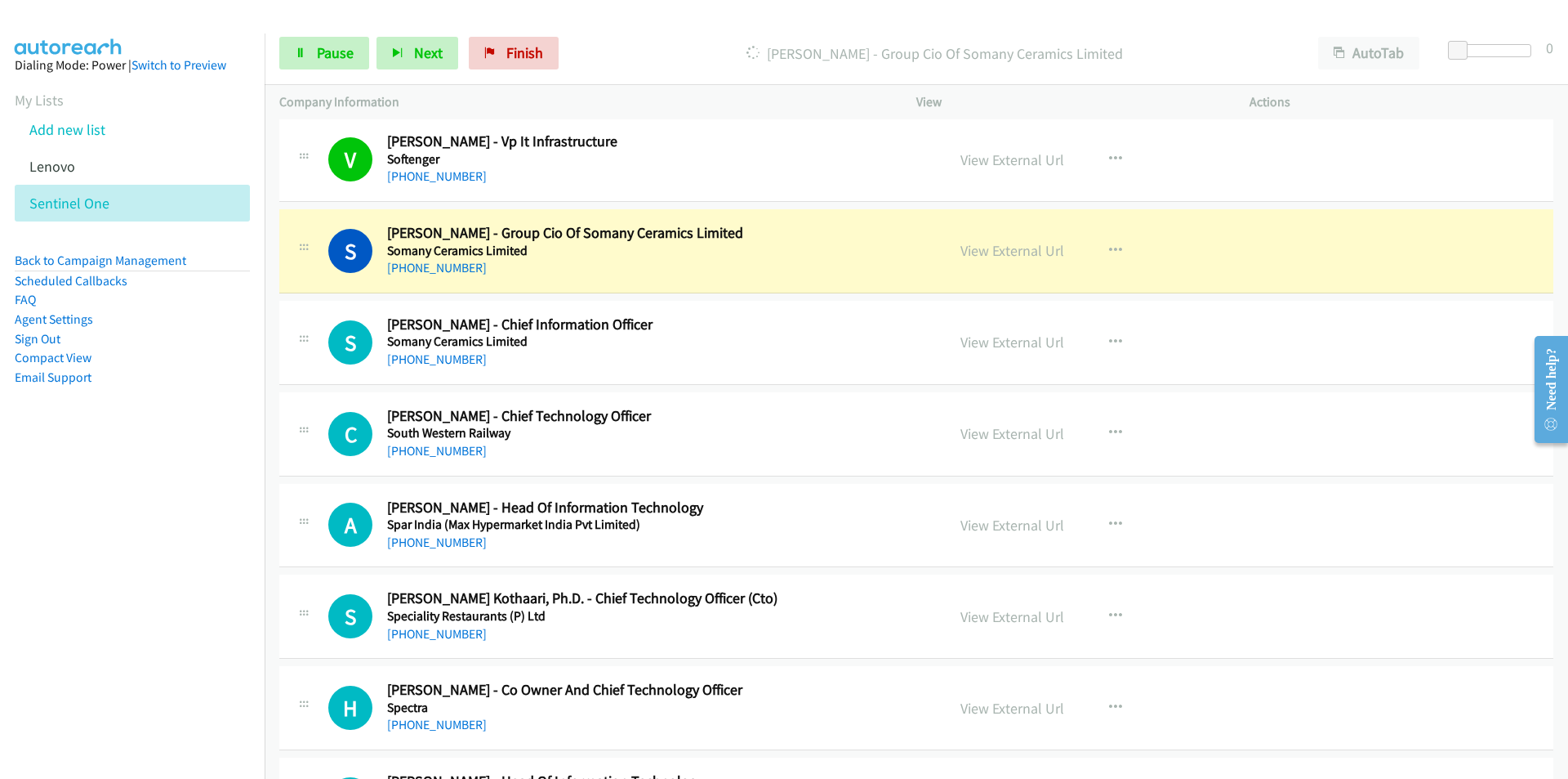
scroll to position [8501, 0]
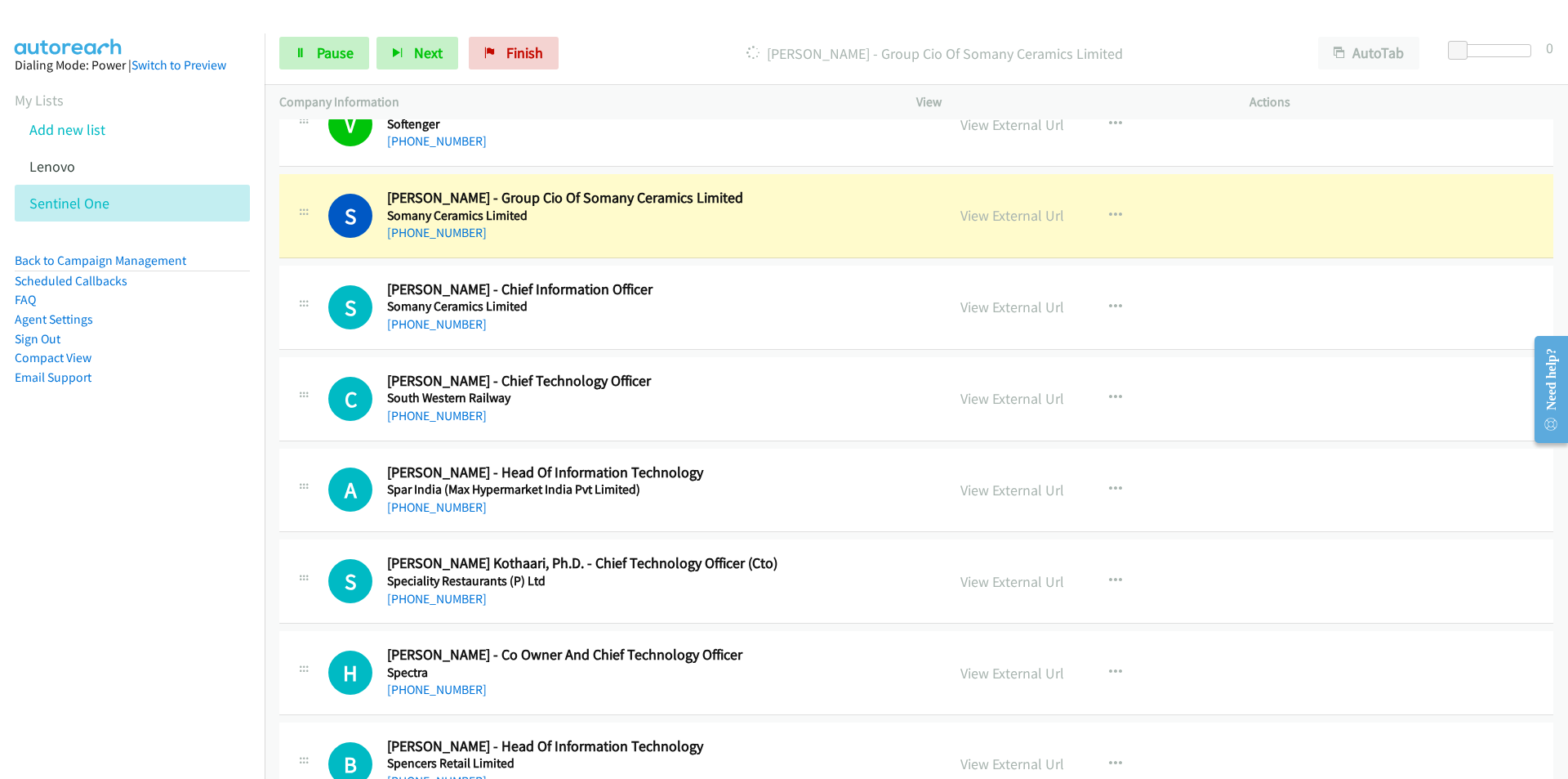
click at [194, 551] on nav "Dialing Mode: Power | Switch to Preview My Lists Add new list [GEOGRAPHIC_DATA]…" at bounding box center [132, 423] width 265 height 779
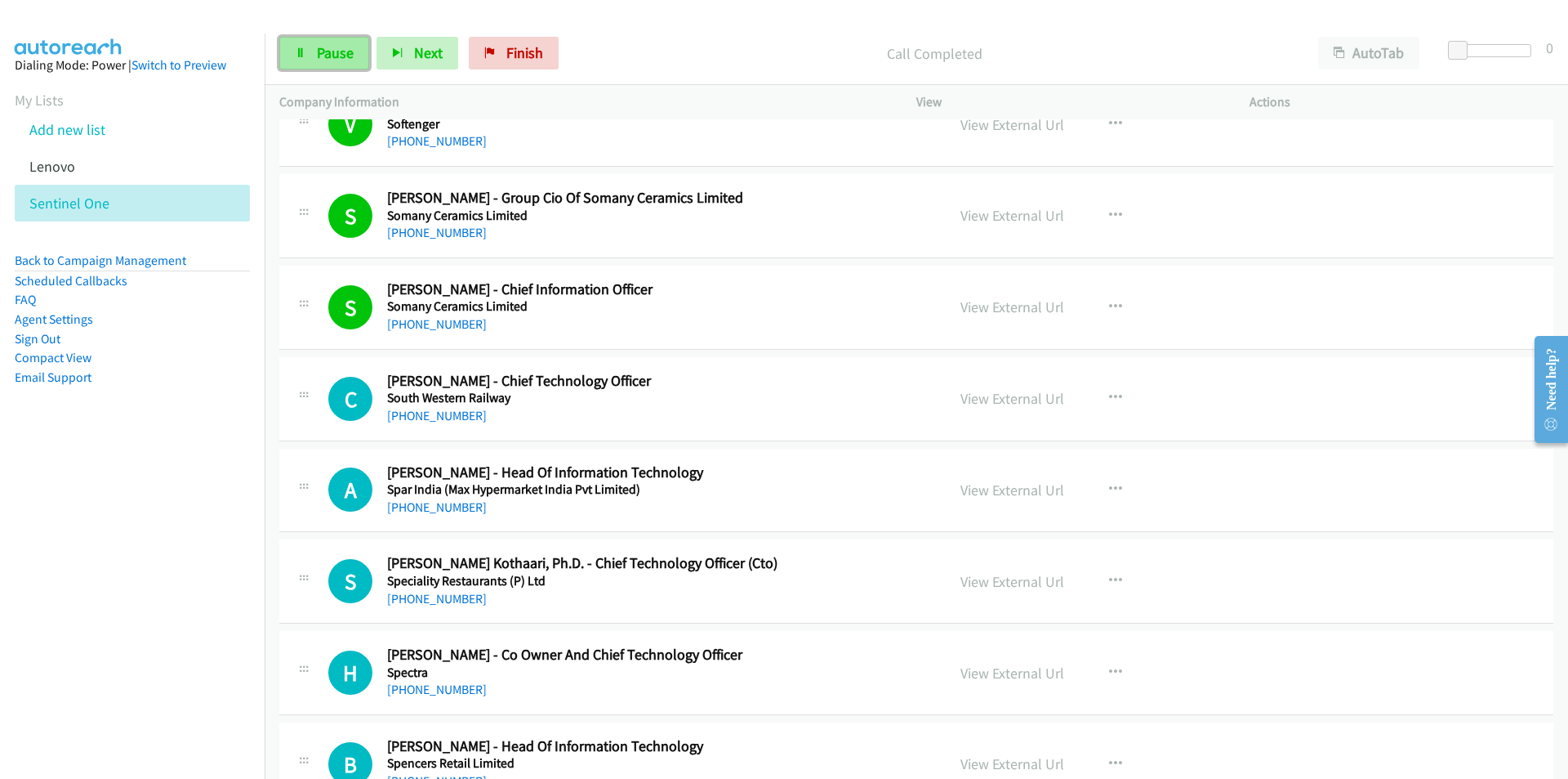
click at [320, 51] on span "Pause" at bounding box center [335, 53] width 37 height 19
click at [305, 50] on icon at bounding box center [301, 54] width 12 height 12
drag, startPoint x: 120, startPoint y: 634, endPoint x: 205, endPoint y: 615, distance: 87.1
click at [120, 634] on nav "Dialing Mode: Power | Switch to Preview My Lists Add new list [GEOGRAPHIC_DATA]…" at bounding box center [132, 423] width 265 height 779
click at [984, 406] on link "View External Url" at bounding box center [1012, 398] width 103 height 19
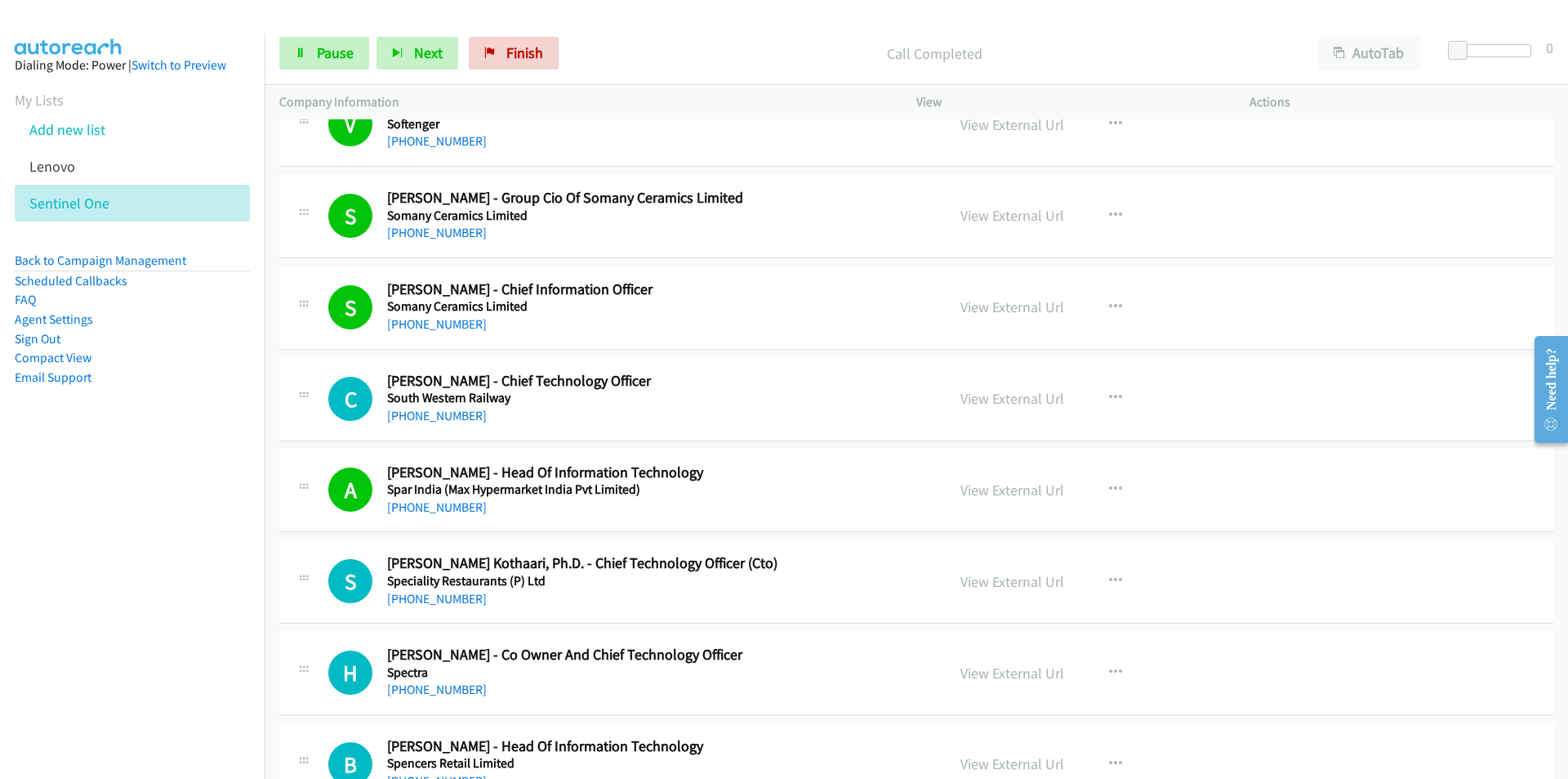
click at [311, 71] on div "Start Calls Pause Next Finish Call Completed AutoTab AutoTab 0" at bounding box center [916, 53] width 1304 height 63
click at [312, 67] on link "Pause" at bounding box center [324, 53] width 89 height 33
click at [314, 45] on link "Start Calls" at bounding box center [337, 53] width 116 height 33
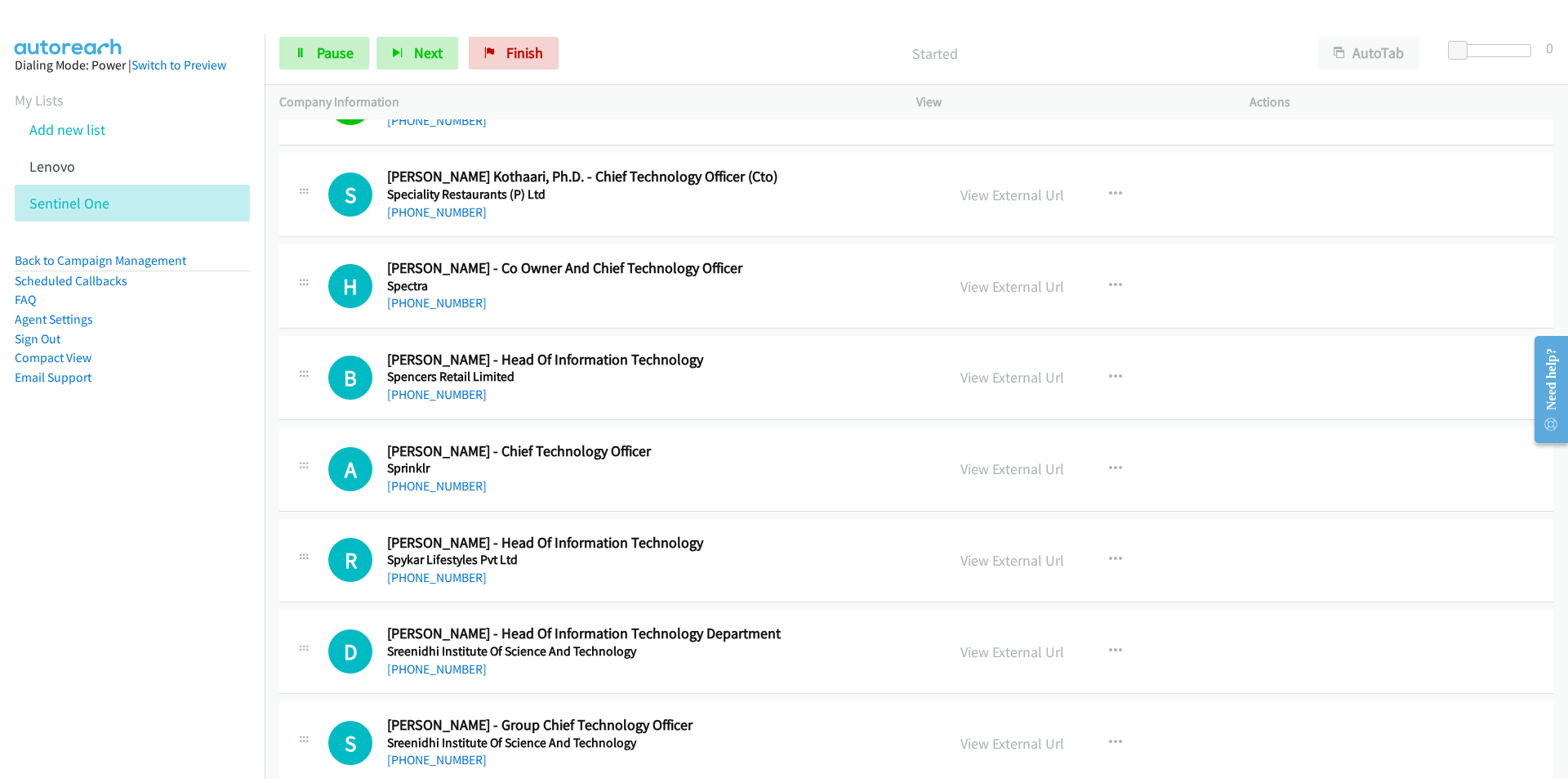
scroll to position [8909, 0]
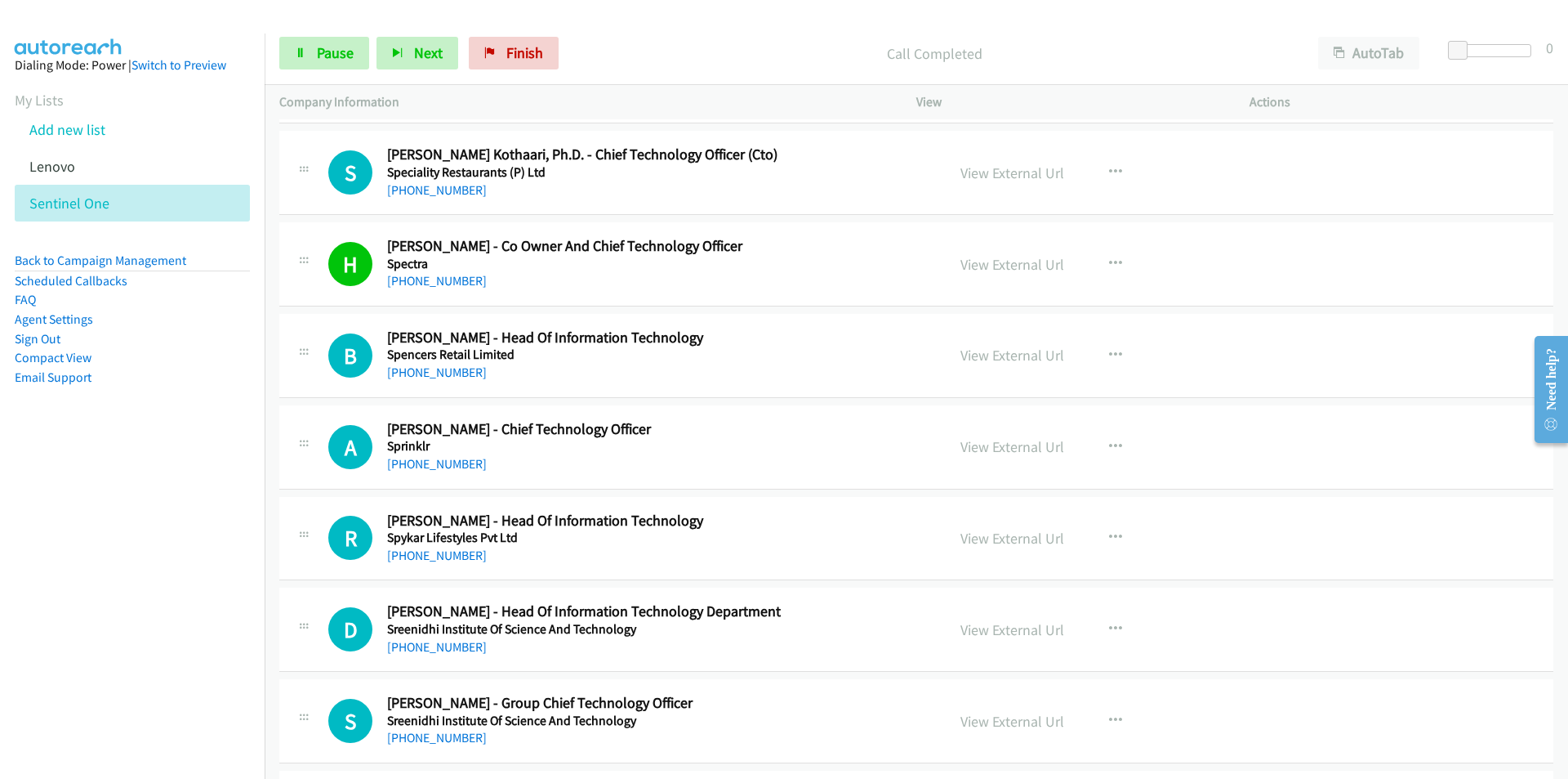
click at [215, 485] on nav "Dialing Mode: Power | Switch to Preview My Lists Add new list [GEOGRAPHIC_DATA]…" at bounding box center [132, 423] width 265 height 779
click at [1034, 167] on link "View External Url" at bounding box center [1012, 172] width 103 height 19
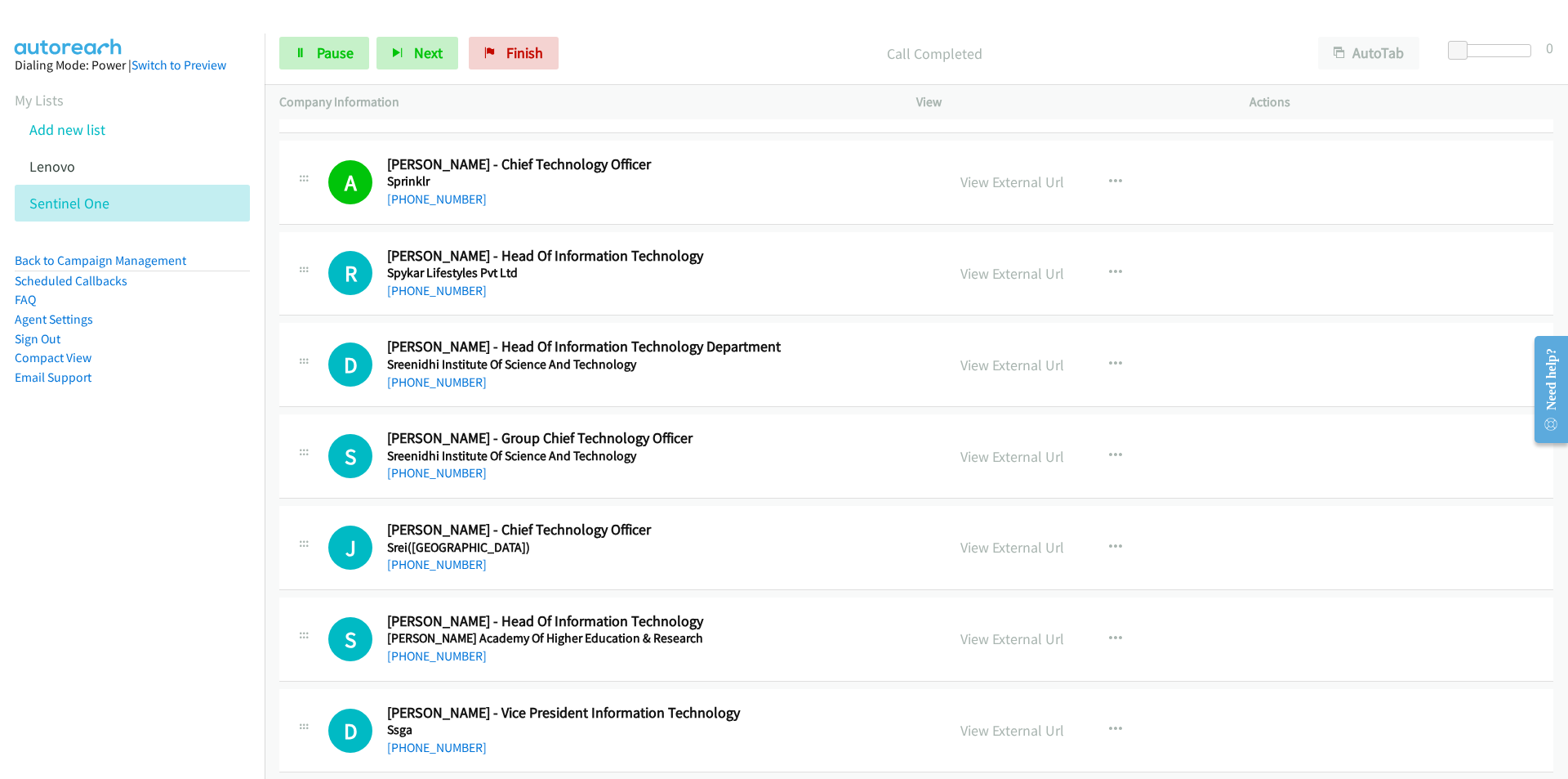
scroll to position [9237, 0]
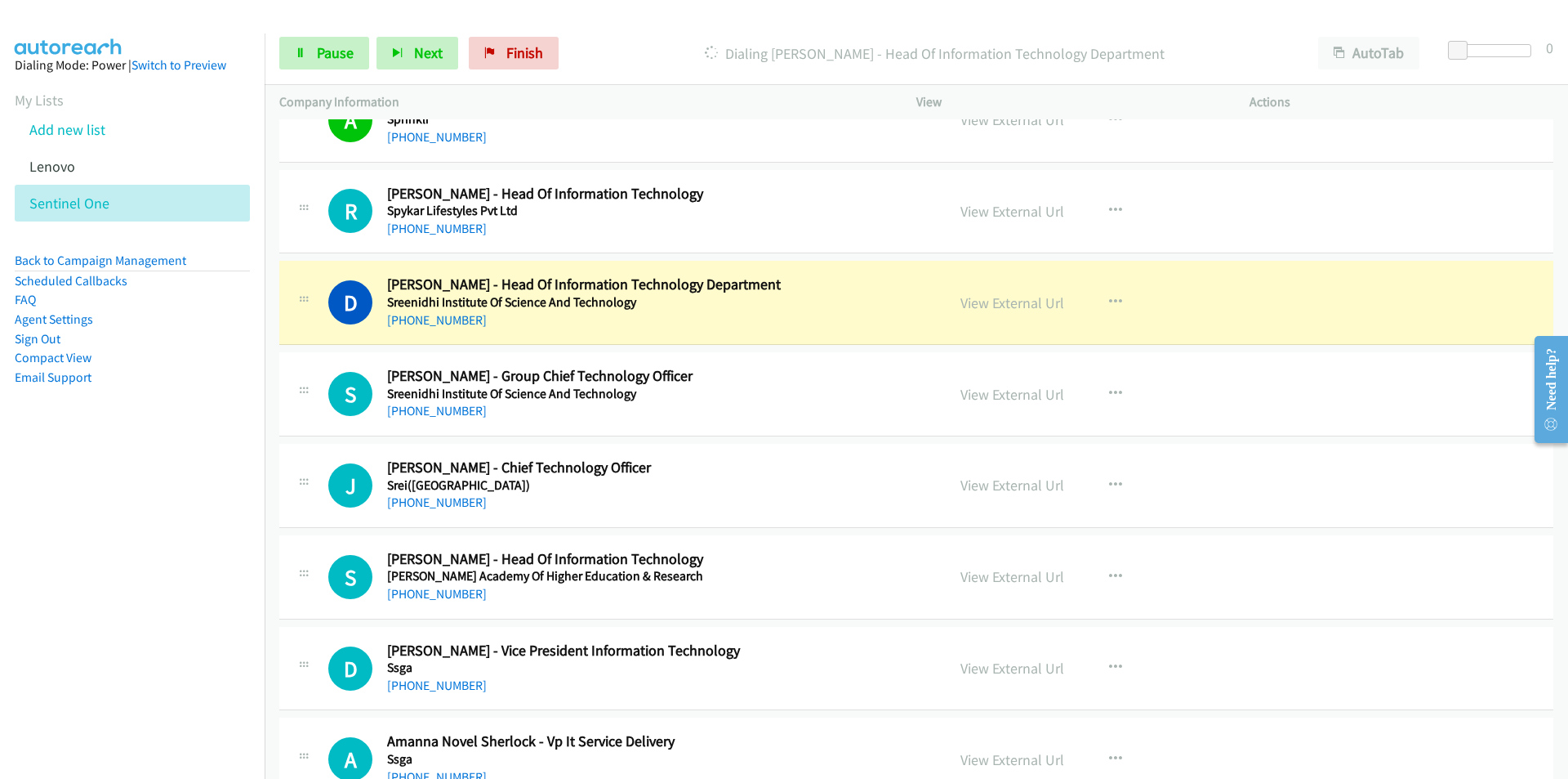
drag, startPoint x: 151, startPoint y: 518, endPoint x: 165, endPoint y: 515, distance: 14.3
click at [153, 517] on nav "Dialing Mode: Power | Switch to Preview My Lists Add new list [GEOGRAPHIC_DATA]…" at bounding box center [132, 423] width 265 height 779
click at [189, 584] on nav "Dialing Mode: Power | Switch to Preview My Lists Add new list [GEOGRAPHIC_DATA]…" at bounding box center [132, 423] width 265 height 779
click at [1000, 303] on link "View External Url" at bounding box center [1012, 302] width 103 height 19
click at [318, 53] on span "Pause" at bounding box center [335, 53] width 37 height 19
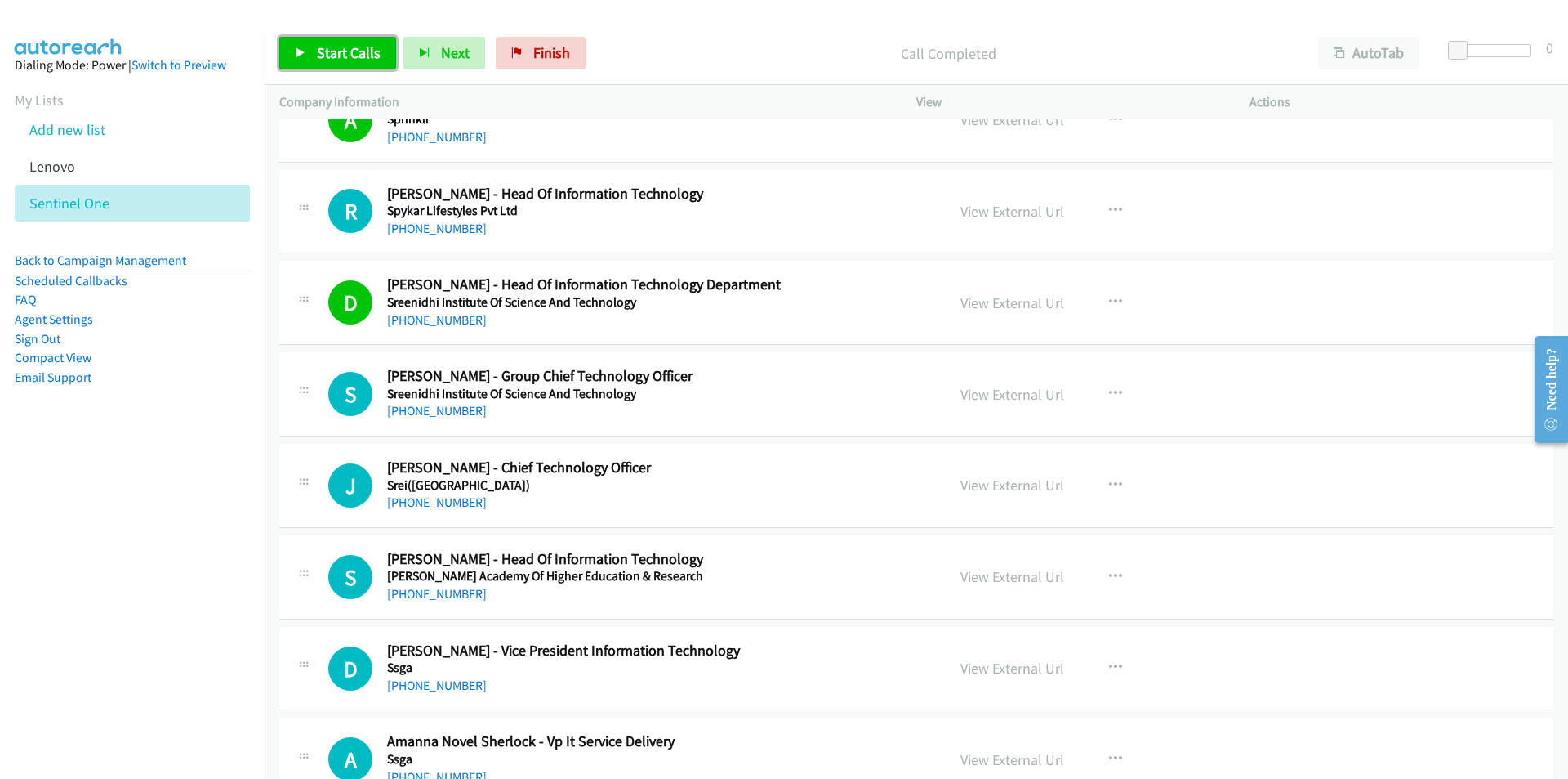
click at [321, 53] on span "Start Calls" at bounding box center [349, 53] width 64 height 19
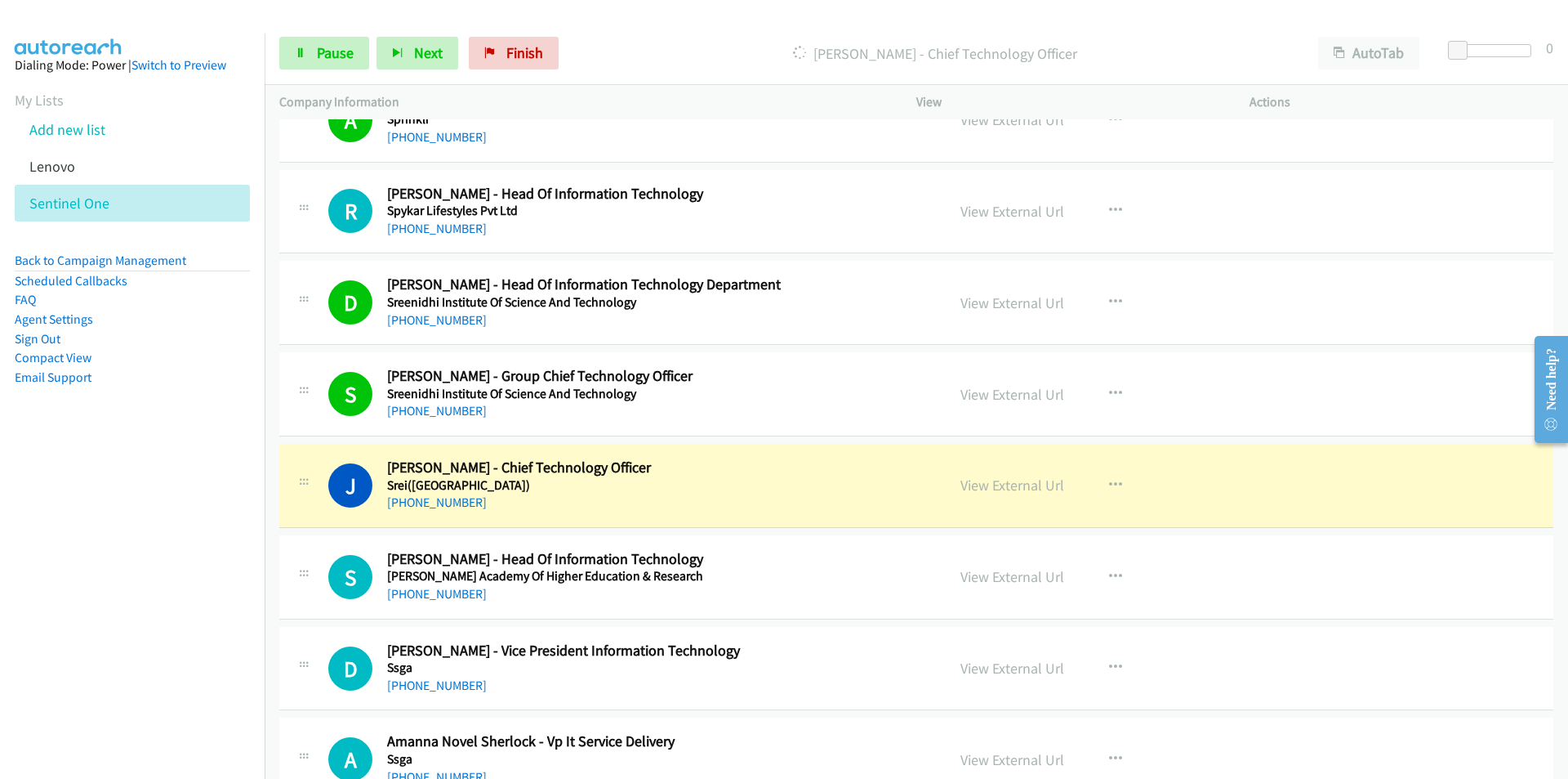
drag, startPoint x: 166, startPoint y: 543, endPoint x: 186, endPoint y: 537, distance: 20.9
click at [166, 543] on nav "Dialing Mode: Power | Switch to Preview My Lists Add new list [GEOGRAPHIC_DATA]…" at bounding box center [132, 423] width 265 height 779
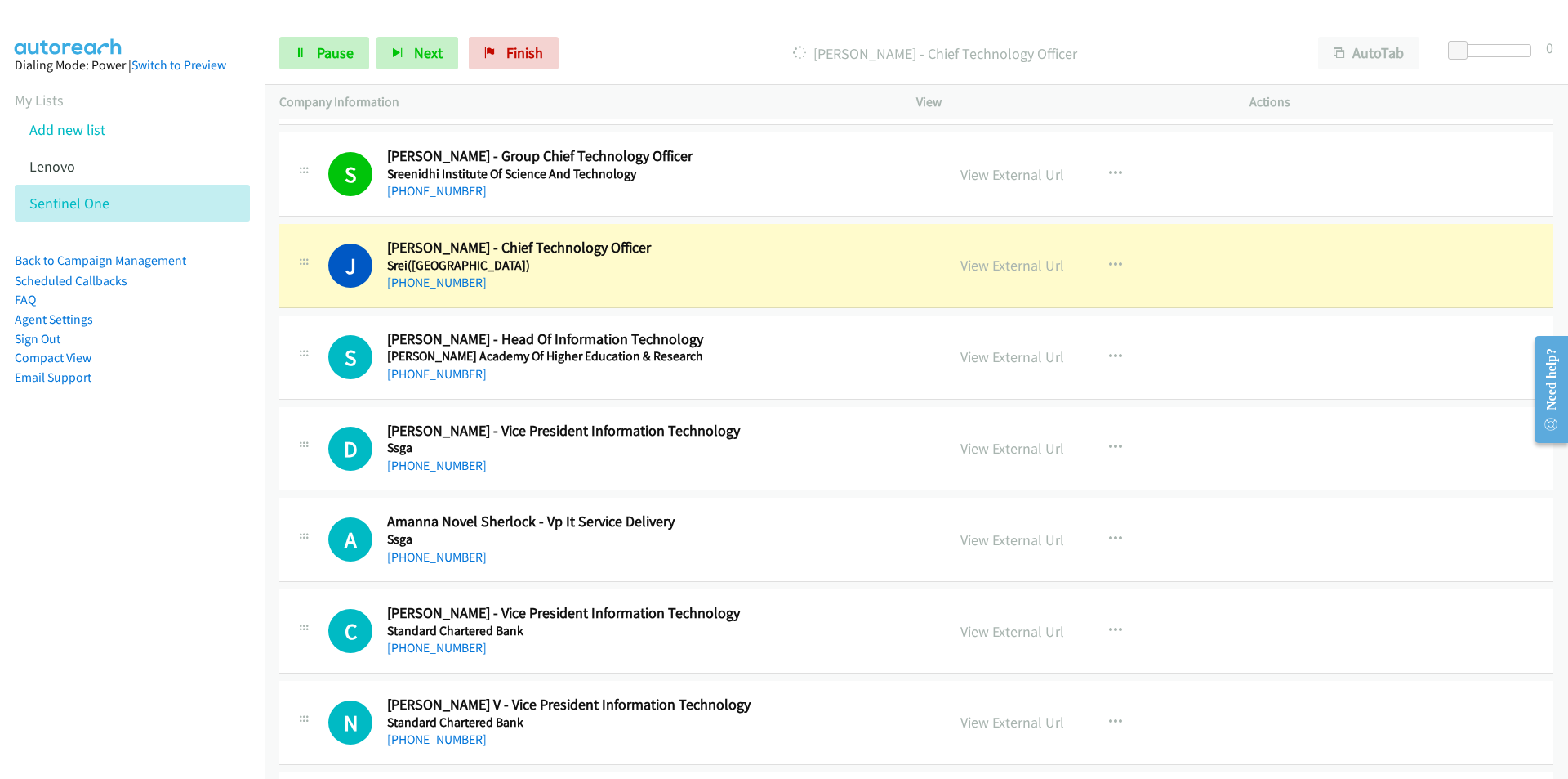
scroll to position [9482, 0]
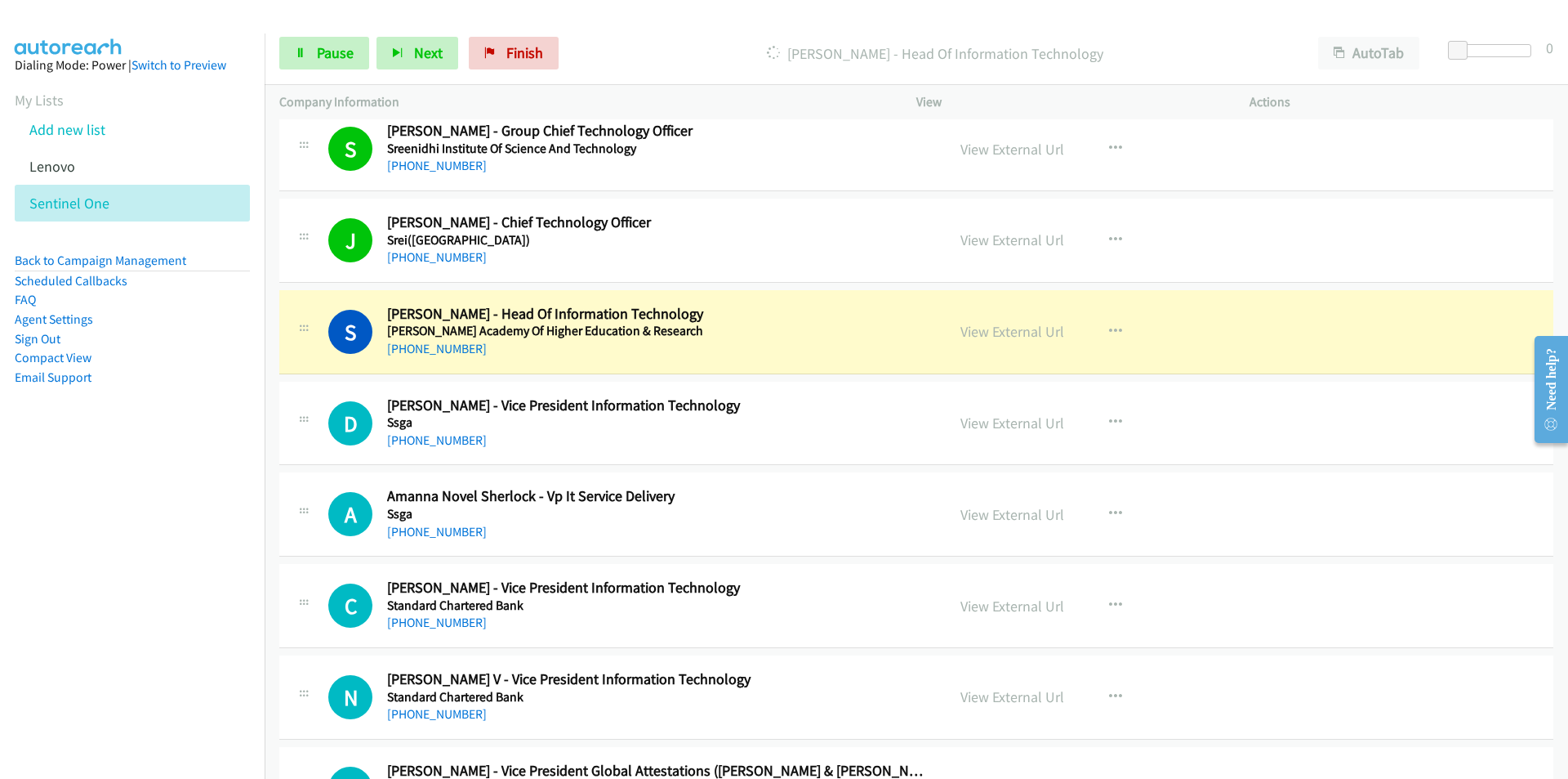
click at [129, 540] on nav "Dialing Mode: Power | Switch to Preview My Lists Add new list [GEOGRAPHIC_DATA]…" at bounding box center [132, 423] width 265 height 779
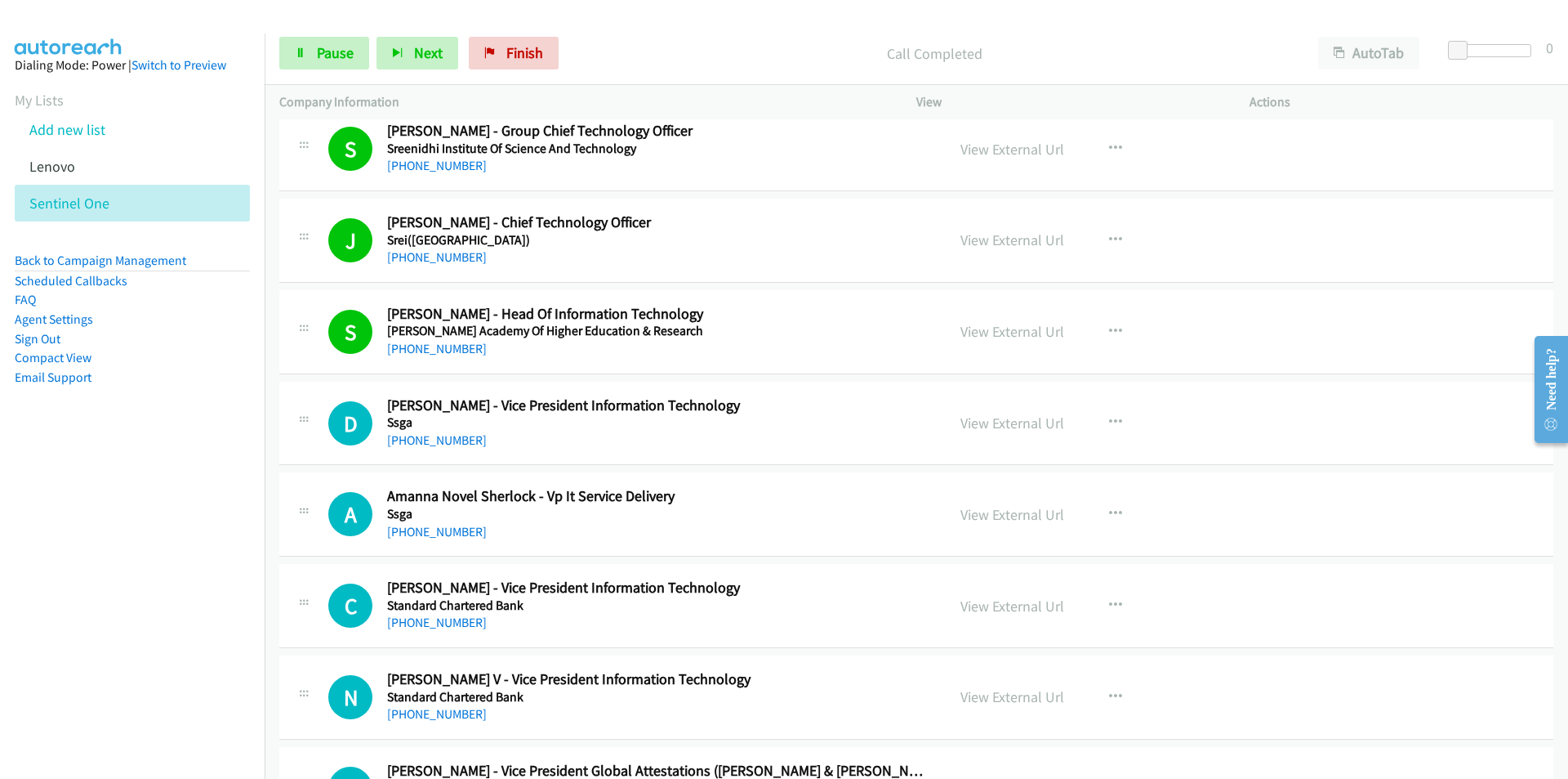
click at [120, 598] on nav "Dialing Mode: Power | Switch to Preview My Lists Add new list [GEOGRAPHIC_DATA]…" at bounding box center [132, 423] width 265 height 779
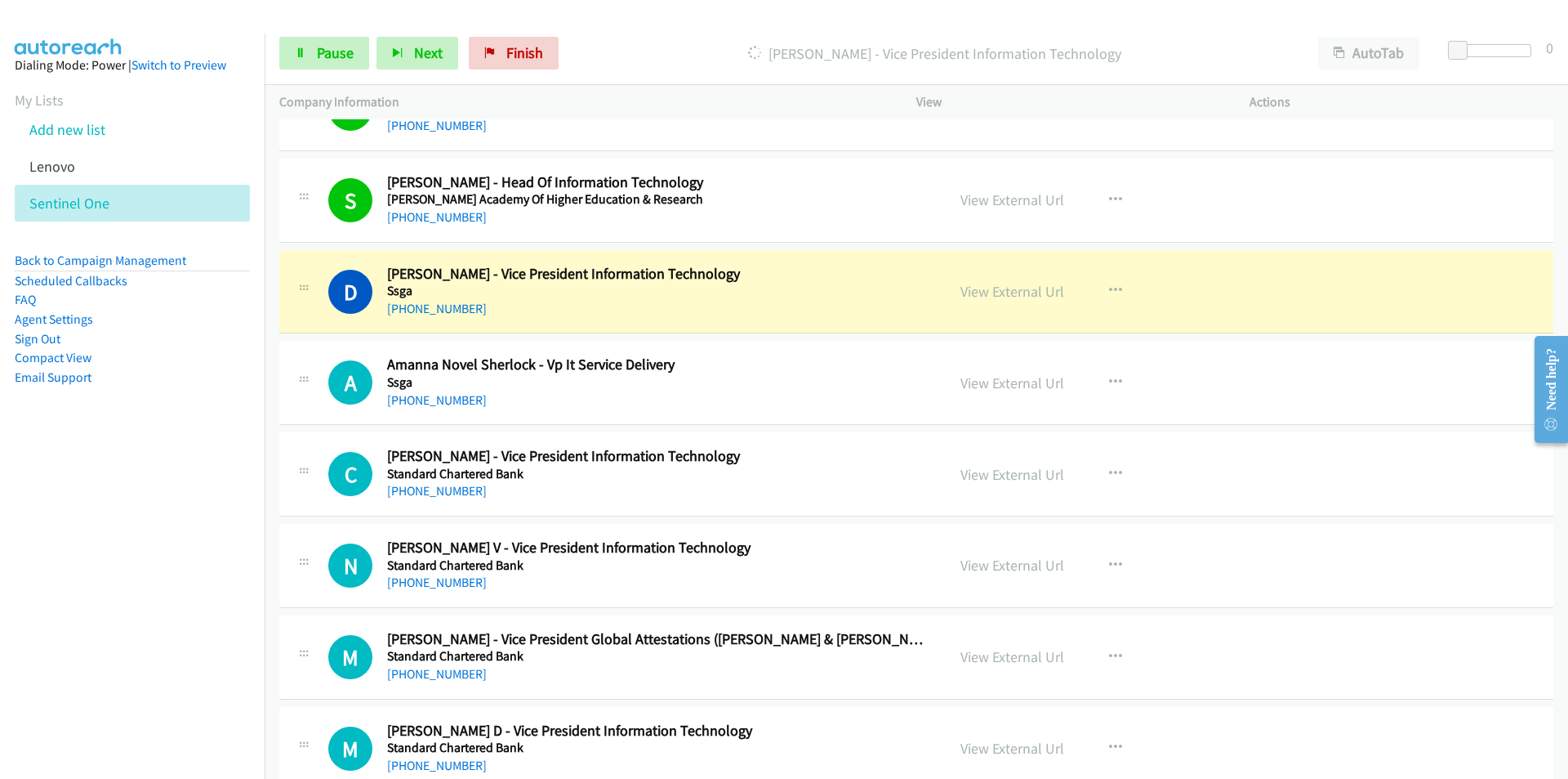
scroll to position [9645, 0]
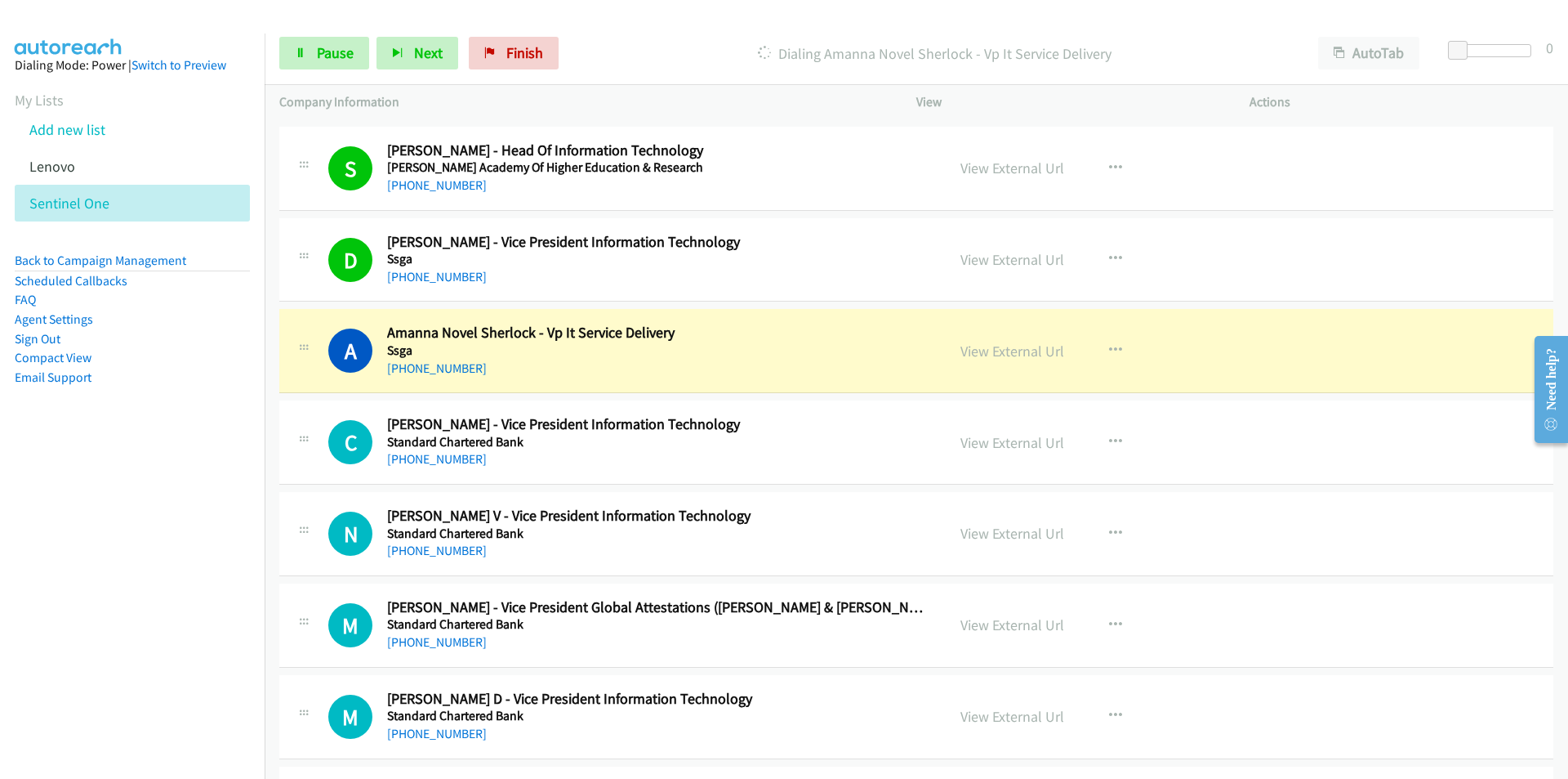
click at [140, 506] on nav "Dialing Mode: Power | Switch to Preview My Lists Add new list [GEOGRAPHIC_DATA]…" at bounding box center [132, 423] width 265 height 779
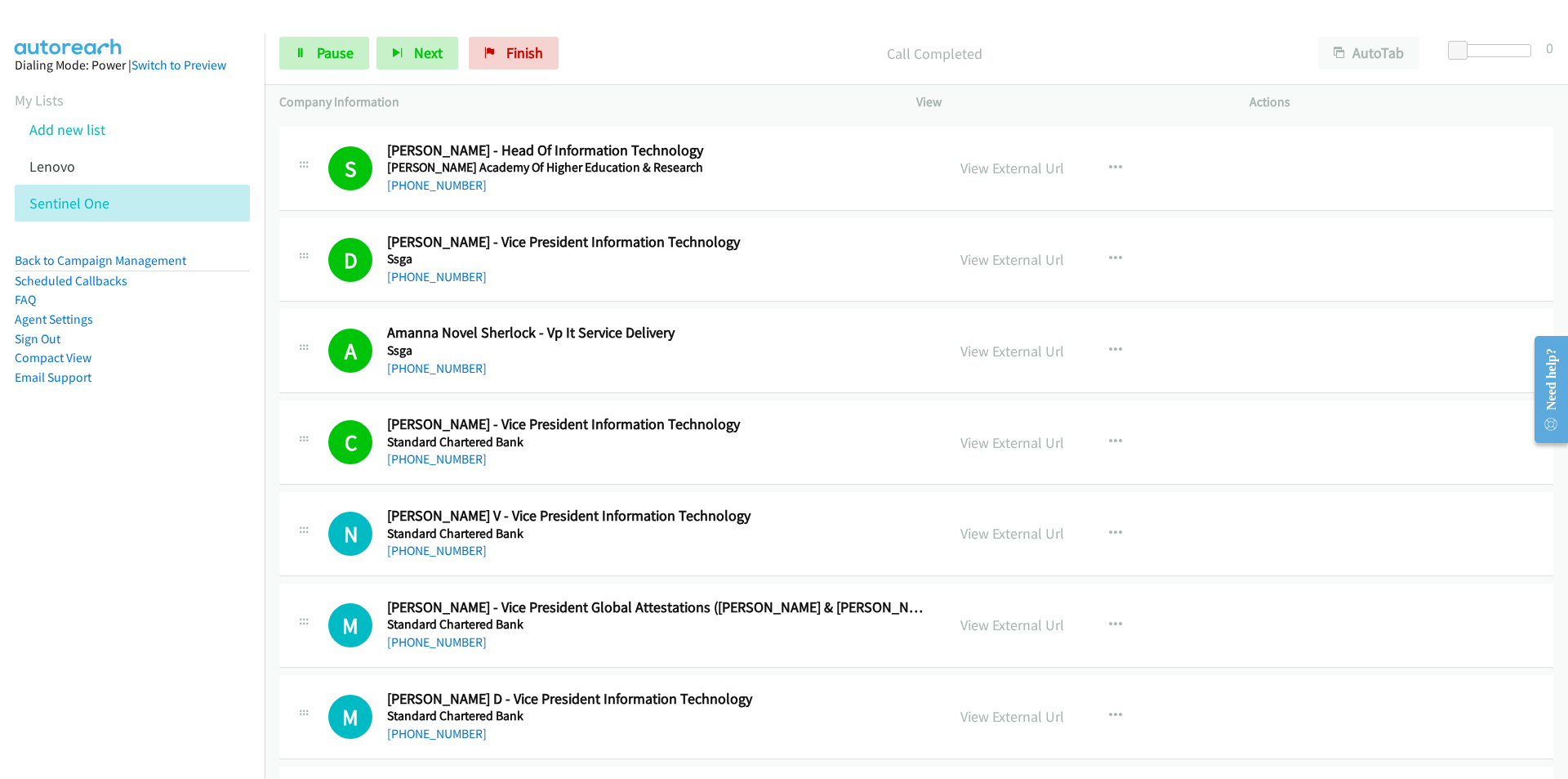
click at [215, 562] on nav "Dialing Mode: Power | Switch to Preview My Lists Add new list [GEOGRAPHIC_DATA]…" at bounding box center [132, 423] width 265 height 779
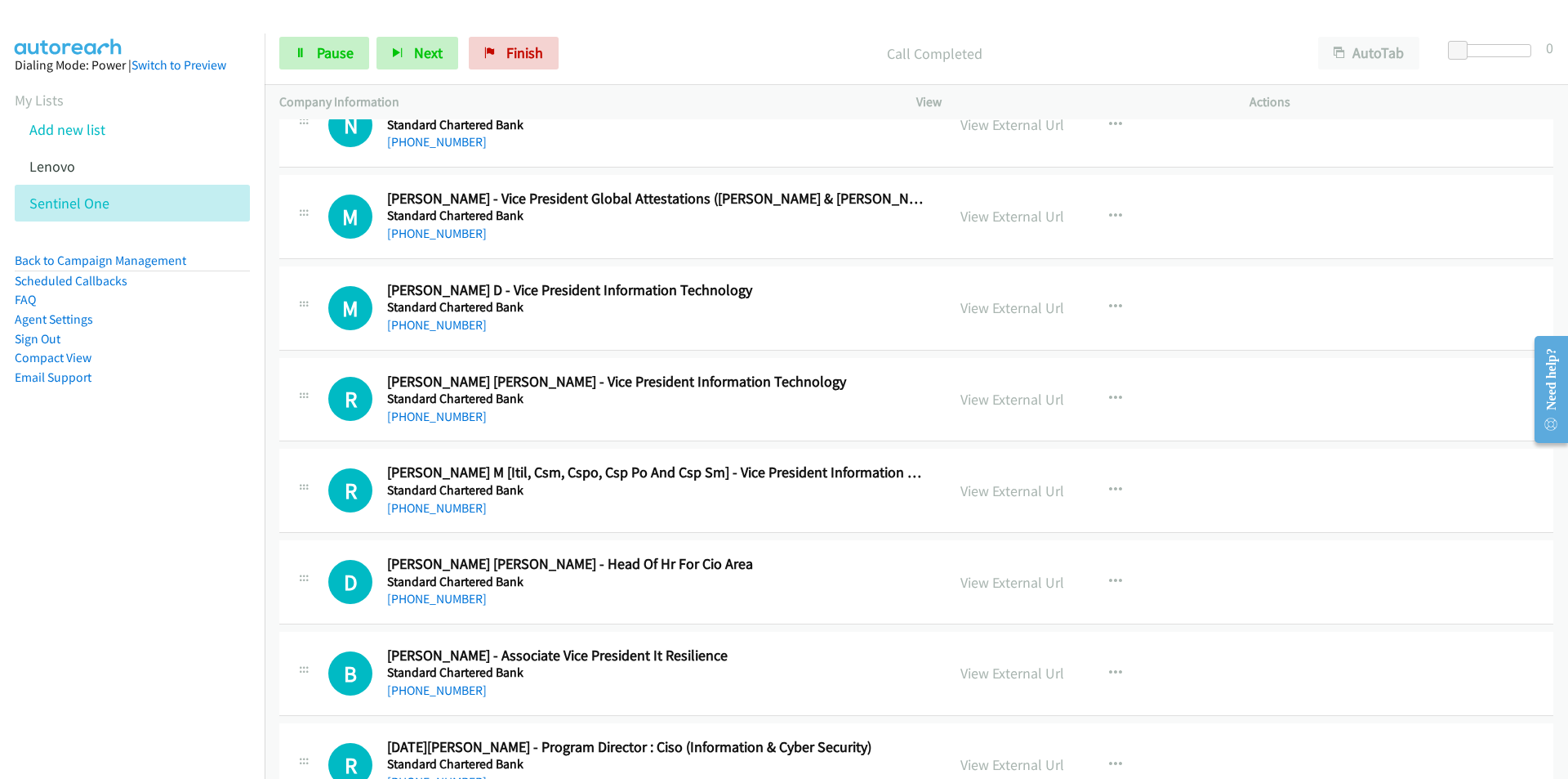
scroll to position [9973, 0]
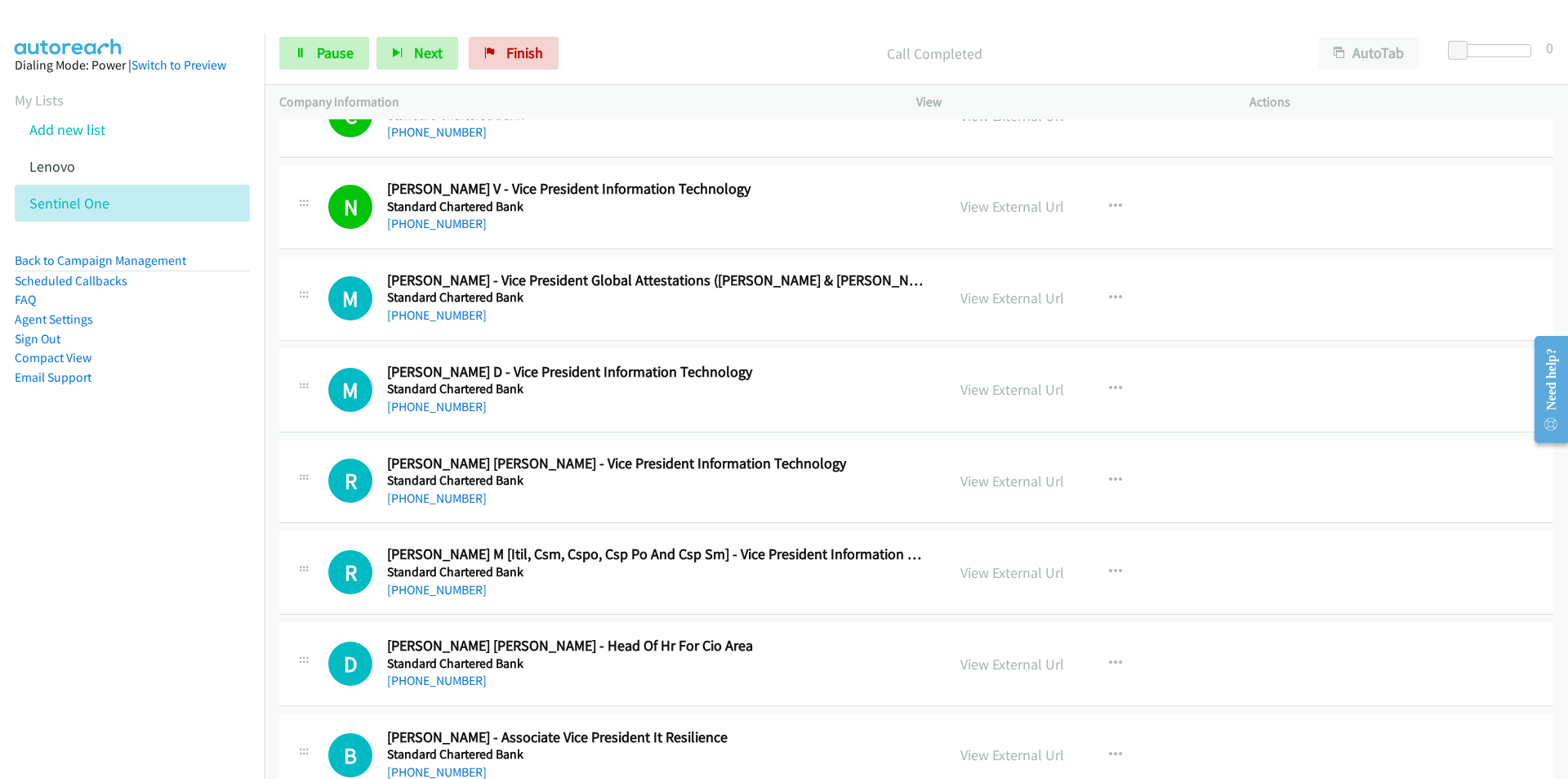
click at [193, 443] on aside "Dialing Mode: Power | Switch to Preview My Lists Add new list [GEOGRAPHIC_DATA]…" at bounding box center [132, 248] width 264 height 428
click at [195, 442] on aside "Dialing Mode: Power | Switch to Preview My Lists Add new list [GEOGRAPHIC_DATA]…" at bounding box center [132, 248] width 264 height 428
click at [1019, 392] on link "View External Url" at bounding box center [1012, 389] width 103 height 19
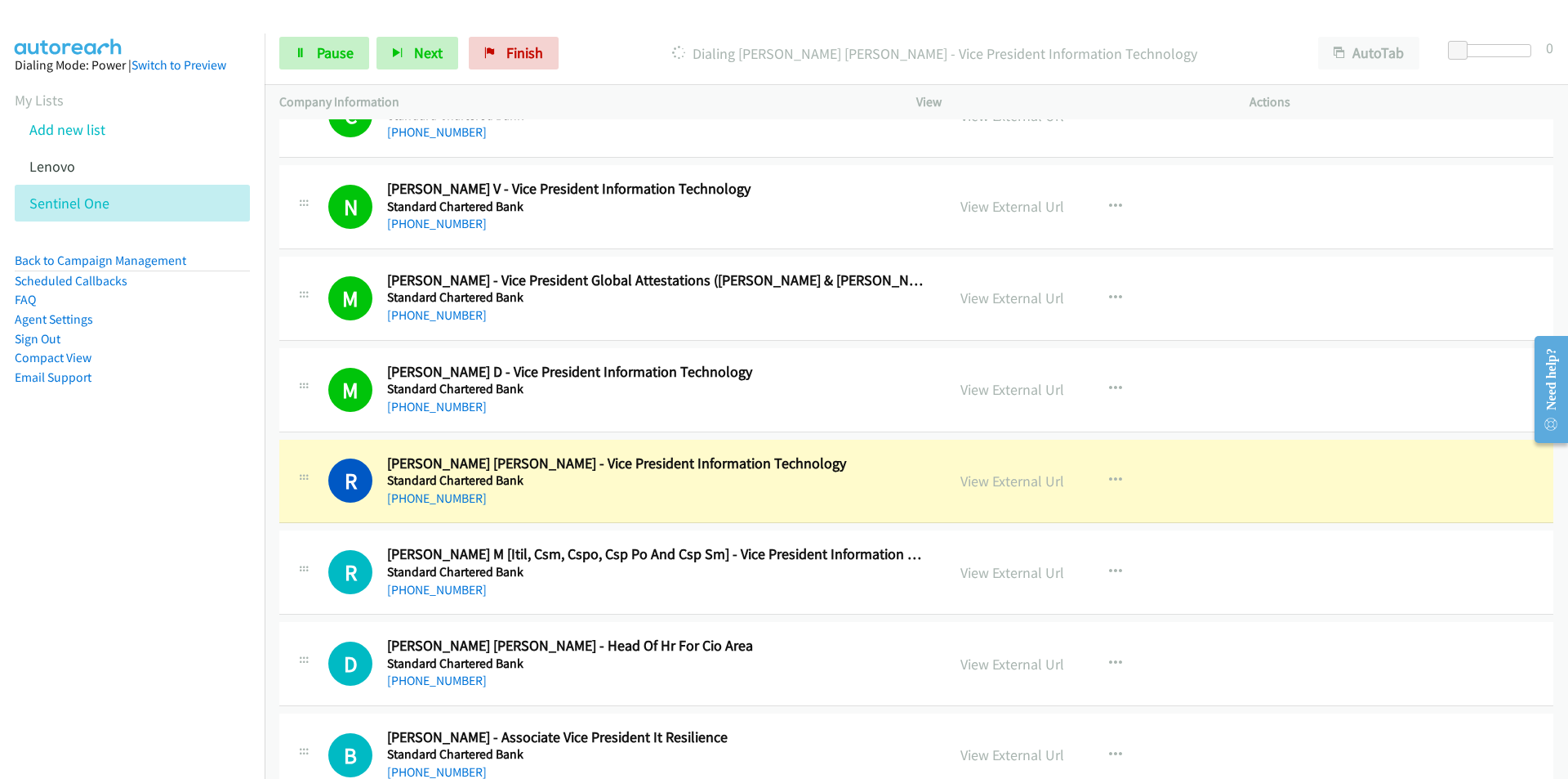
click at [216, 507] on nav "Dialing Mode: Power | Switch to Preview My Lists Add new list [GEOGRAPHIC_DATA]…" at bounding box center [132, 423] width 265 height 779
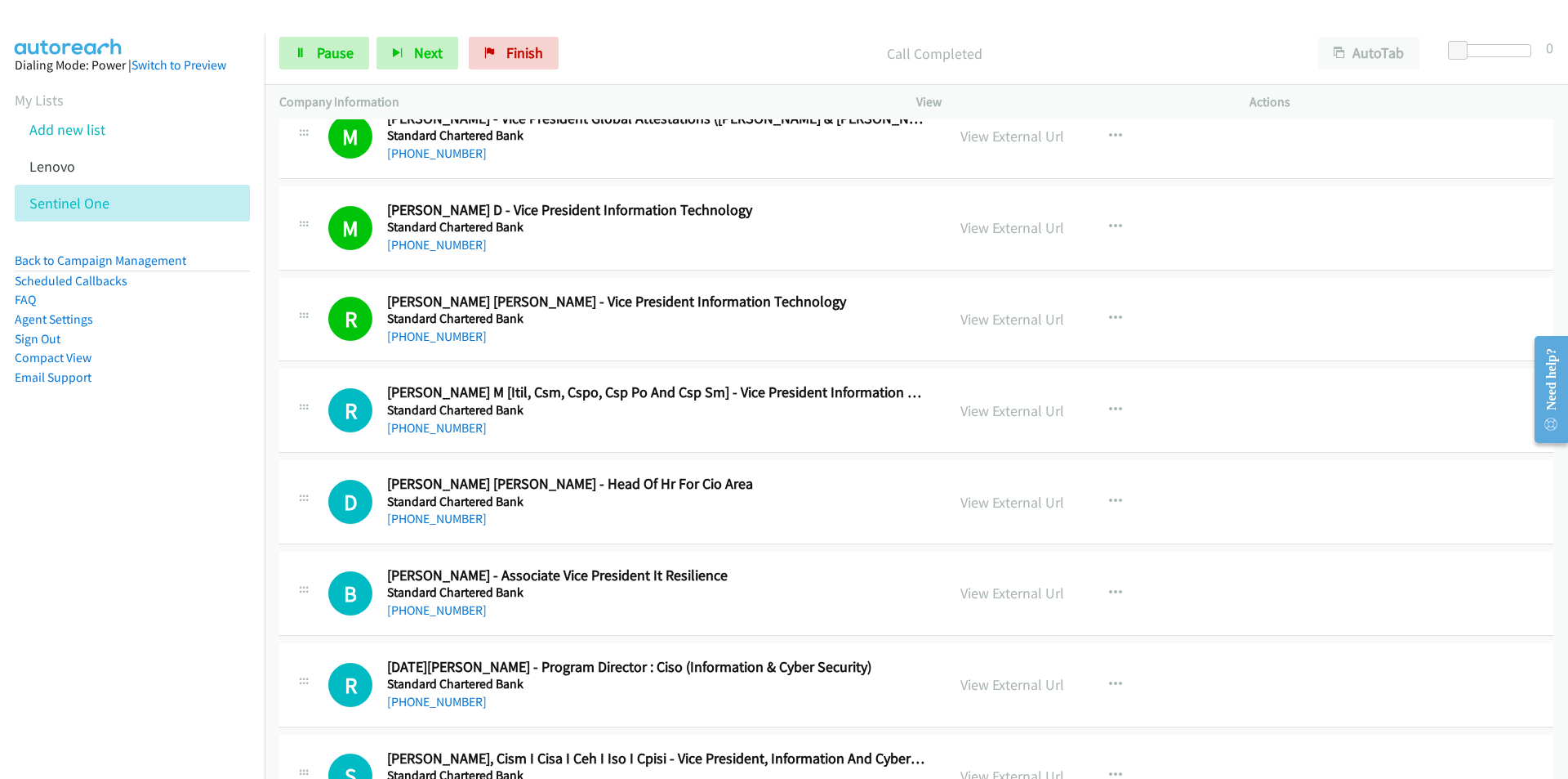
scroll to position [10136, 0]
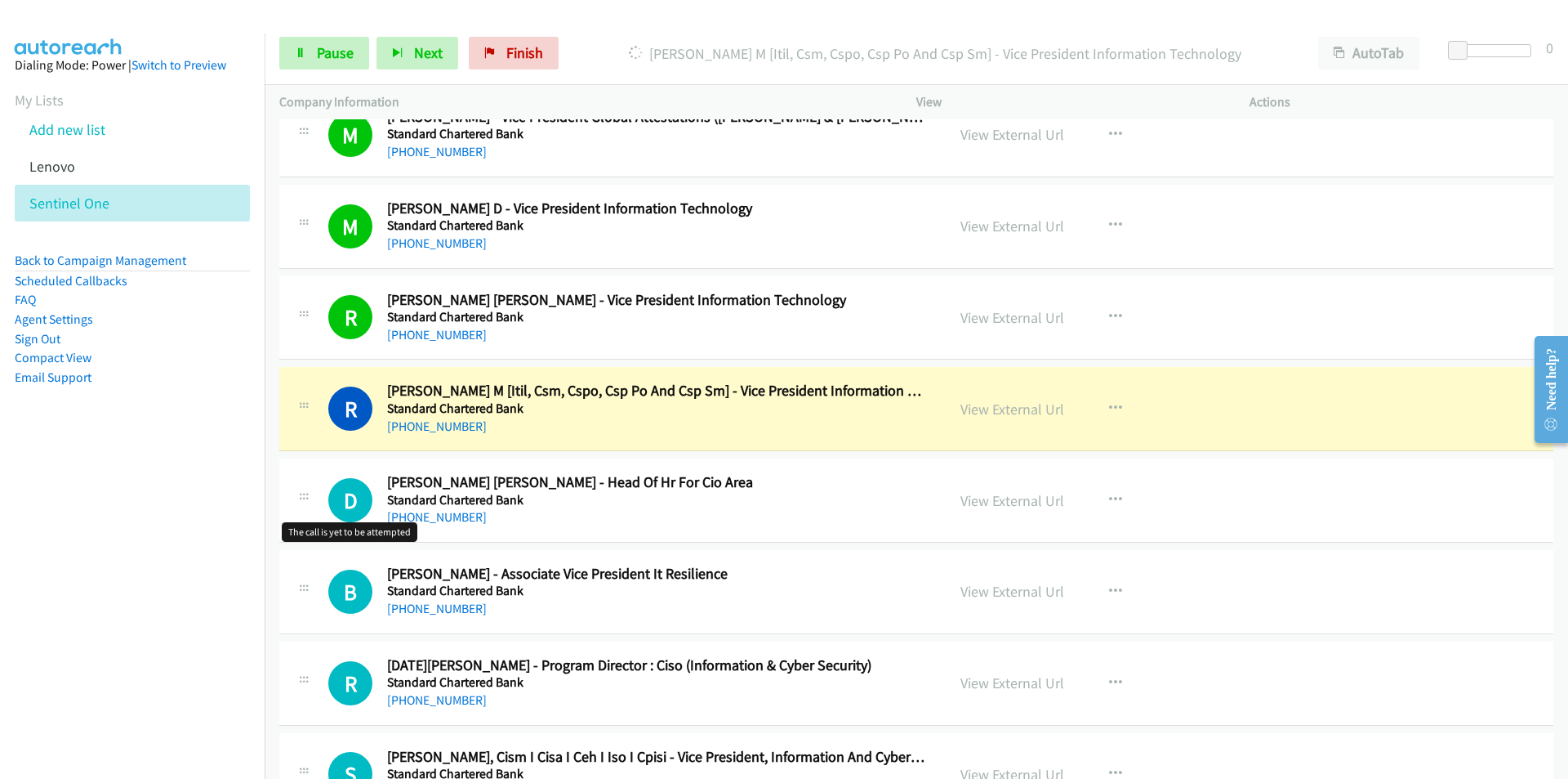
drag, startPoint x: 245, startPoint y: 517, endPoint x: 261, endPoint y: 515, distance: 16.1
click at [245, 517] on nav "Dialing Mode: Power | Switch to Preview My Lists Add new list [GEOGRAPHIC_DATA]…" at bounding box center [132, 423] width 265 height 779
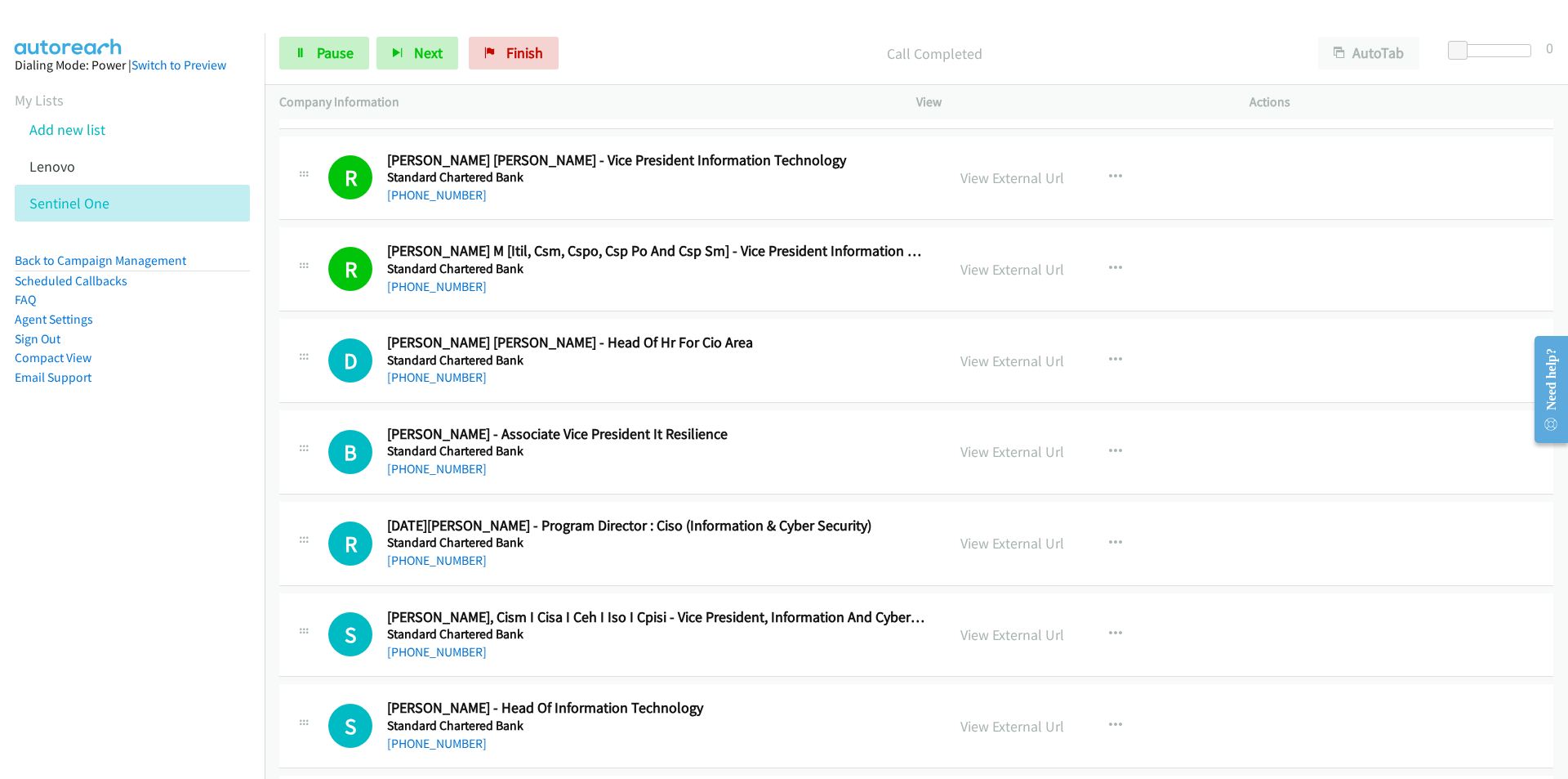
scroll to position [10299, 0]
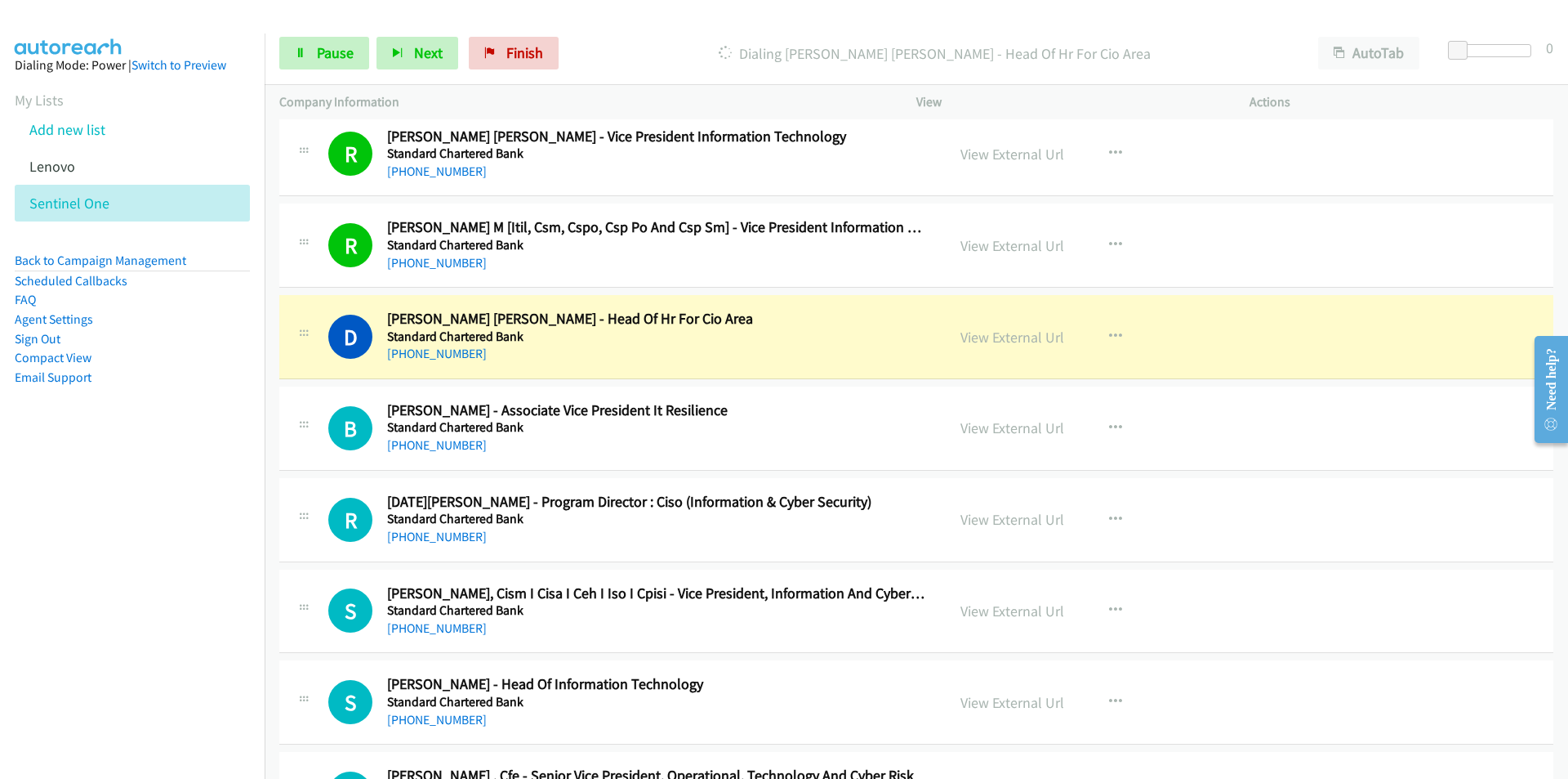
drag, startPoint x: 218, startPoint y: 501, endPoint x: 280, endPoint y: 489, distance: 63.2
click at [218, 501] on nav "Dialing Mode: Power | Switch to Preview My Lists Add new list [GEOGRAPHIC_DATA]…" at bounding box center [132, 423] width 265 height 779
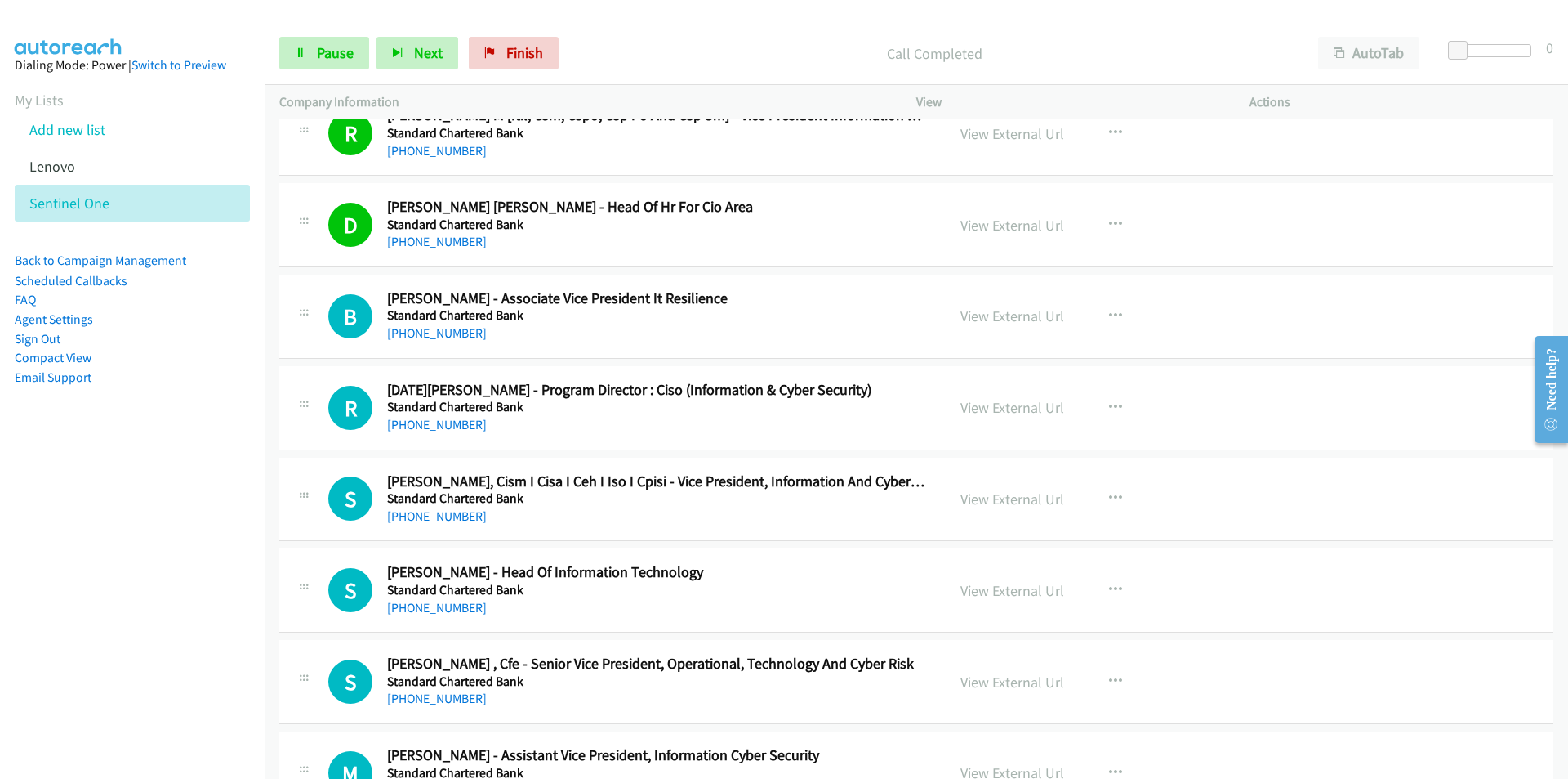
scroll to position [10463, 0]
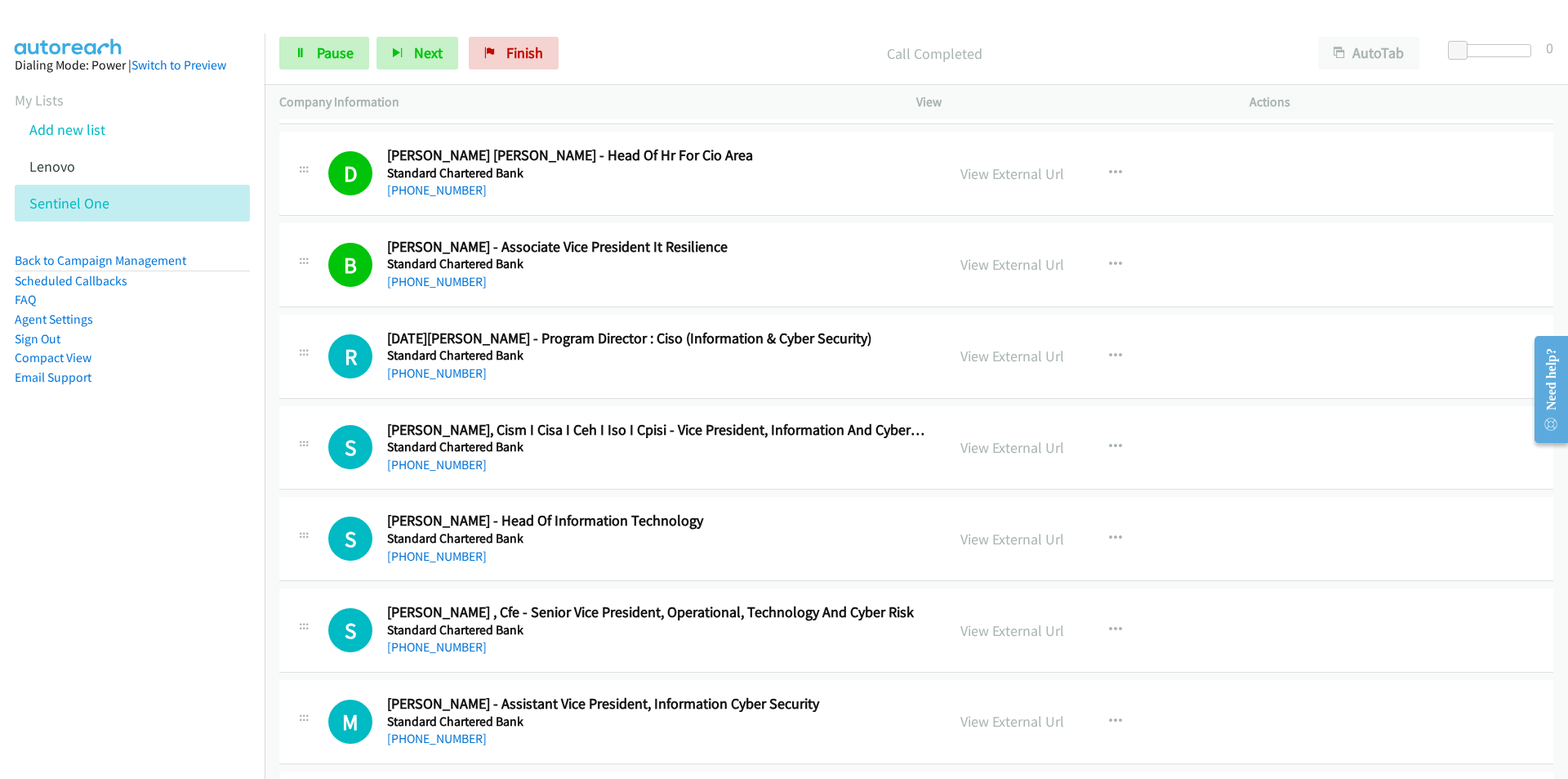
click at [0, 590] on nav "Dialing Mode: Power | Switch to Preview My Lists Add new list [GEOGRAPHIC_DATA]…" at bounding box center [132, 423] width 265 height 779
click at [1011, 345] on div "View External Url" at bounding box center [1012, 356] width 103 height 22
click at [1010, 357] on link "View External Url" at bounding box center [1012, 355] width 103 height 19
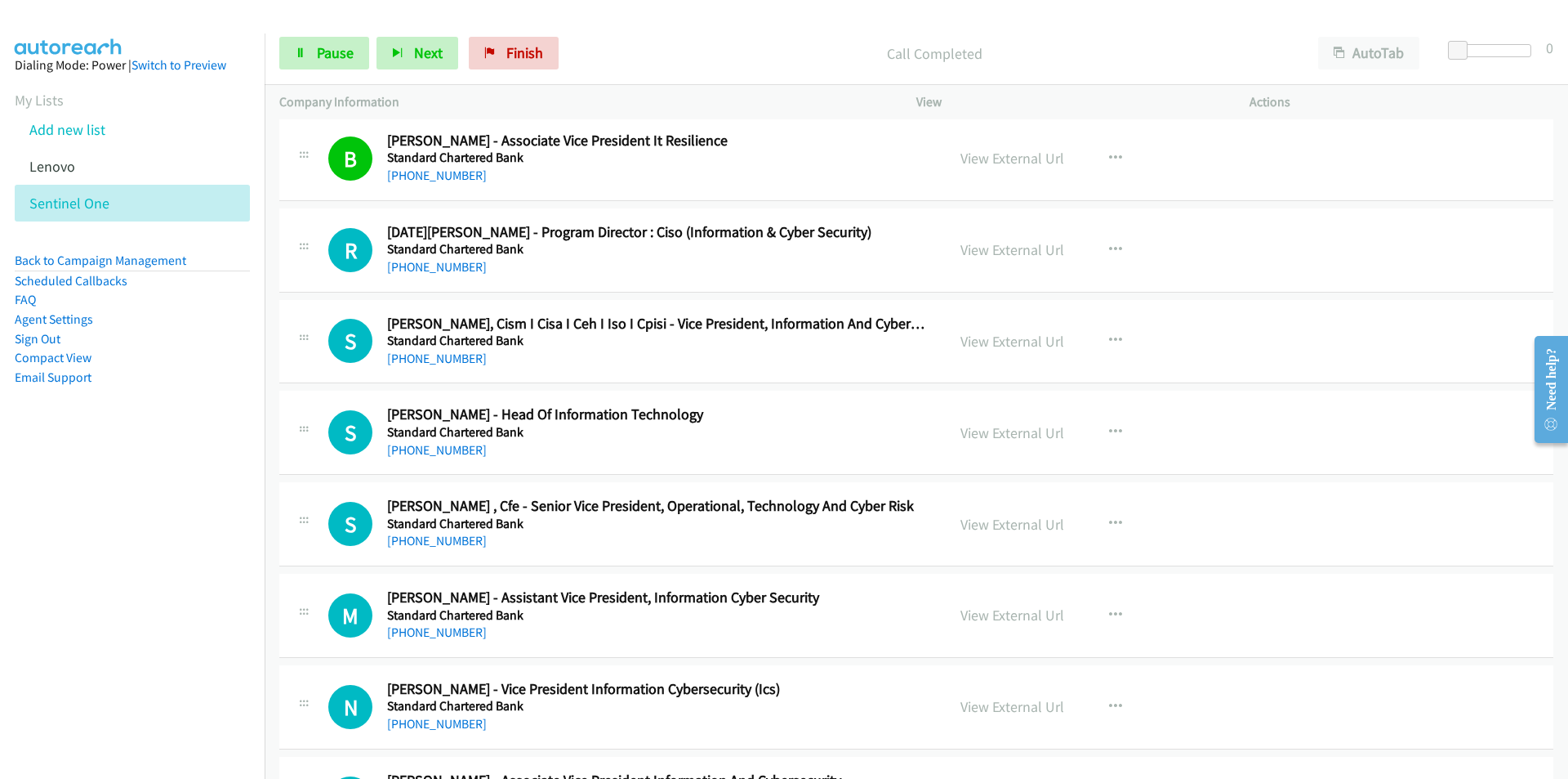
scroll to position [10626, 0]
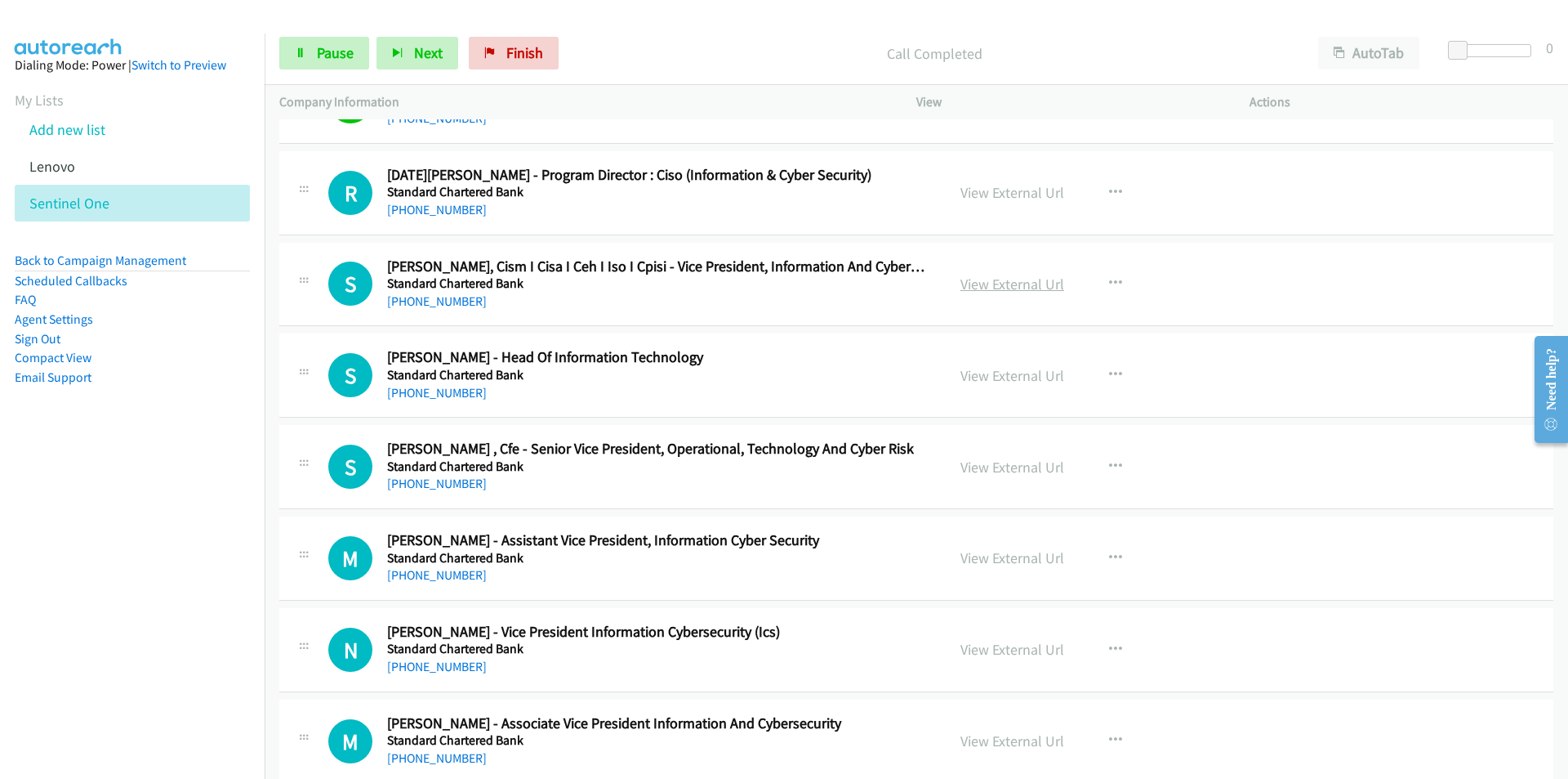
click at [972, 287] on link "View External Url" at bounding box center [1012, 284] width 103 height 19
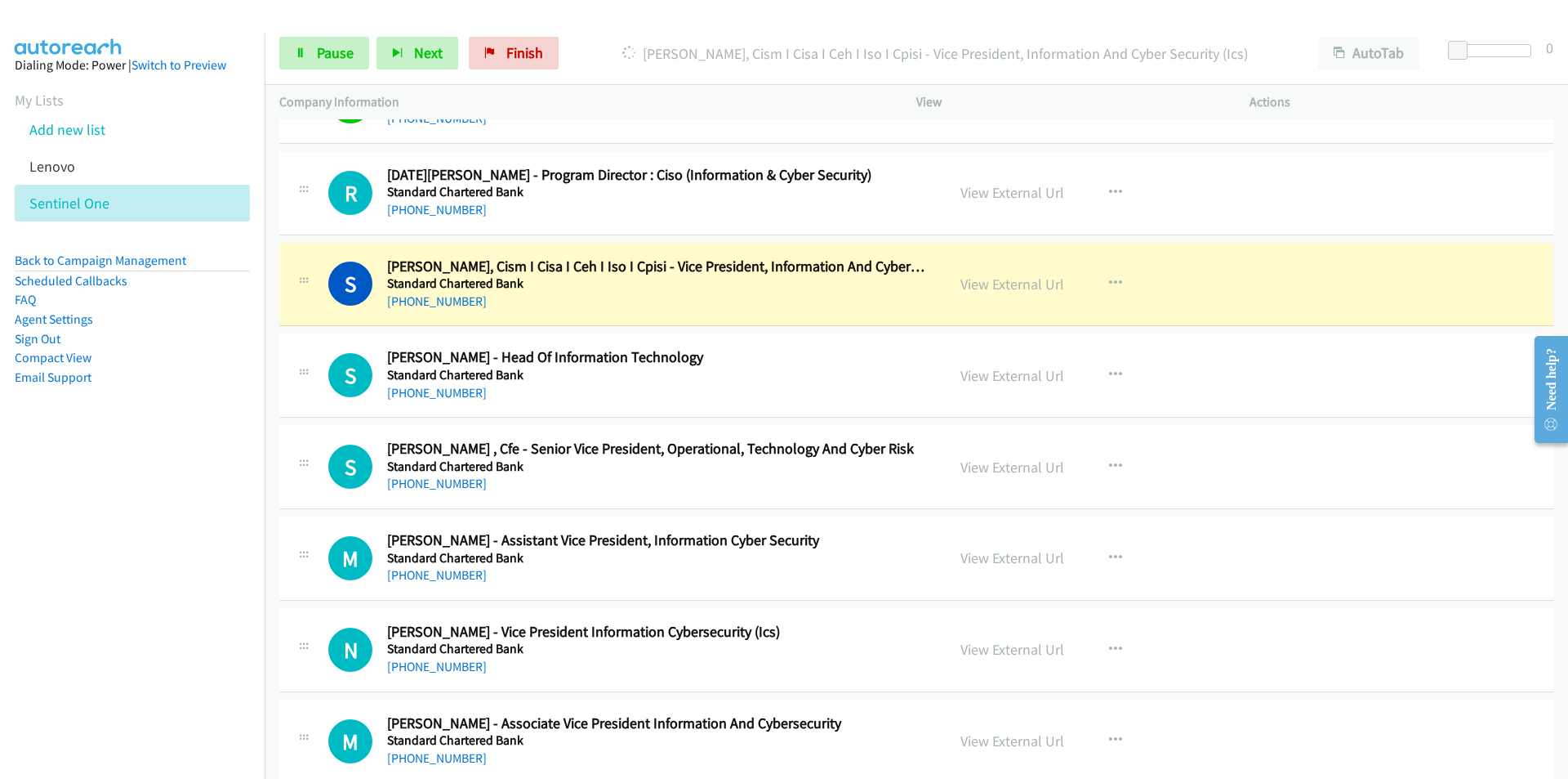
click at [198, 518] on nav "Dialing Mode: Power | Switch to Preview My Lists Add new list [GEOGRAPHIC_DATA]…" at bounding box center [132, 423] width 265 height 779
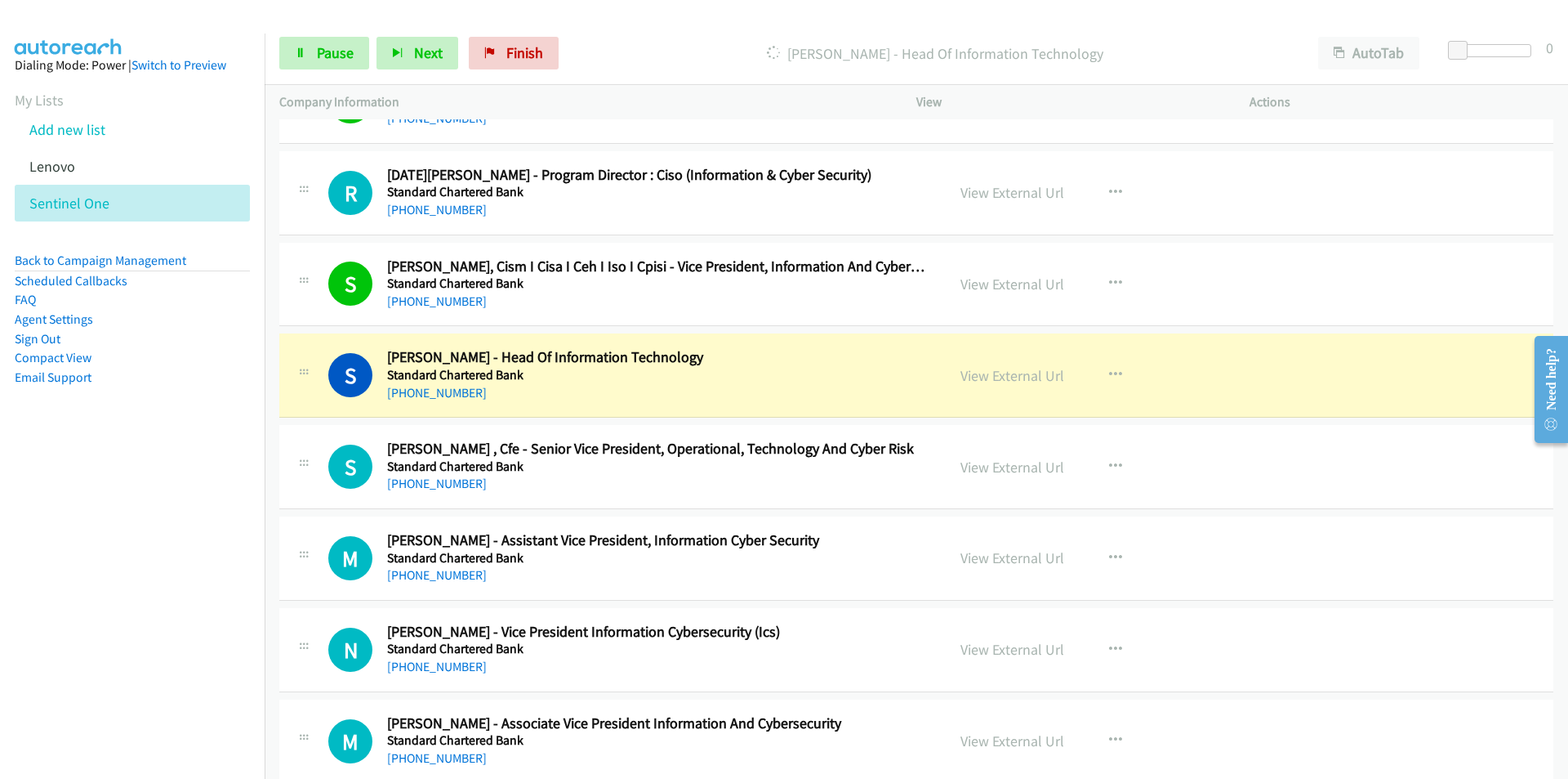
click at [243, 458] on aside "Dialing Mode: Power | Switch to Preview My Lists Add new list [GEOGRAPHIC_DATA]…" at bounding box center [132, 248] width 264 height 428
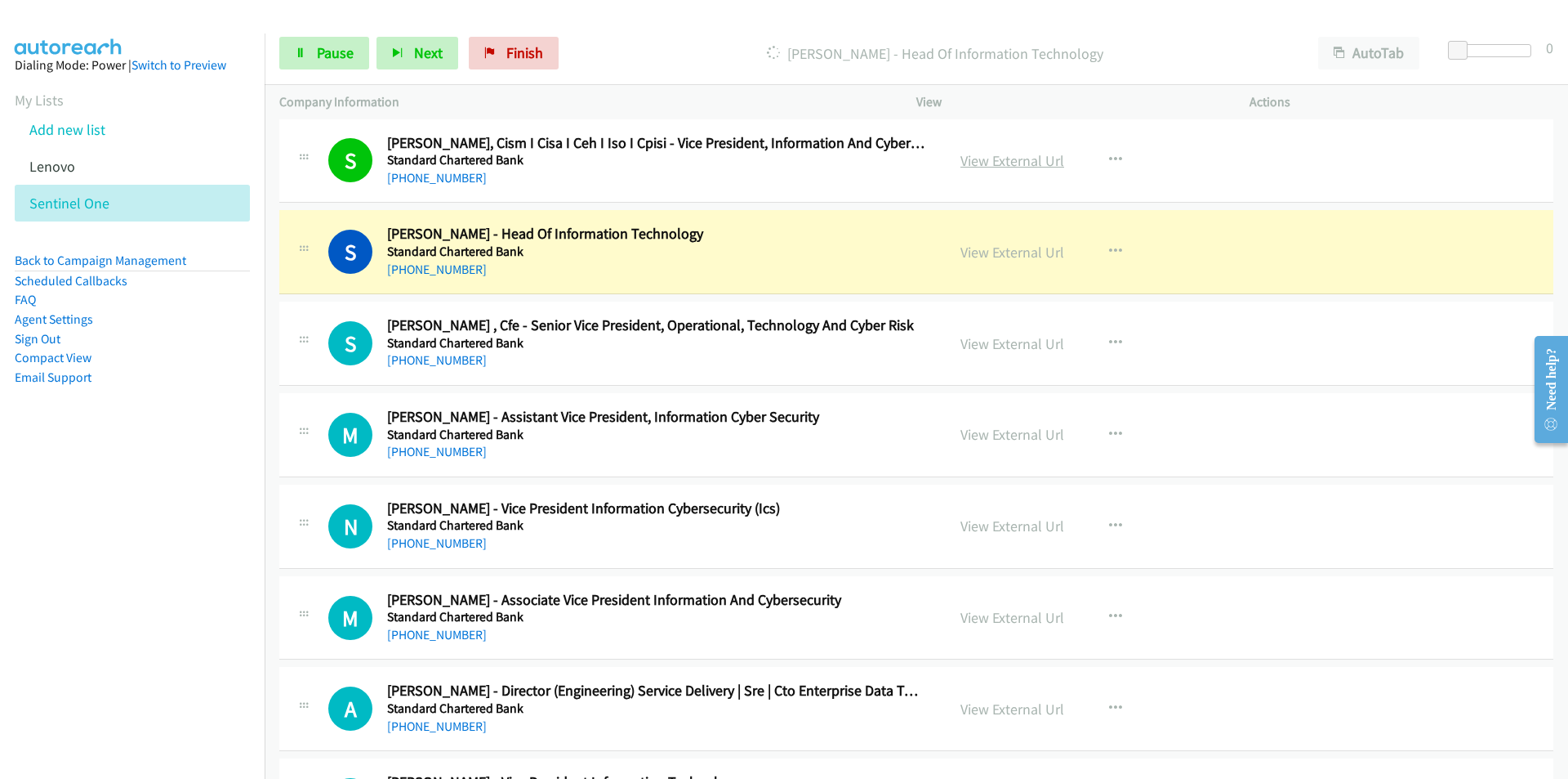
scroll to position [10790, 0]
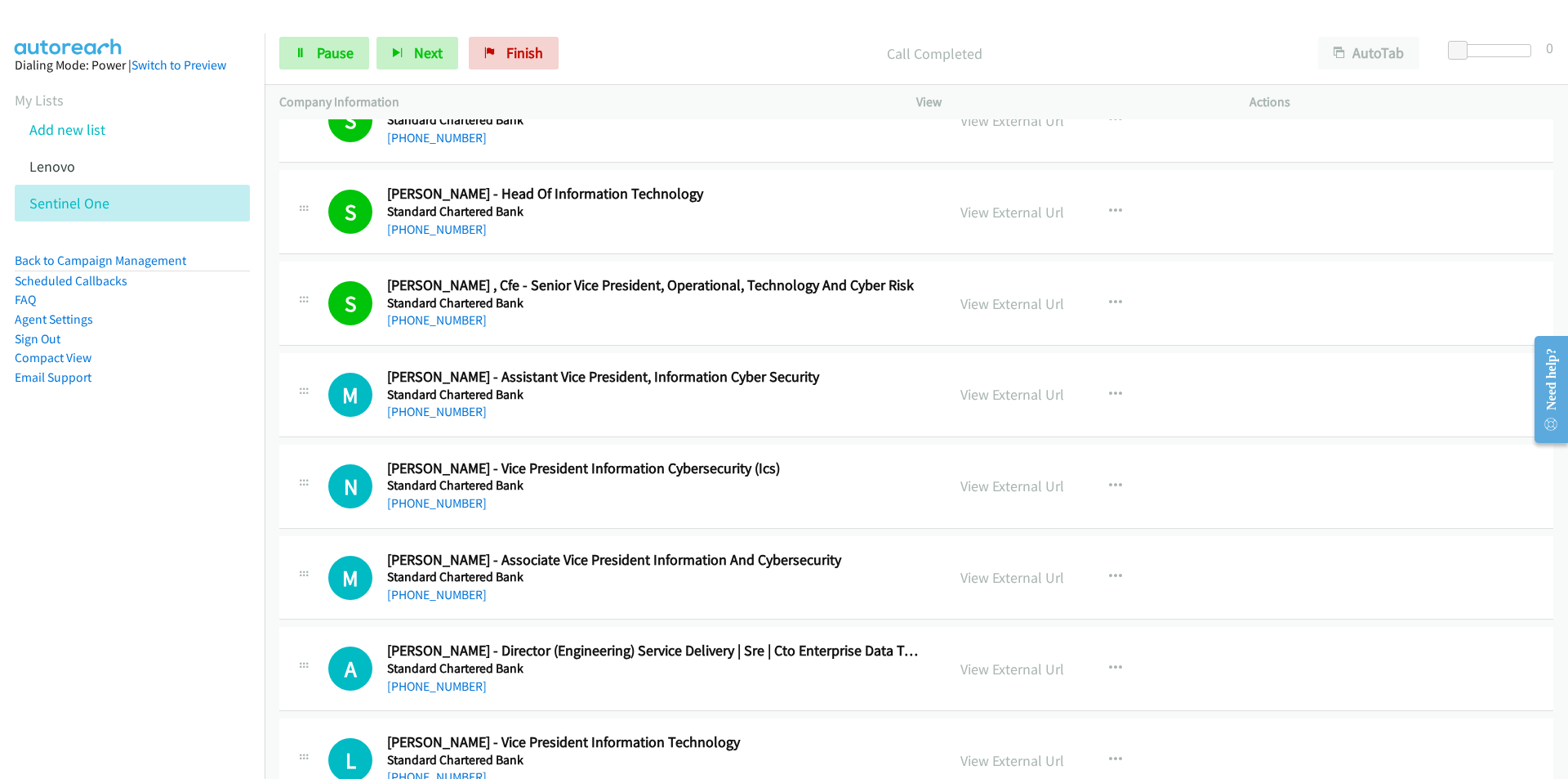
click at [156, 555] on nav "Dialing Mode: Power | Switch to Preview My Lists Add new list [GEOGRAPHIC_DATA]…" at bounding box center [132, 423] width 265 height 779
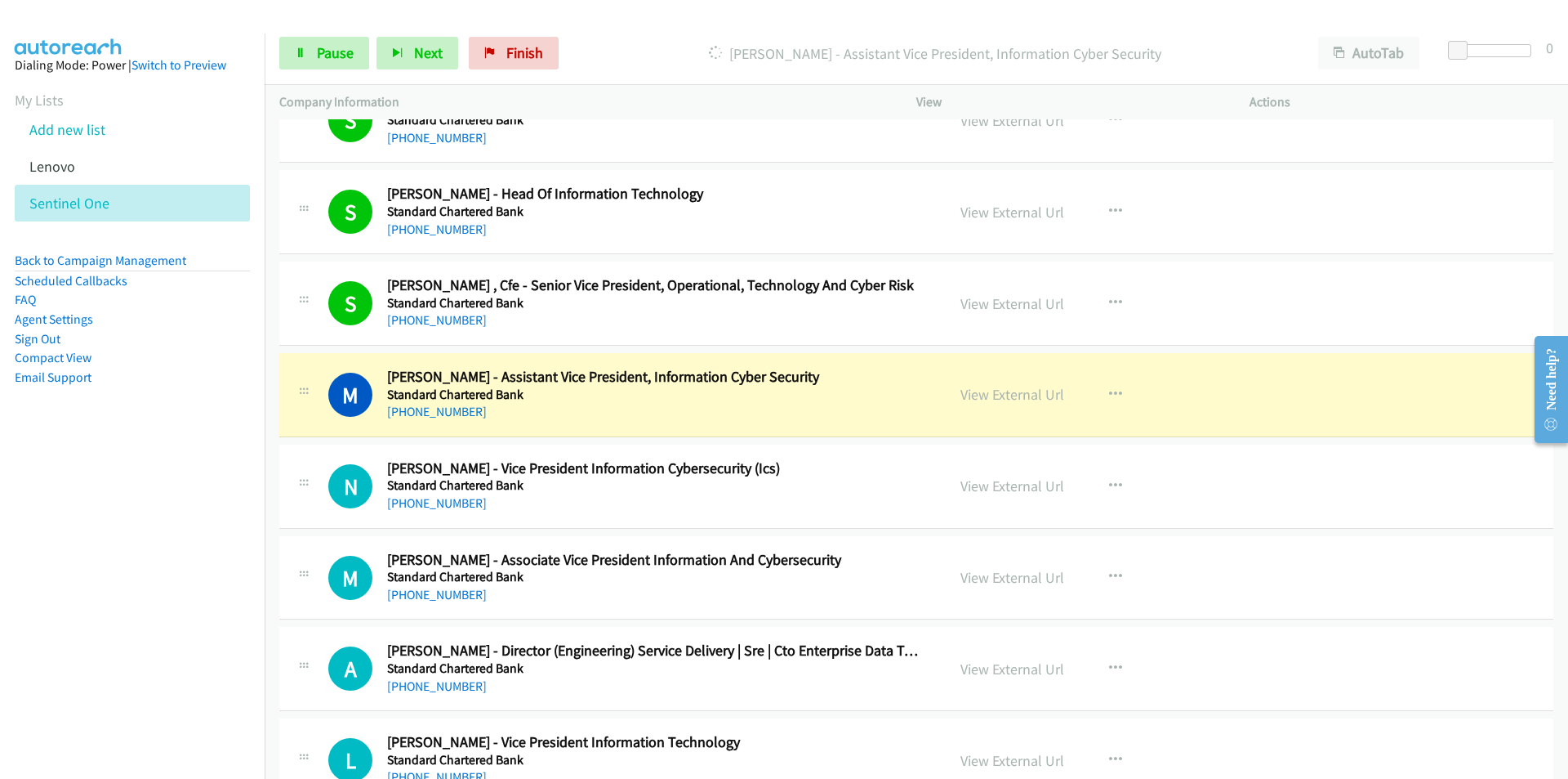
click at [130, 588] on nav "Dialing Mode: Power | Switch to Preview My Lists Add new list [GEOGRAPHIC_DATA]…" at bounding box center [132, 423] width 265 height 779
click at [1010, 398] on link "View External Url" at bounding box center [1012, 394] width 103 height 19
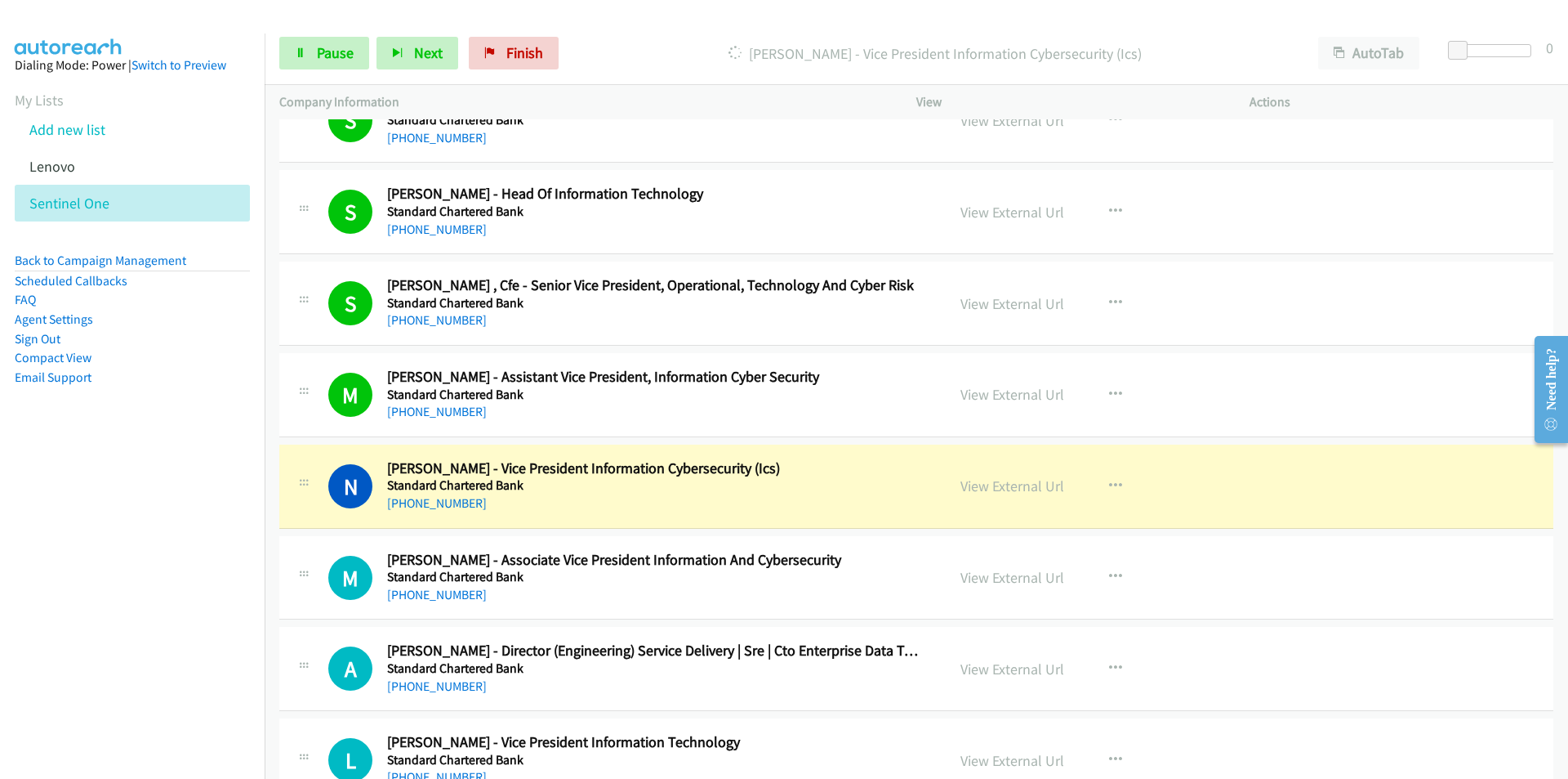
drag, startPoint x: 131, startPoint y: 487, endPoint x: 157, endPoint y: 482, distance: 26.5
click at [131, 487] on nav "Dialing Mode: Power | Switch to Preview My Lists Add new list [GEOGRAPHIC_DATA]…" at bounding box center [132, 423] width 265 height 779
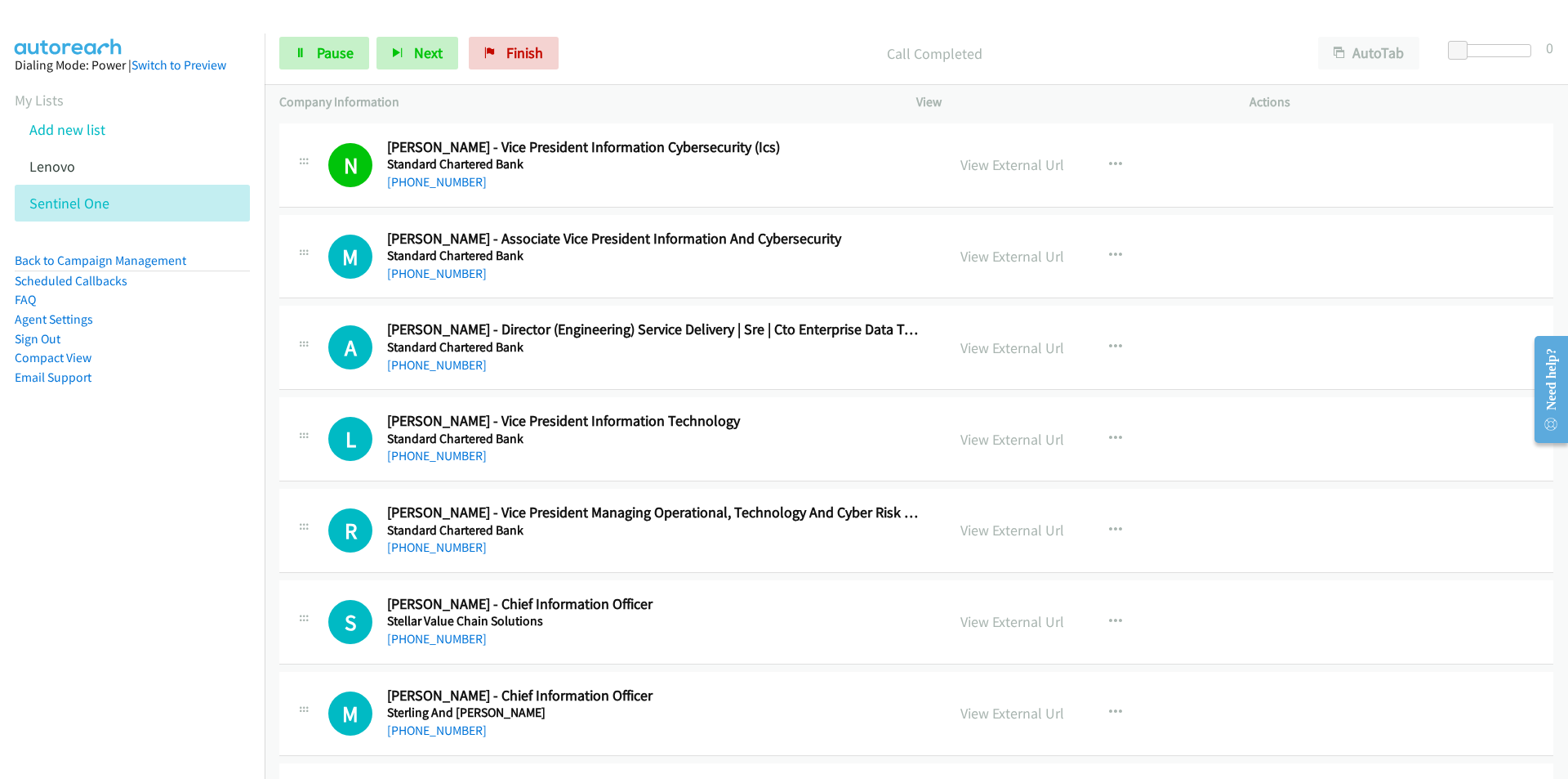
scroll to position [11117, 0]
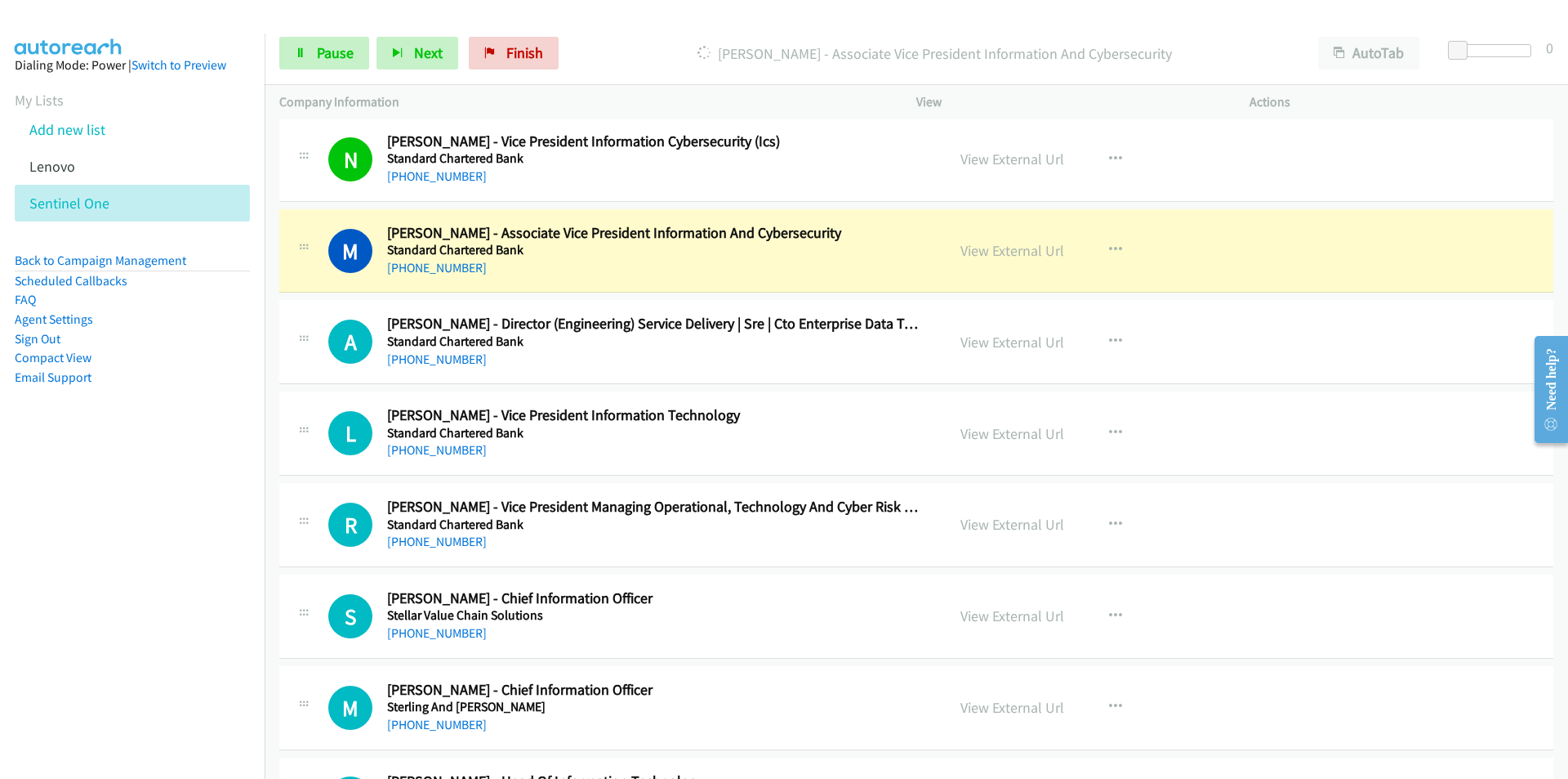
click at [160, 581] on nav "Dialing Mode: Power | Switch to Preview My Lists Add new list [GEOGRAPHIC_DATA]…" at bounding box center [132, 423] width 265 height 779
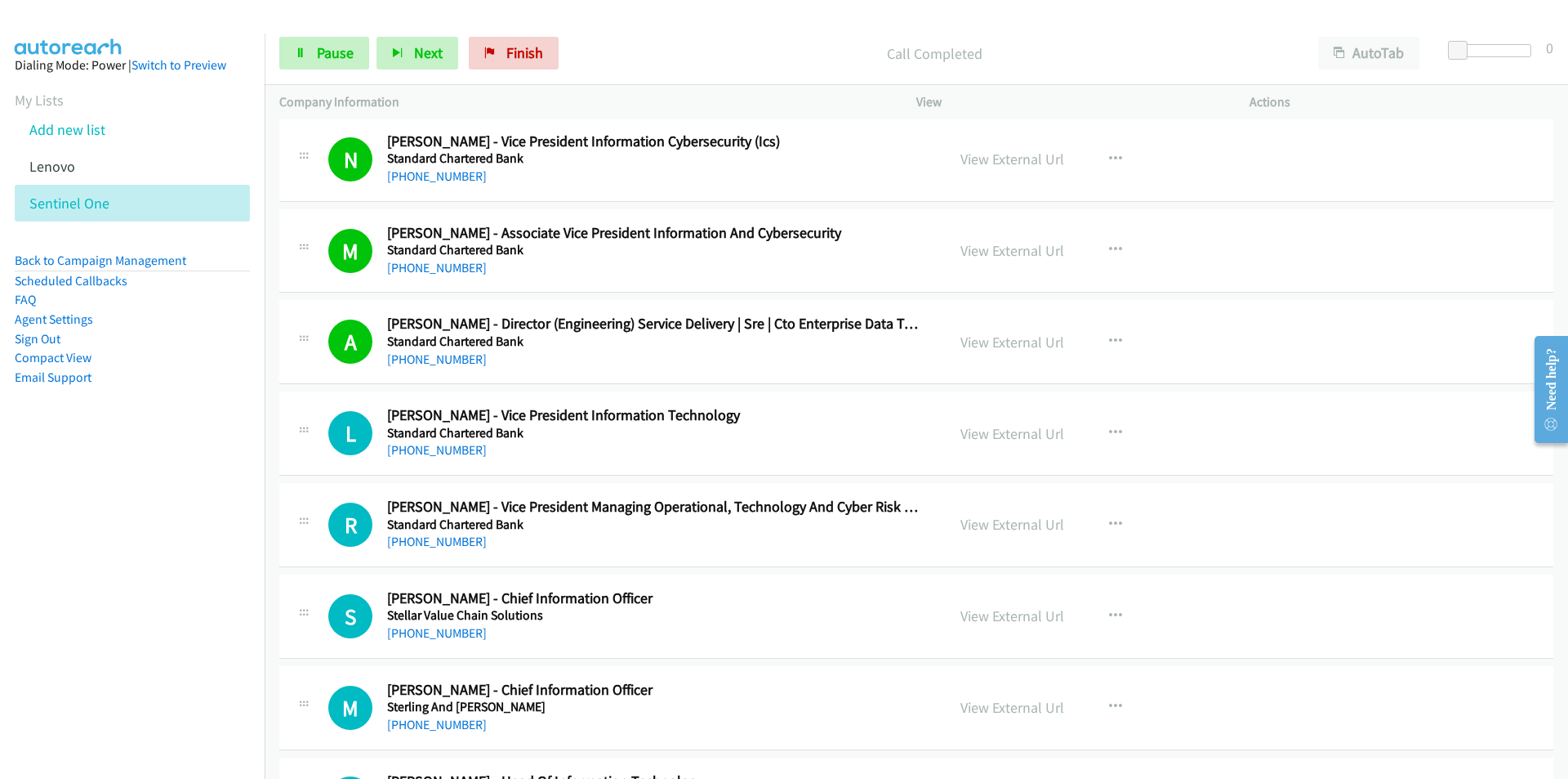
click at [219, 588] on nav "Dialing Mode: Power | Switch to Preview My Lists Add new list [GEOGRAPHIC_DATA]…" at bounding box center [132, 423] width 265 height 779
click at [1006, 438] on link "View External Url" at bounding box center [1012, 433] width 103 height 19
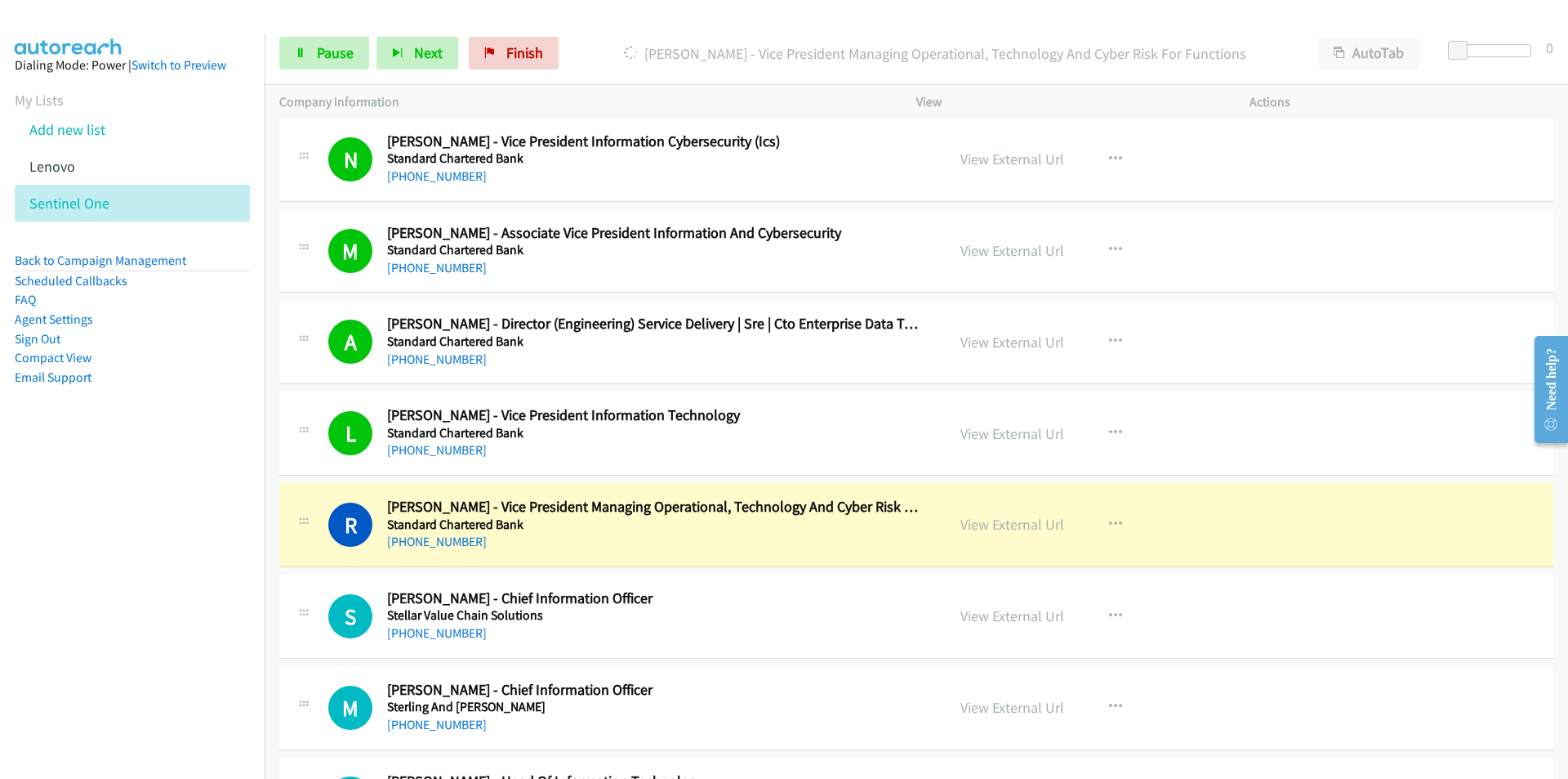
click at [104, 584] on nav "Dialing Mode: Power | Switch to Preview My Lists Add new list [GEOGRAPHIC_DATA]…" at bounding box center [132, 423] width 265 height 779
click at [982, 524] on link "View External Url" at bounding box center [1012, 524] width 103 height 19
click at [318, 52] on span "Pause" at bounding box center [335, 53] width 37 height 19
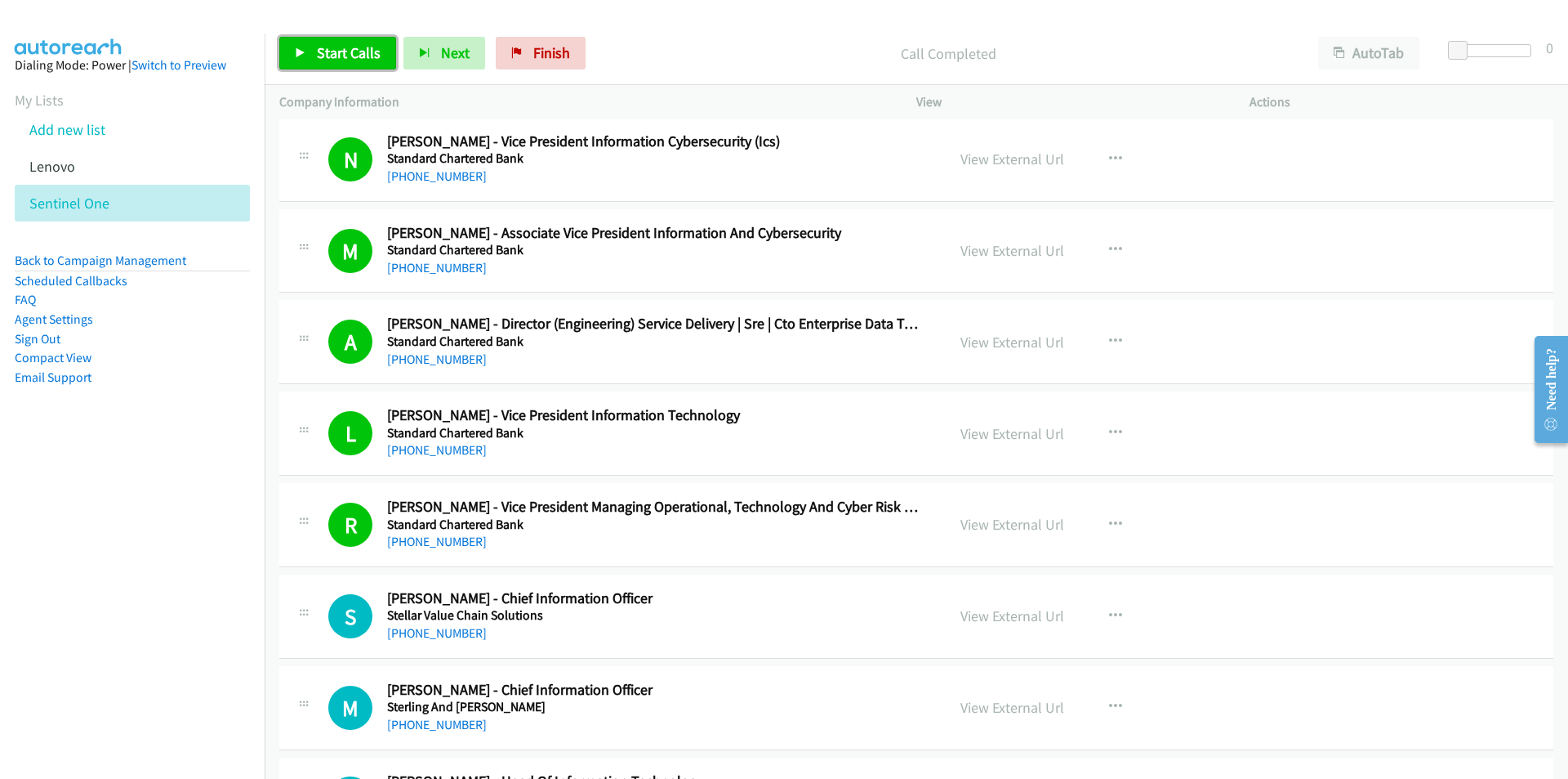
click at [361, 42] on link "Start Calls" at bounding box center [337, 53] width 116 height 33
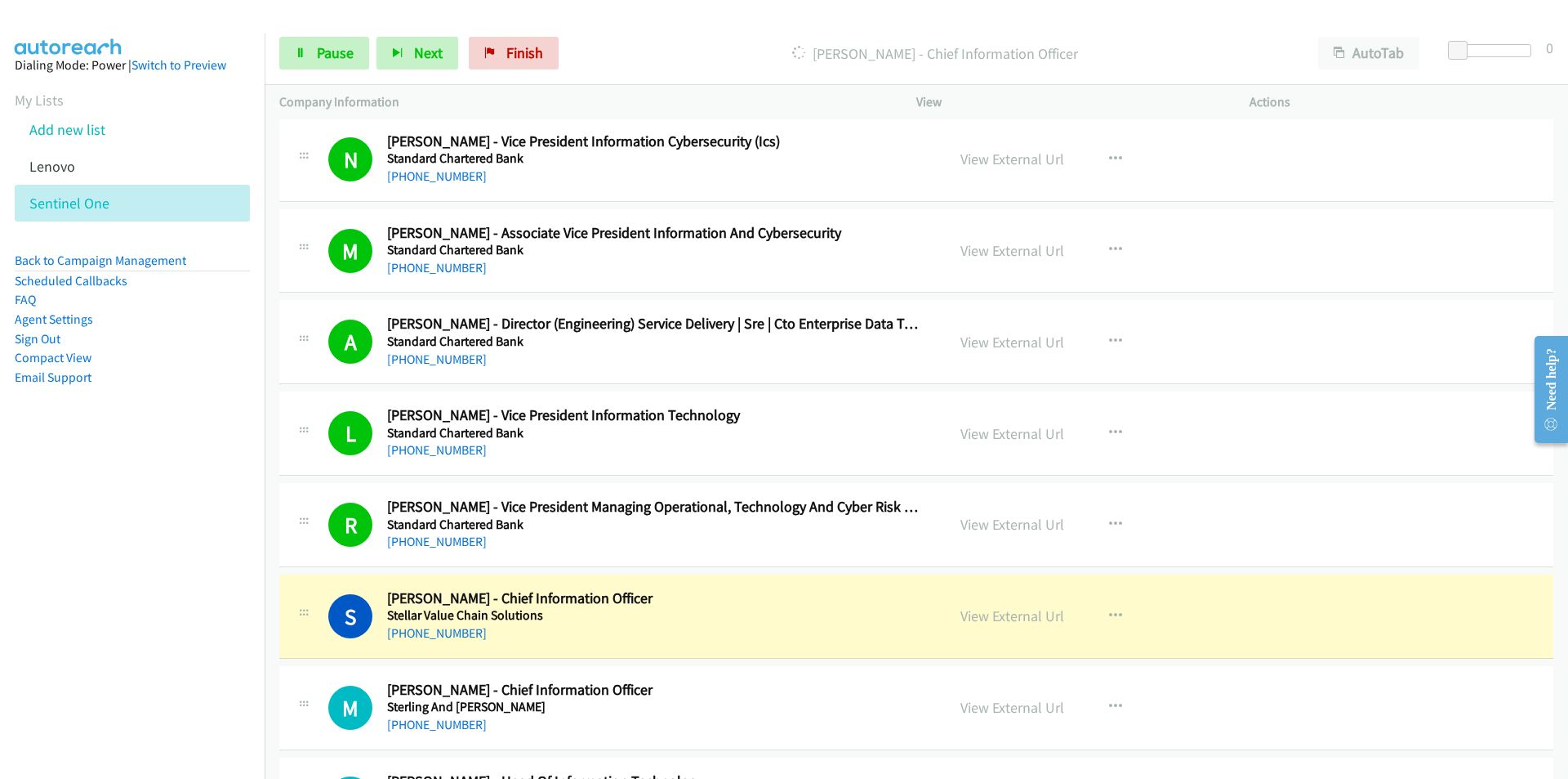
drag, startPoint x: 144, startPoint y: 590, endPoint x: 167, endPoint y: 594, distance: 23.3
click at [145, 591] on nav "Dialing Mode: Power | Switch to Preview My Lists Add new list [GEOGRAPHIC_DATA]…" at bounding box center [132, 423] width 265 height 779
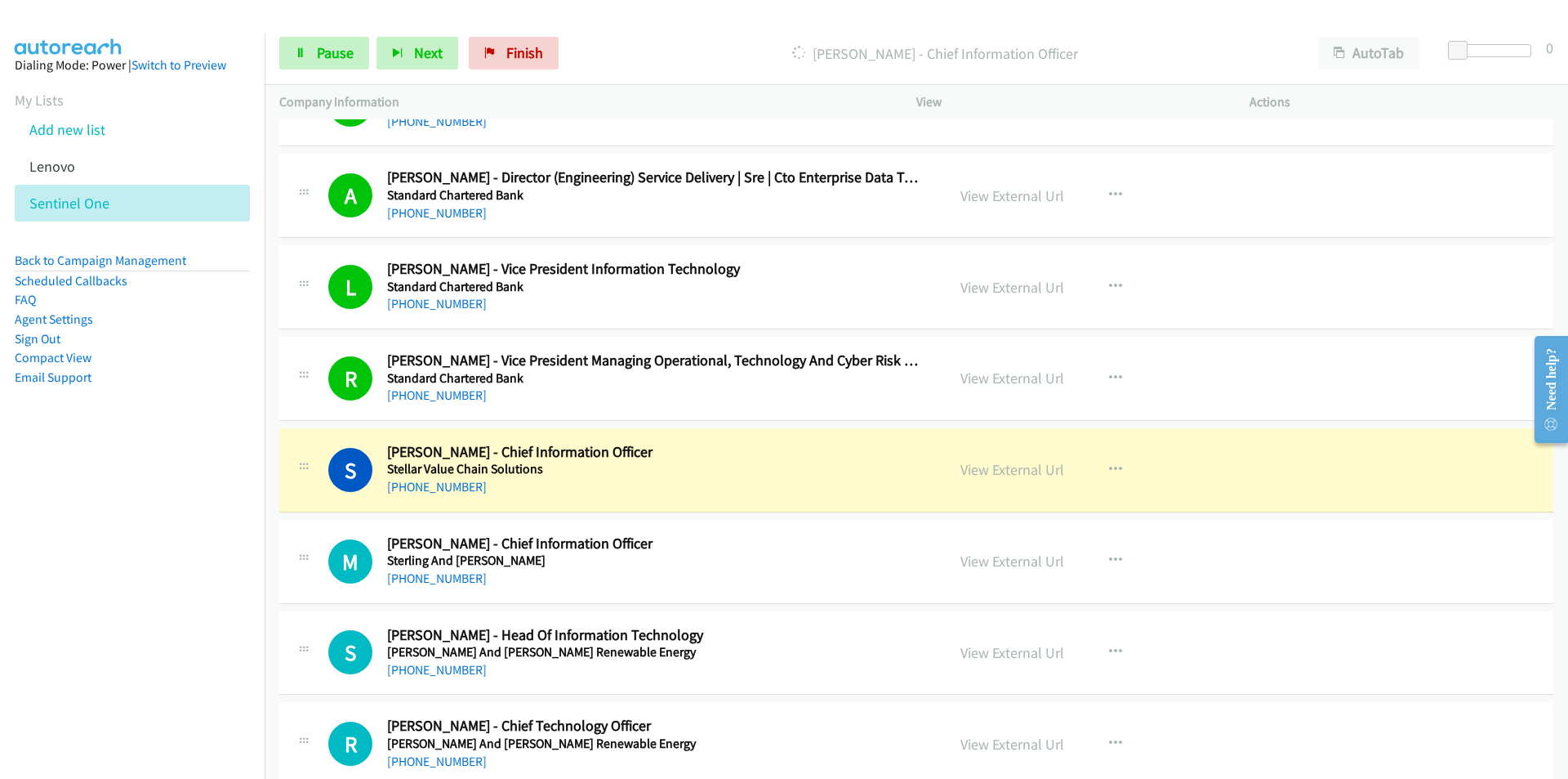
scroll to position [11362, 0]
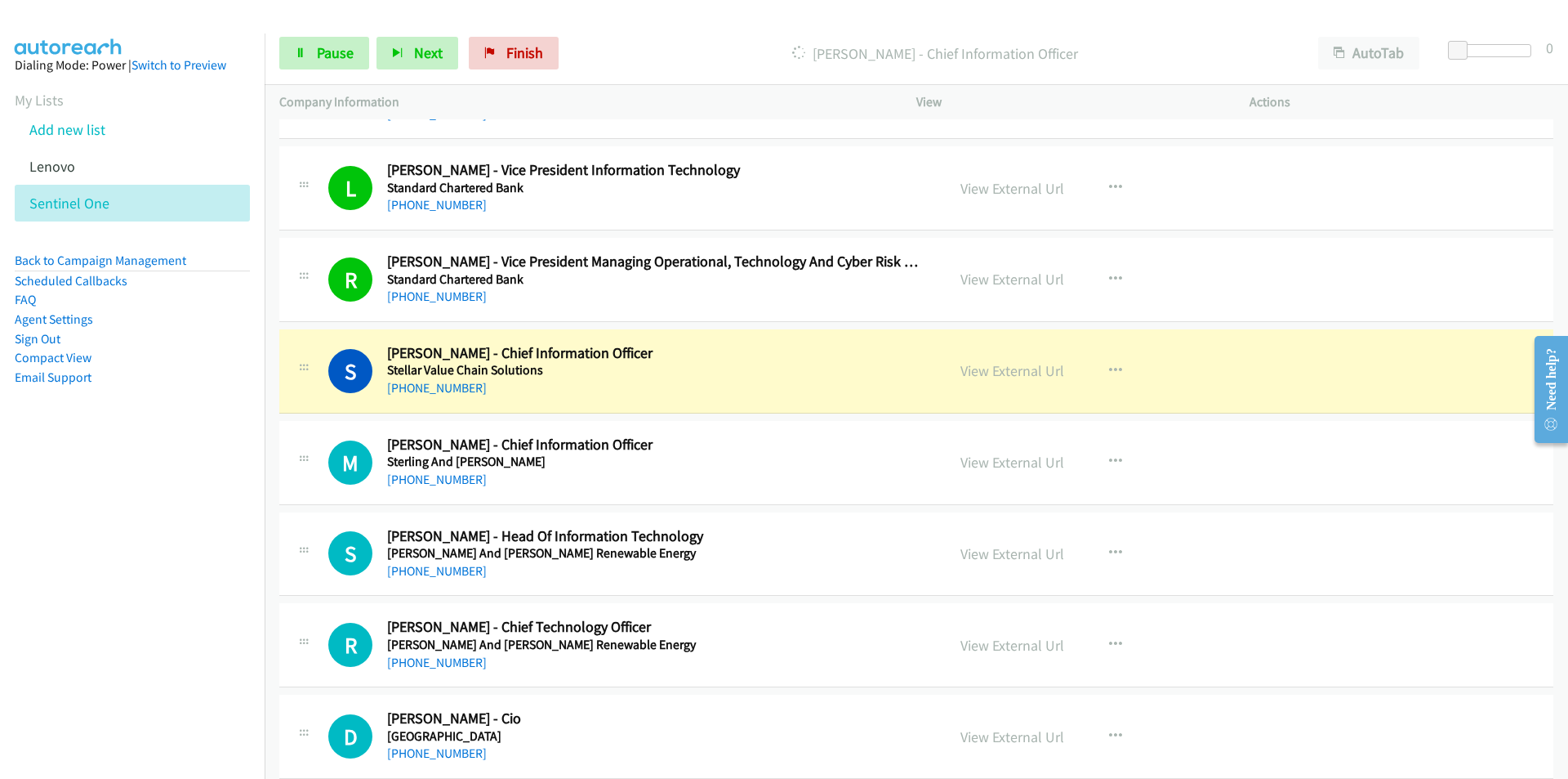
click at [241, 560] on nav "Dialing Mode: Power | Switch to Preview My Lists Add new list [GEOGRAPHIC_DATA]…" at bounding box center [132, 423] width 265 height 779
click at [184, 579] on nav "Dialing Mode: Power | Switch to Preview My Lists Add new list [GEOGRAPHIC_DATA]…" at bounding box center [132, 423] width 265 height 779
click at [1017, 373] on link "View External Url" at bounding box center [1012, 370] width 103 height 19
click at [326, 53] on span "Pause" at bounding box center [335, 53] width 37 height 19
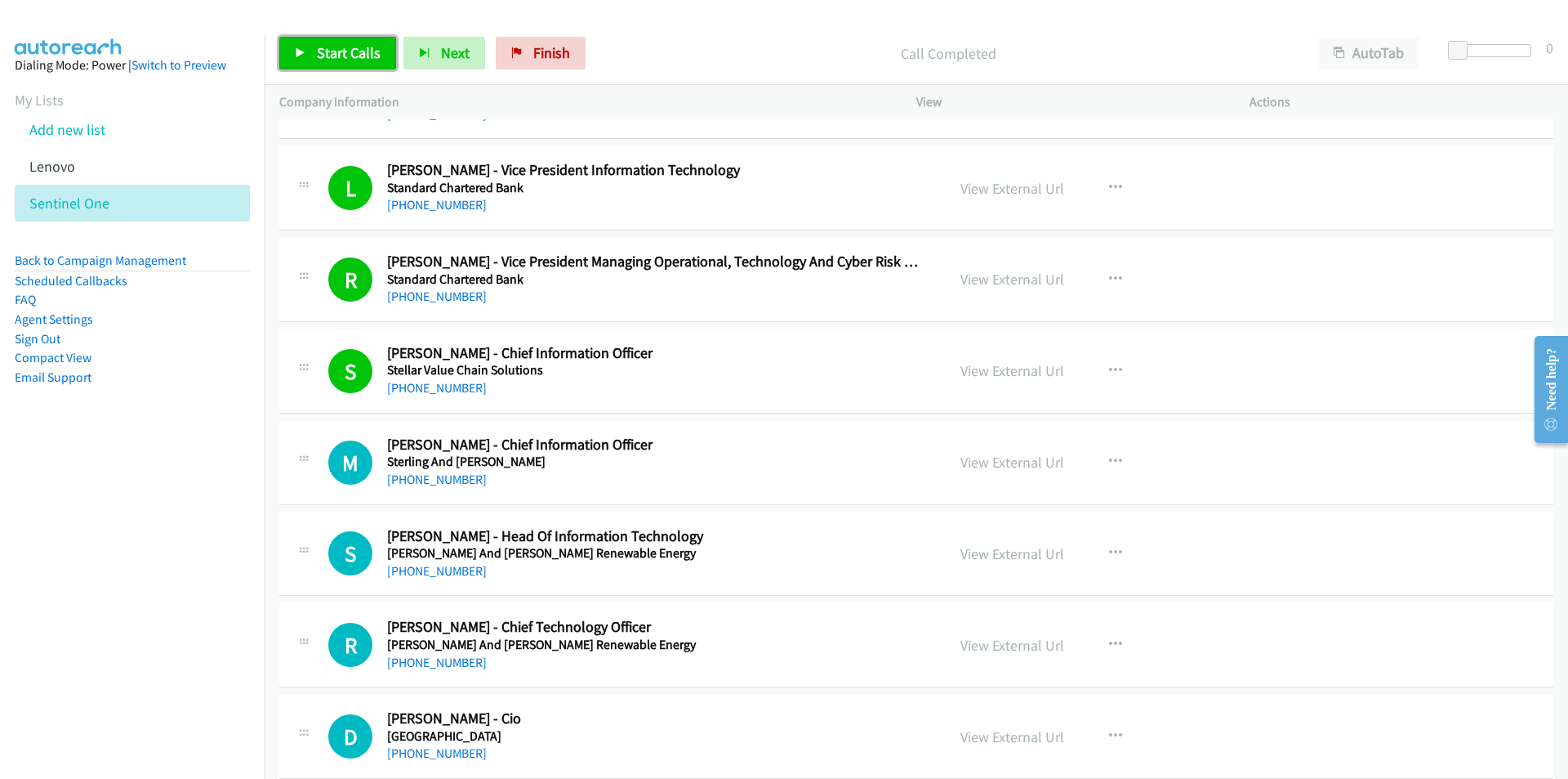
click at [331, 68] on link "Start Calls" at bounding box center [337, 53] width 116 height 33
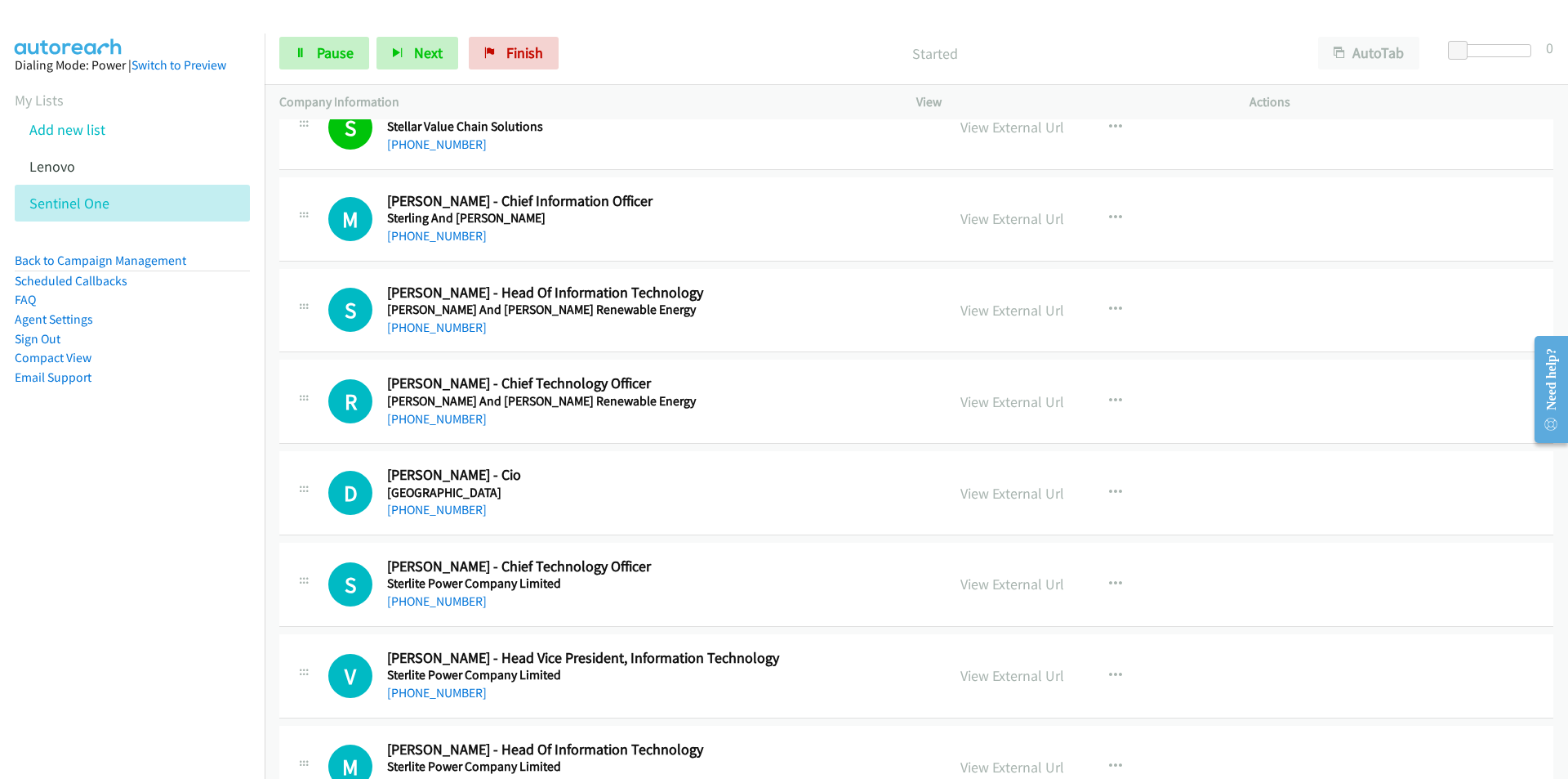
scroll to position [11607, 0]
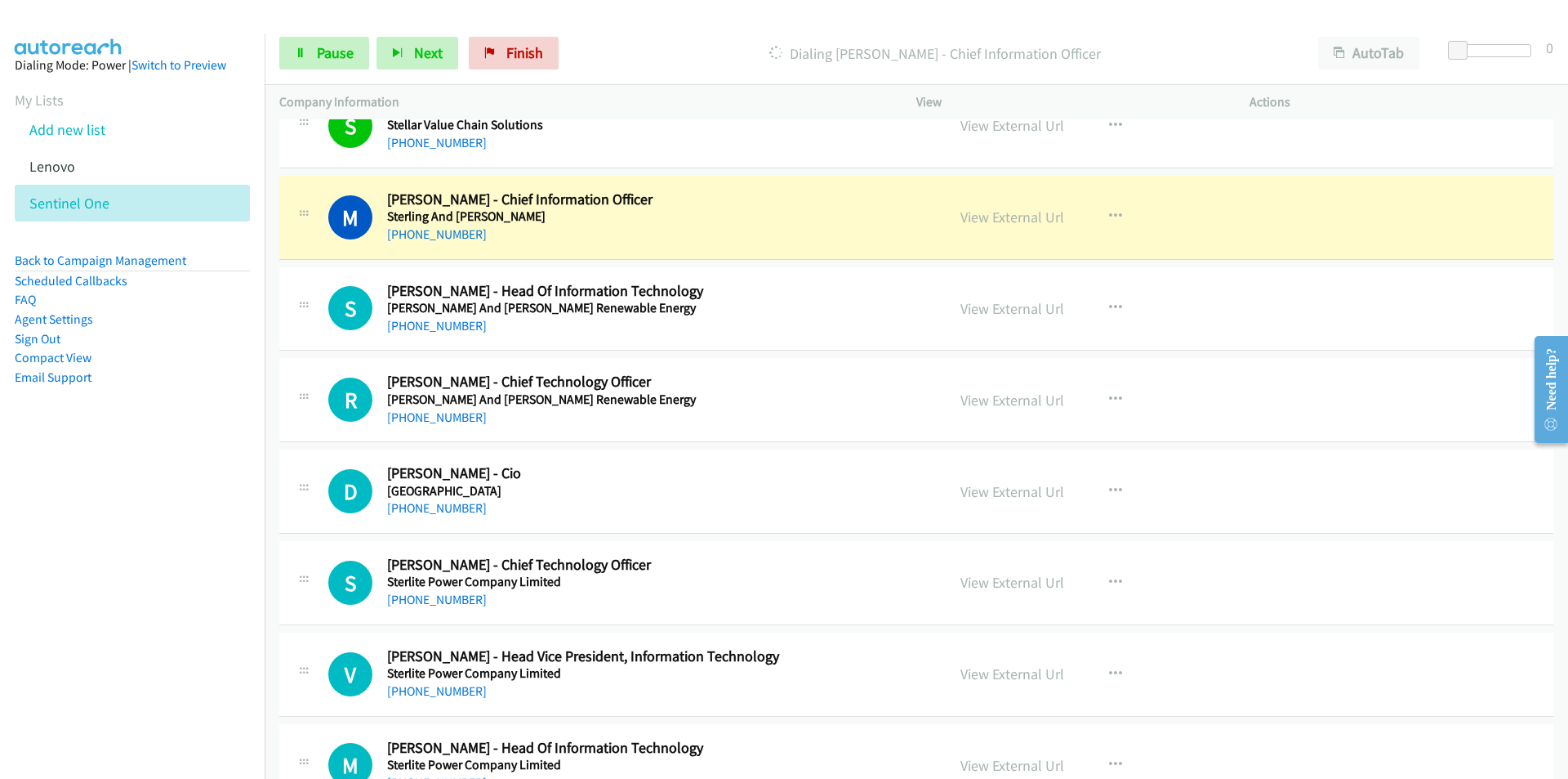
click at [194, 515] on nav "Dialing Mode: Power | Switch to Preview My Lists Add new list [GEOGRAPHIC_DATA]…" at bounding box center [132, 423] width 265 height 779
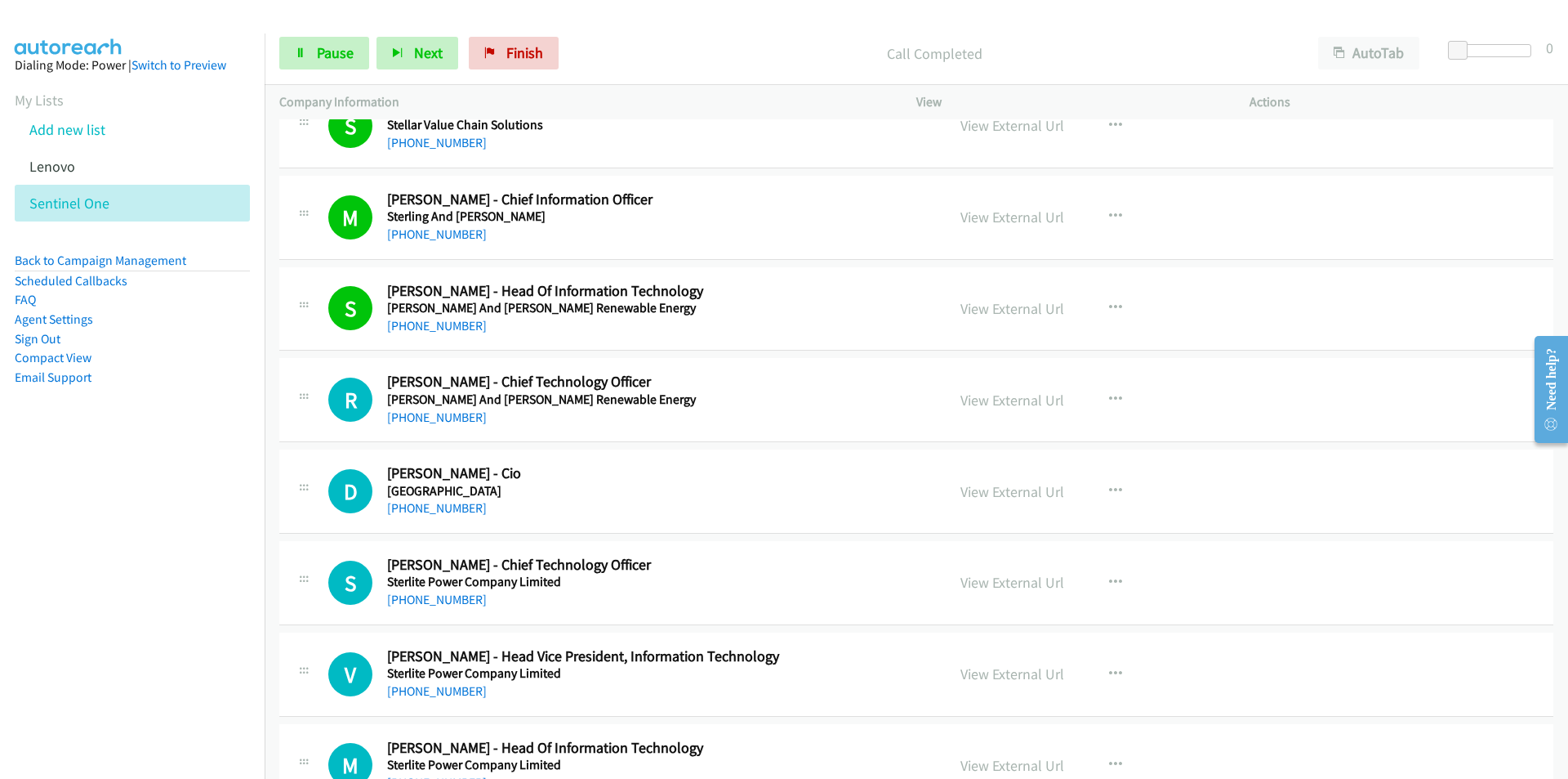
click at [191, 571] on nav "Dialing Mode: Power | Switch to Preview My Lists Add new list [GEOGRAPHIC_DATA]…" at bounding box center [132, 423] width 265 height 779
click at [1041, 393] on link "View External Url" at bounding box center [1012, 400] width 103 height 19
click at [163, 511] on nav "Dialing Mode: Power | Switch to Preview My Lists Add new list [GEOGRAPHIC_DATA]…" at bounding box center [132, 423] width 265 height 779
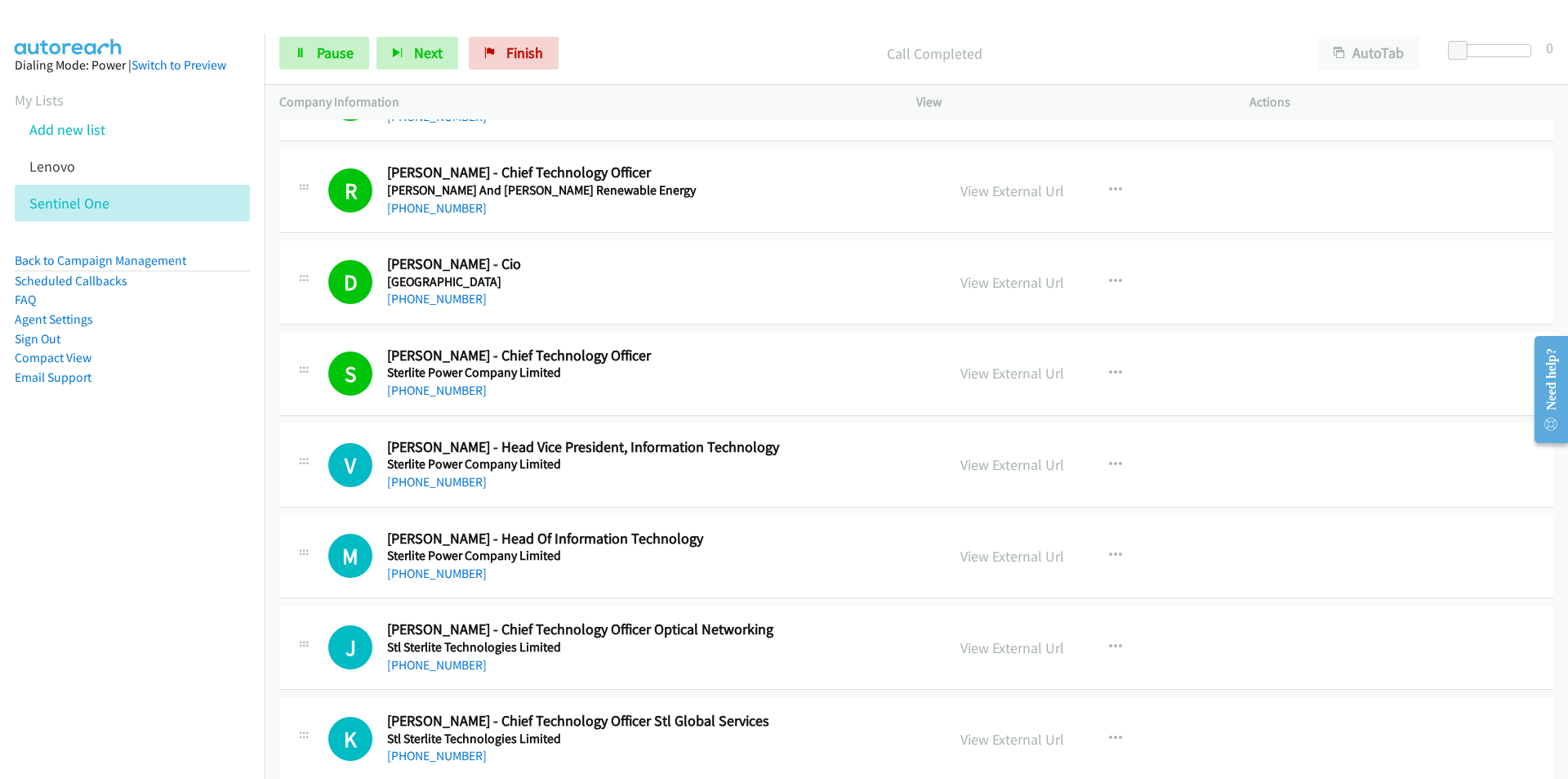
scroll to position [11934, 0]
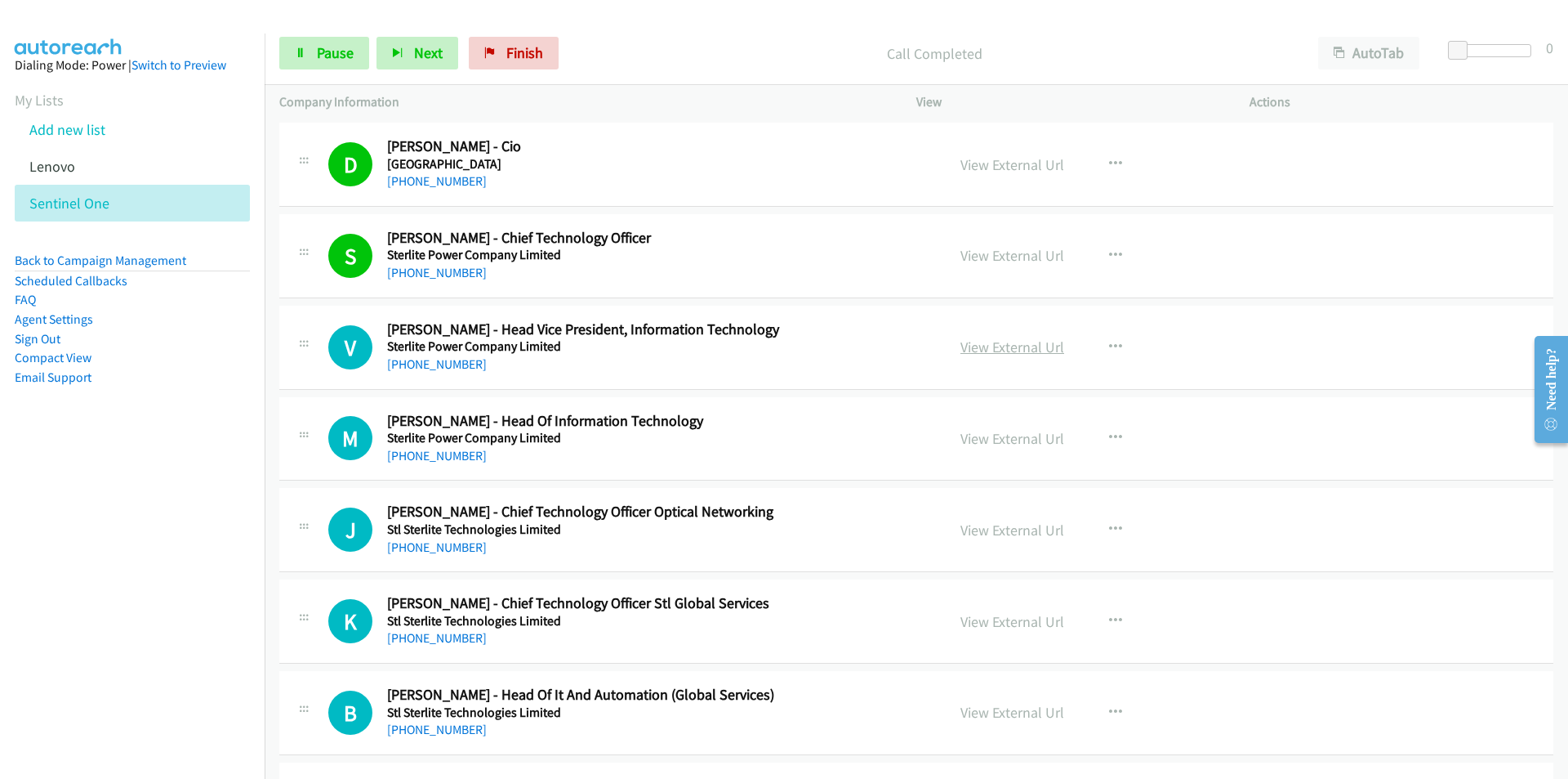
click at [1024, 349] on link "View External Url" at bounding box center [1012, 346] width 103 height 19
click at [219, 621] on nav "Dialing Mode: Power | Switch to Preview My Lists Add new list [GEOGRAPHIC_DATA]…" at bounding box center [132, 423] width 265 height 779
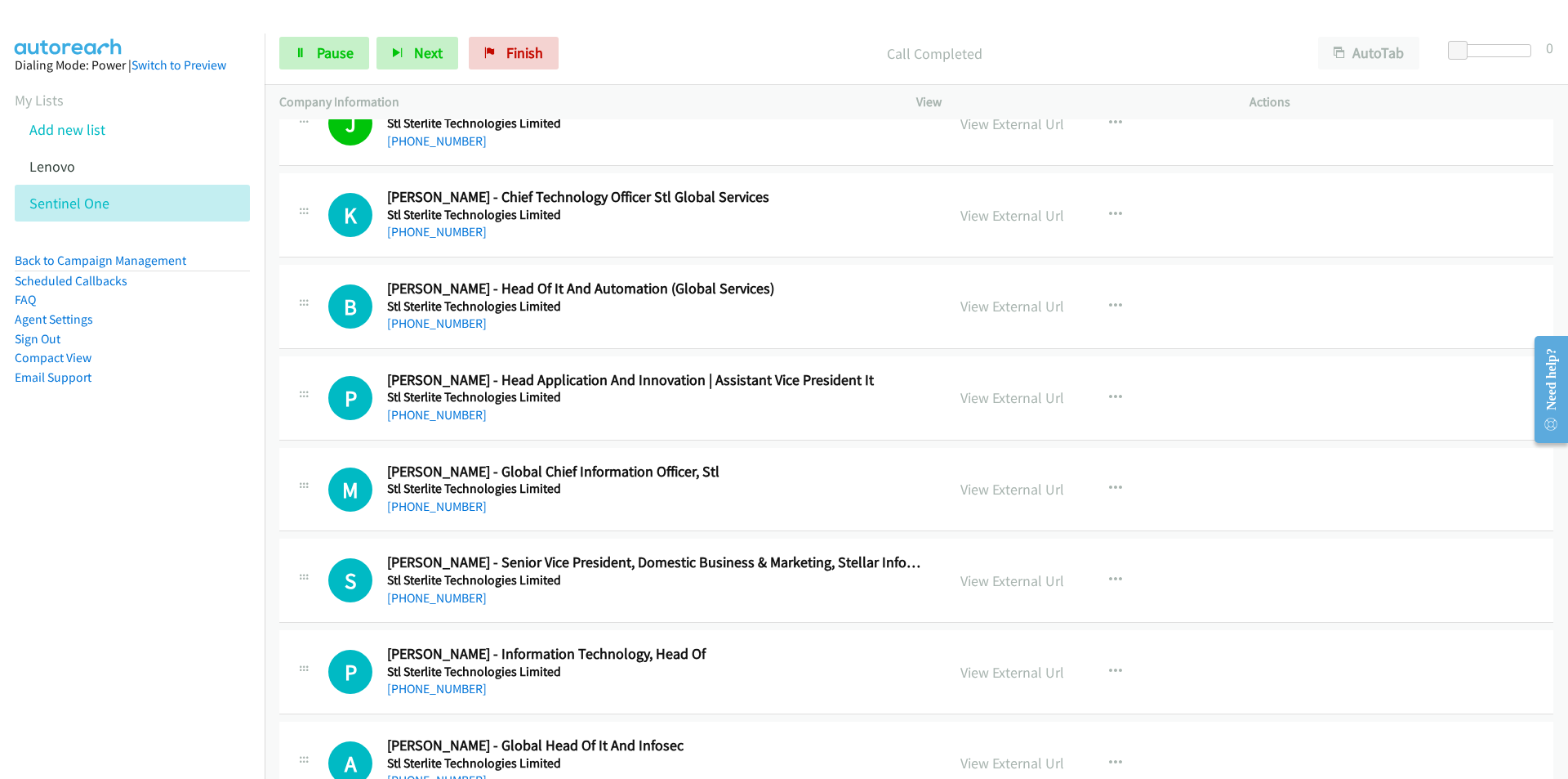
scroll to position [12343, 0]
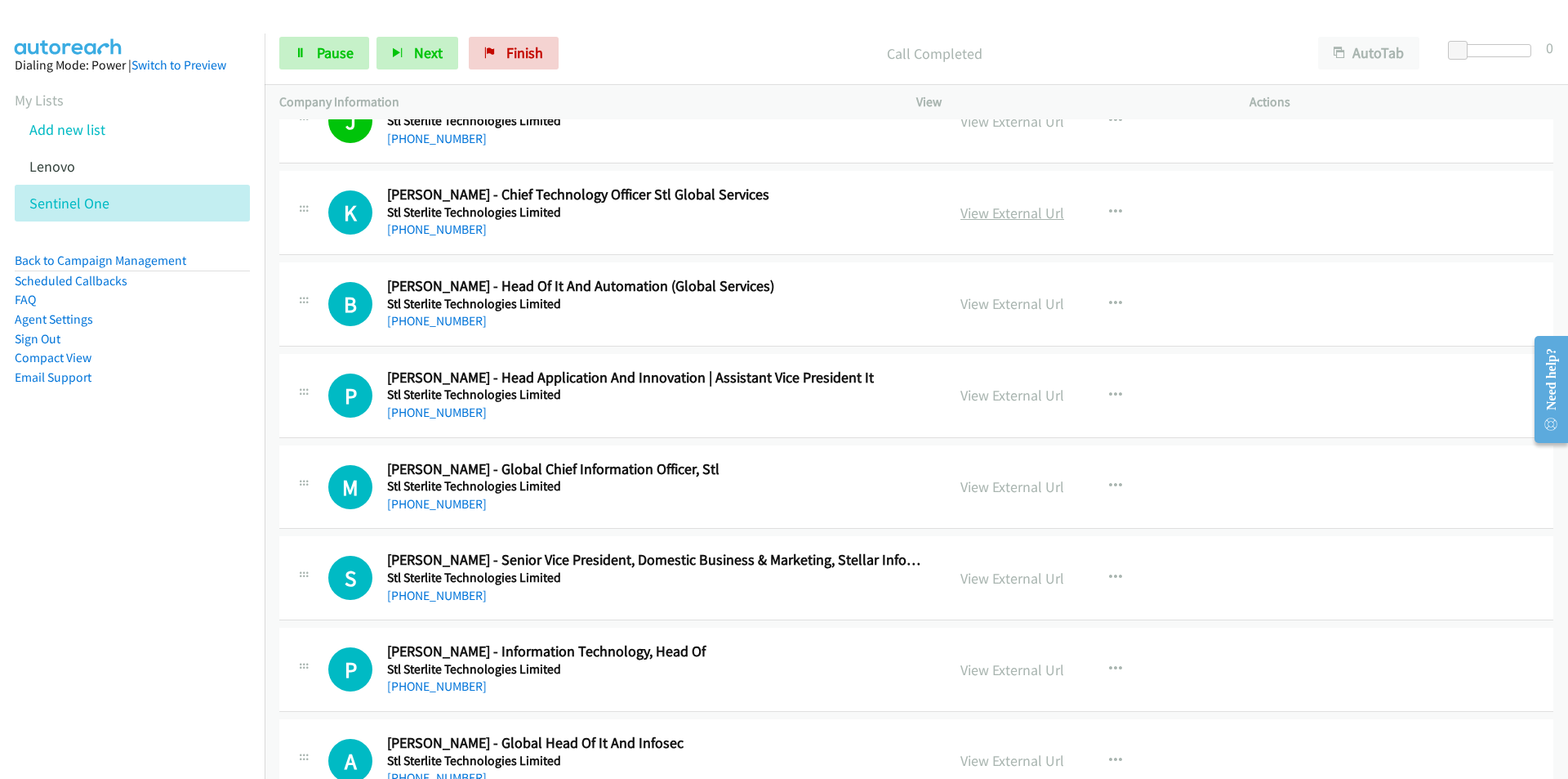
click at [1013, 217] on link "View External Url" at bounding box center [1012, 213] width 103 height 19
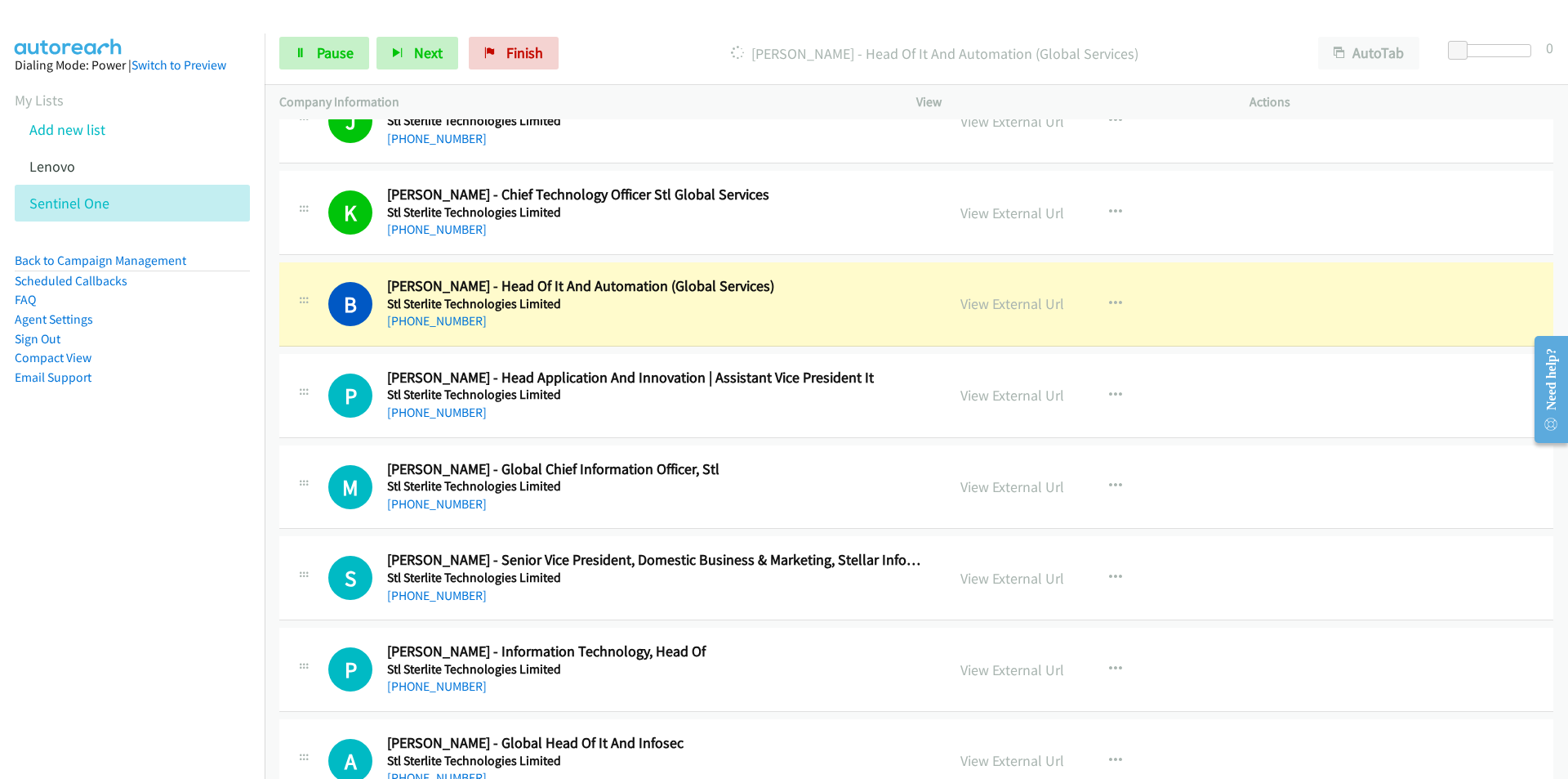
drag, startPoint x: 171, startPoint y: 554, endPoint x: 186, endPoint y: 545, distance: 17.5
click at [171, 554] on nav "Dialing Mode: Power | Switch to Preview My Lists Add new list [GEOGRAPHIC_DATA]…" at bounding box center [132, 423] width 265 height 779
drag, startPoint x: 100, startPoint y: 506, endPoint x: 142, endPoint y: 497, distance: 43.0
click at [100, 506] on nav "Dialing Mode: Power | Switch to Preview My Lists Add new list [GEOGRAPHIC_DATA]…" at bounding box center [132, 423] width 265 height 779
click at [1010, 302] on link "View External Url" at bounding box center [1012, 303] width 103 height 19
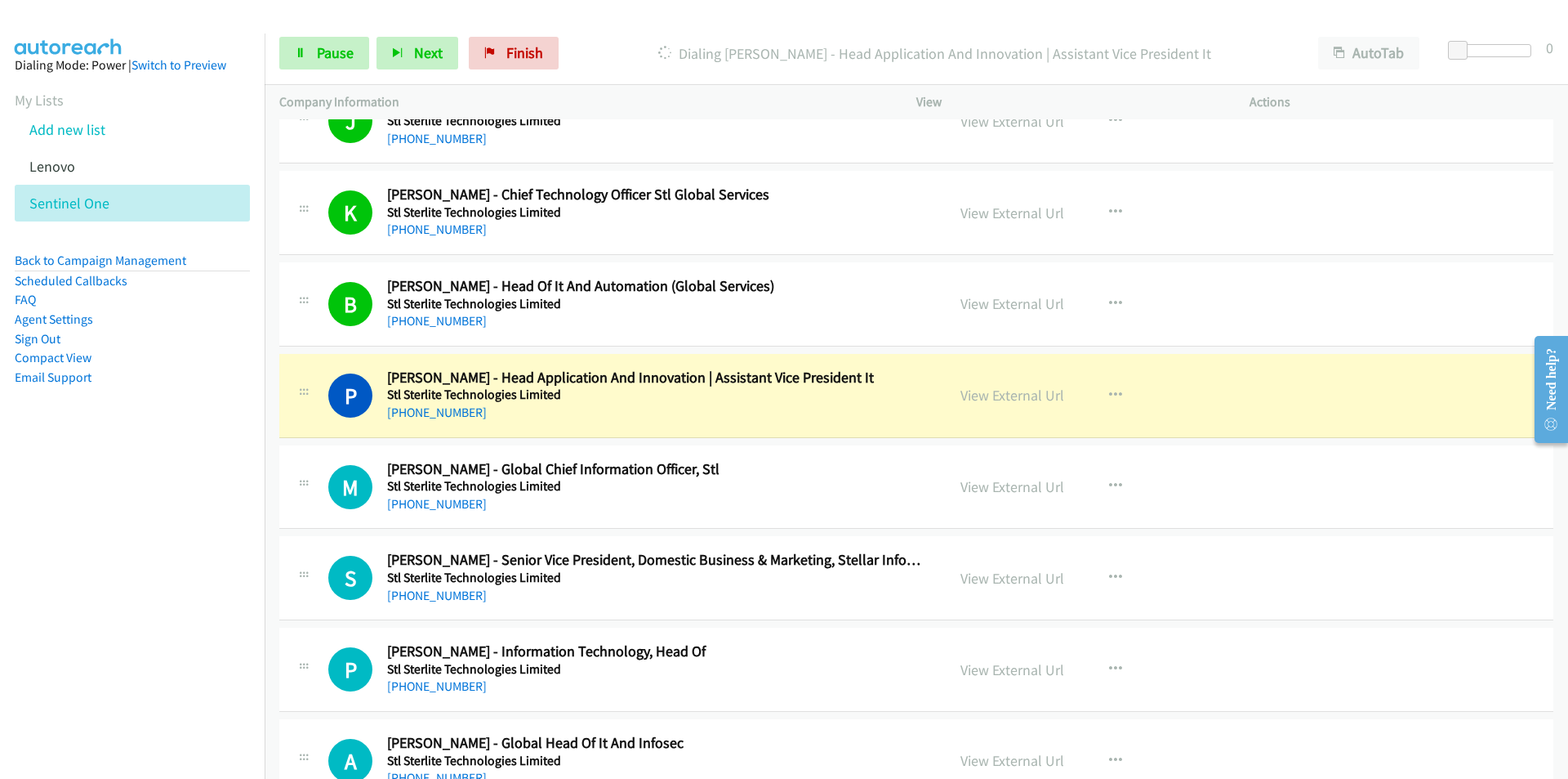
click at [162, 549] on nav "Dialing Mode: Power | Switch to Preview My Lists Add new list [GEOGRAPHIC_DATA]…" at bounding box center [132, 423] width 265 height 779
click at [968, 393] on link "View External Url" at bounding box center [1012, 395] width 103 height 19
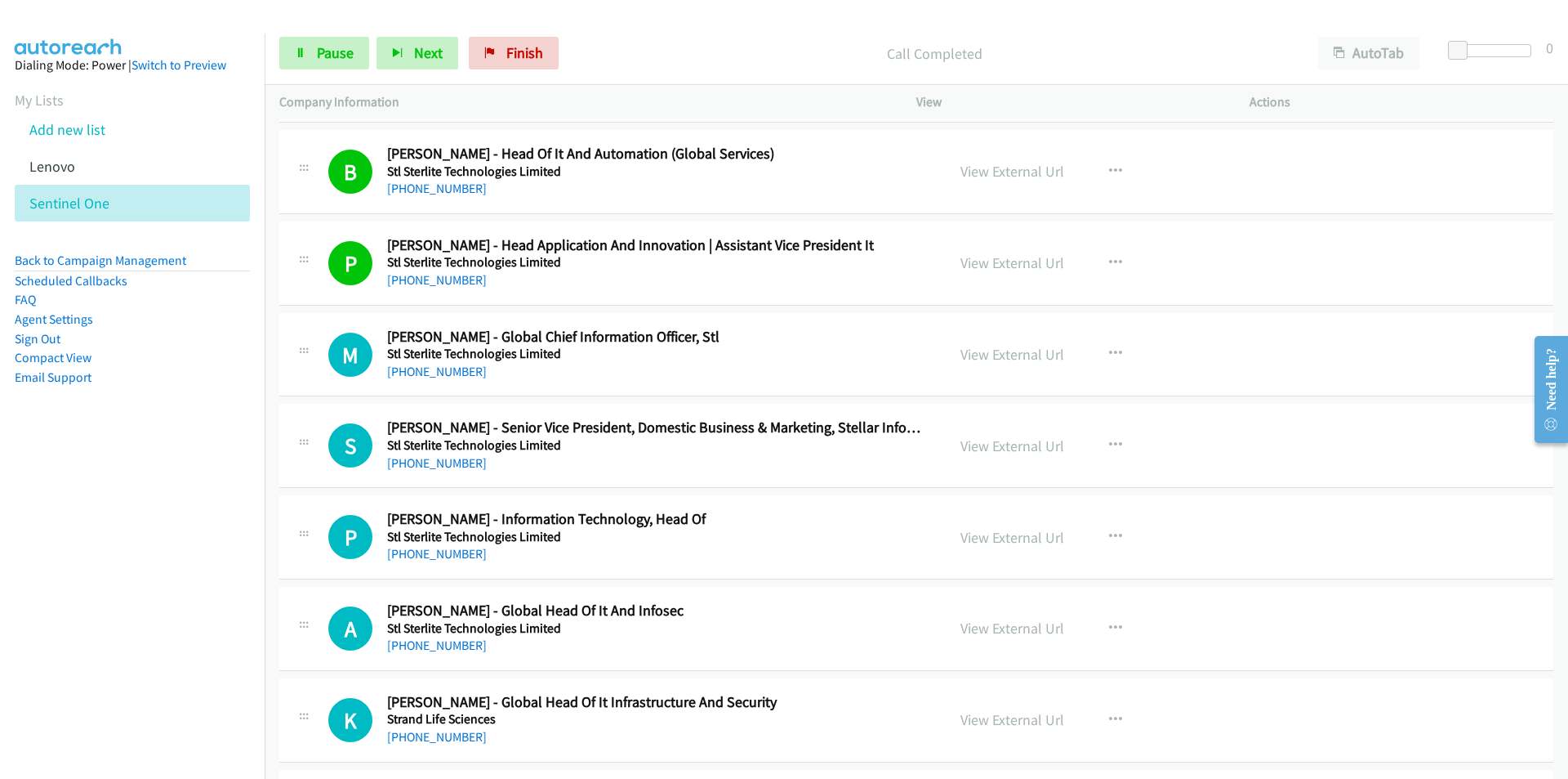
scroll to position [12507, 0]
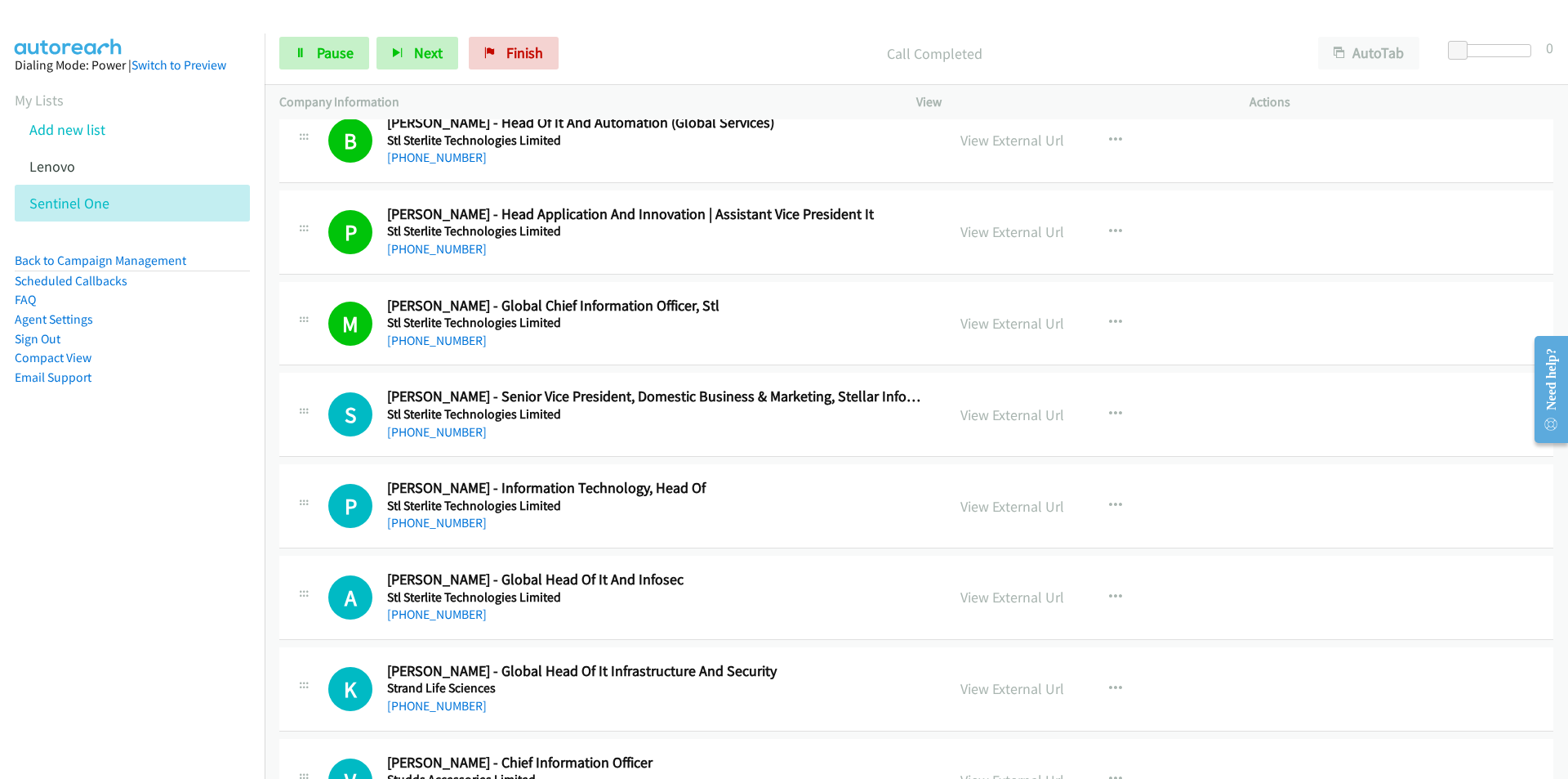
click at [151, 497] on nav "Dialing Mode: Power | Switch to Preview My Lists Add new list [GEOGRAPHIC_DATA]…" at bounding box center [132, 423] width 265 height 779
click at [981, 420] on link "View External Url" at bounding box center [1012, 415] width 103 height 19
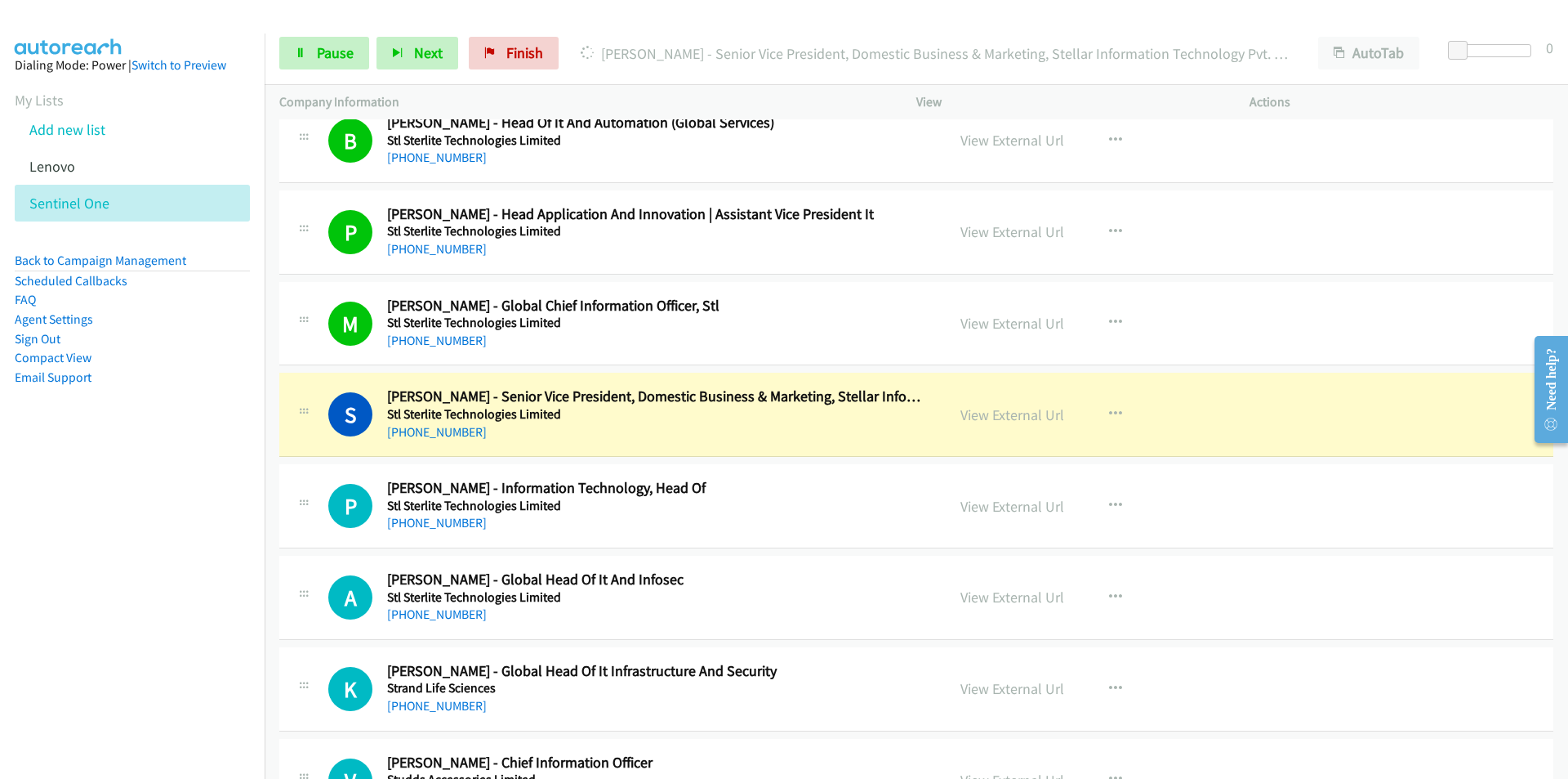
click at [204, 552] on nav "Dialing Mode: Power | Switch to Preview My Lists Add new list [GEOGRAPHIC_DATA]…" at bounding box center [132, 423] width 265 height 779
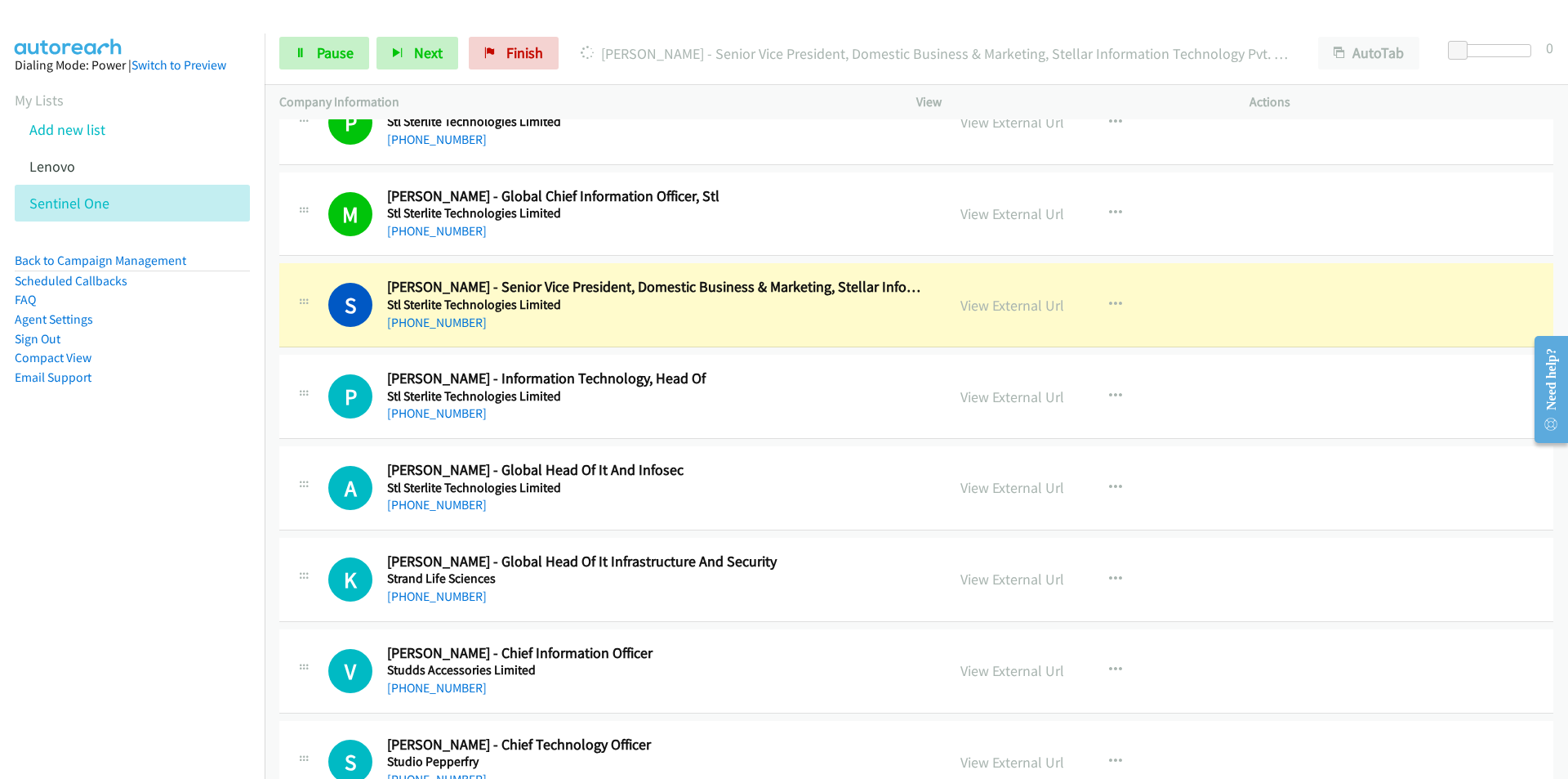
scroll to position [12670, 0]
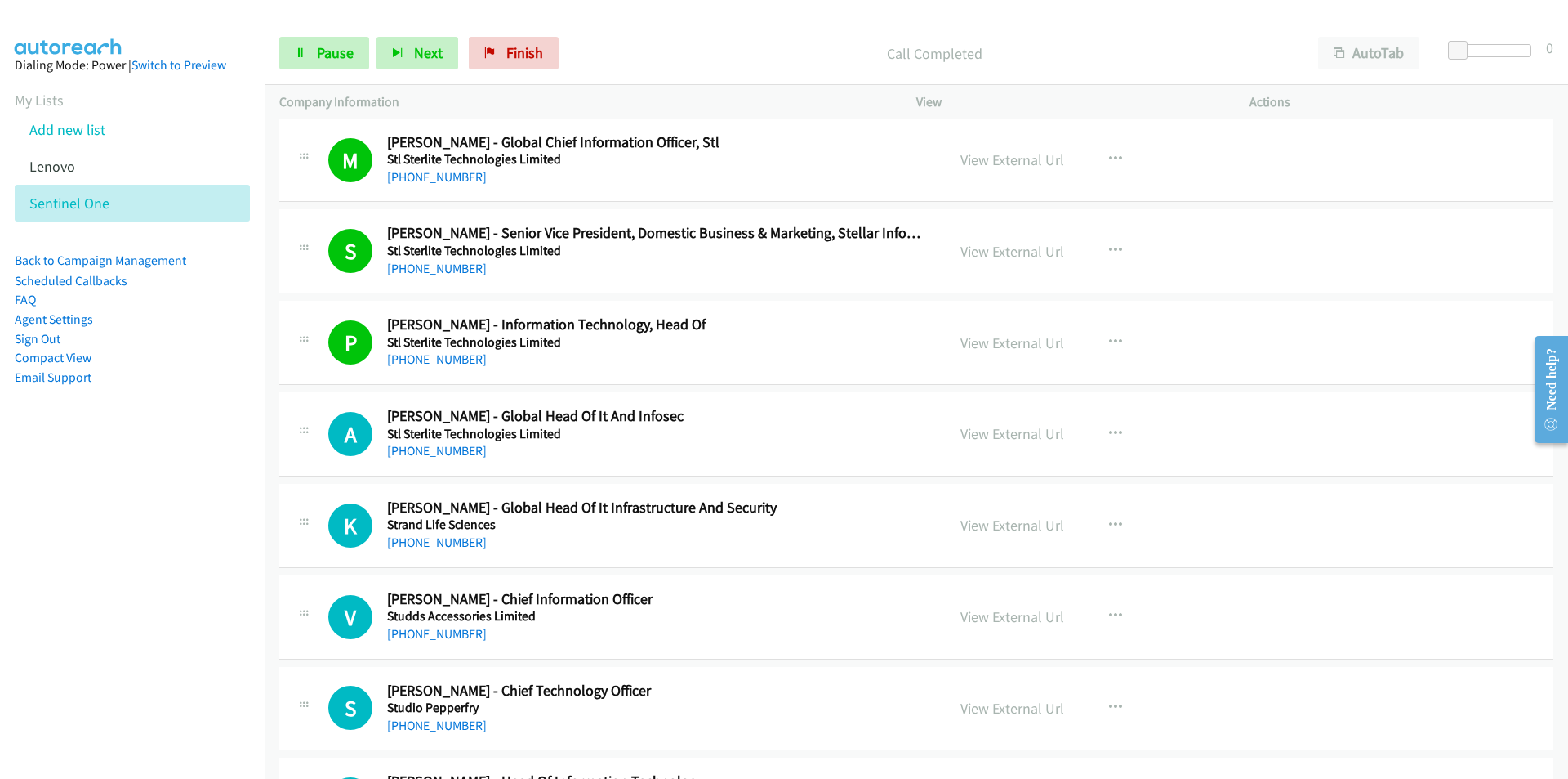
click at [204, 514] on nav "Dialing Mode: Power | Switch to Preview My Lists Add new list [GEOGRAPHIC_DATA]…" at bounding box center [132, 423] width 265 height 779
click at [1029, 433] on link "View External Url" at bounding box center [1012, 433] width 103 height 19
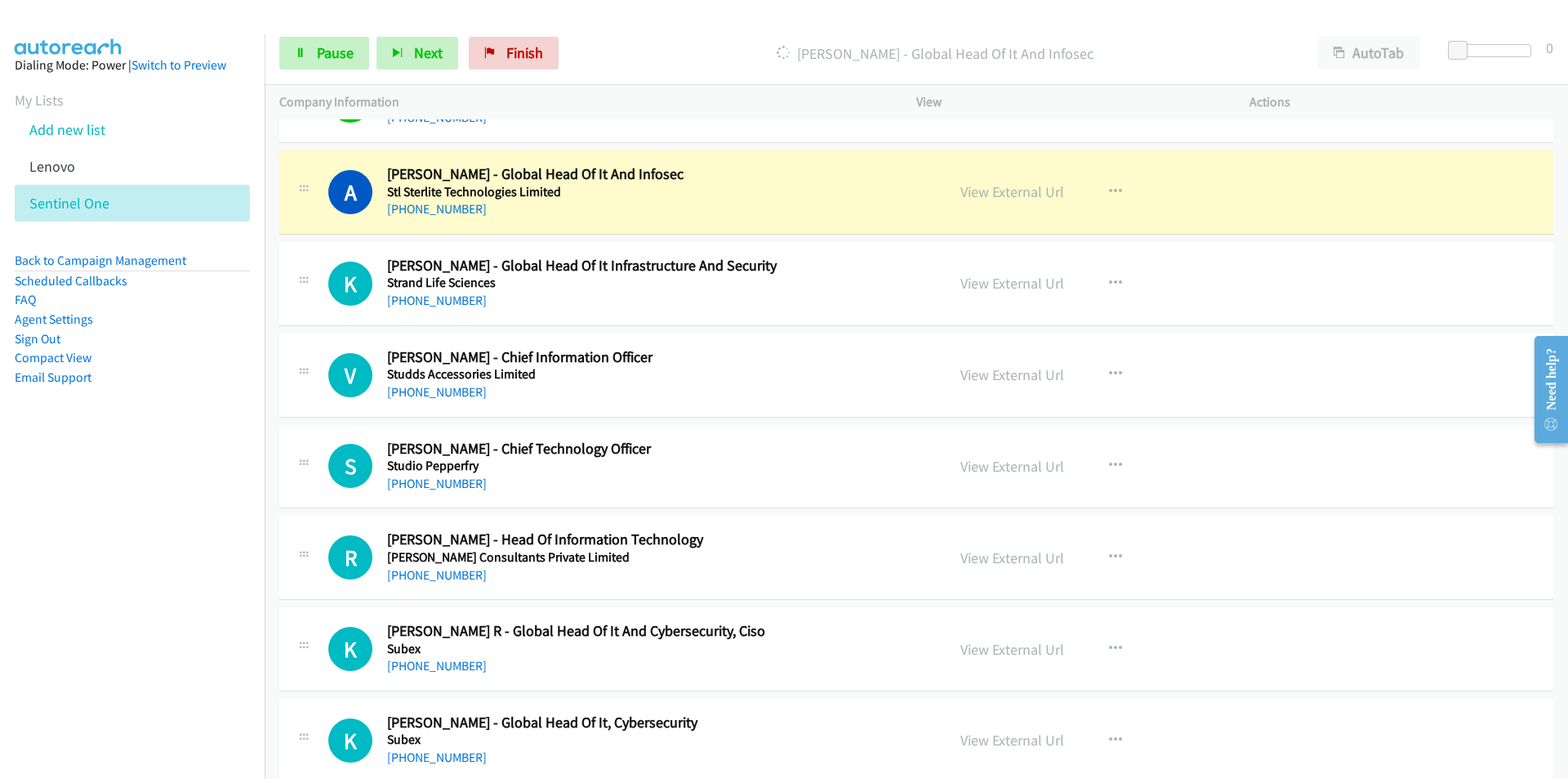
scroll to position [12915, 0]
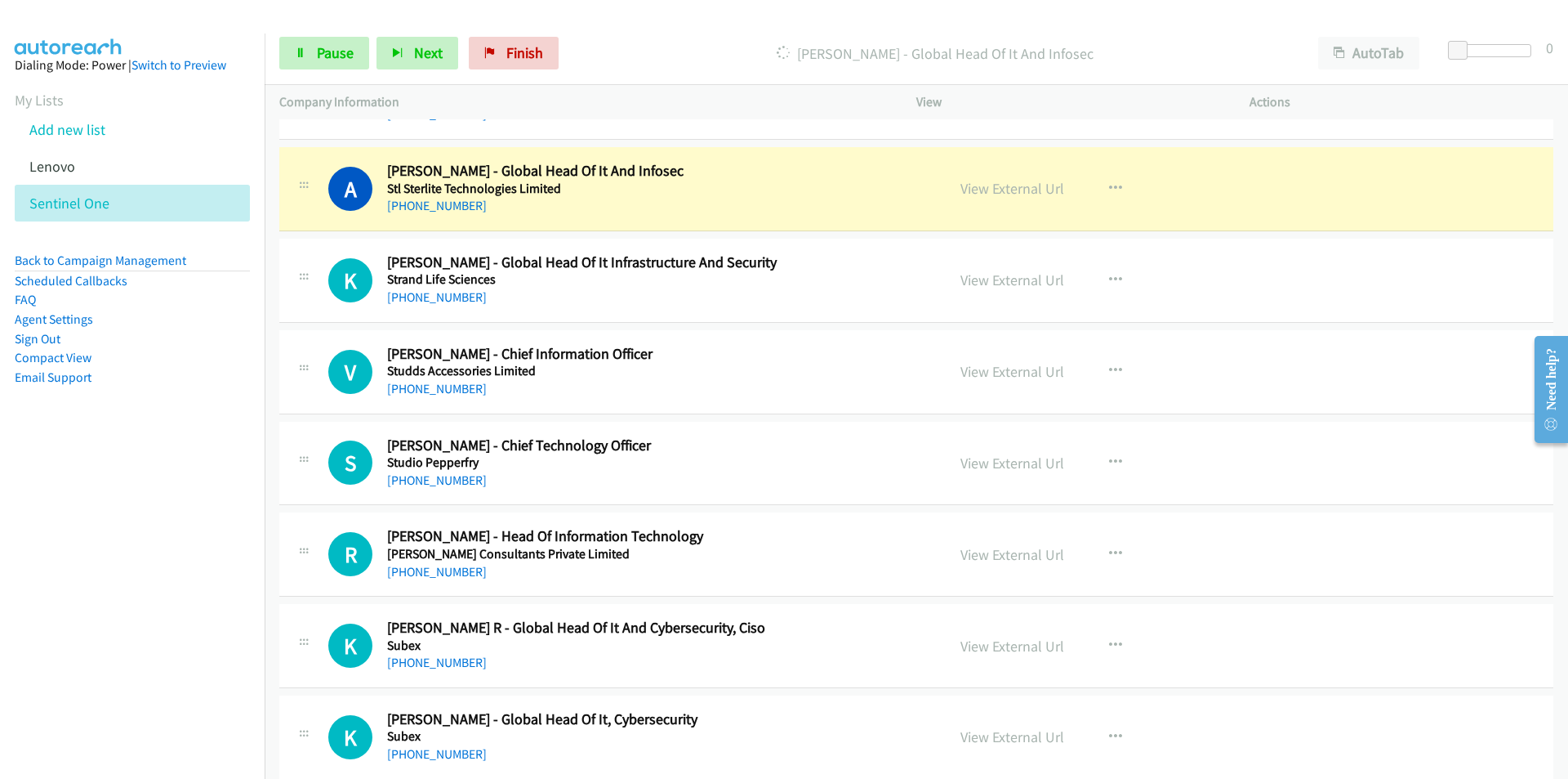
click at [147, 513] on nav "Dialing Mode: Power | Switch to Preview My Lists Add new list [GEOGRAPHIC_DATA]…" at bounding box center [132, 423] width 265 height 779
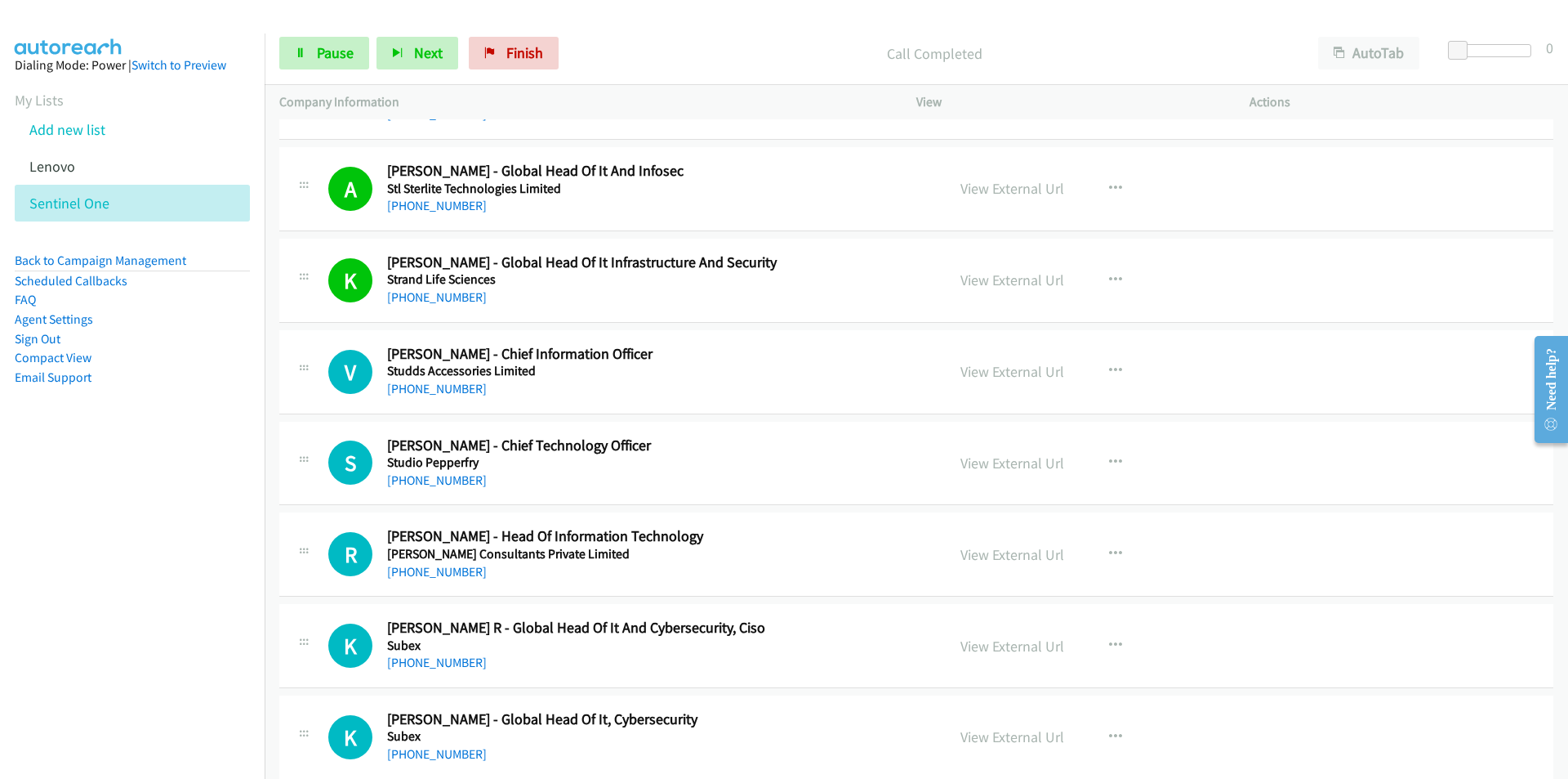
click at [224, 461] on nav "Dialing Mode: Power | Switch to Preview My Lists Add new list [GEOGRAPHIC_DATA]…" at bounding box center [132, 423] width 265 height 779
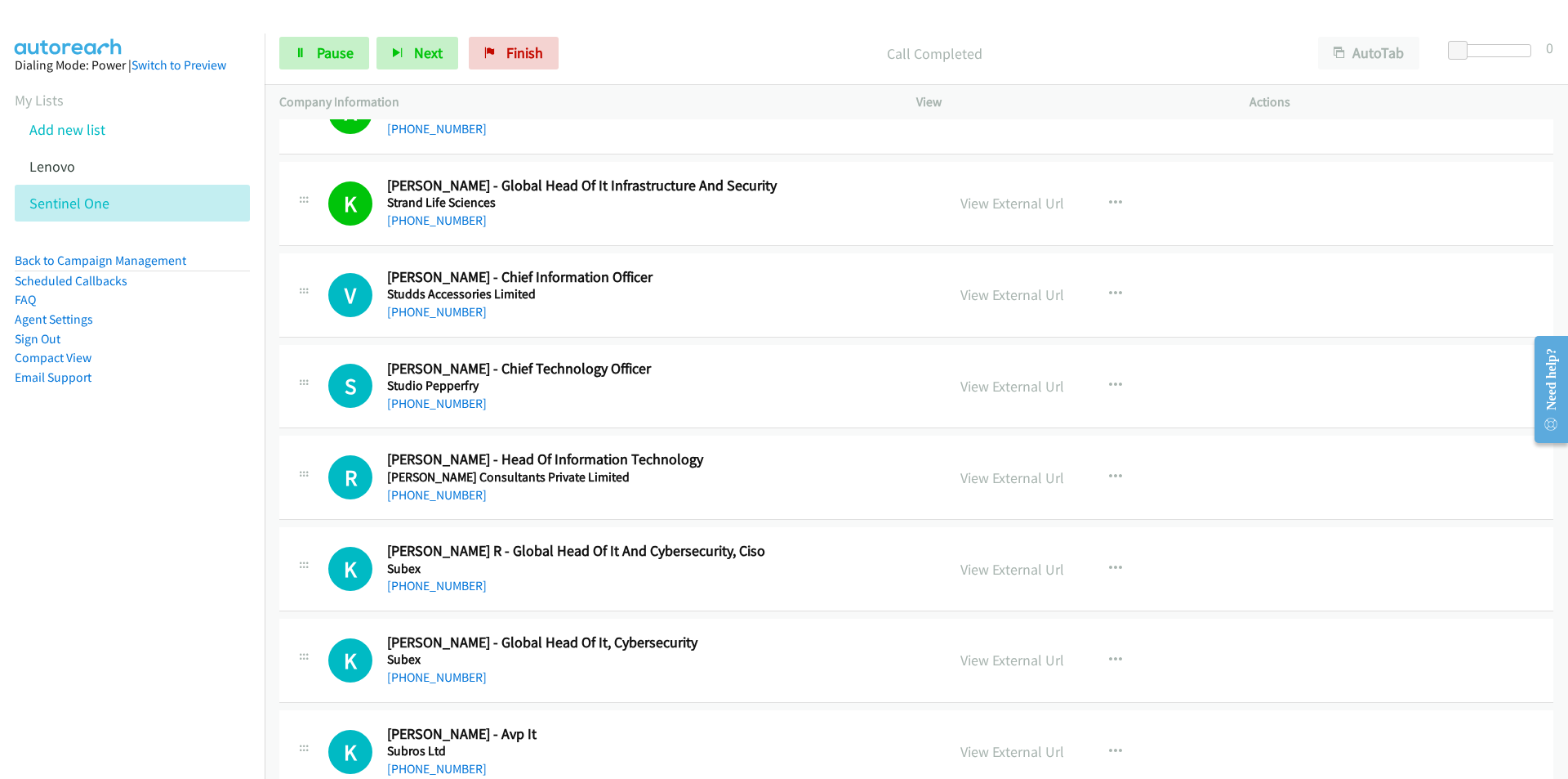
scroll to position [12996, 0]
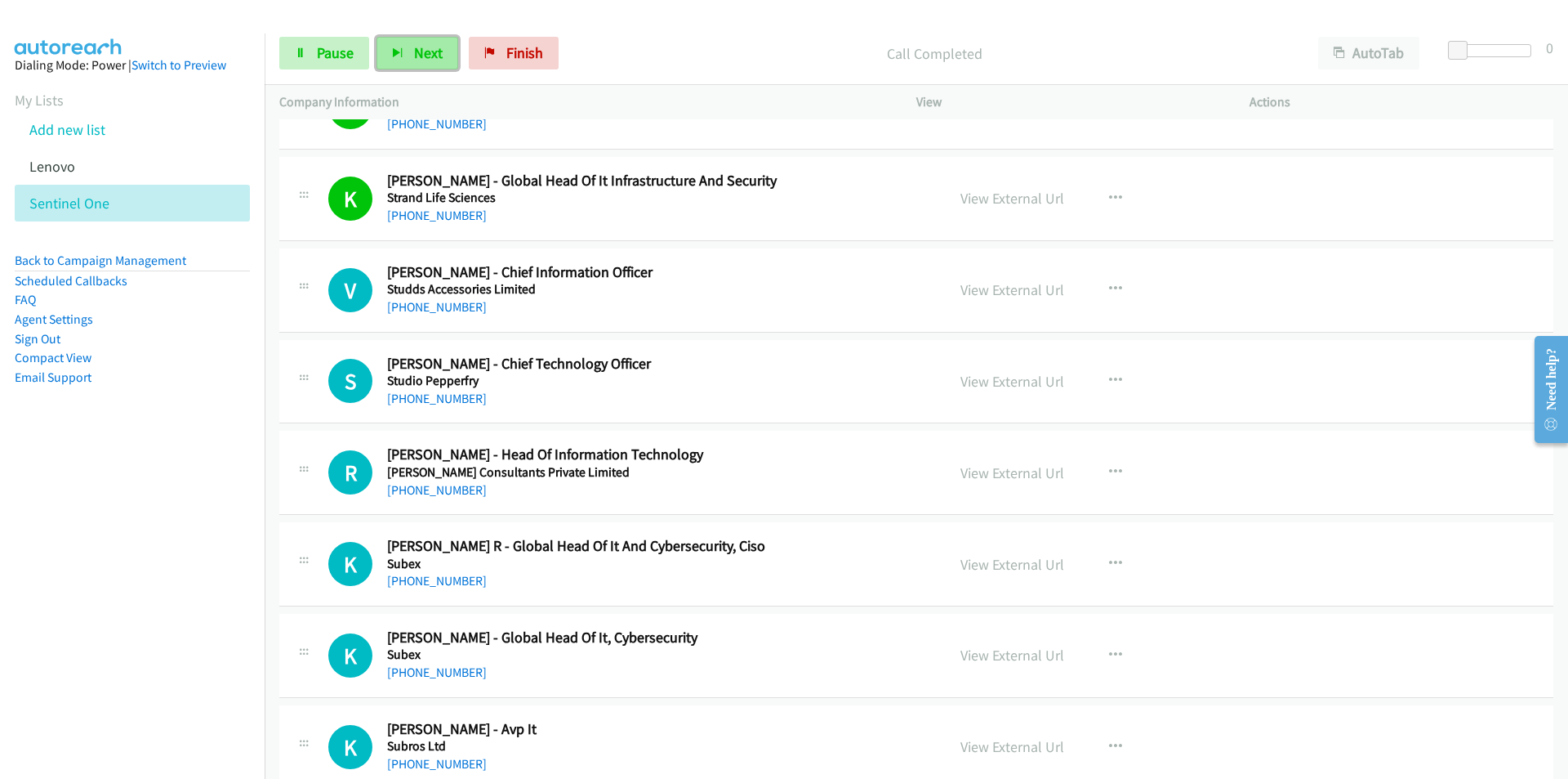
click at [425, 56] on span "Next" at bounding box center [429, 53] width 29 height 19
drag, startPoint x: 190, startPoint y: 572, endPoint x: 216, endPoint y: 551, distance: 33.4
click at [190, 572] on nav "Dialing Mode: Power | Switch to Preview My Lists Add new list [GEOGRAPHIC_DATA]…" at bounding box center [132, 423] width 265 height 779
click at [1041, 289] on link "View External Url" at bounding box center [1012, 290] width 103 height 19
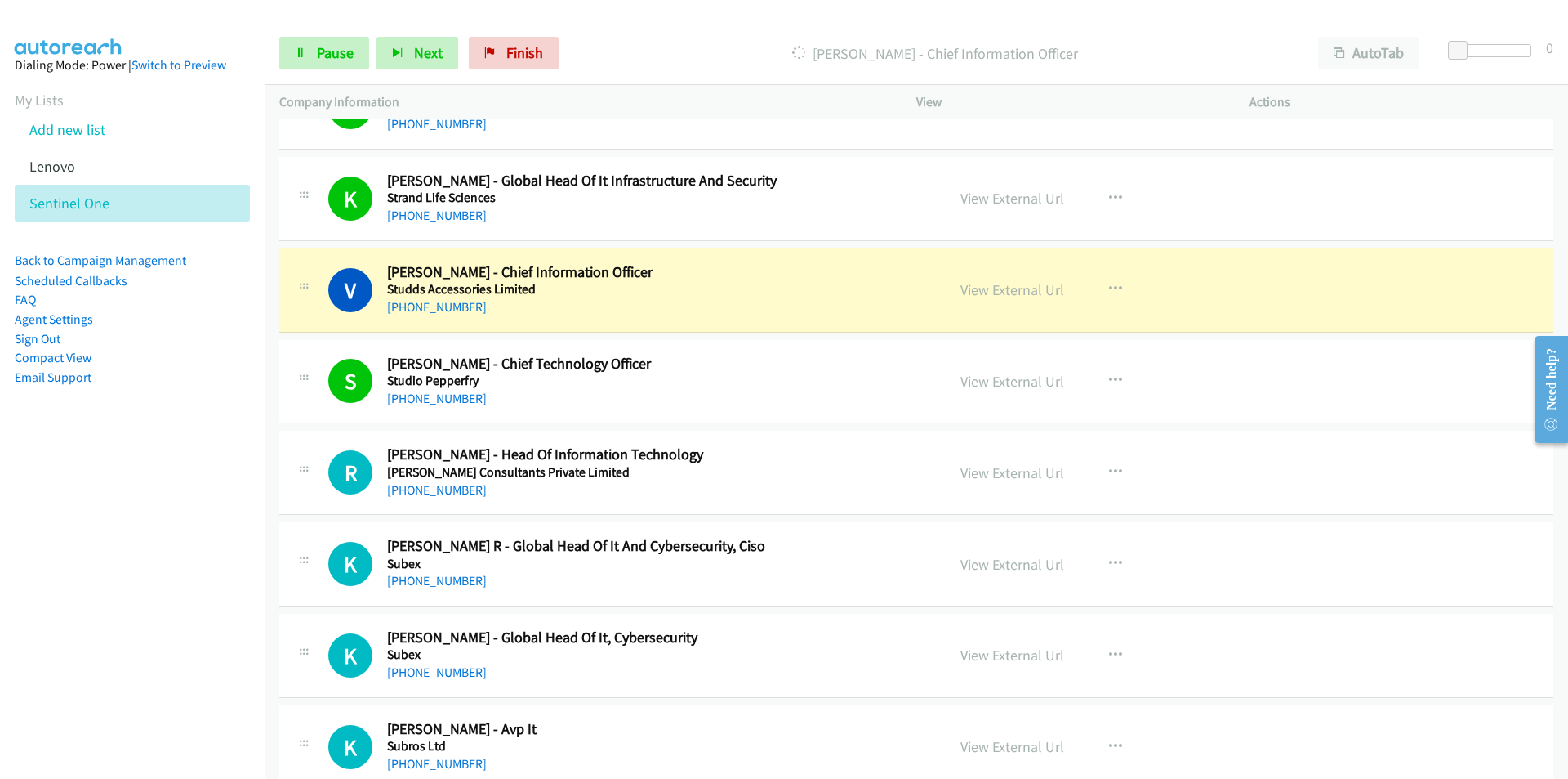
click at [164, 521] on nav "Dialing Mode: Power | Switch to Preview My Lists Add new list [GEOGRAPHIC_DATA]…" at bounding box center [132, 423] width 265 height 779
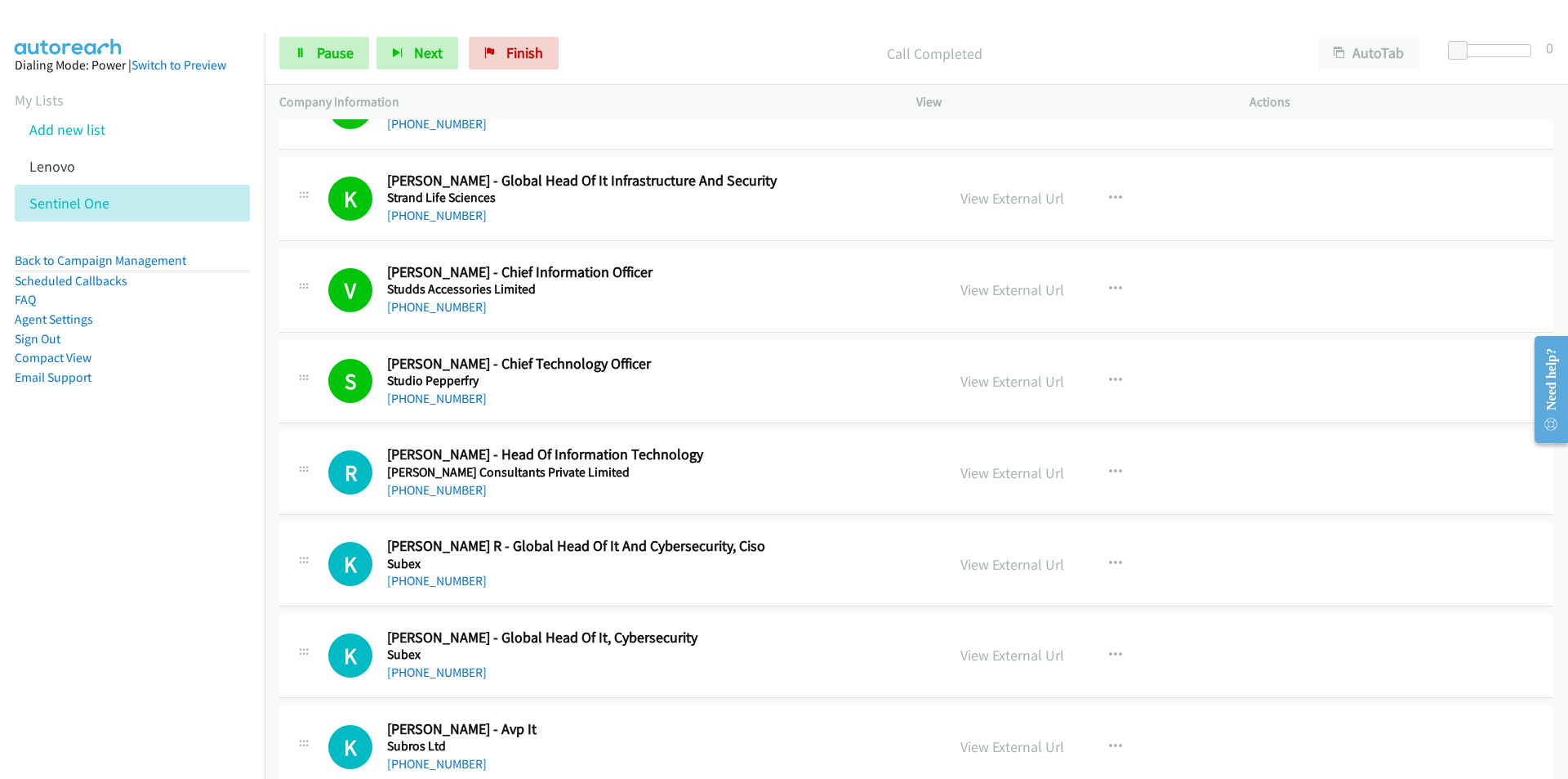
click at [167, 523] on nav "Dialing Mode: Power | Switch to Preview My Lists Add new list [GEOGRAPHIC_DATA]…" at bounding box center [132, 423] width 265 height 779
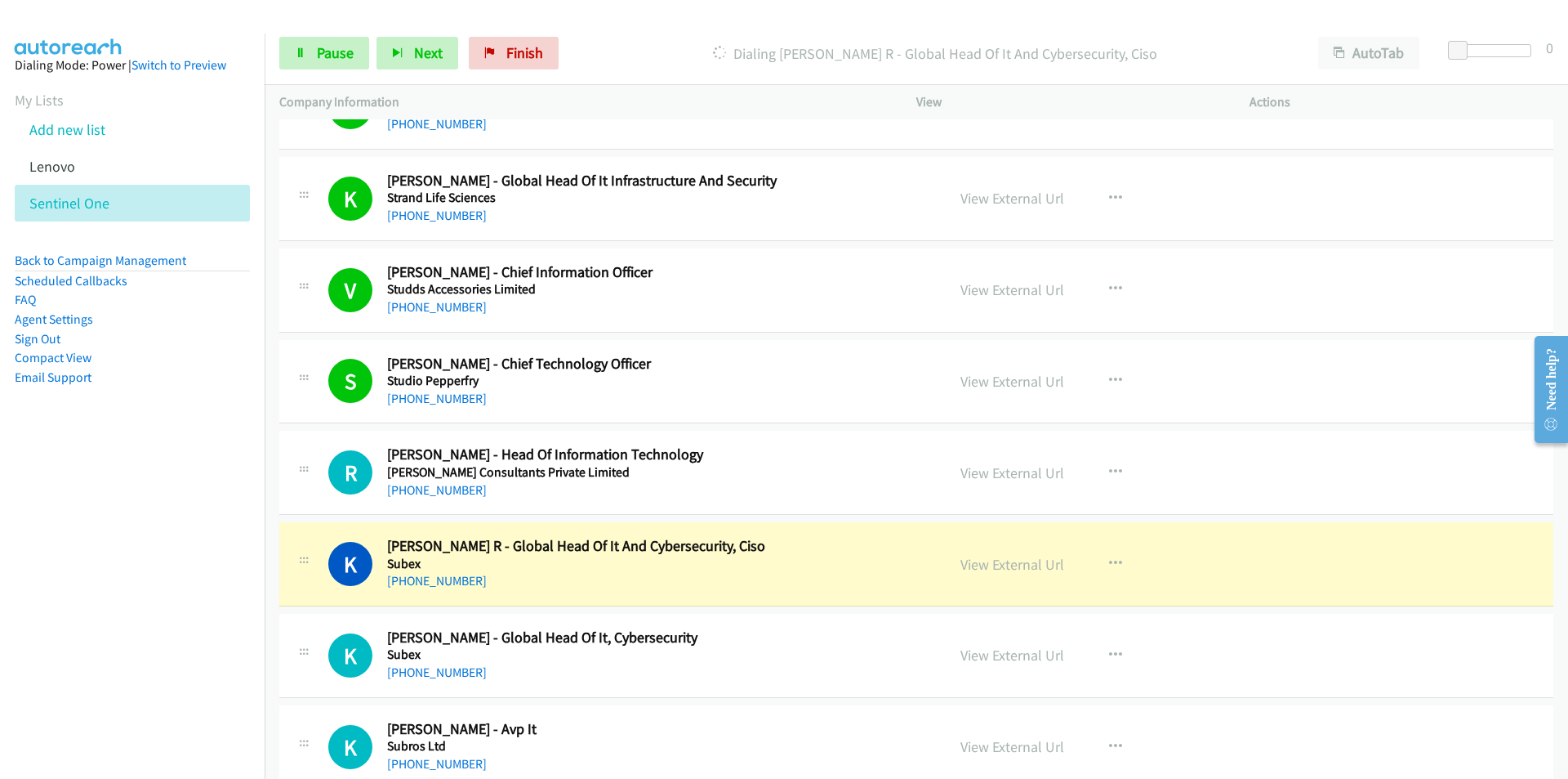
drag, startPoint x: 138, startPoint y: 616, endPoint x: 153, endPoint y: 607, distance: 17.5
click at [138, 616] on nav "Dialing Mode: Power | Switch to Preview My Lists Add new list [GEOGRAPHIC_DATA]…" at bounding box center [132, 423] width 265 height 779
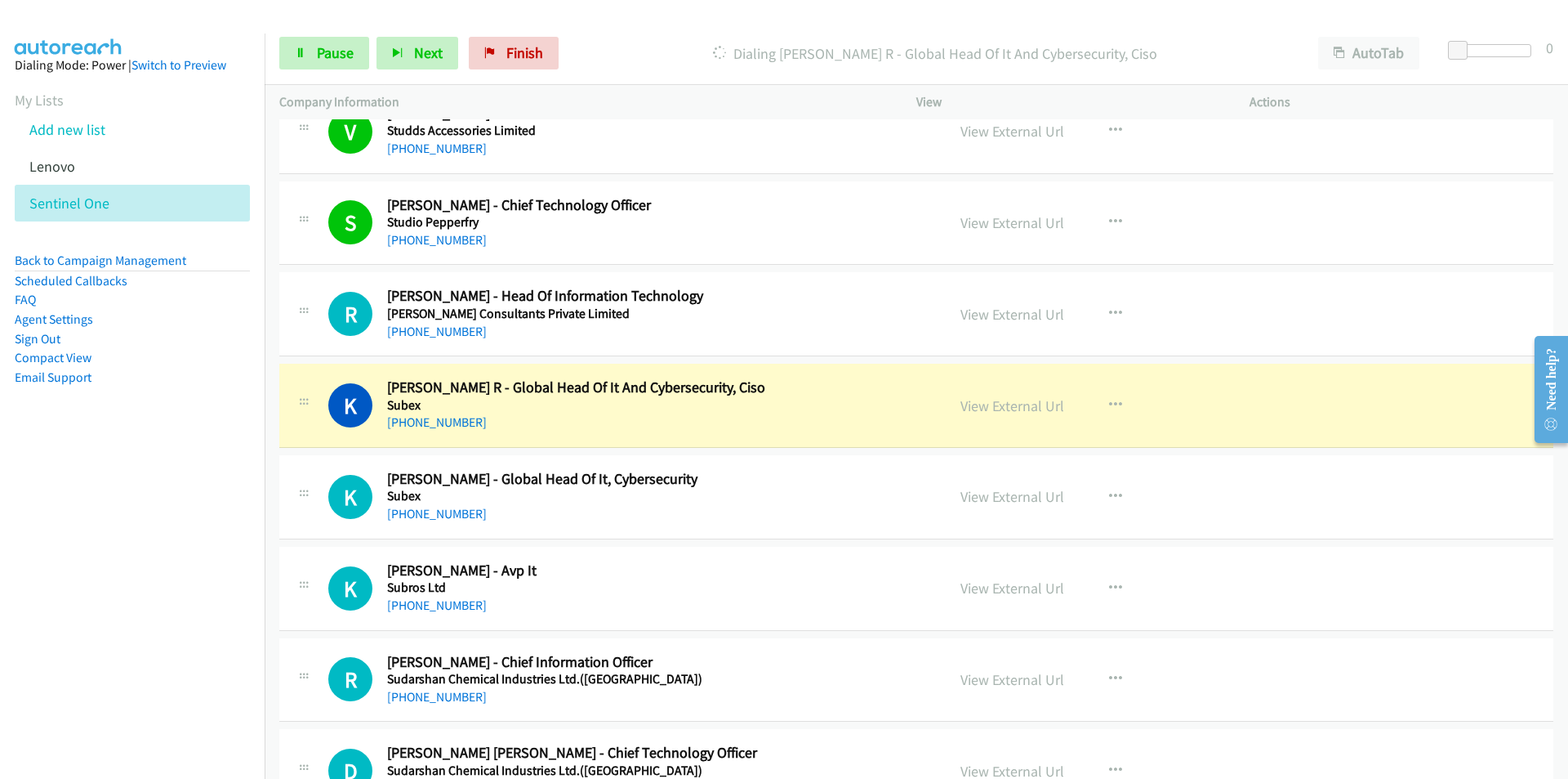
scroll to position [13160, 0]
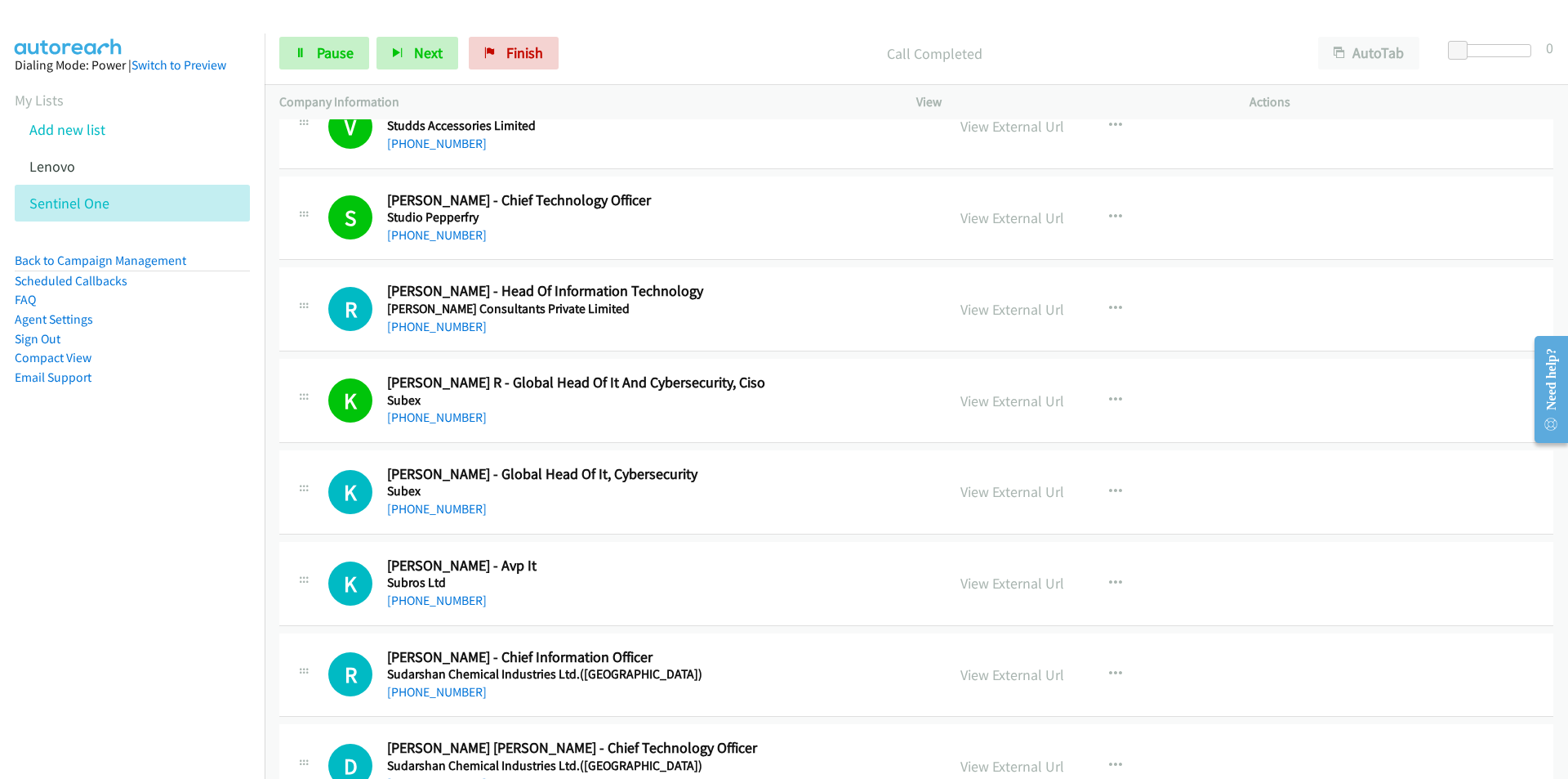
click at [190, 520] on nav "Dialing Mode: Power | Switch to Preview My Lists Add new list [GEOGRAPHIC_DATA]…" at bounding box center [132, 423] width 265 height 779
click at [986, 309] on link "View External Url" at bounding box center [1012, 309] width 103 height 19
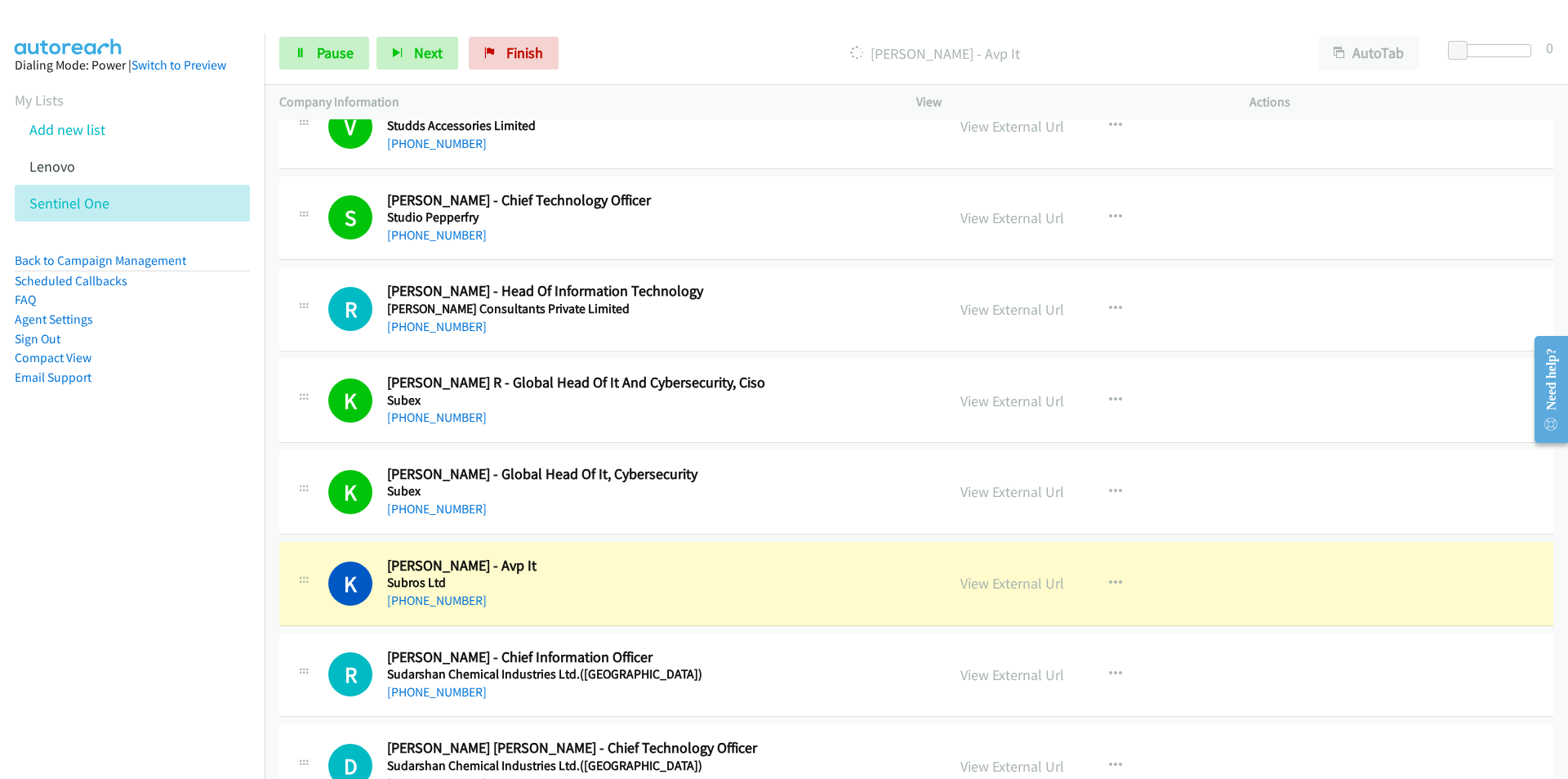
drag, startPoint x: 236, startPoint y: 570, endPoint x: 340, endPoint y: 542, distance: 107.7
click at [236, 570] on nav "Dialing Mode: Power | Switch to Preview My Lists Add new list [GEOGRAPHIC_DATA]…" at bounding box center [132, 423] width 265 height 779
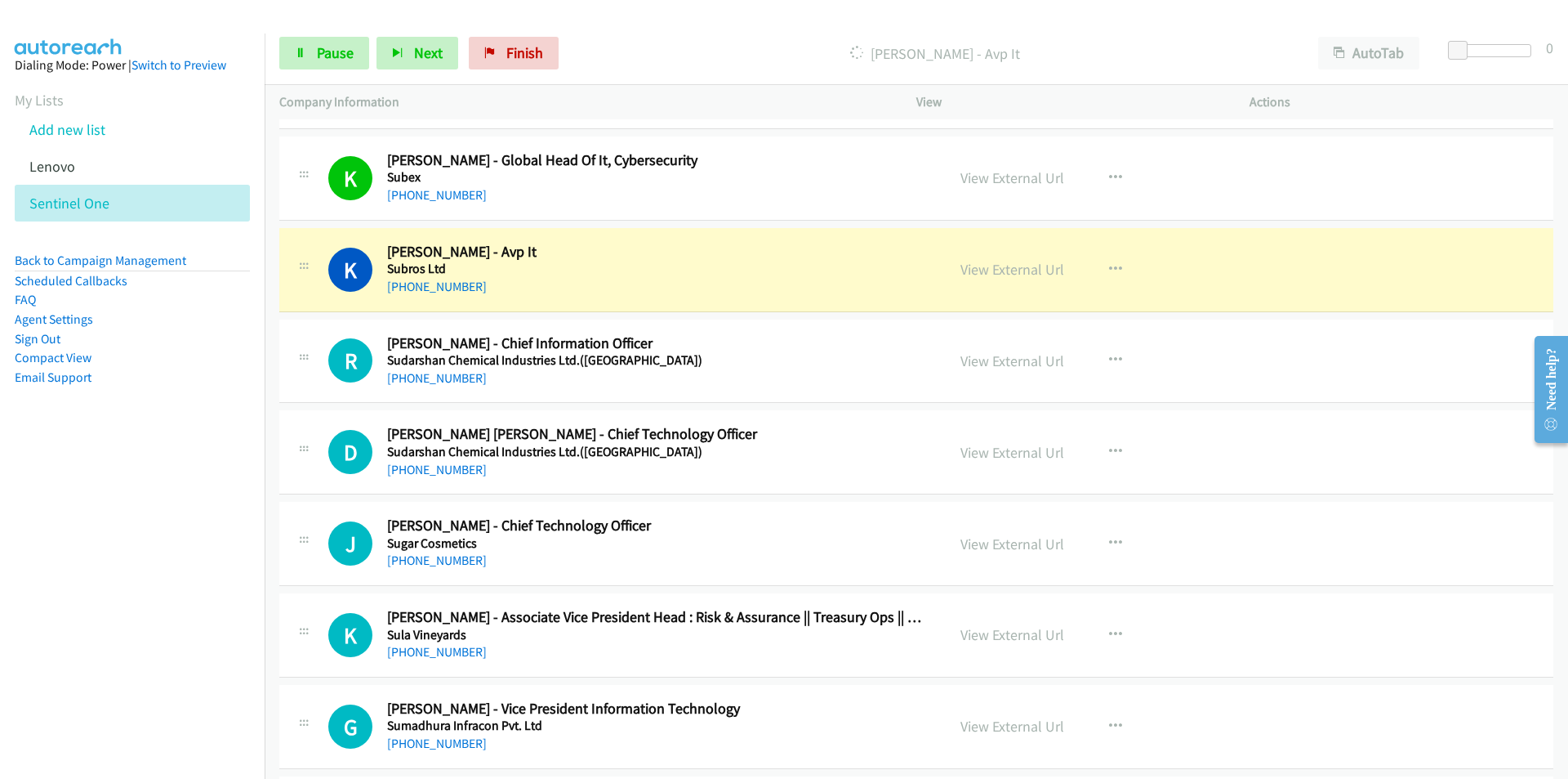
scroll to position [13487, 0]
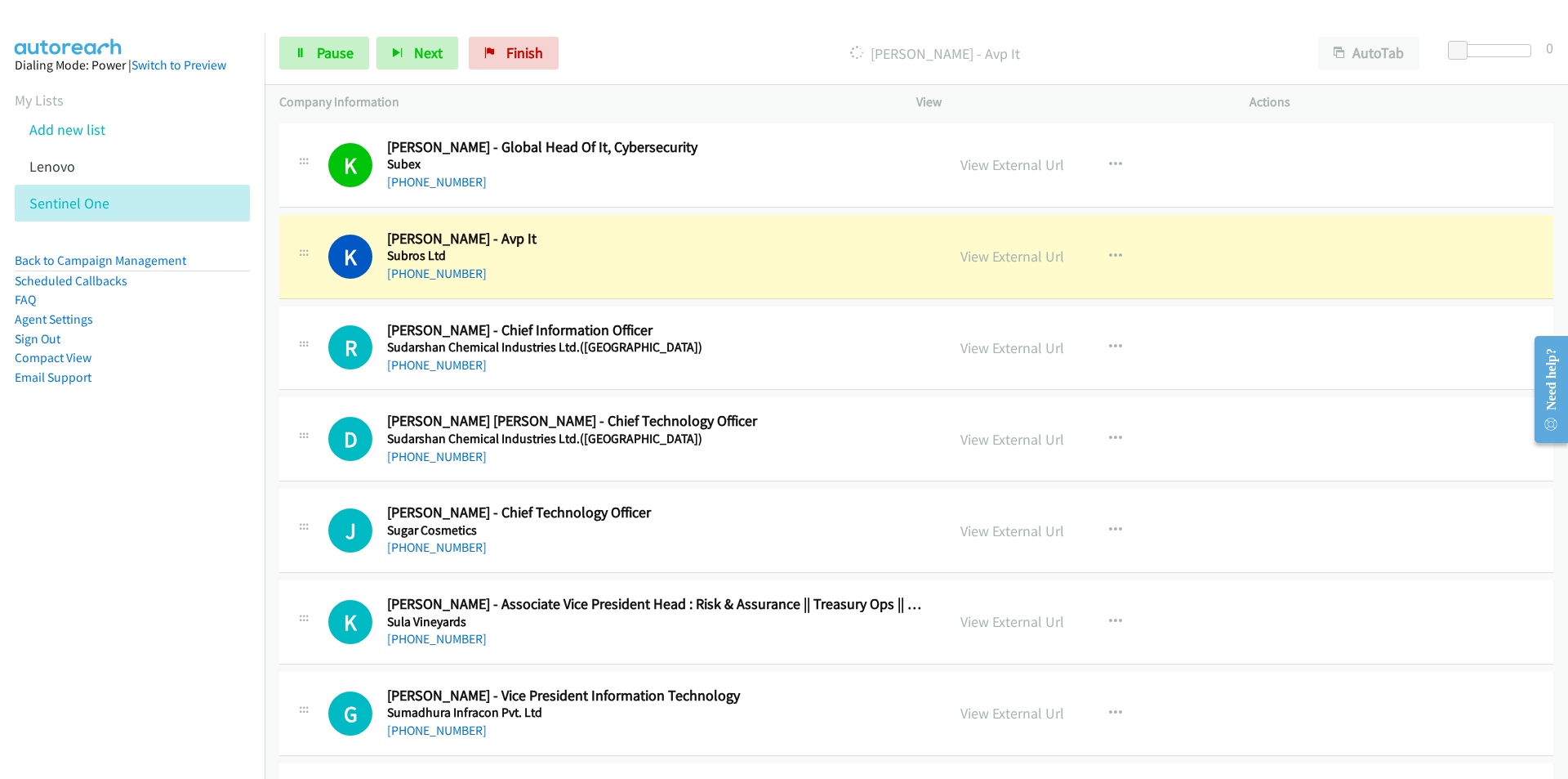
click at [157, 629] on nav "Dialing Mode: Power | Switch to Preview My Lists Add new list [GEOGRAPHIC_DATA]…" at bounding box center [132, 423] width 265 height 779
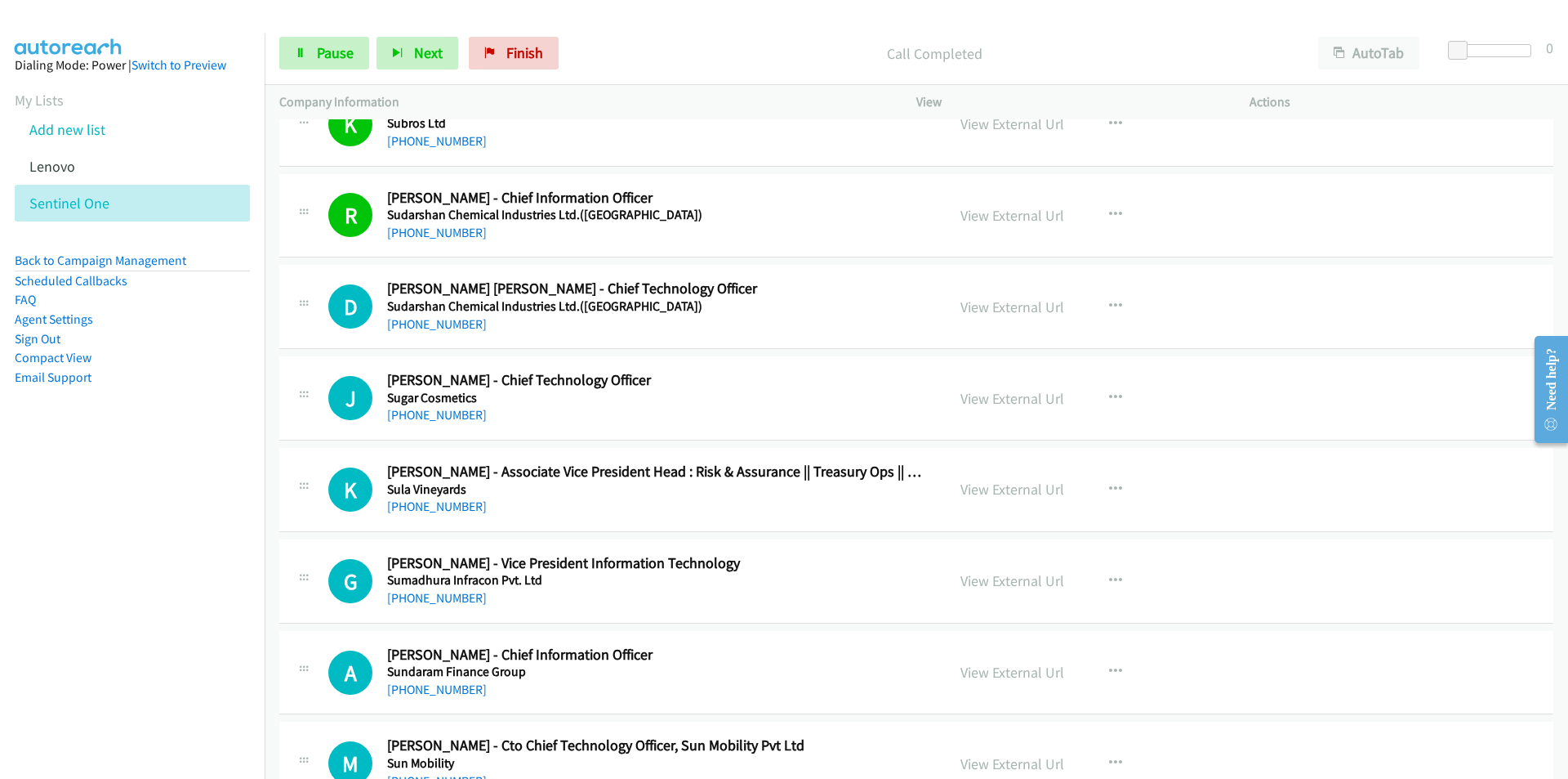
scroll to position [13651, 0]
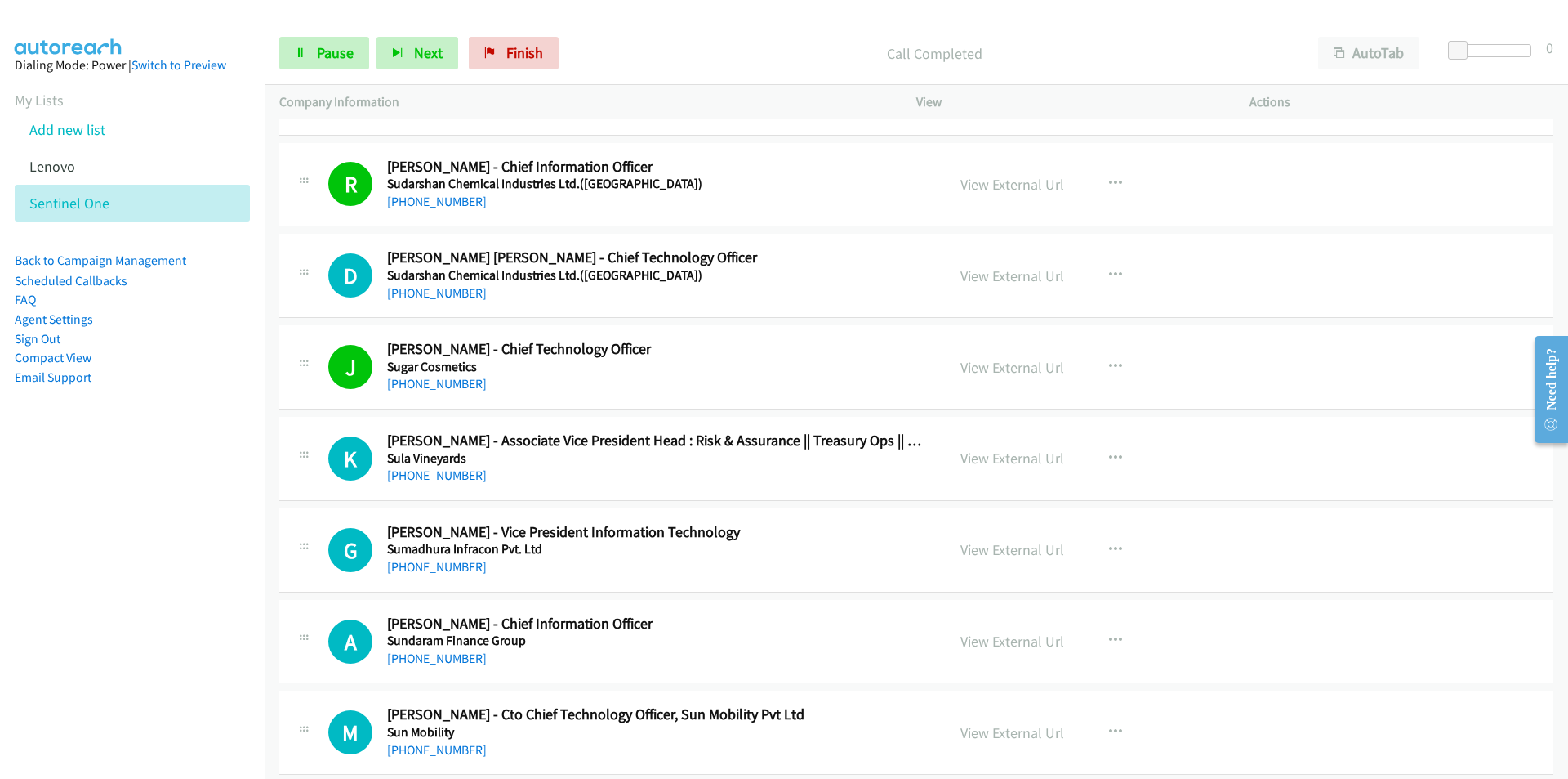
click at [201, 608] on nav "Dialing Mode: Power | Switch to Preview My Lists Add new list [GEOGRAPHIC_DATA]…" at bounding box center [132, 423] width 265 height 779
click at [1040, 544] on link "View External Url" at bounding box center [1012, 549] width 103 height 19
click at [301, 53] on icon at bounding box center [301, 54] width 12 height 12
click at [336, 61] on span "Start Calls" at bounding box center [349, 53] width 64 height 19
click at [141, 551] on nav "Dialing Mode: Power | Switch to Preview My Lists Add new list [GEOGRAPHIC_DATA]…" at bounding box center [132, 423] width 265 height 779
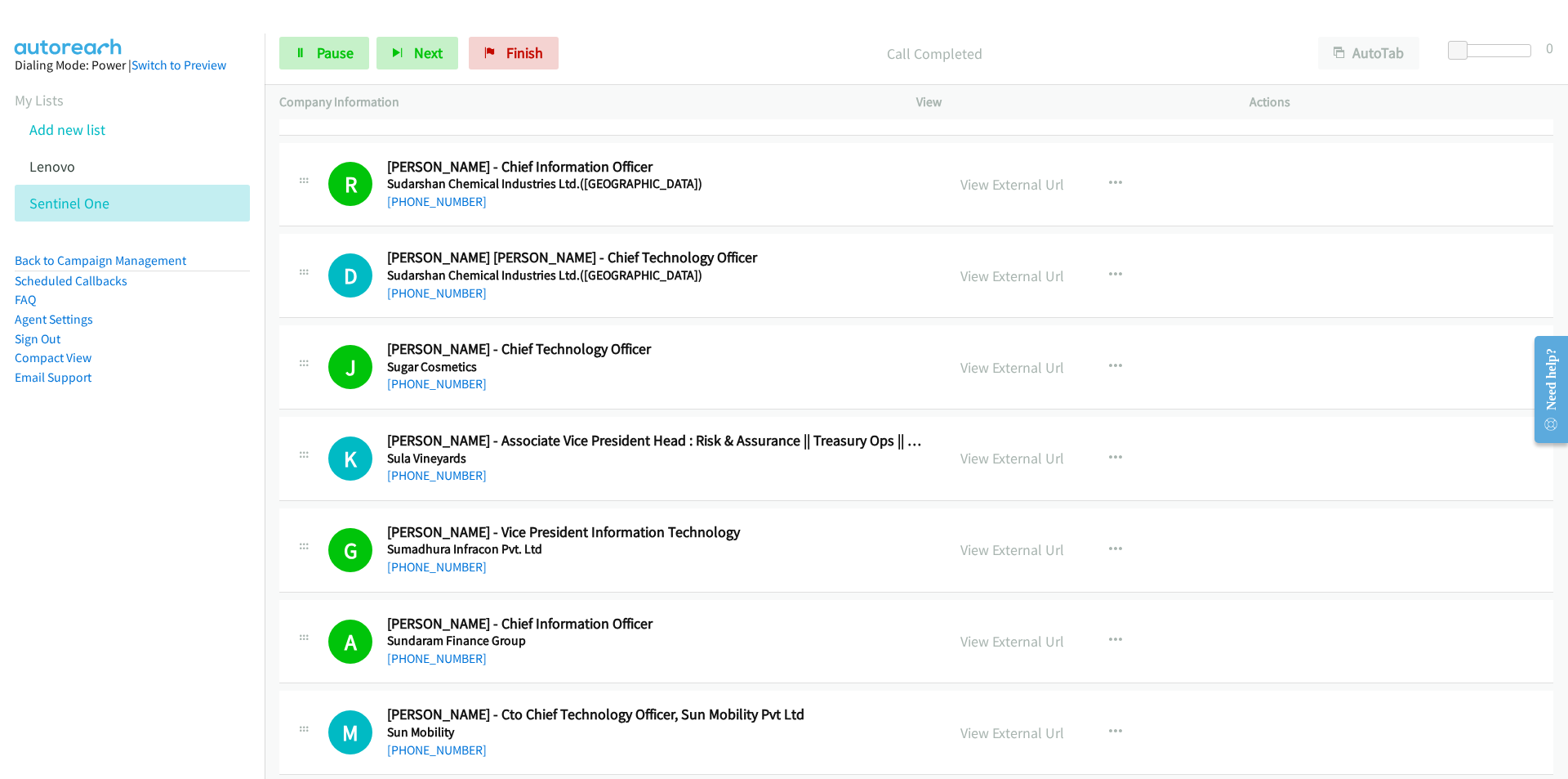
scroll to position [13977, 0]
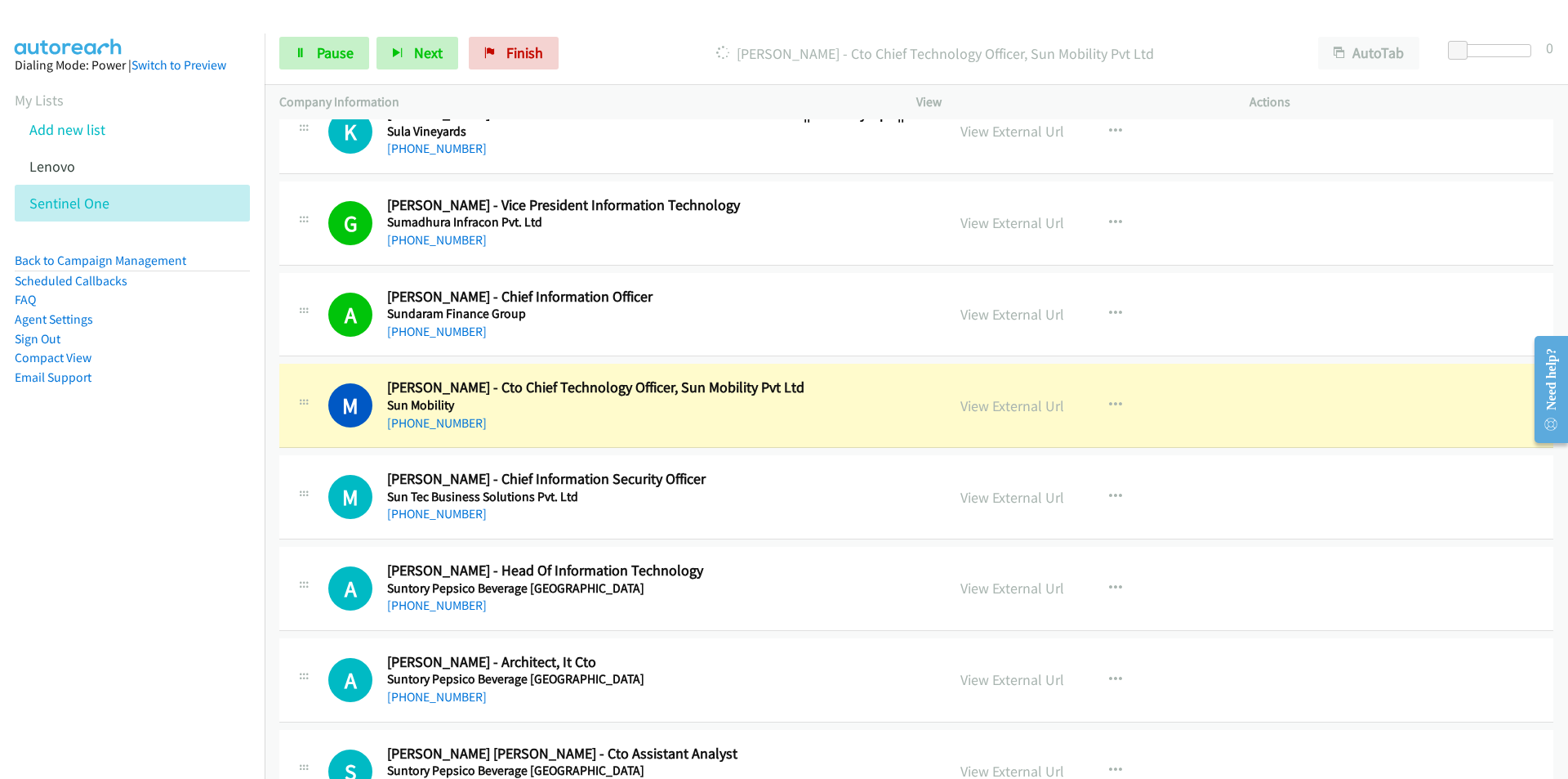
click at [160, 472] on nav "Dialing Mode: Power | Switch to Preview My Lists Add new list [GEOGRAPHIC_DATA]…" at bounding box center [132, 423] width 265 height 779
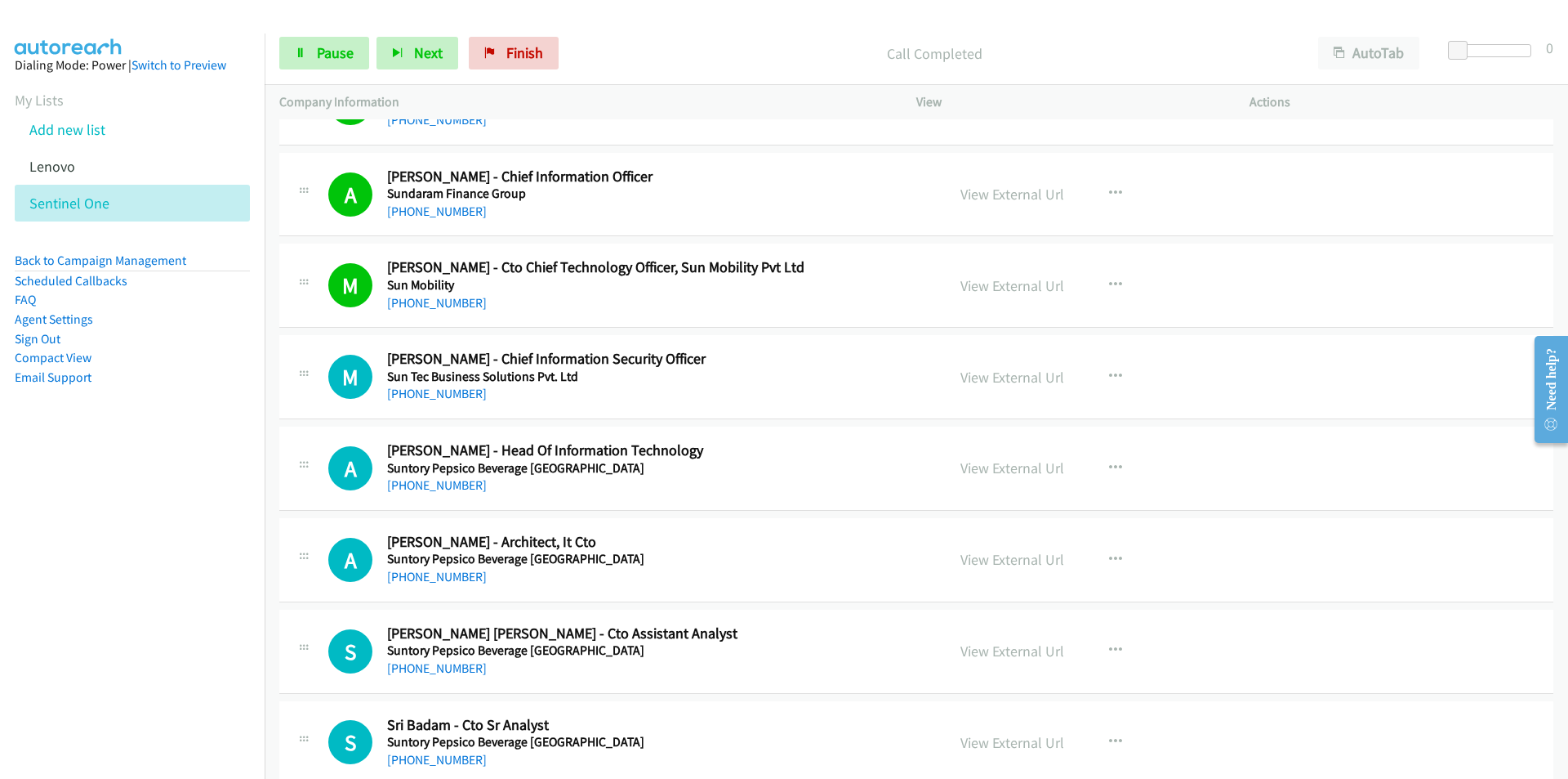
scroll to position [14141, 0]
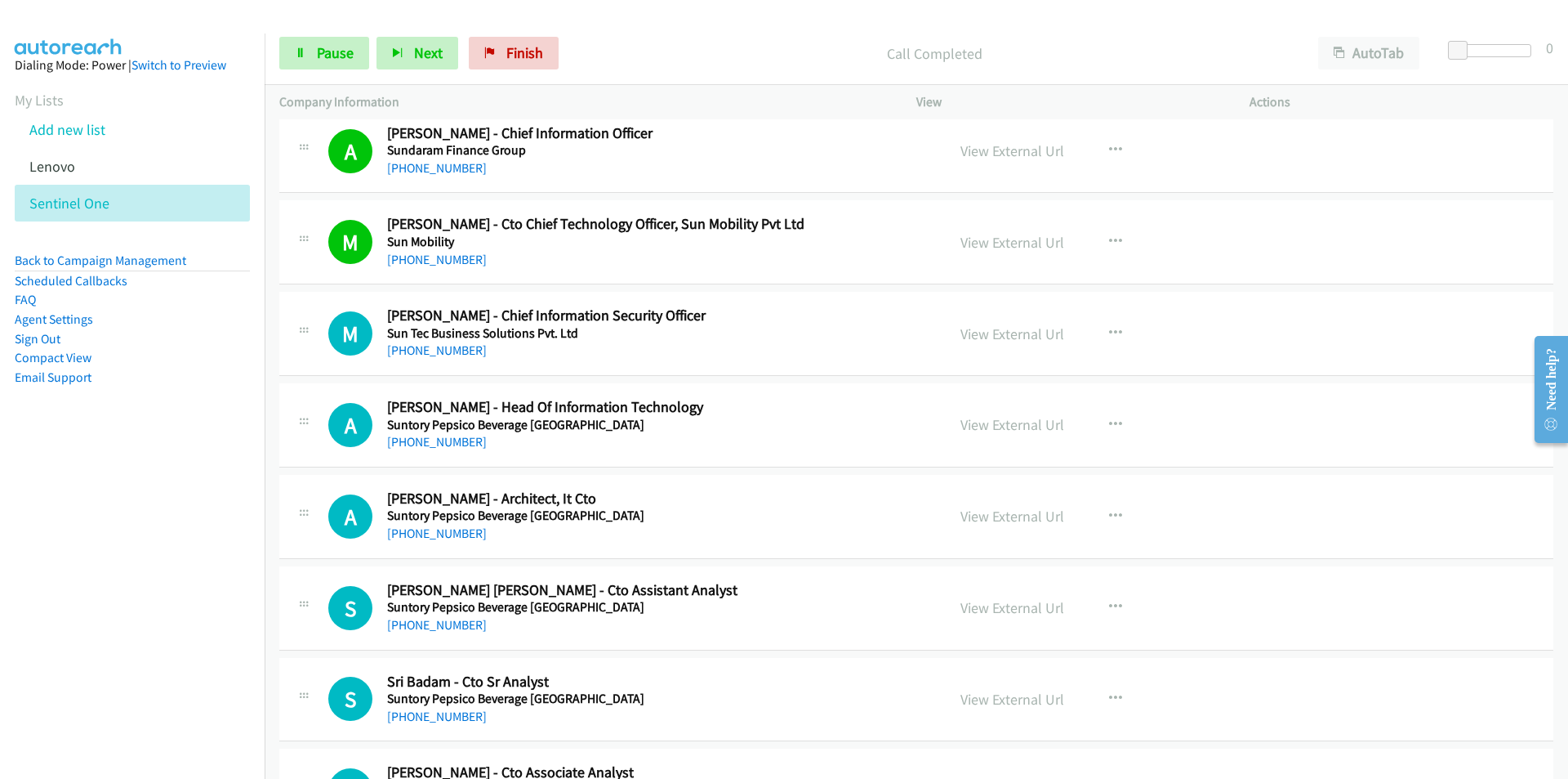
drag, startPoint x: 154, startPoint y: 451, endPoint x: 238, endPoint y: 433, distance: 85.9
click at [154, 451] on aside "Dialing Mode: Power | Switch to Preview My Lists Add new list [GEOGRAPHIC_DATA]…" at bounding box center [132, 248] width 264 height 428
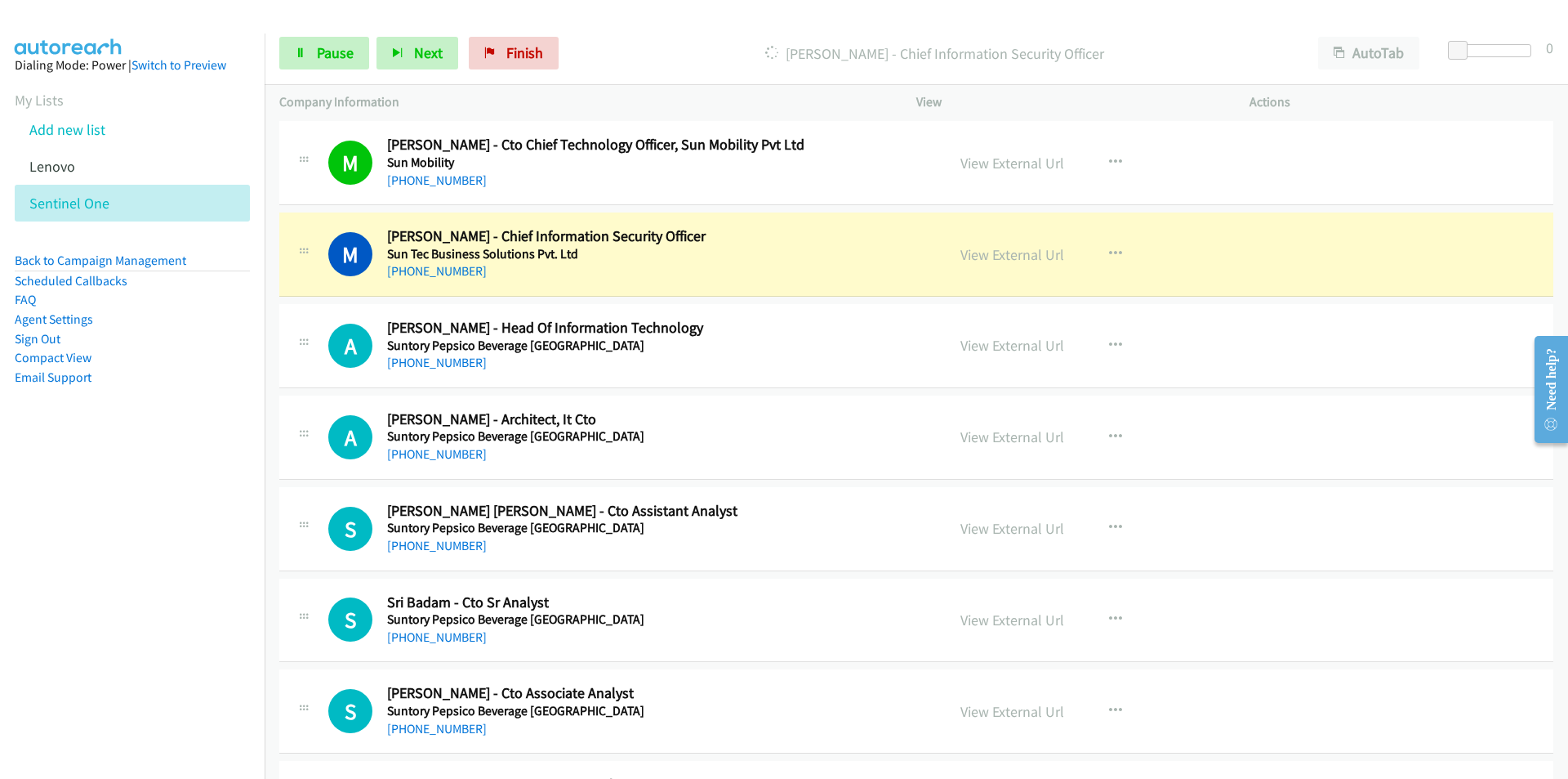
scroll to position [14223, 0]
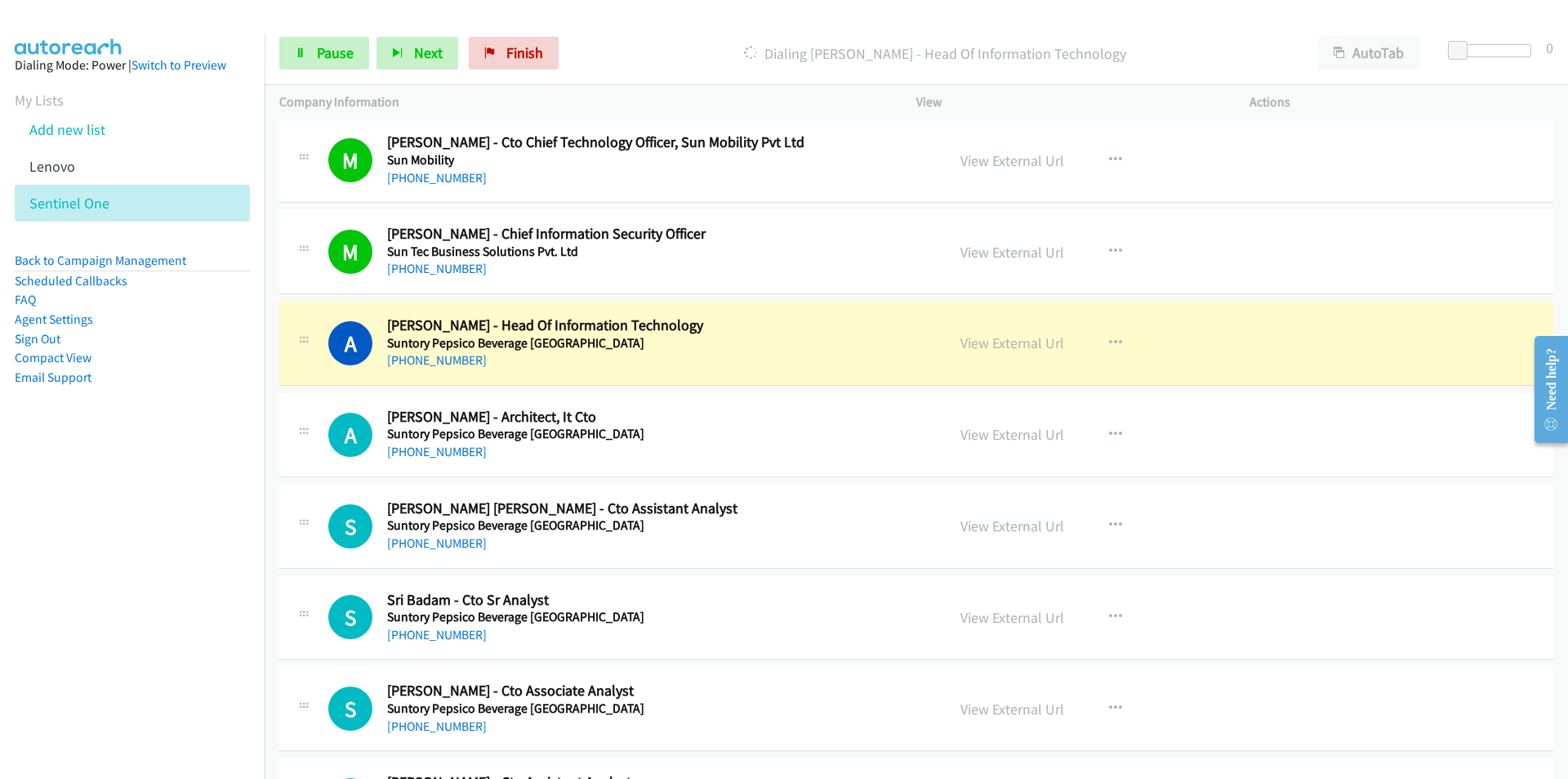
click at [178, 515] on nav "Dialing Mode: Power | Switch to Preview My Lists Add new list [GEOGRAPHIC_DATA]…" at bounding box center [132, 423] width 265 height 779
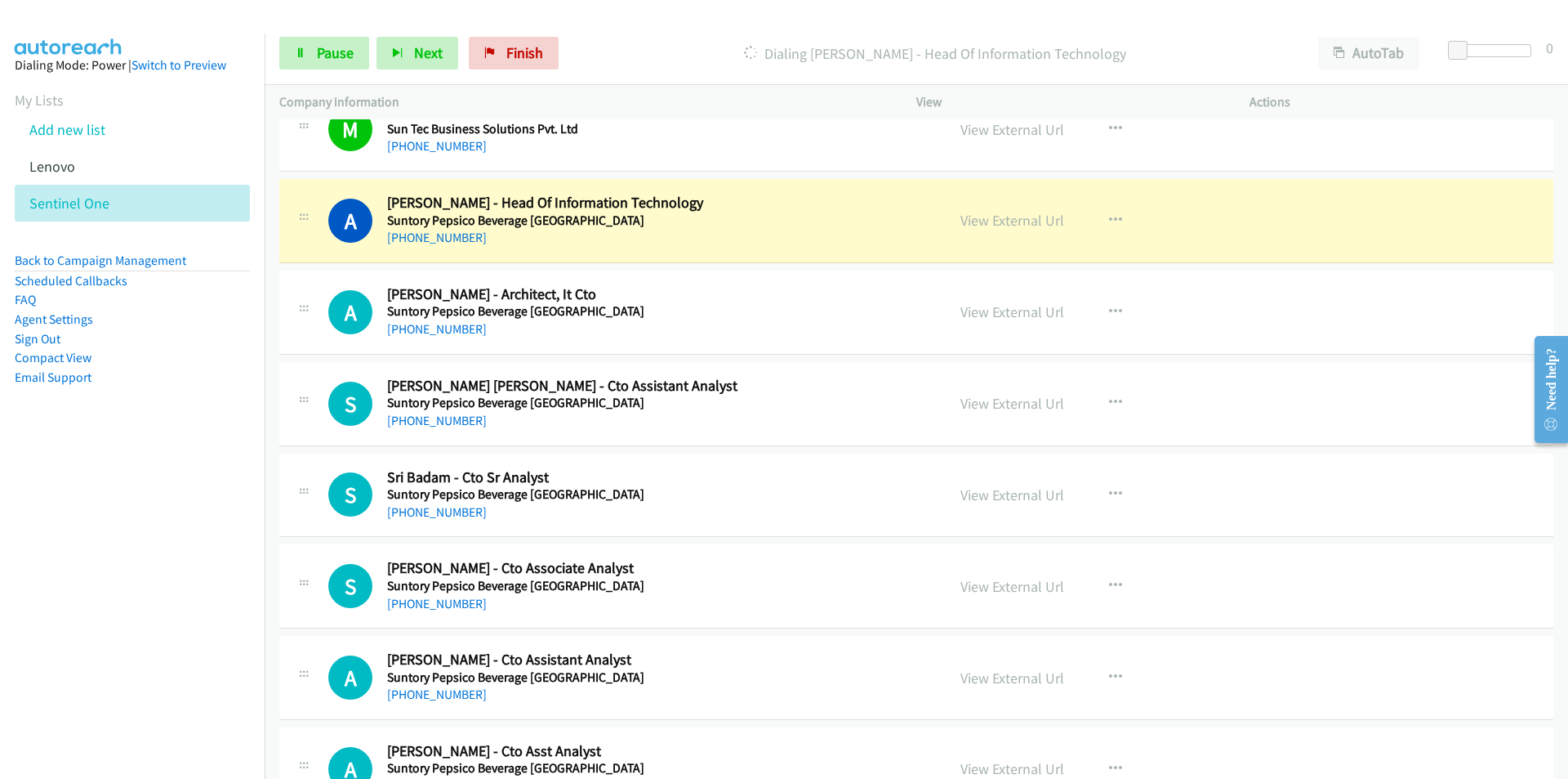
scroll to position [14386, 0]
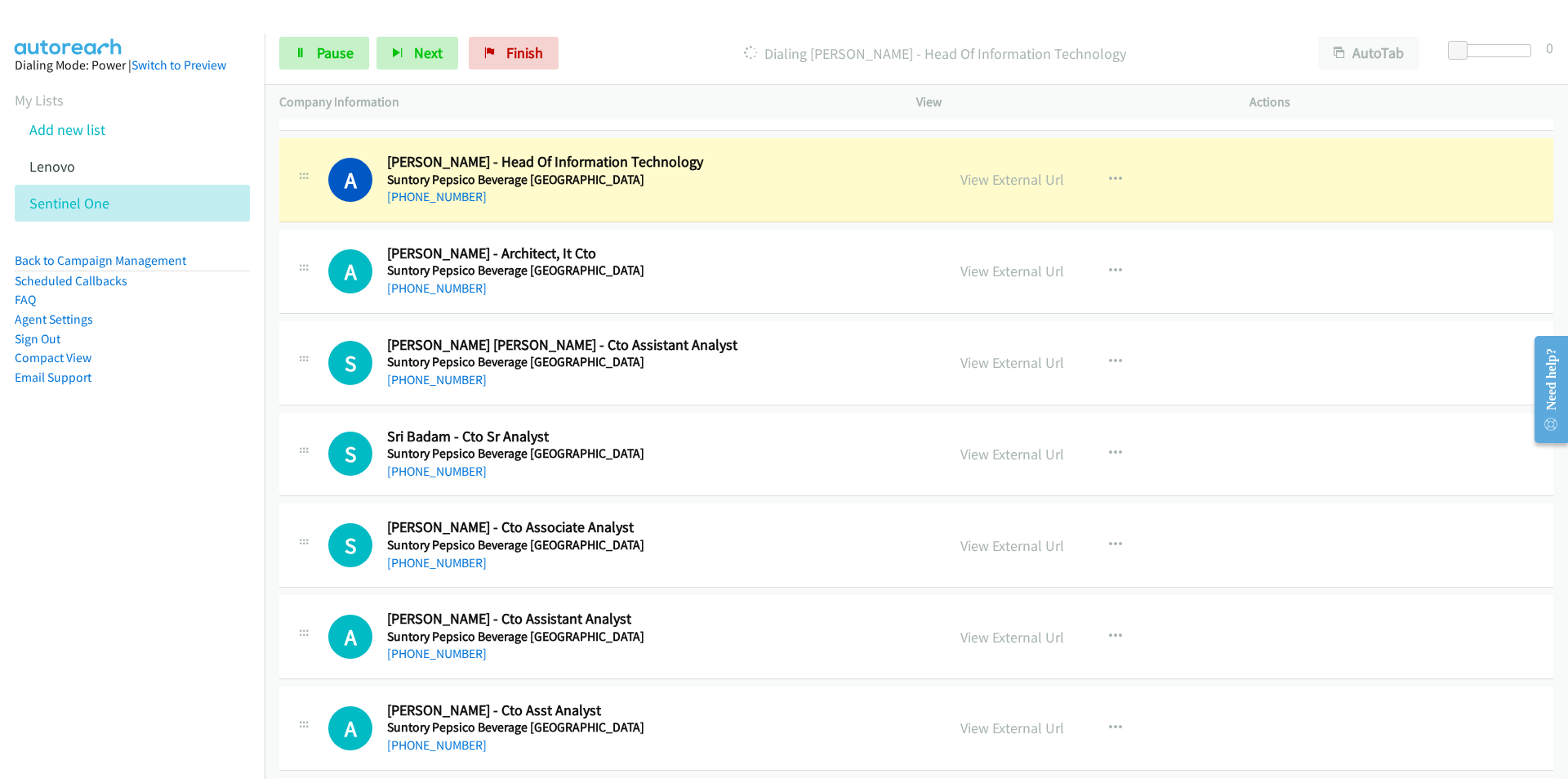
click at [152, 525] on nav "Dialing Mode: Power | Switch to Preview My Lists Add new list [GEOGRAPHIC_DATA]…" at bounding box center [132, 423] width 265 height 779
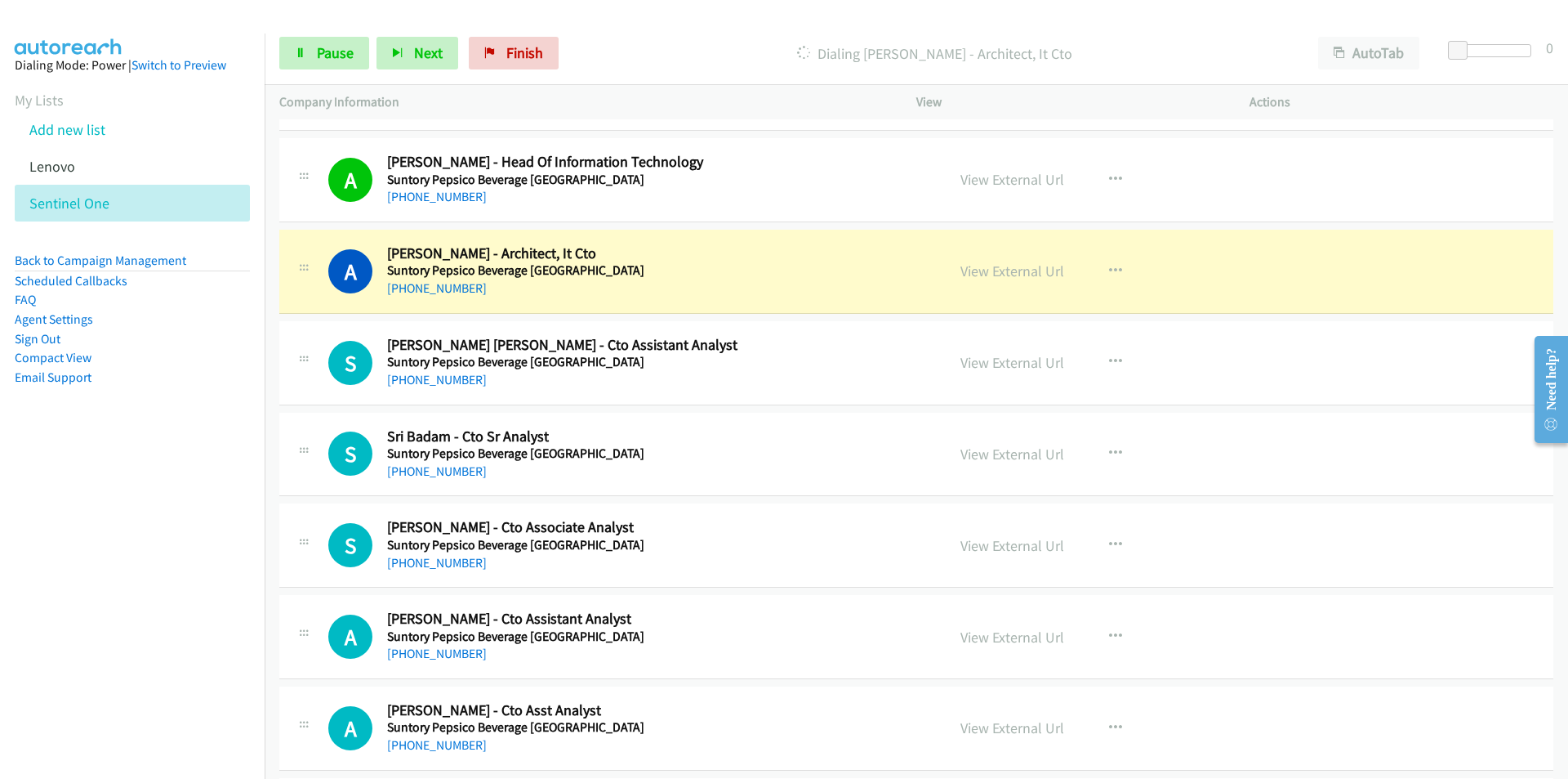
click at [160, 643] on nav "Dialing Mode: Power | Switch to Preview My Lists Add new list [GEOGRAPHIC_DATA]…" at bounding box center [132, 423] width 265 height 779
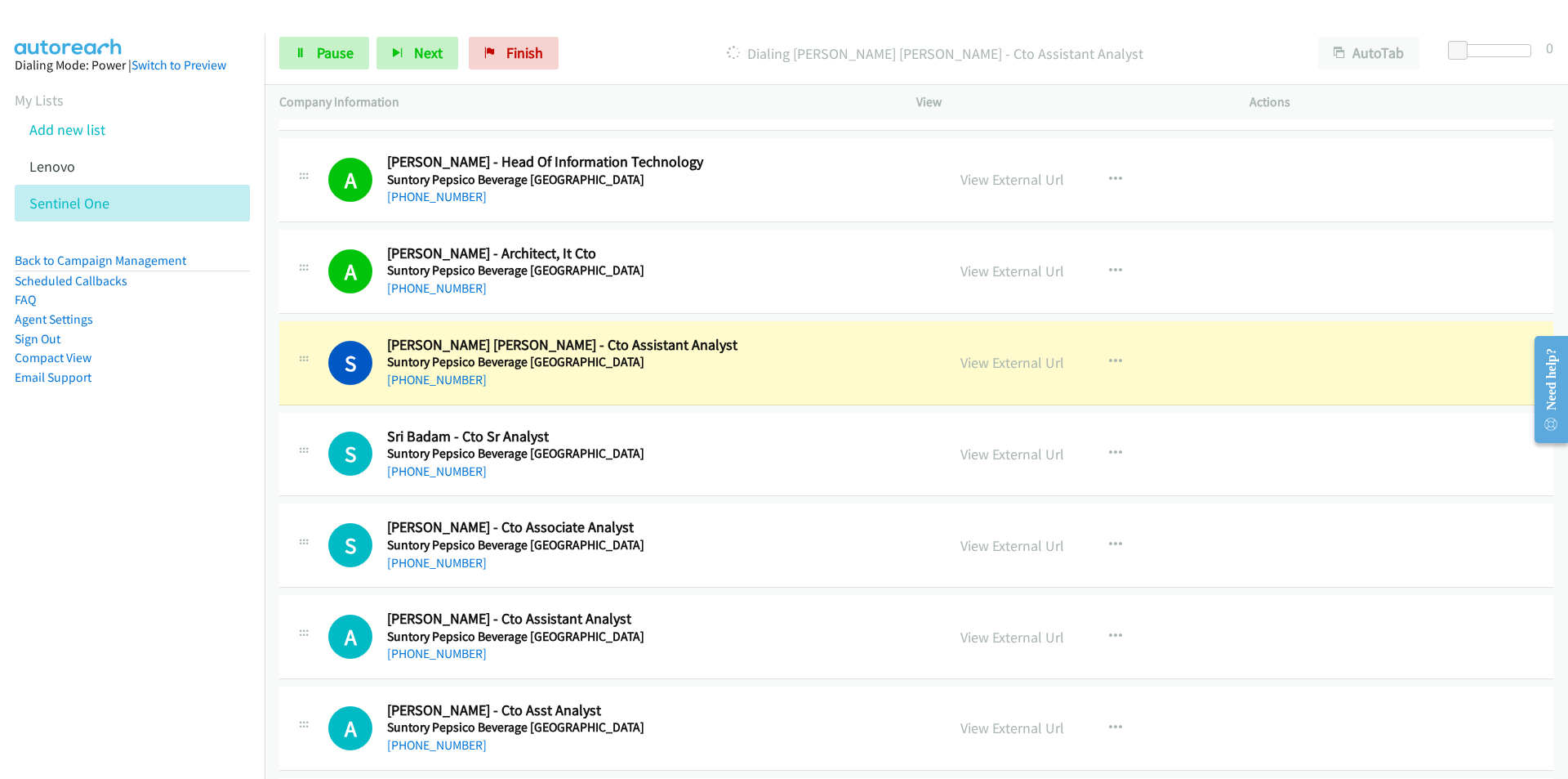
click at [175, 579] on nav "Dialing Mode: Power | Switch to Preview My Lists Add new list [GEOGRAPHIC_DATA]…" at bounding box center [132, 423] width 265 height 779
click at [1021, 364] on link "View External Url" at bounding box center [1012, 362] width 103 height 19
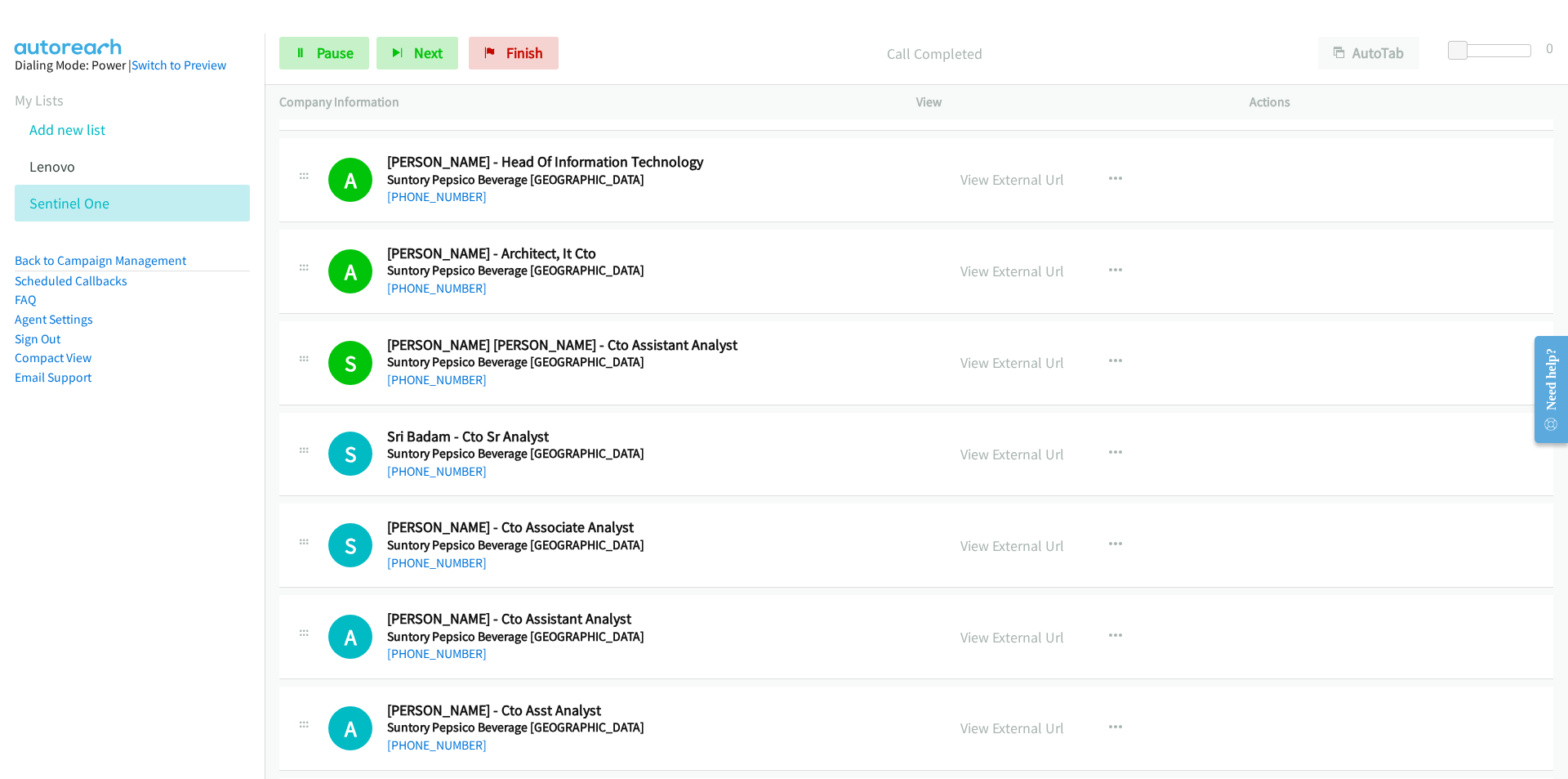
click at [210, 562] on nav "Dialing Mode: Power | Switch to Preview My Lists Add new list [GEOGRAPHIC_DATA]…" at bounding box center [132, 423] width 265 height 779
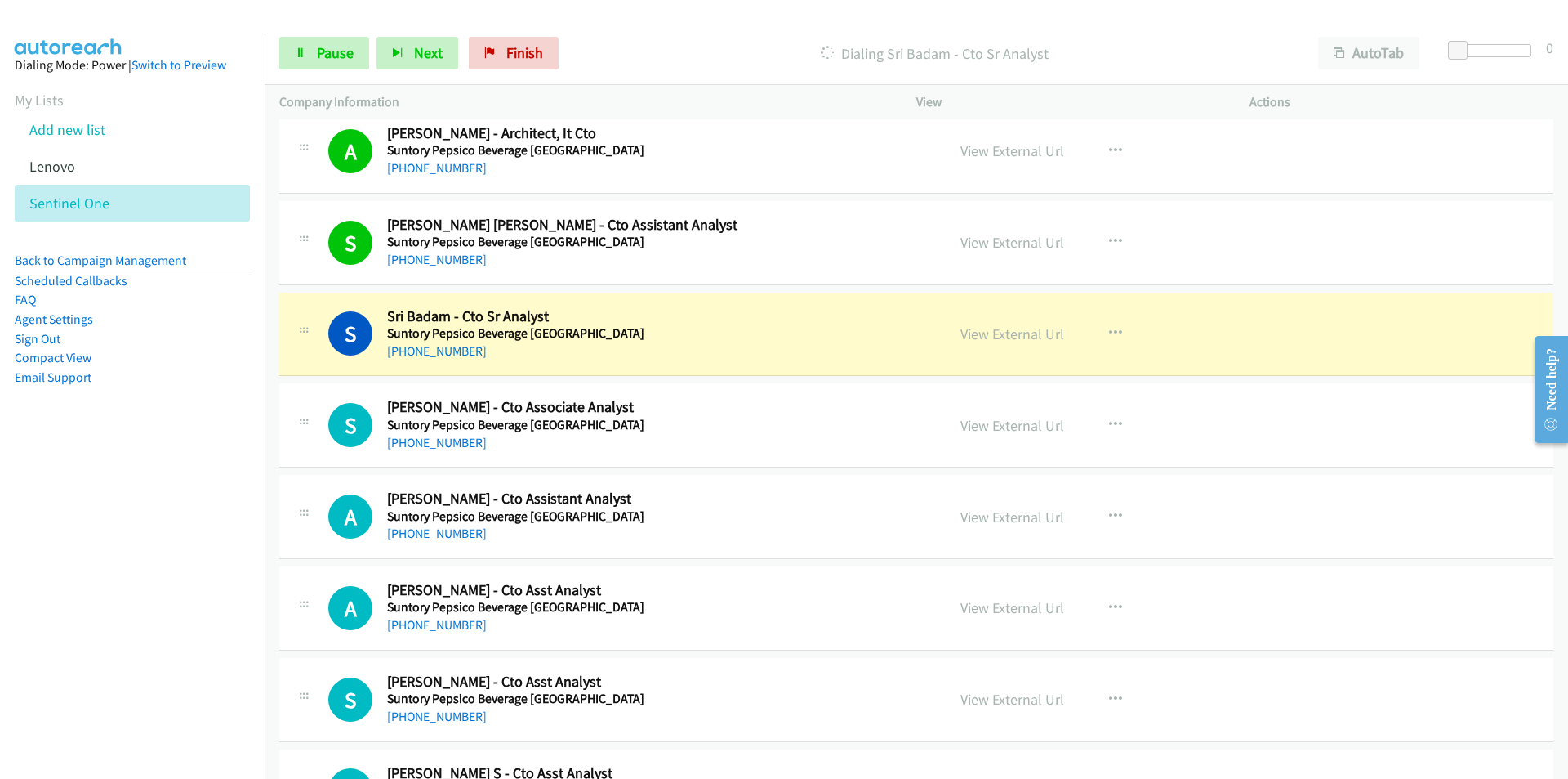
scroll to position [14550, 0]
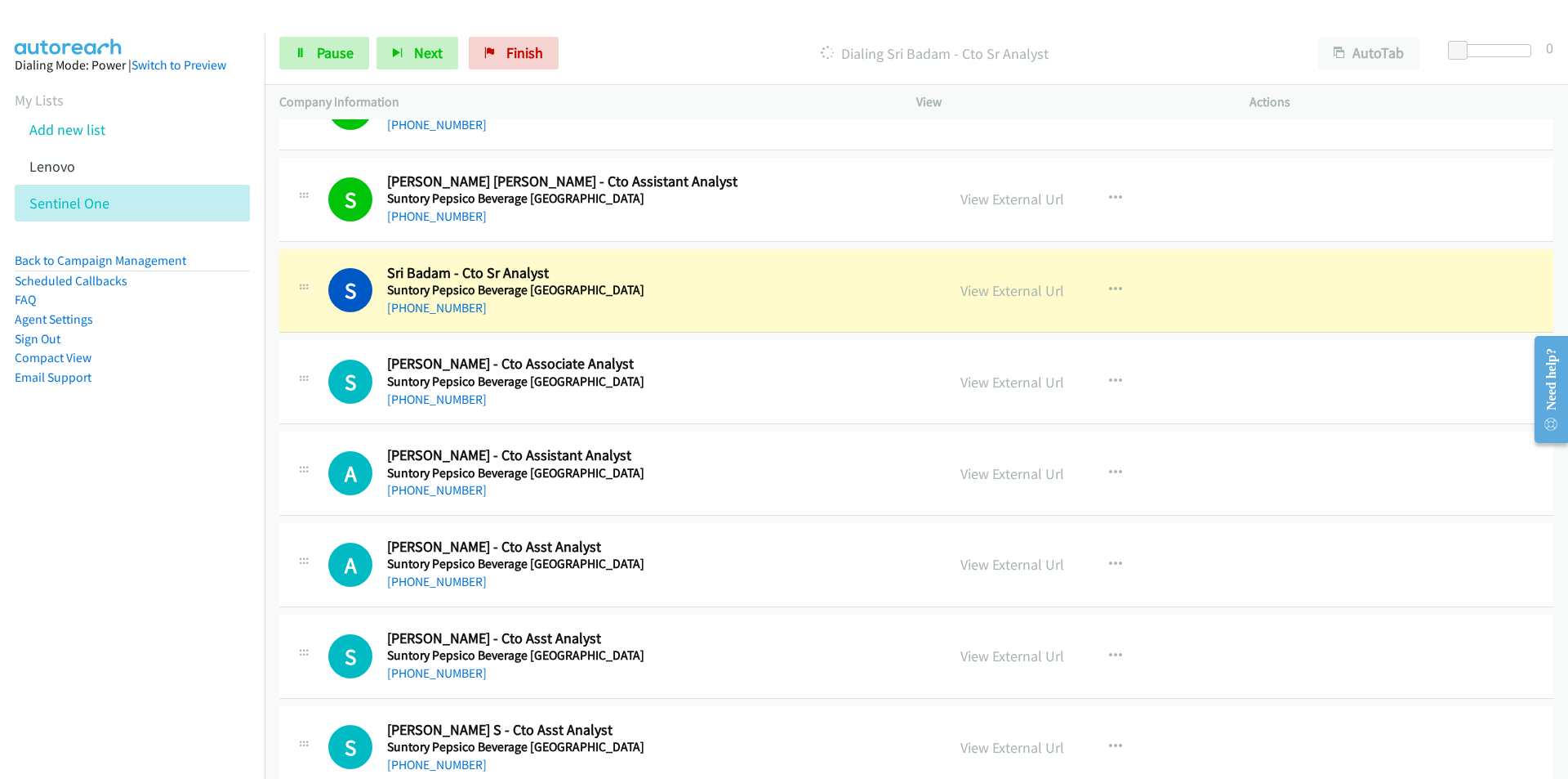
drag, startPoint x: 206, startPoint y: 503, endPoint x: 236, endPoint y: 497, distance: 30.6
click at [206, 503] on nav "Dialing Mode: Power | Switch to Preview My Lists Add new list [GEOGRAPHIC_DATA]…" at bounding box center [132, 423] width 265 height 779
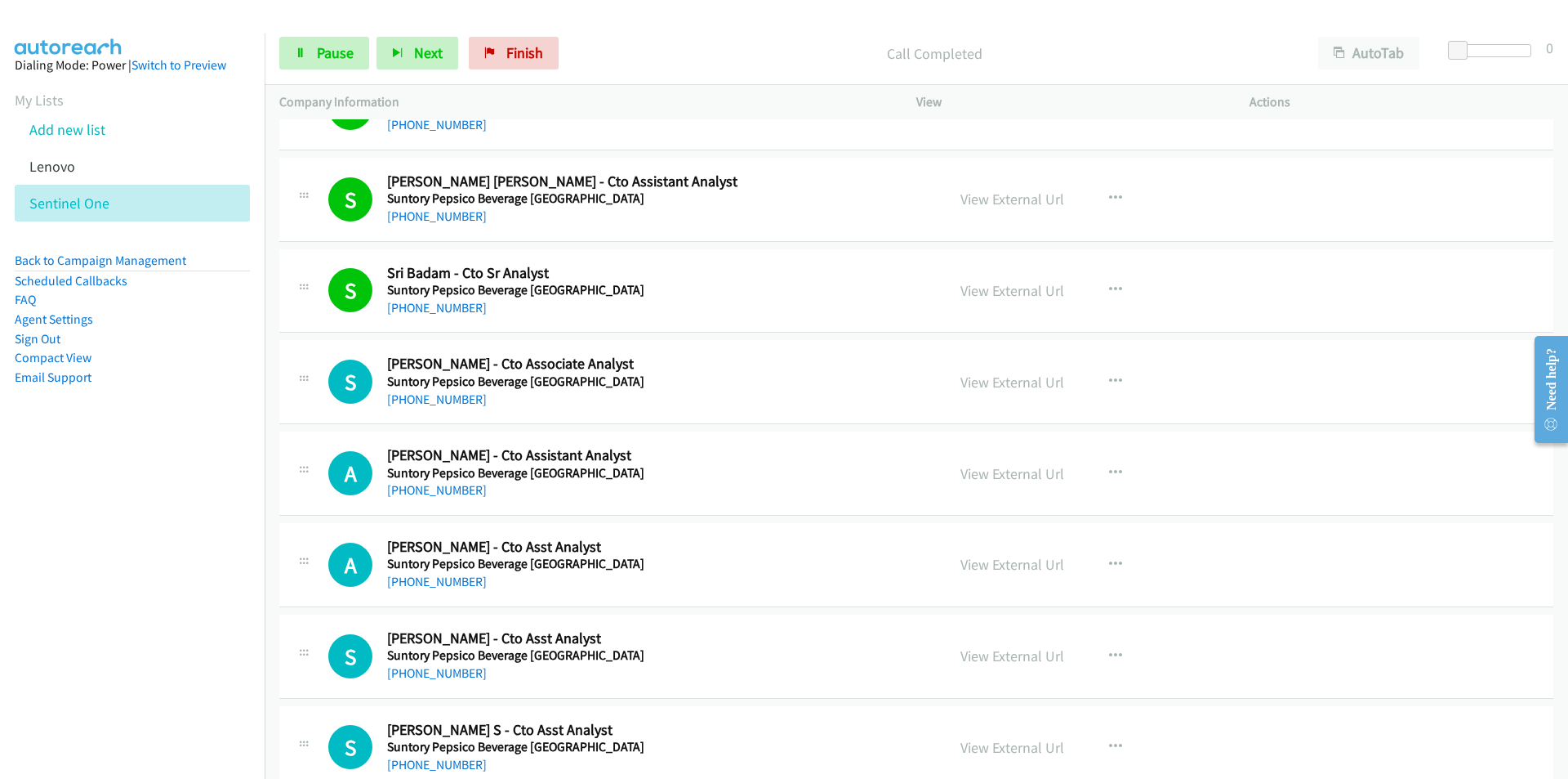
click at [43, 604] on nav "Dialing Mode: Power | Switch to Preview My Lists Add new list [GEOGRAPHIC_DATA]…" at bounding box center [132, 423] width 265 height 779
click at [313, 53] on link "Pause" at bounding box center [324, 53] width 89 height 33
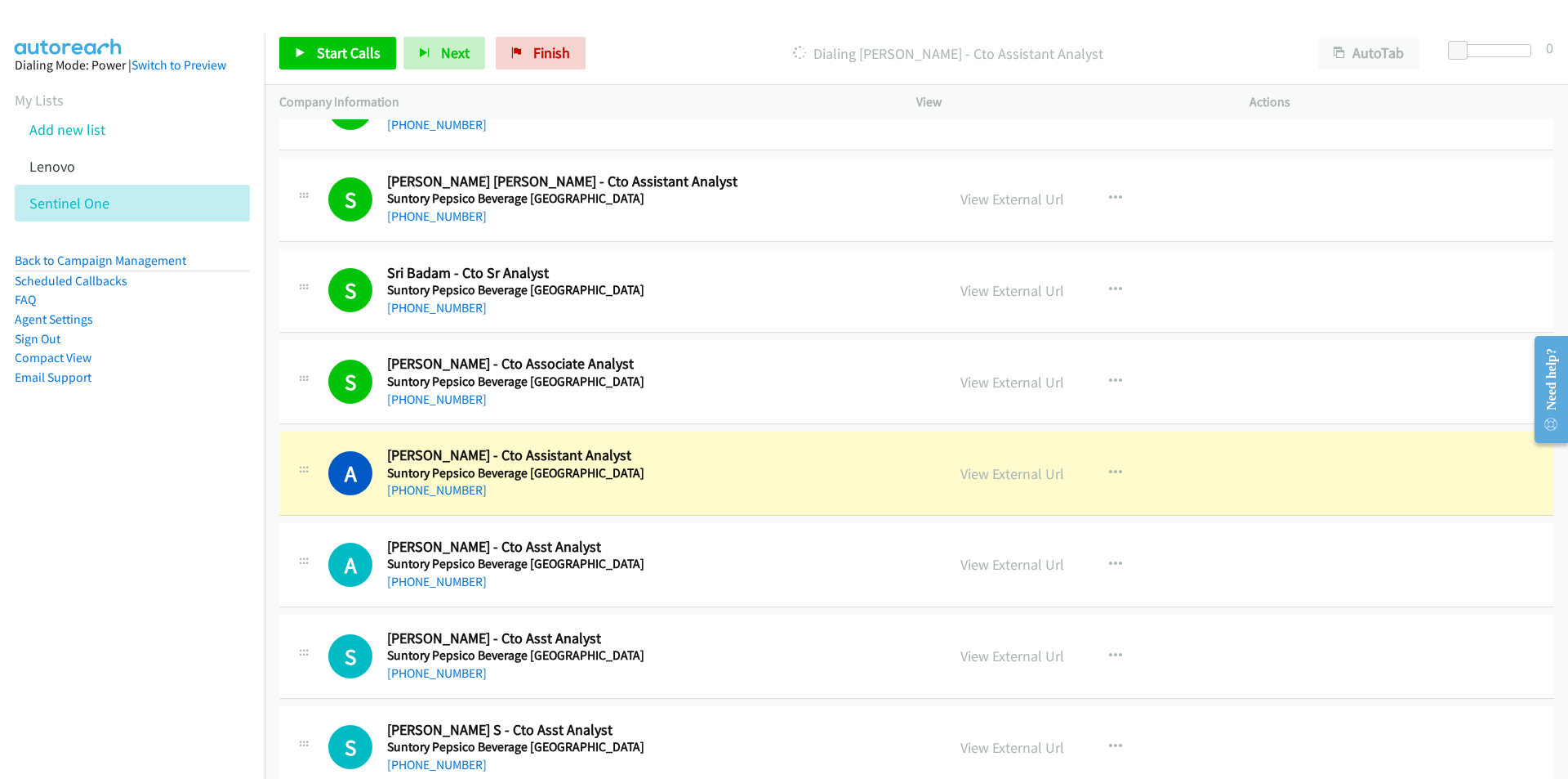
drag, startPoint x: 208, startPoint y: 700, endPoint x: 217, endPoint y: 692, distance: 12.0
click at [208, 700] on nav "Dialing Mode: Power | Switch to Preview My Lists Add new list [GEOGRAPHIC_DATA]…" at bounding box center [132, 423] width 265 height 779
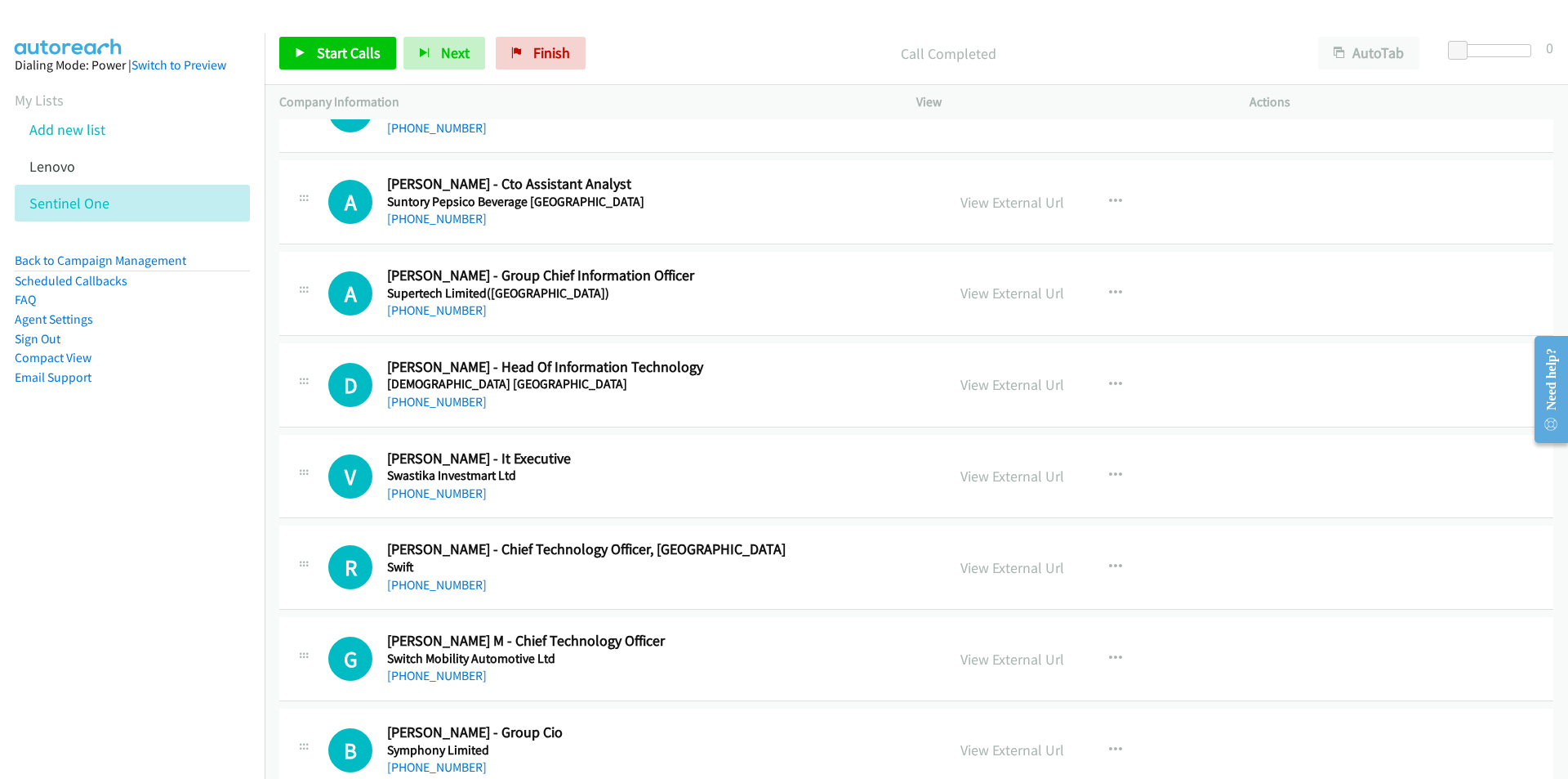
scroll to position [15286, 0]
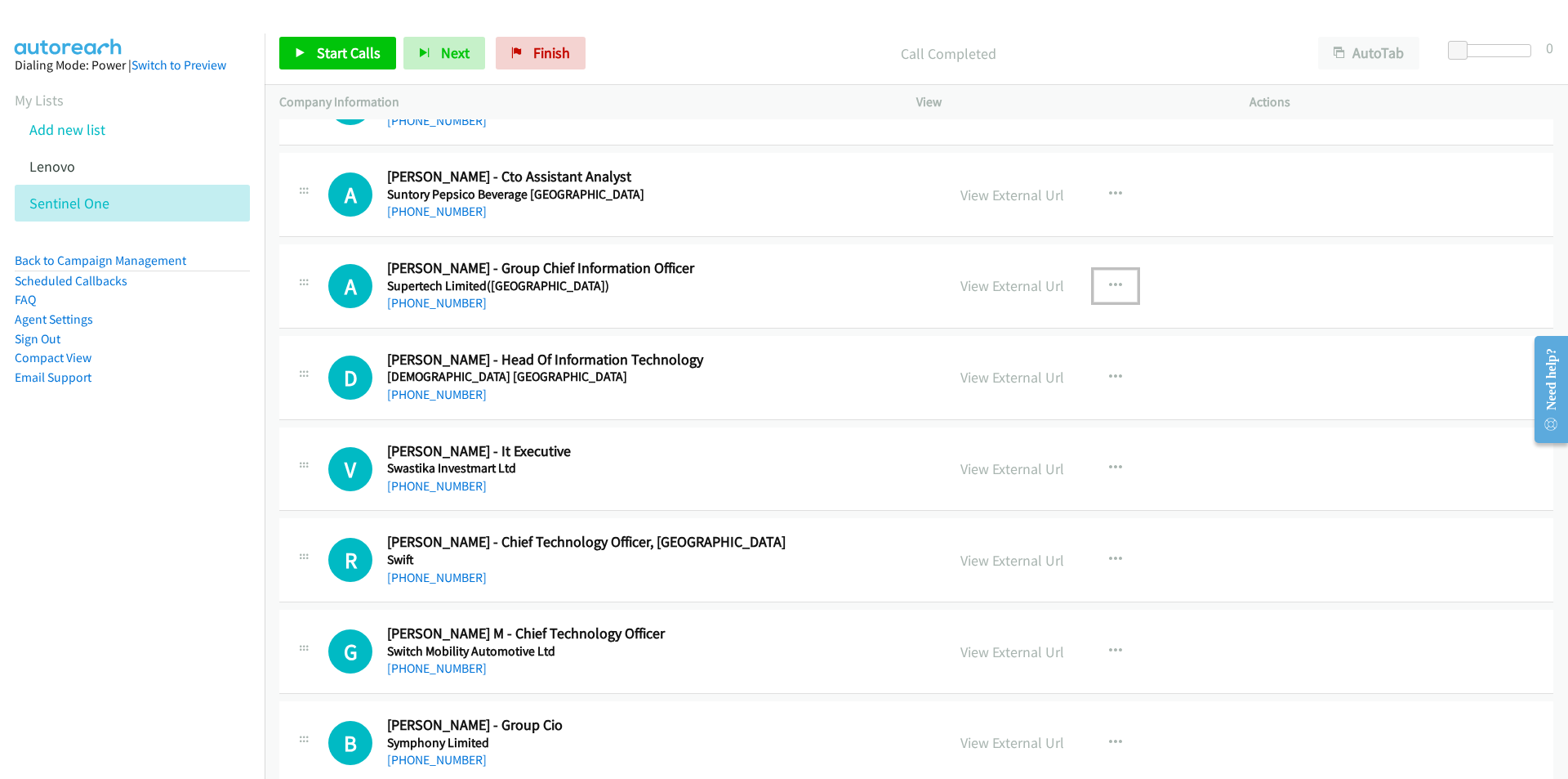
click at [1110, 287] on icon "button" at bounding box center [1116, 286] width 13 height 13
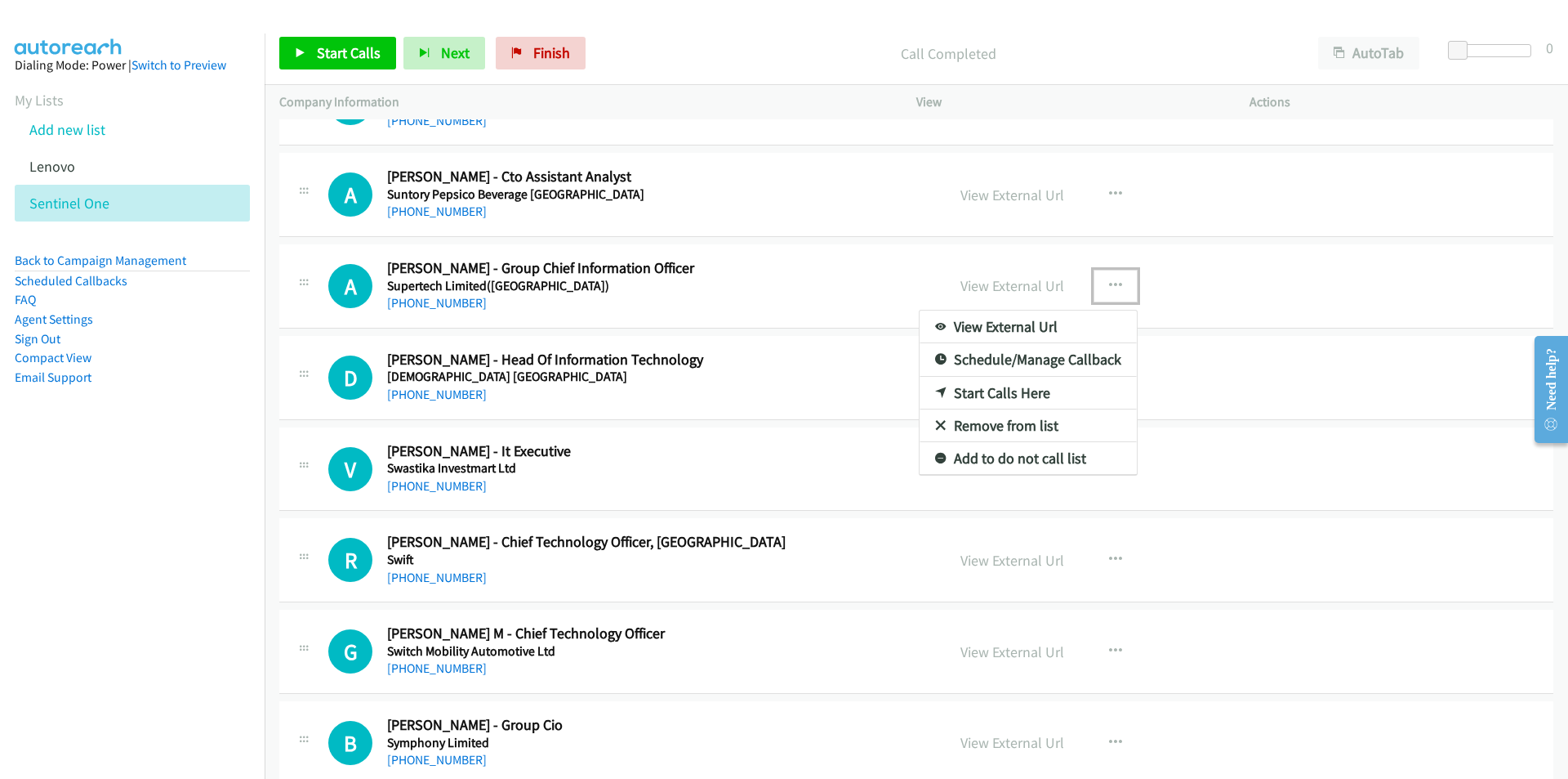
click at [1000, 389] on link "Start Calls Here" at bounding box center [1028, 393] width 218 height 33
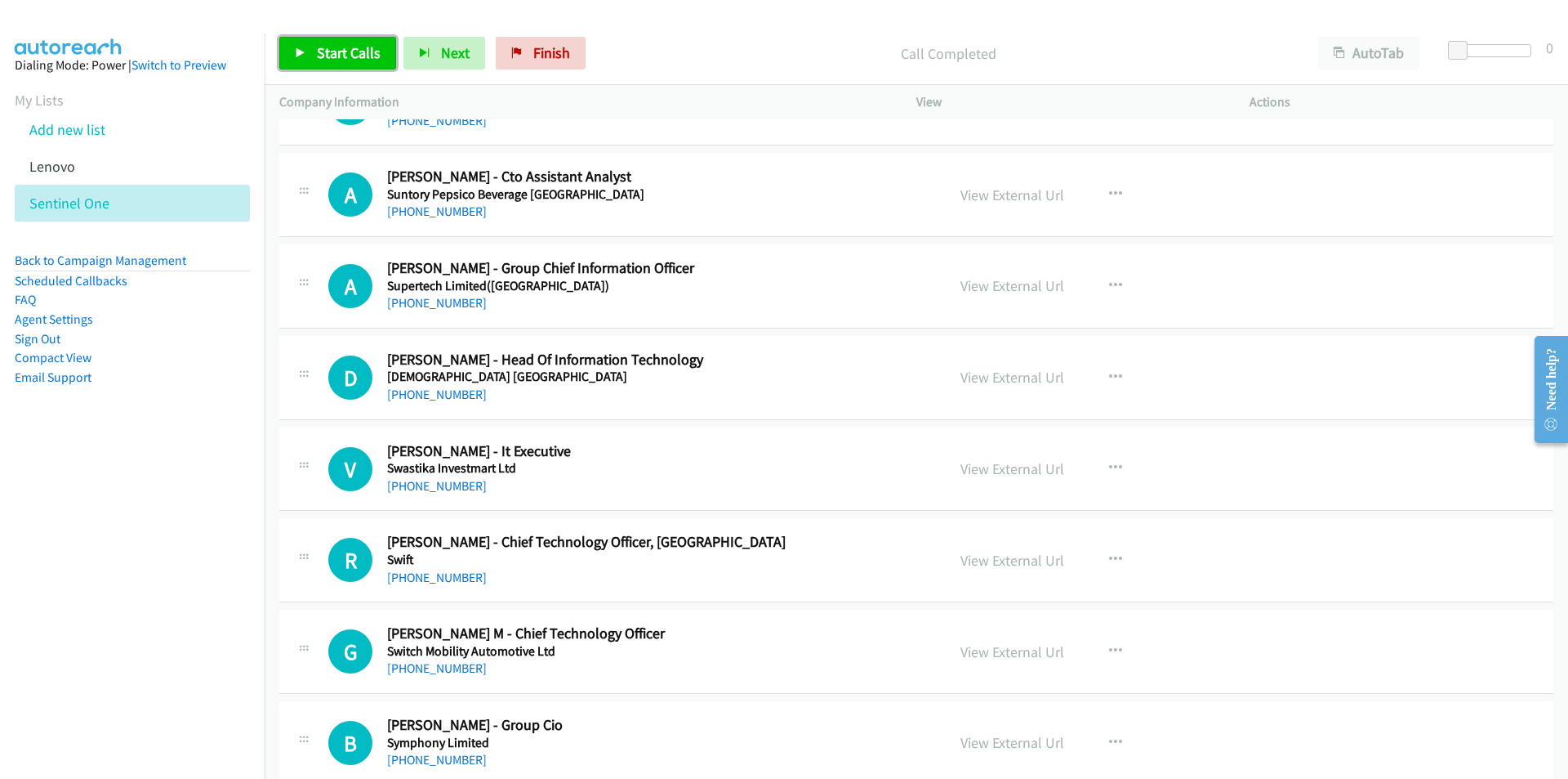
click at [347, 53] on span "Start Calls" at bounding box center [349, 53] width 64 height 19
click at [209, 512] on nav "Dialing Mode: Power | Switch to Preview My Lists Add new list [GEOGRAPHIC_DATA]…" at bounding box center [132, 423] width 265 height 779
click at [1048, 371] on link "View External Url" at bounding box center [1012, 377] width 103 height 19
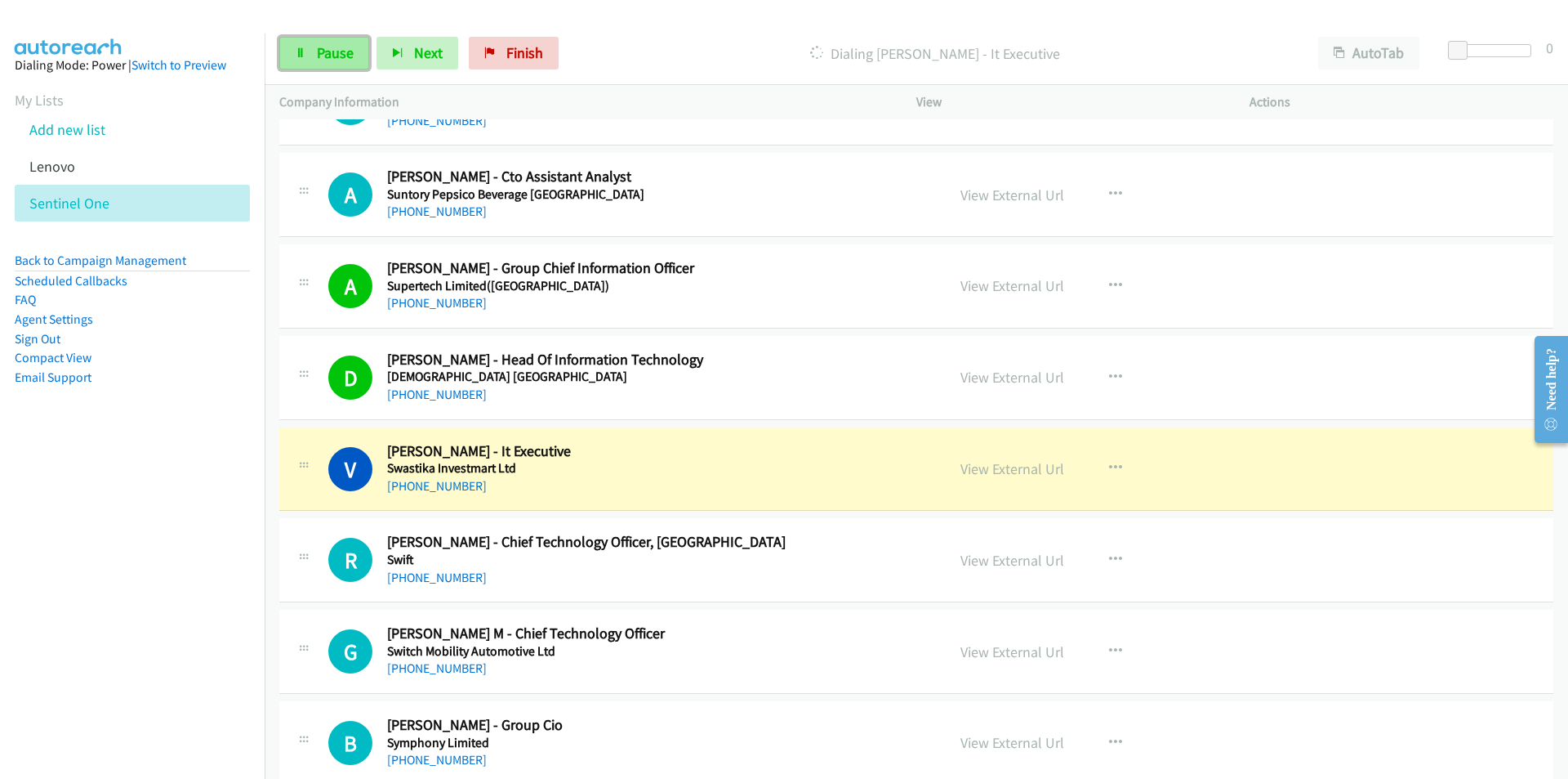
click at [337, 52] on span "Pause" at bounding box center [335, 53] width 37 height 19
drag, startPoint x: 202, startPoint y: 562, endPoint x: 220, endPoint y: 562, distance: 18.0
click at [202, 562] on nav "Dialing Mode: Power | Switch to Preview My Lists Add new list [GEOGRAPHIC_DATA]…" at bounding box center [132, 423] width 265 height 779
click at [969, 461] on link "View External Url" at bounding box center [1012, 469] width 103 height 19
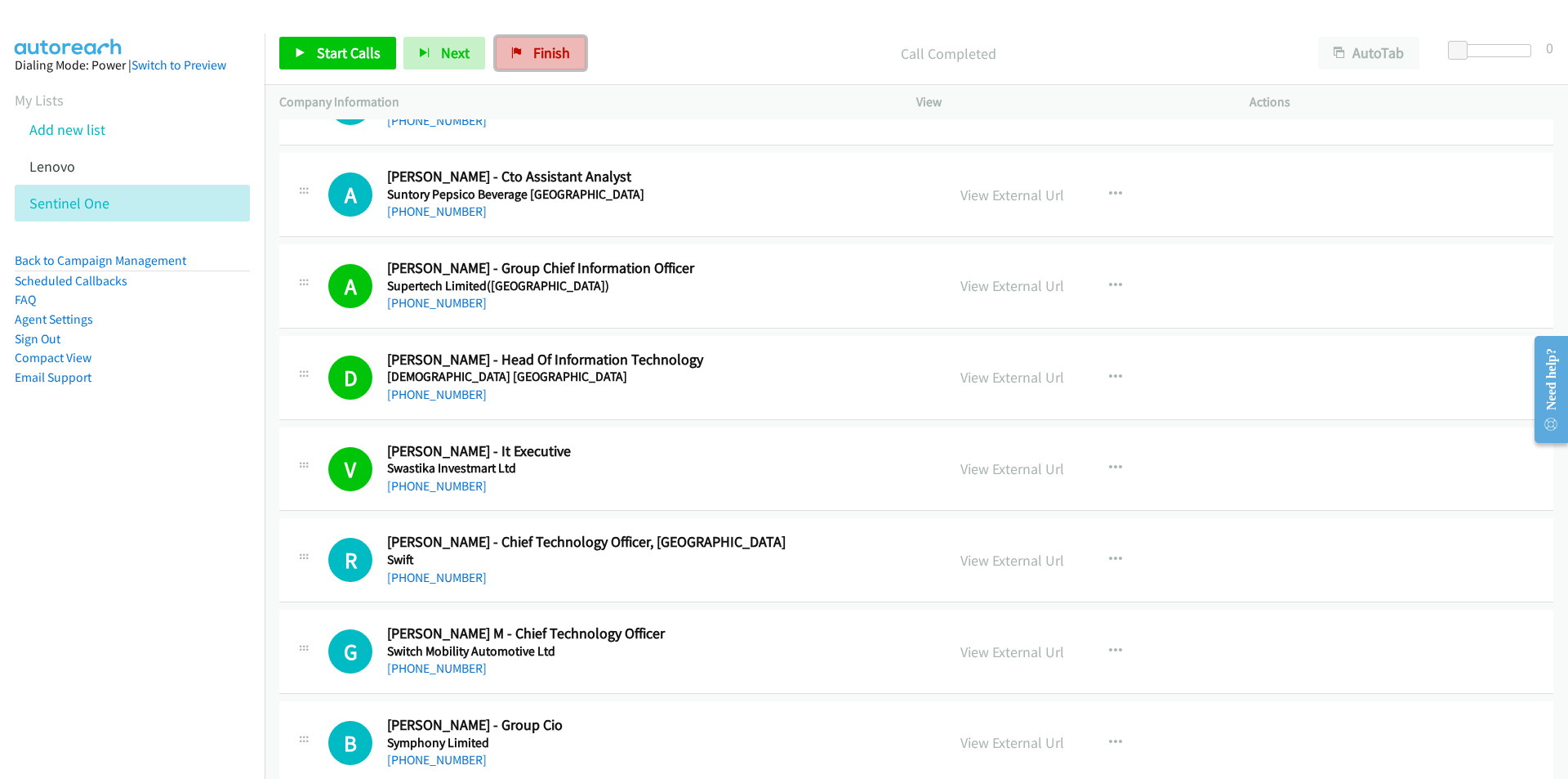
click at [541, 51] on span "Finish" at bounding box center [552, 53] width 37 height 19
